Goal: Information Seeking & Learning: Check status

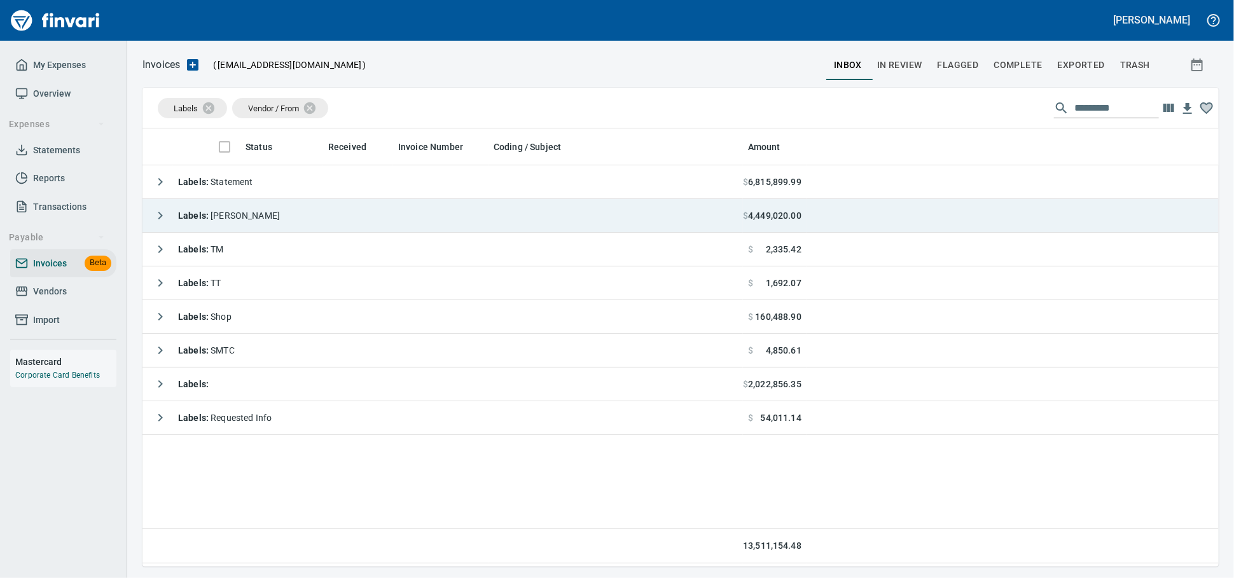
scroll to position [427, 1065]
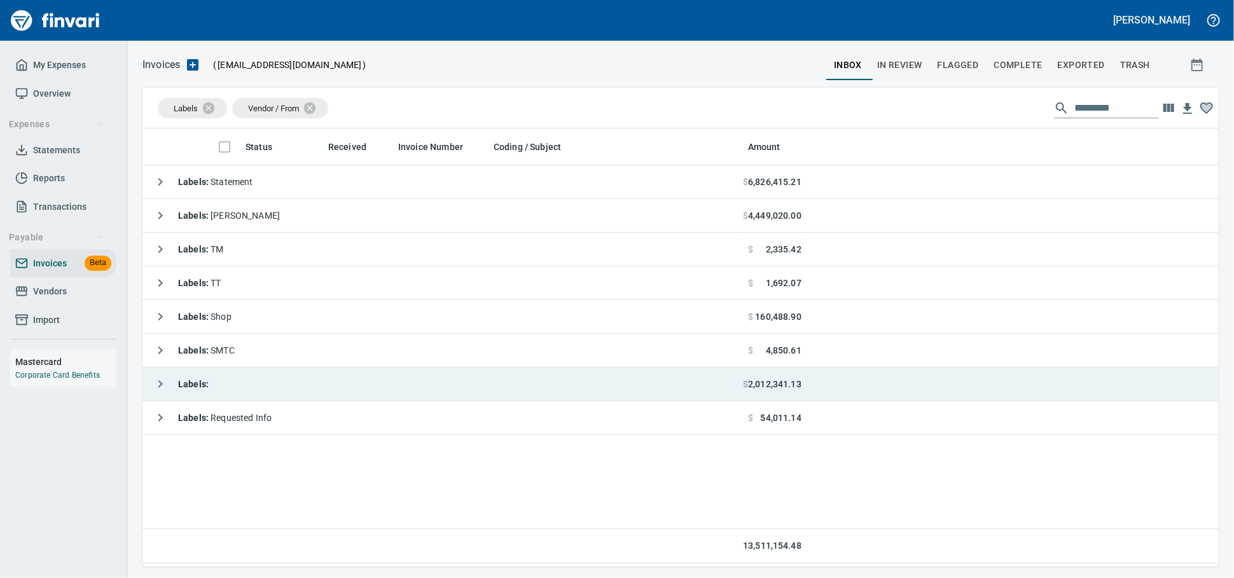
click at [271, 378] on td "Labels :" at bounding box center [442, 385] width 600 height 34
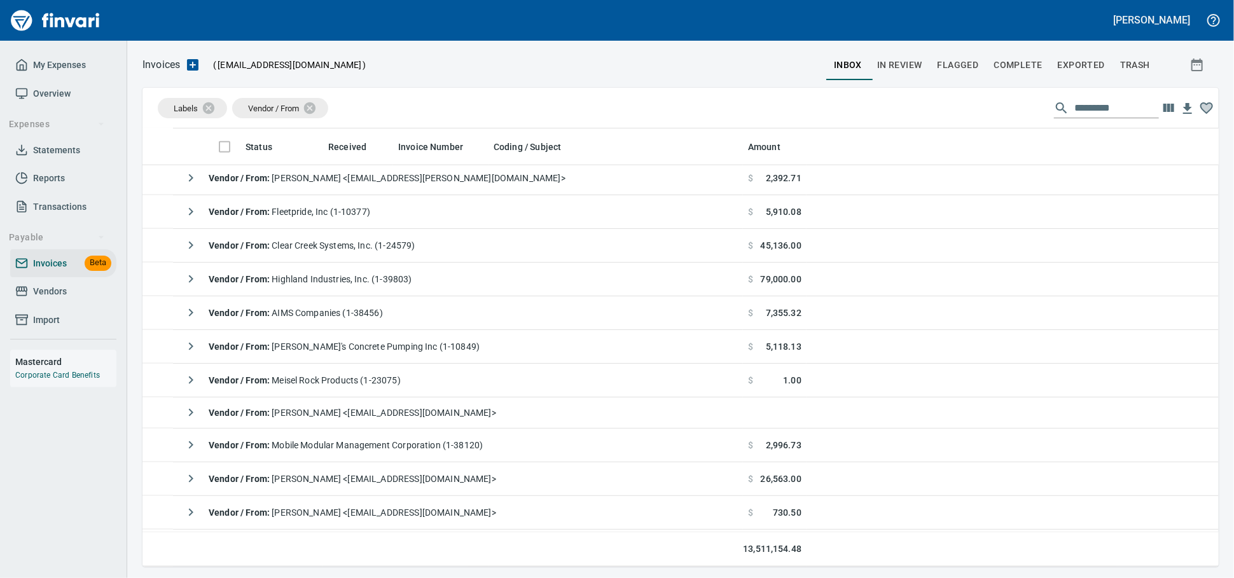
scroll to position [1130, 0]
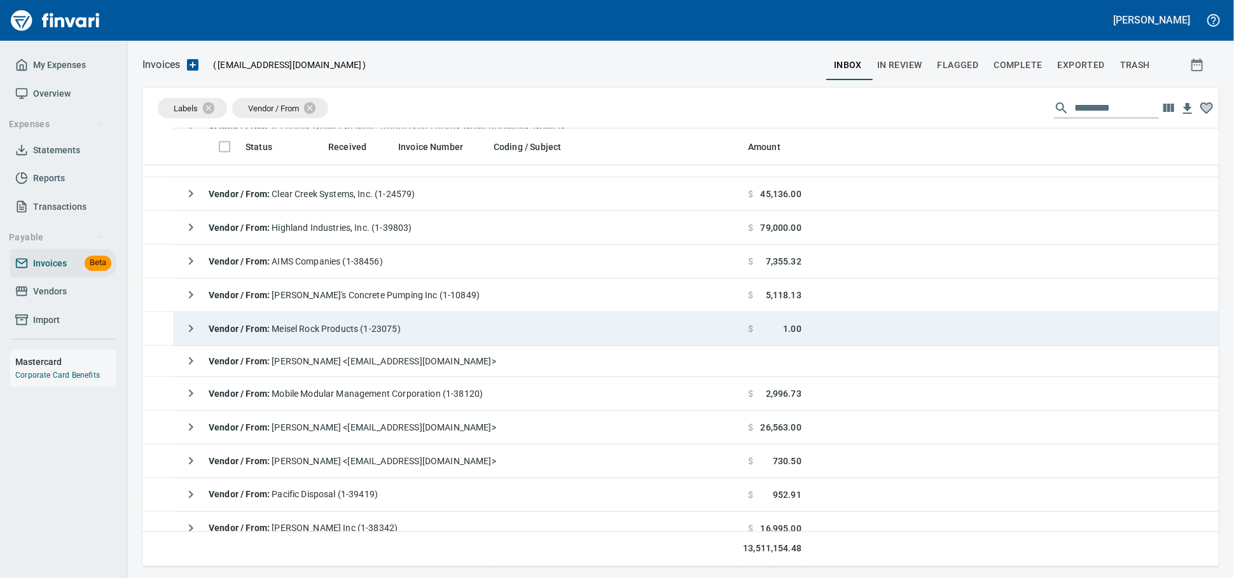
click at [434, 337] on td "Vendor / From : Meisel Rock Products (1-23075)" at bounding box center [458, 329] width 570 height 34
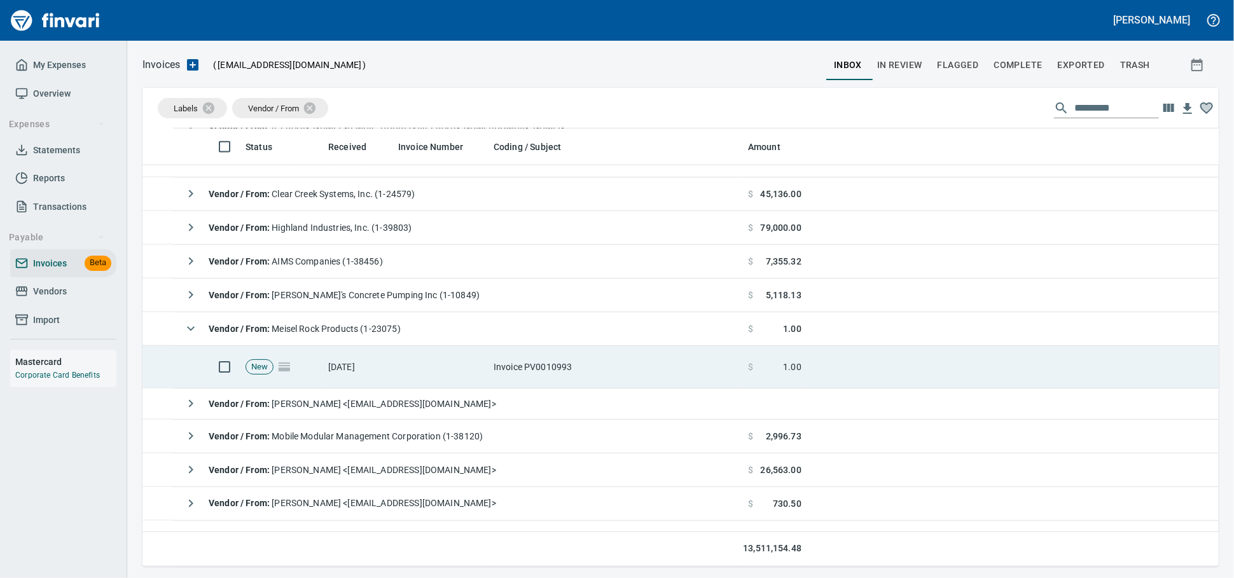
click at [514, 372] on td "Invoice PV0010993" at bounding box center [616, 367] width 254 height 43
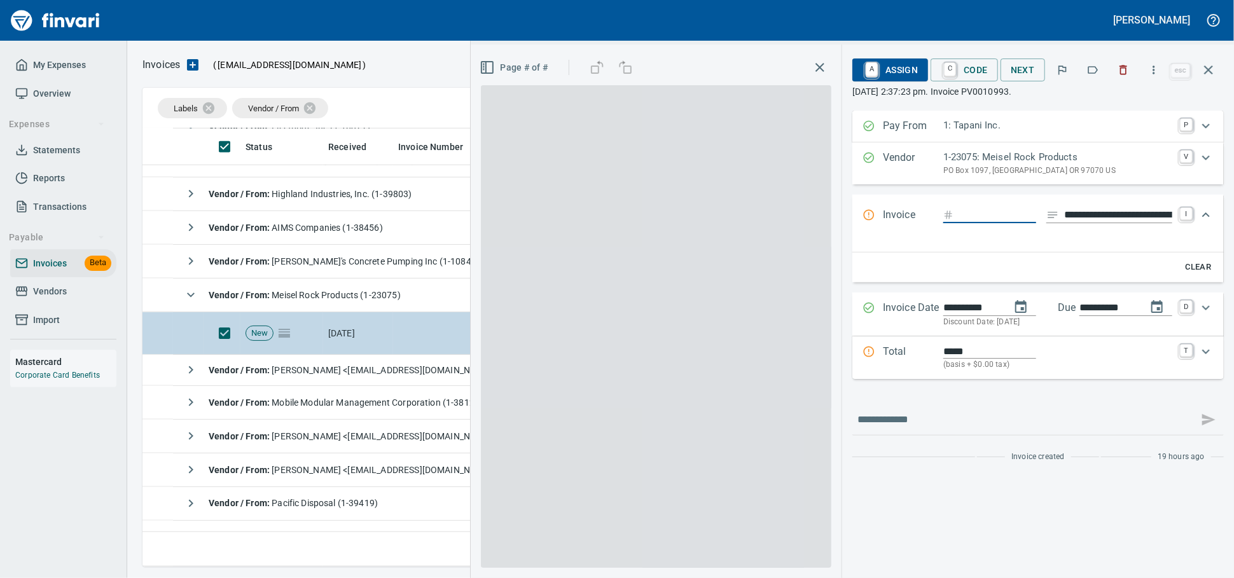
scroll to position [427, 1053]
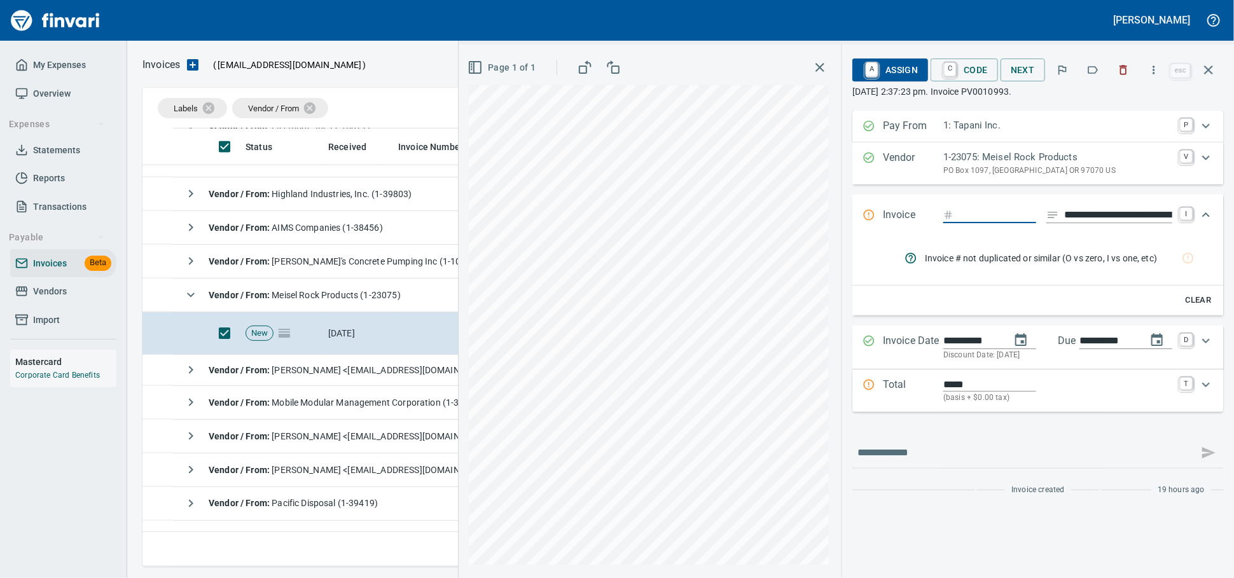
click at [1218, 69] on button "button" at bounding box center [1208, 70] width 31 height 31
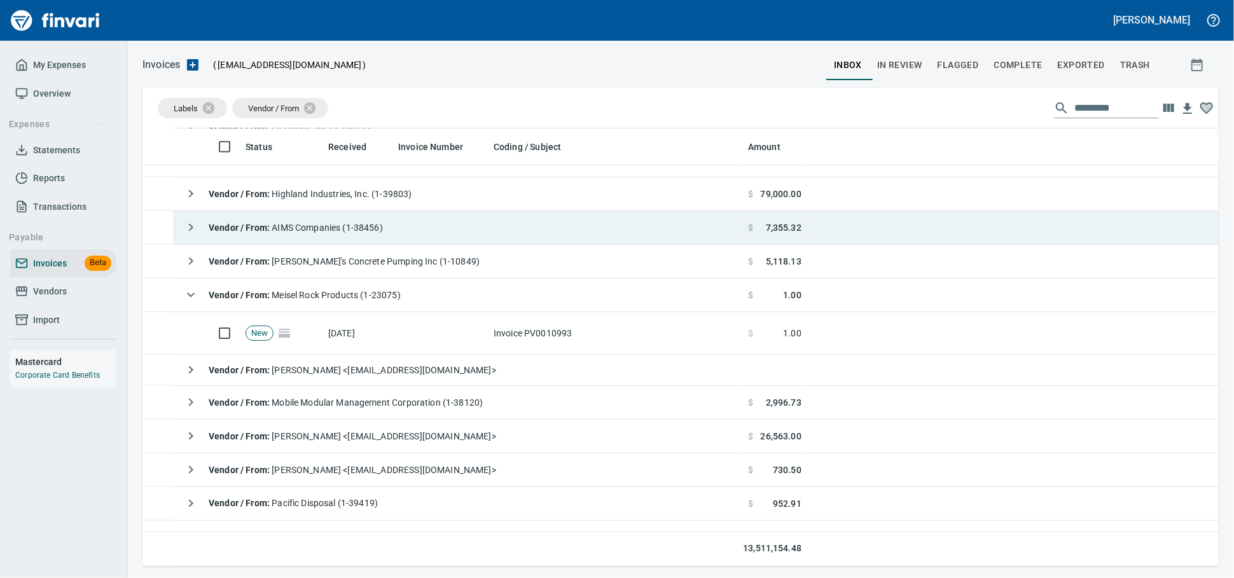
scroll to position [427, 1054]
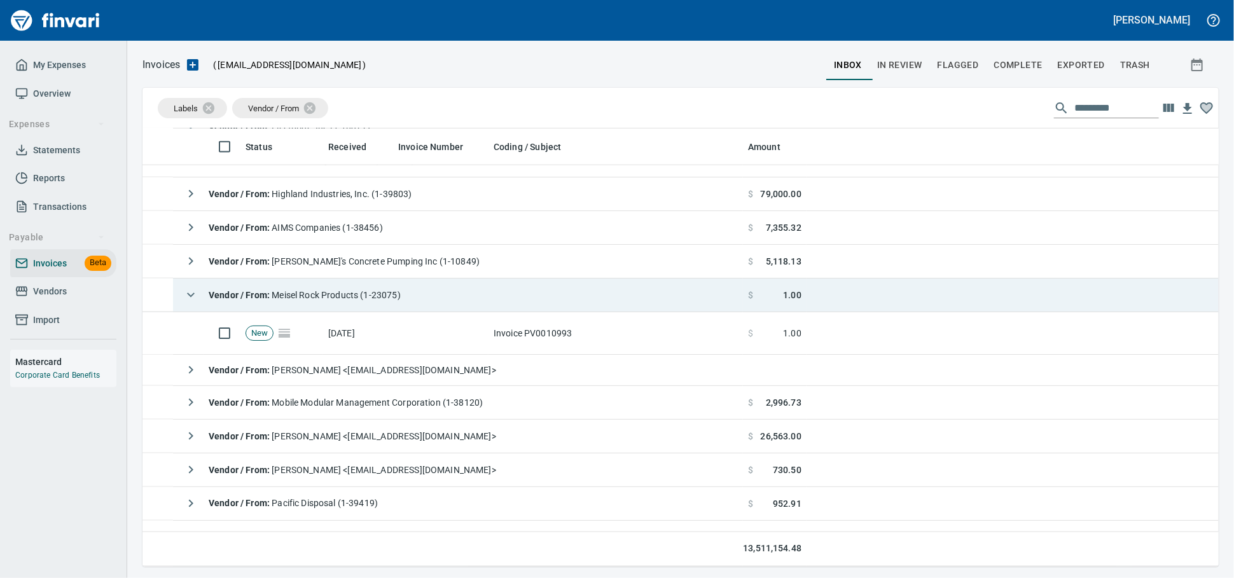
click at [430, 305] on td "Vendor / From : Meisel Rock Products (1-23075)" at bounding box center [458, 296] width 570 height 34
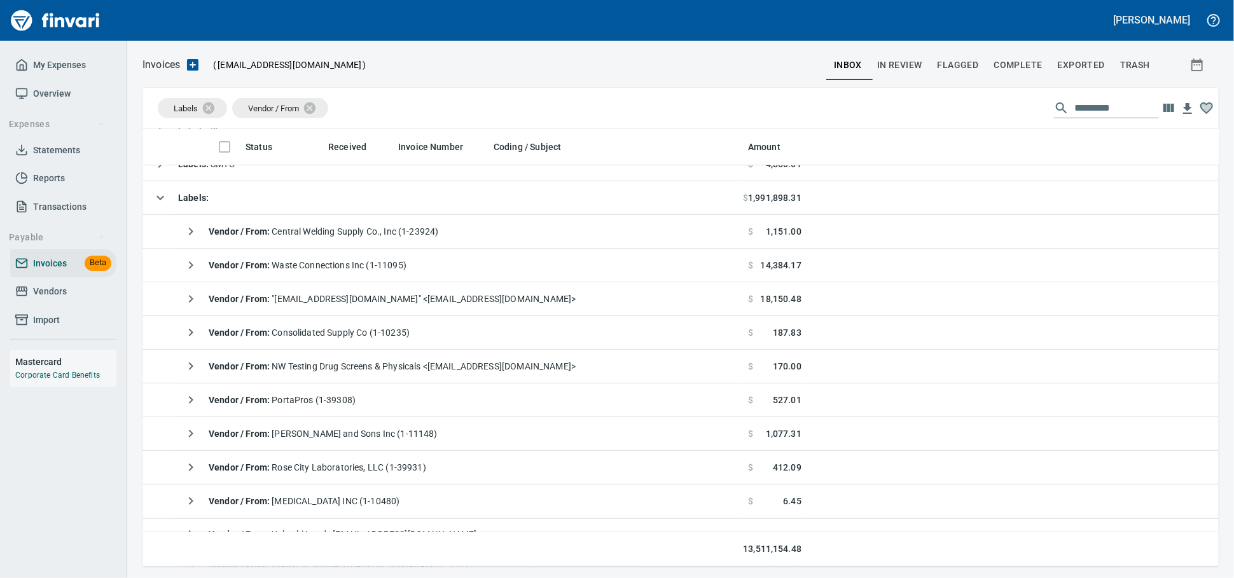
scroll to position [0, 0]
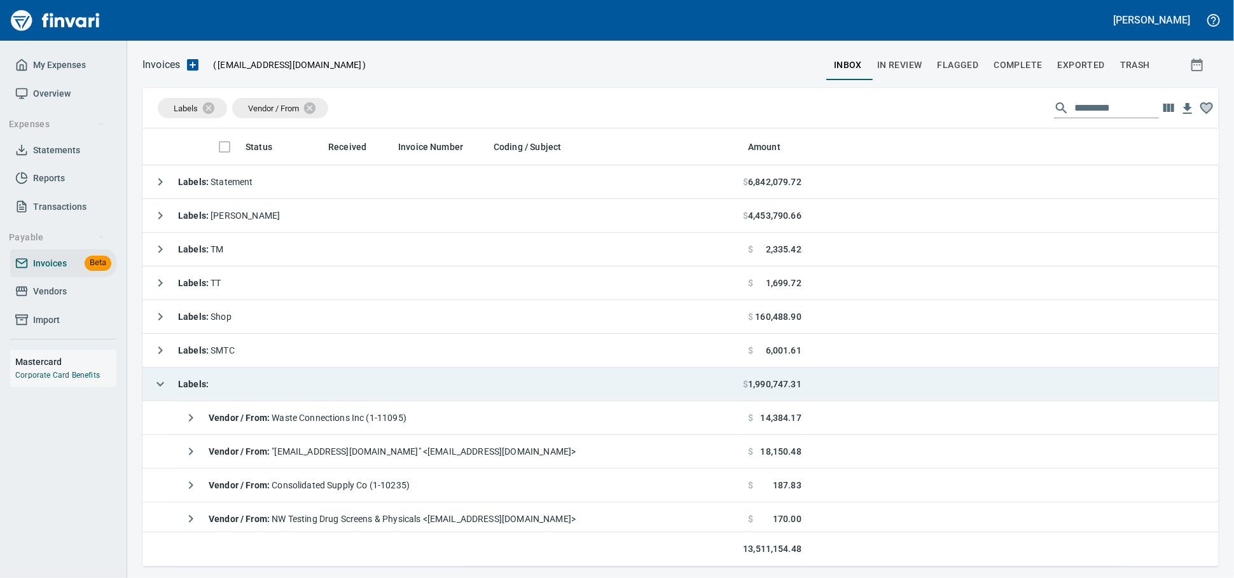
click at [319, 383] on td "Labels :" at bounding box center [442, 385] width 600 height 34
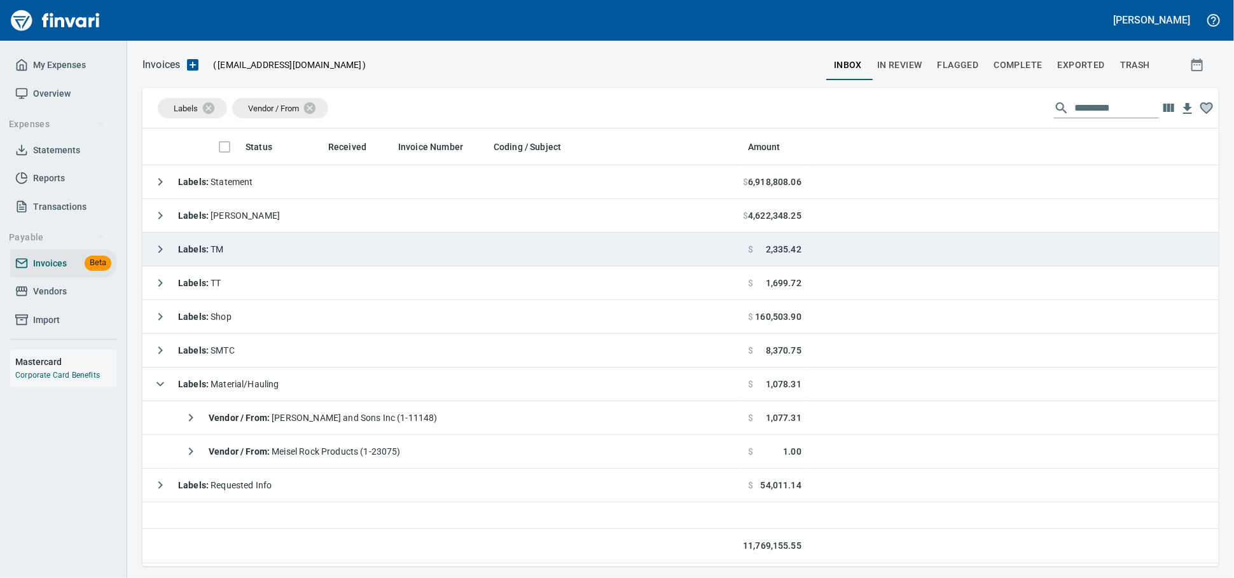
scroll to position [427, 1065]
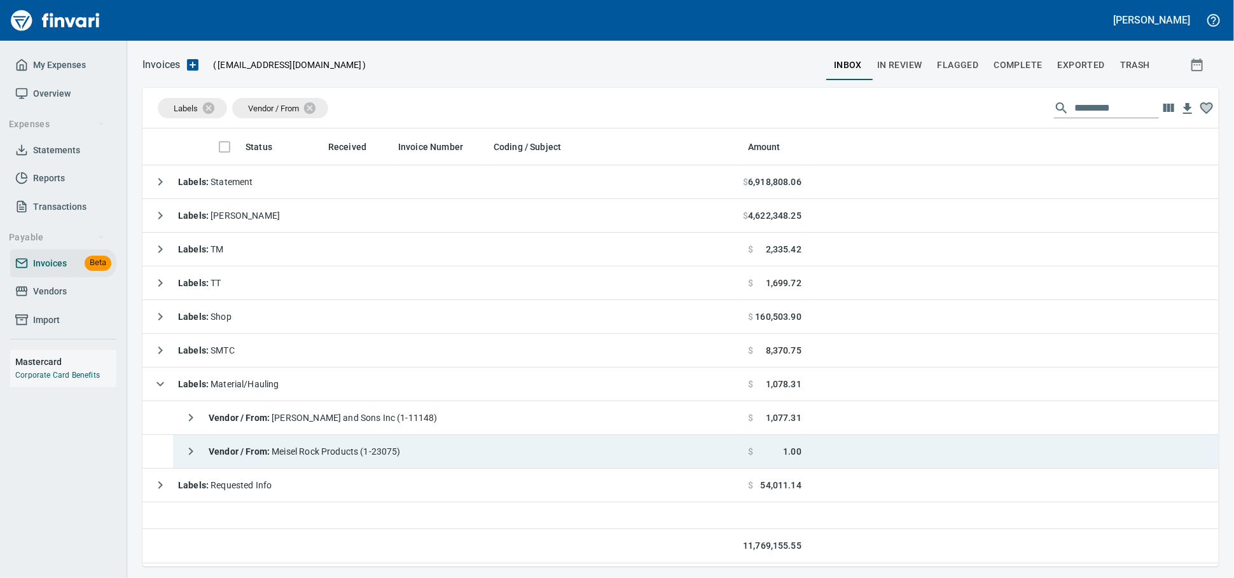
click at [342, 450] on span "Vendor / From : Meisel Rock Products (1-23075)" at bounding box center [305, 452] width 192 height 10
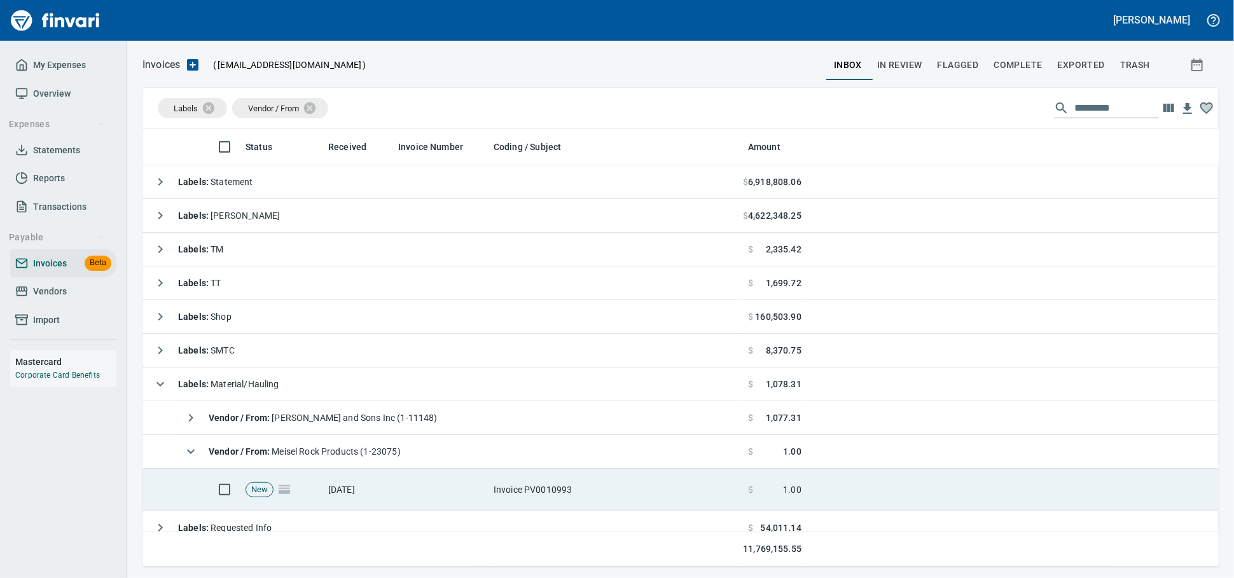
click at [563, 495] on td "Invoice PV0010993" at bounding box center [616, 490] width 254 height 43
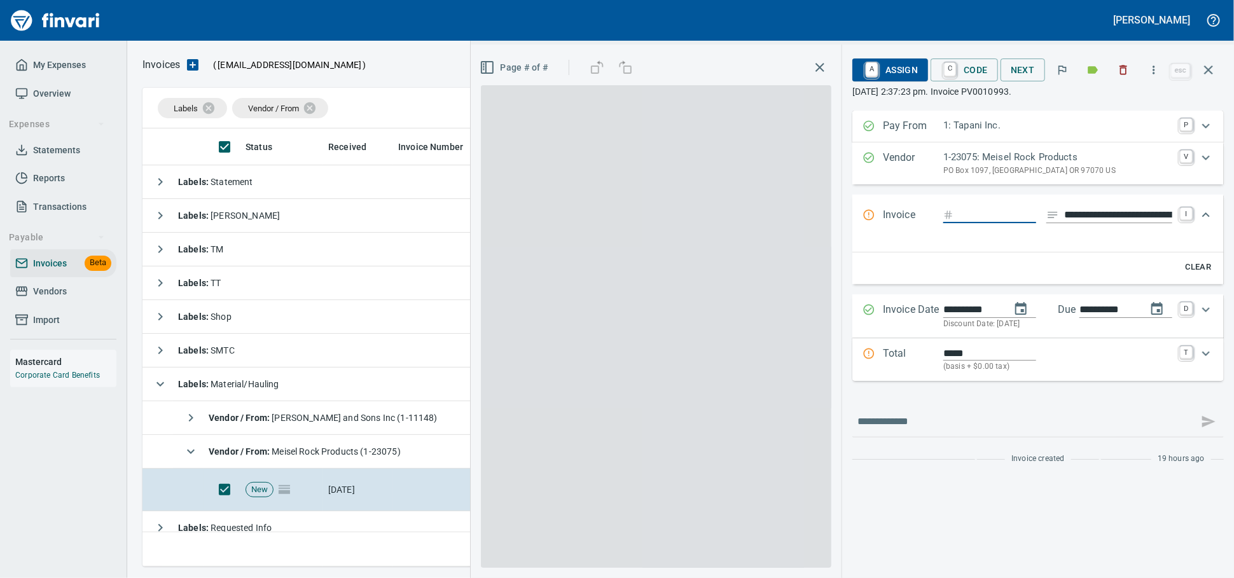
scroll to position [427, 1053]
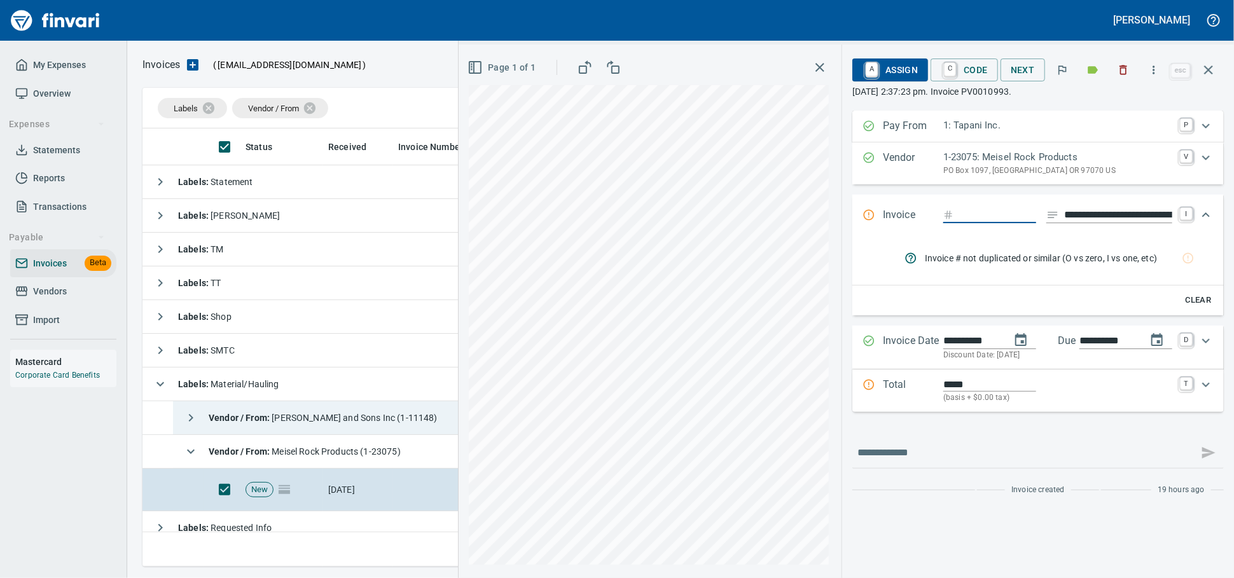
click at [342, 423] on span "Vendor / From : [PERSON_NAME] and Sons Inc (1-11148)" at bounding box center [323, 418] width 229 height 10
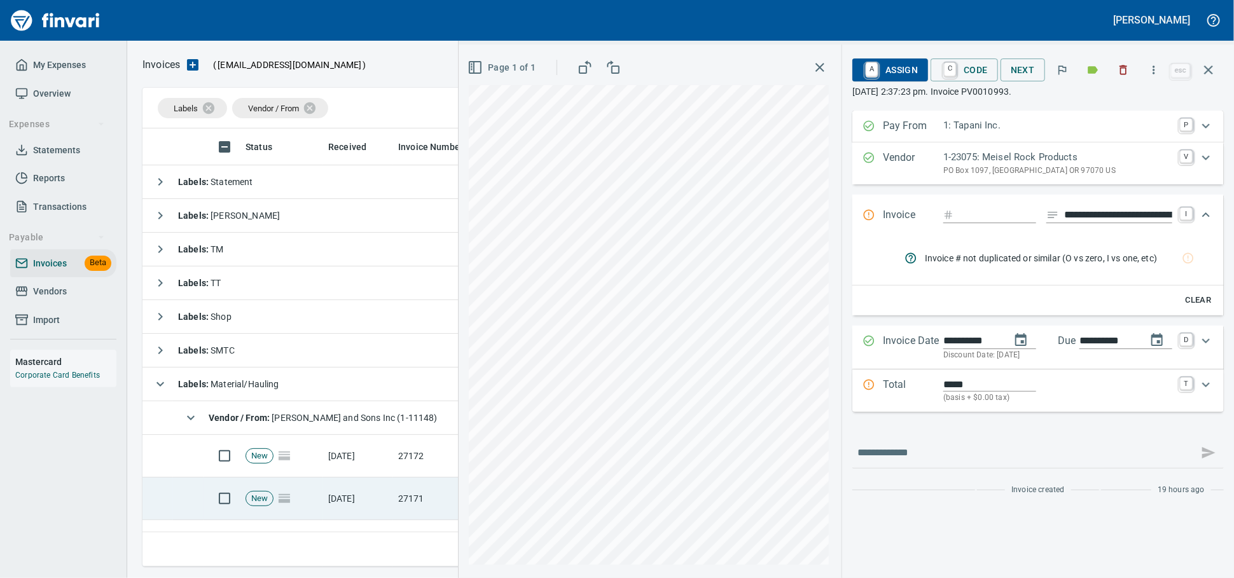
drag, startPoint x: 340, startPoint y: 471, endPoint x: 331, endPoint y: 497, distance: 26.8
click at [340, 471] on td "[DATE]" at bounding box center [358, 456] width 70 height 43
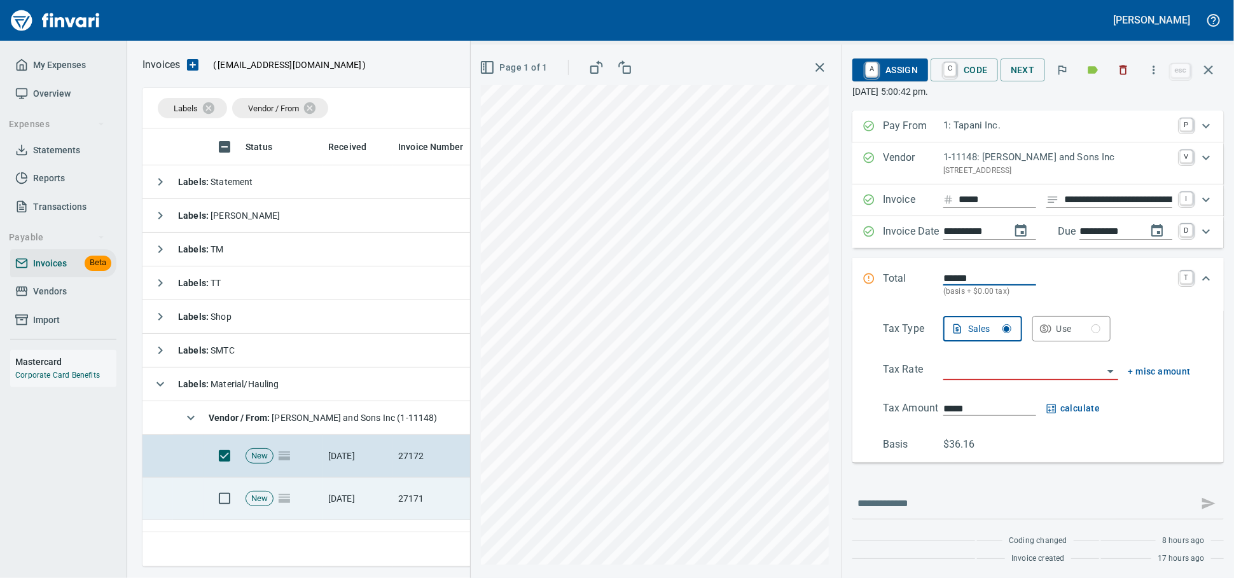
click at [327, 513] on td "[DATE]" at bounding box center [358, 499] width 70 height 43
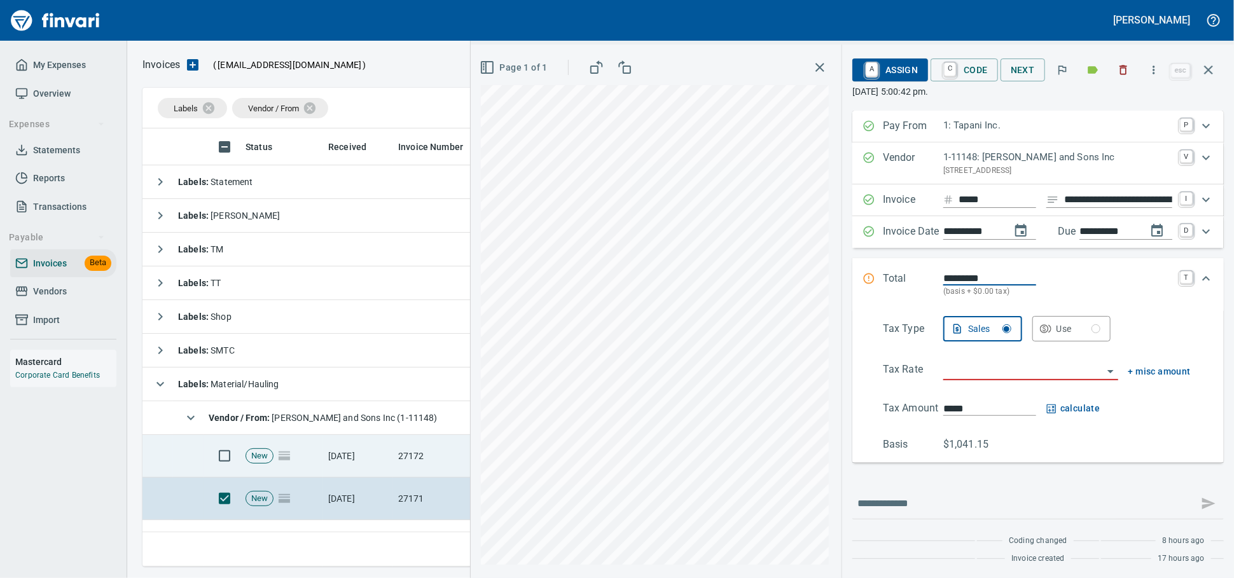
click at [314, 468] on td "New" at bounding box center [281, 456] width 83 height 43
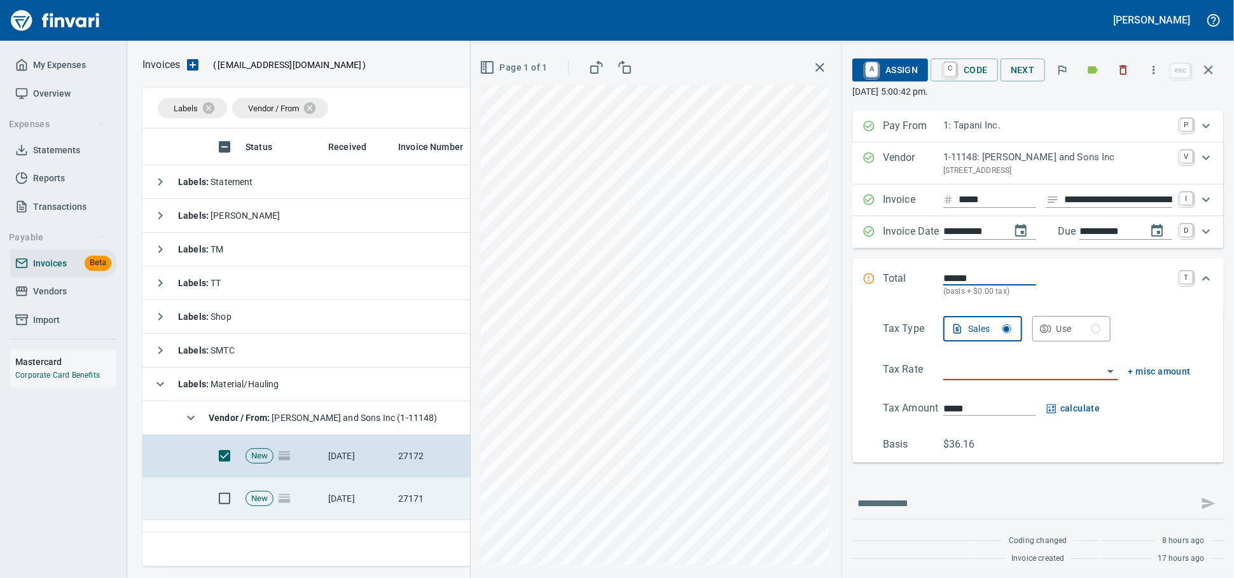
click at [307, 493] on td "New" at bounding box center [281, 499] width 83 height 43
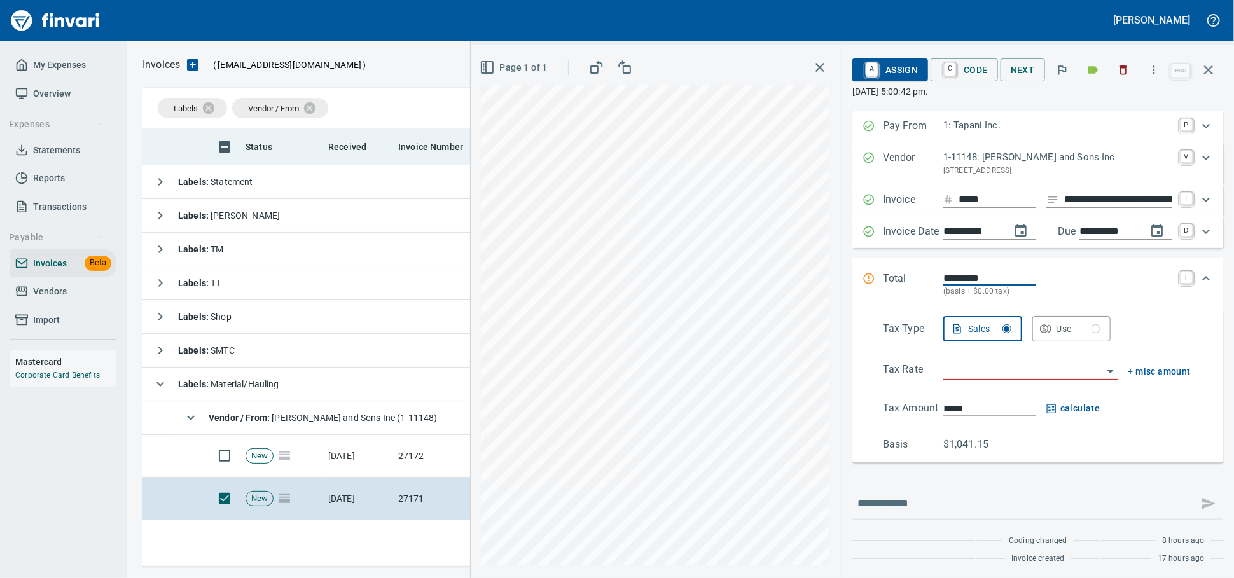
click at [1214, 73] on icon "button" at bounding box center [1208, 69] width 15 height 15
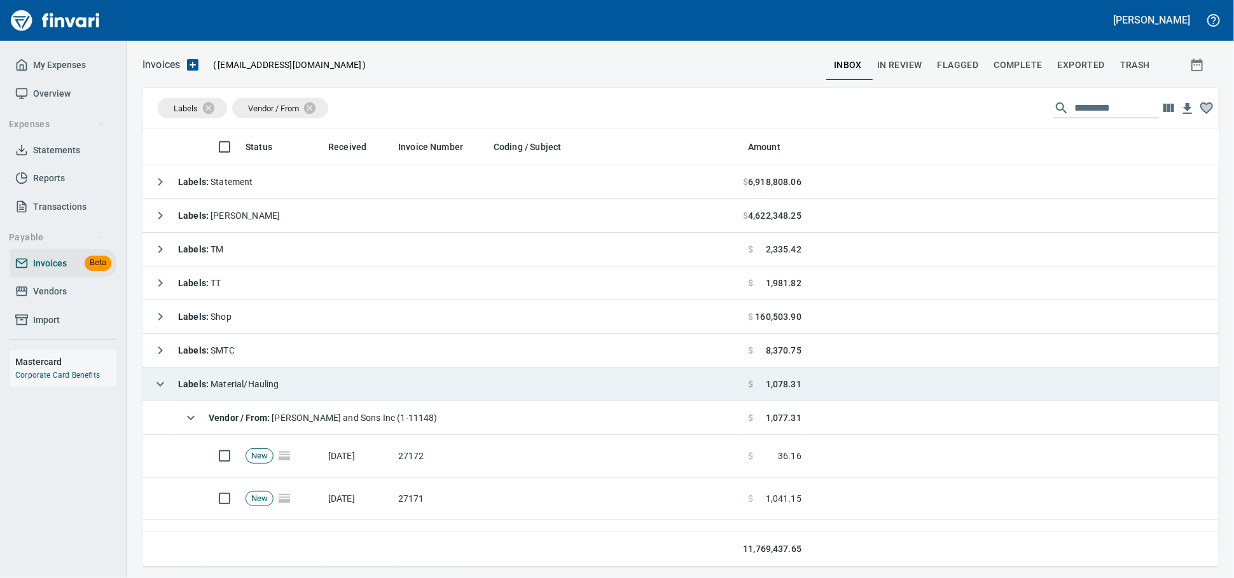
click at [276, 383] on span "Labels : Material/Hauling" at bounding box center [228, 384] width 101 height 10
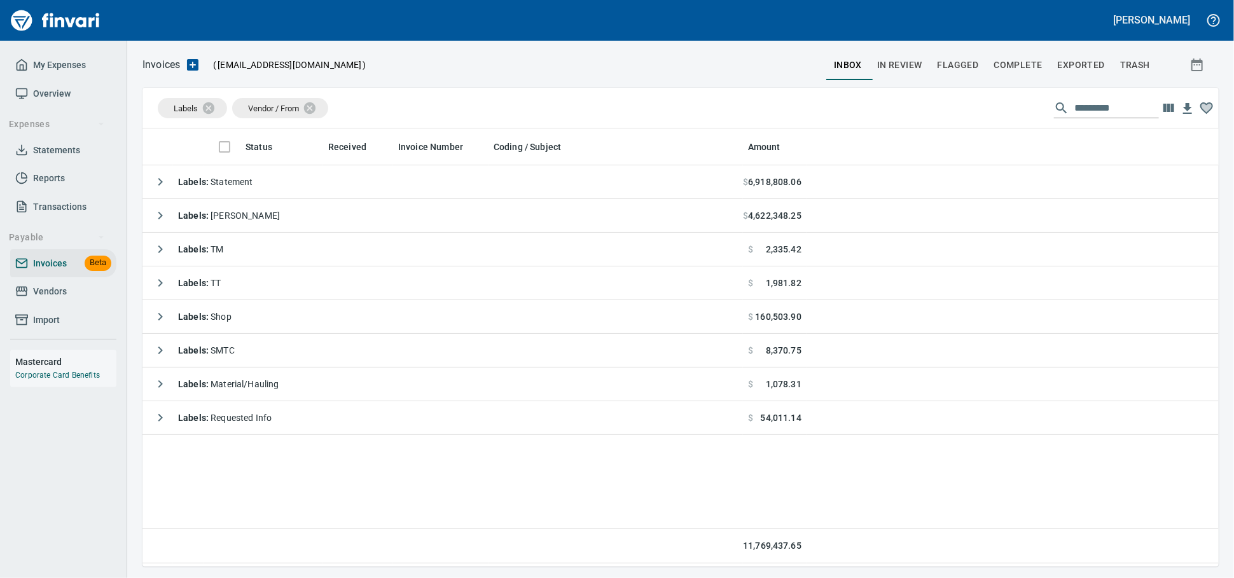
click at [84, 300] on span "Vendors" at bounding box center [63, 292] width 96 height 16
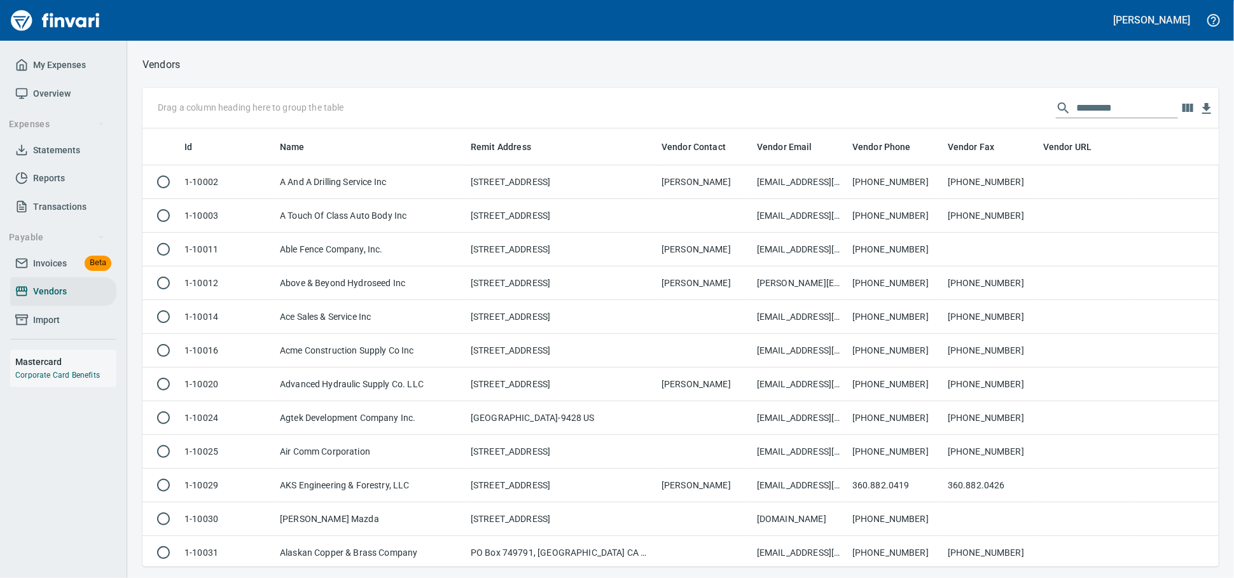
scroll to position [427, 1054]
click at [1083, 109] on input "text" at bounding box center [1127, 108] width 102 height 20
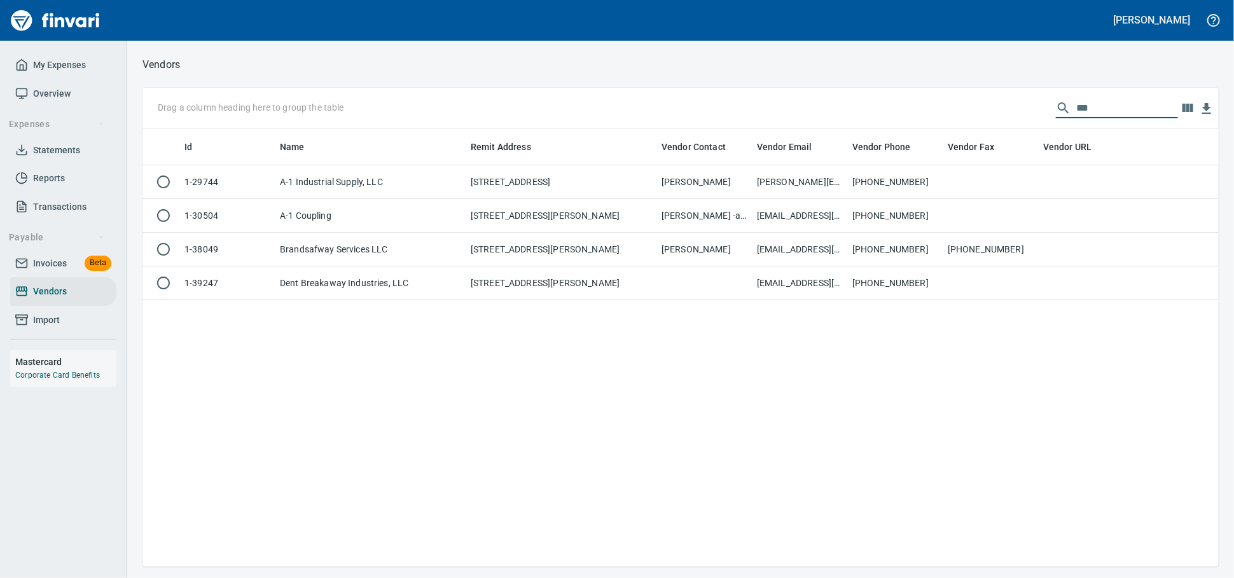
scroll to position [427, 1065]
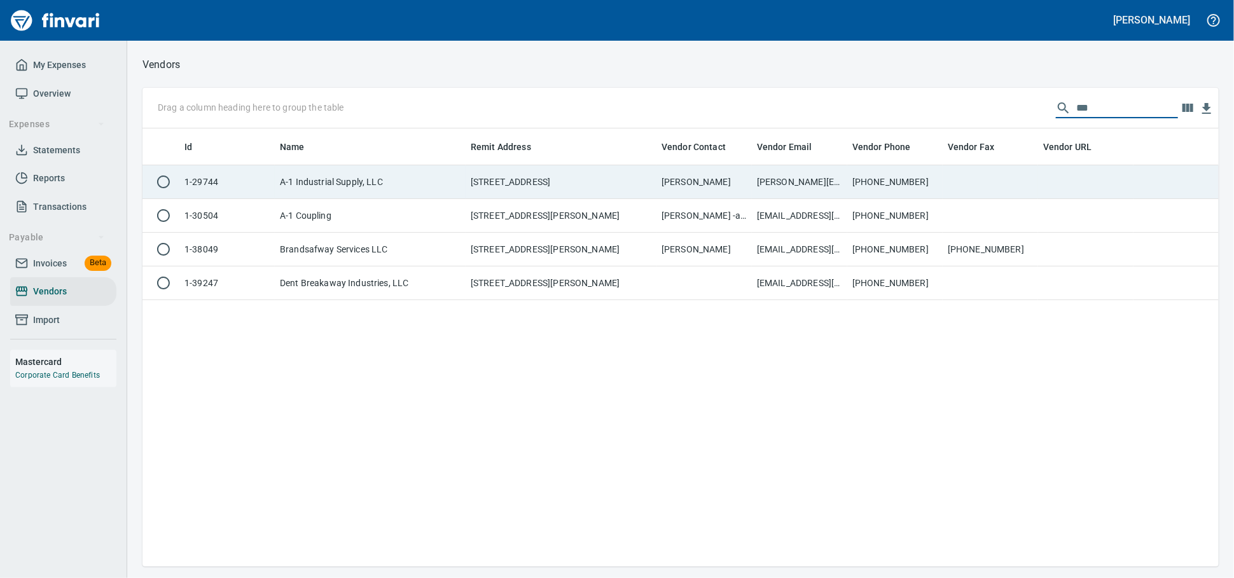
type input "***"
click at [872, 191] on td "[PHONE_NUMBER]" at bounding box center [894, 182] width 95 height 34
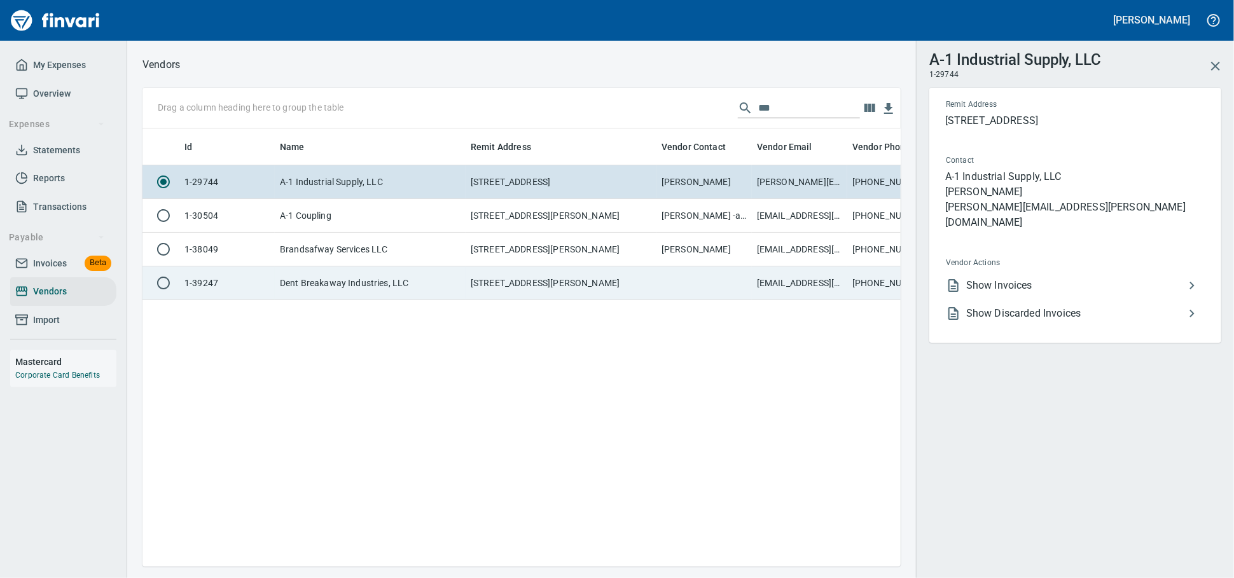
scroll to position [416, 747]
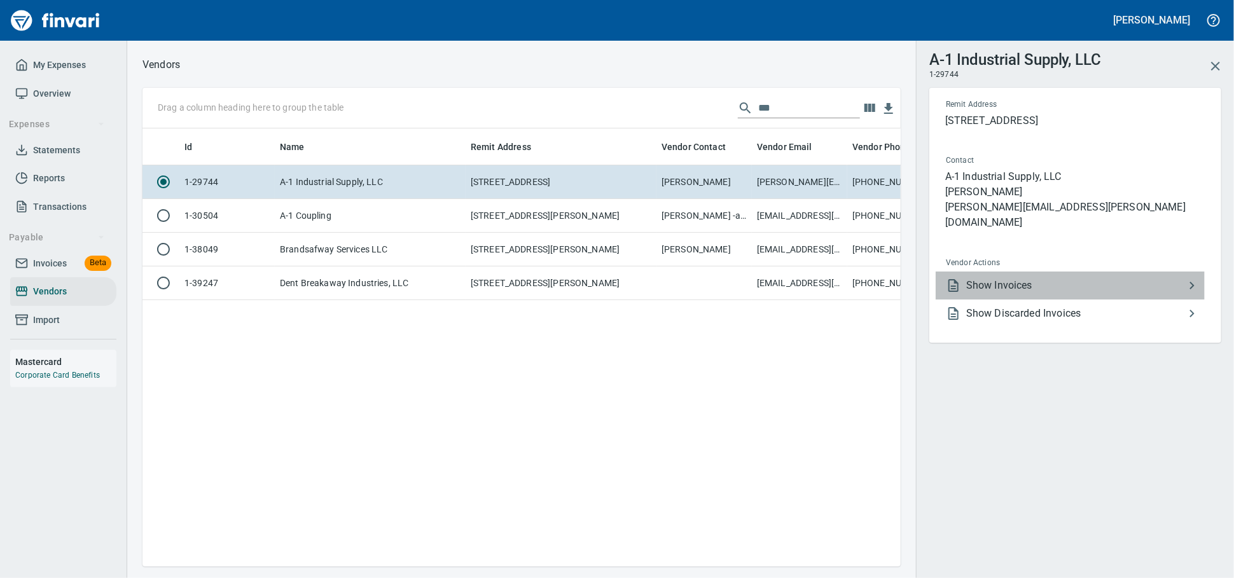
click at [1006, 282] on span "Show Invoices" at bounding box center [1075, 285] width 218 height 15
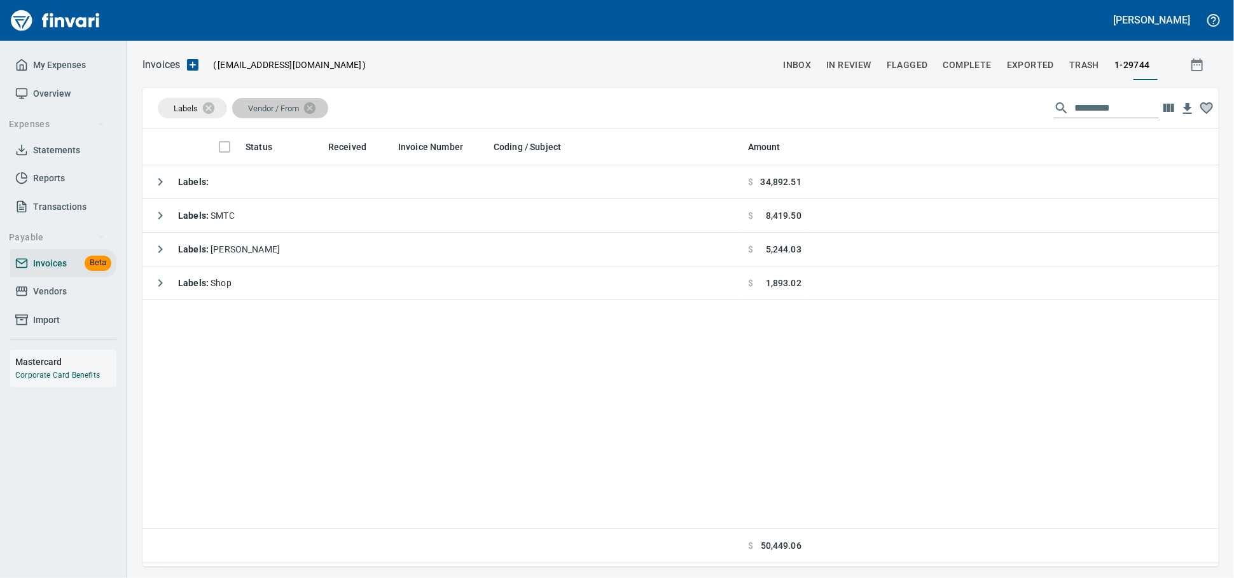
scroll to position [427, 1065]
click at [219, 108] on icon at bounding box center [217, 108] width 14 height 14
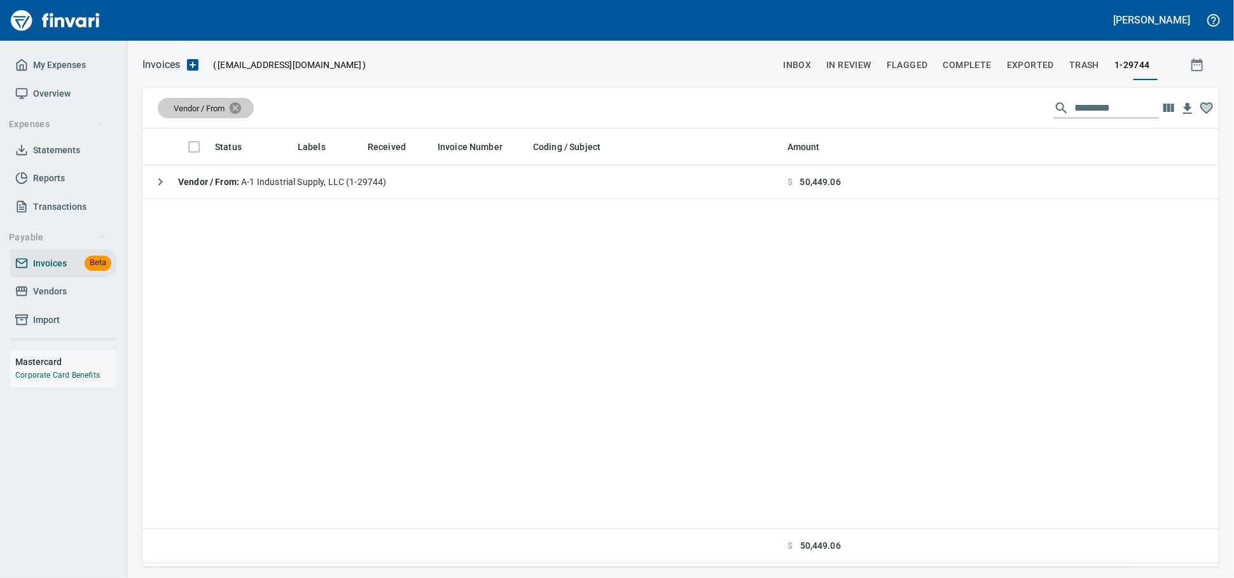
click at [242, 113] on icon at bounding box center [235, 108] width 14 height 14
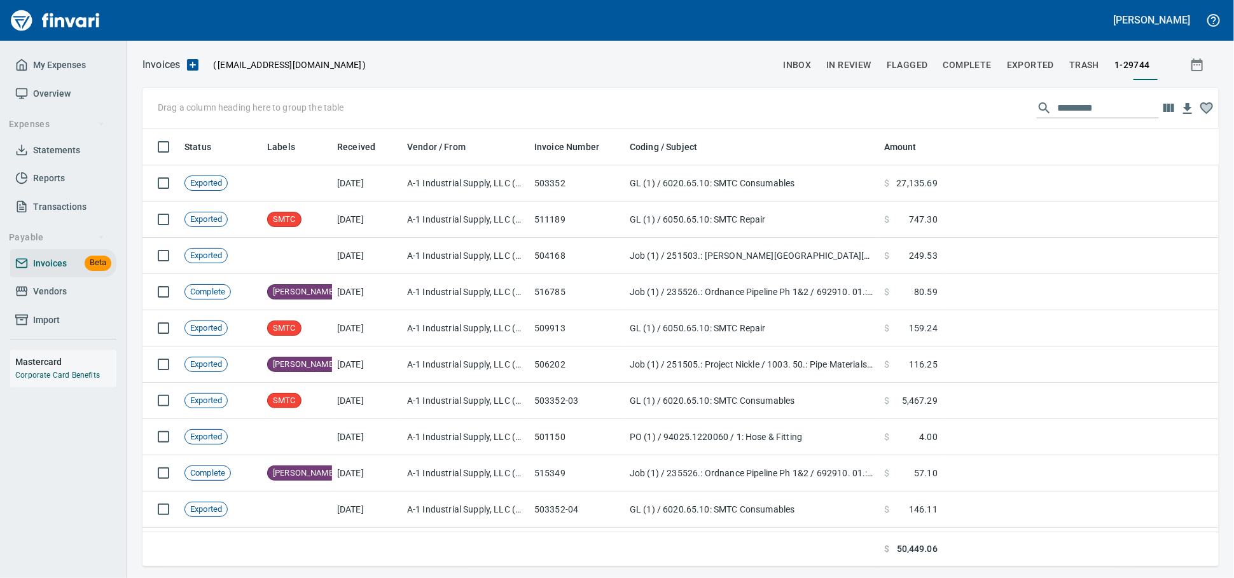
scroll to position [427, 1054]
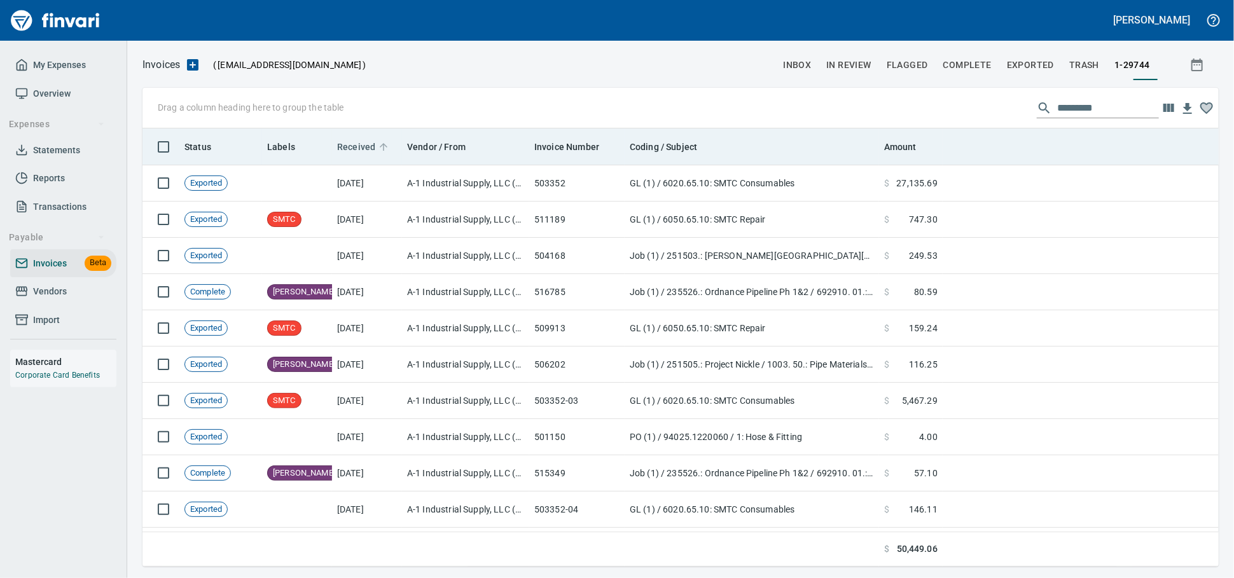
click at [375, 145] on span "Received" at bounding box center [356, 146] width 38 height 15
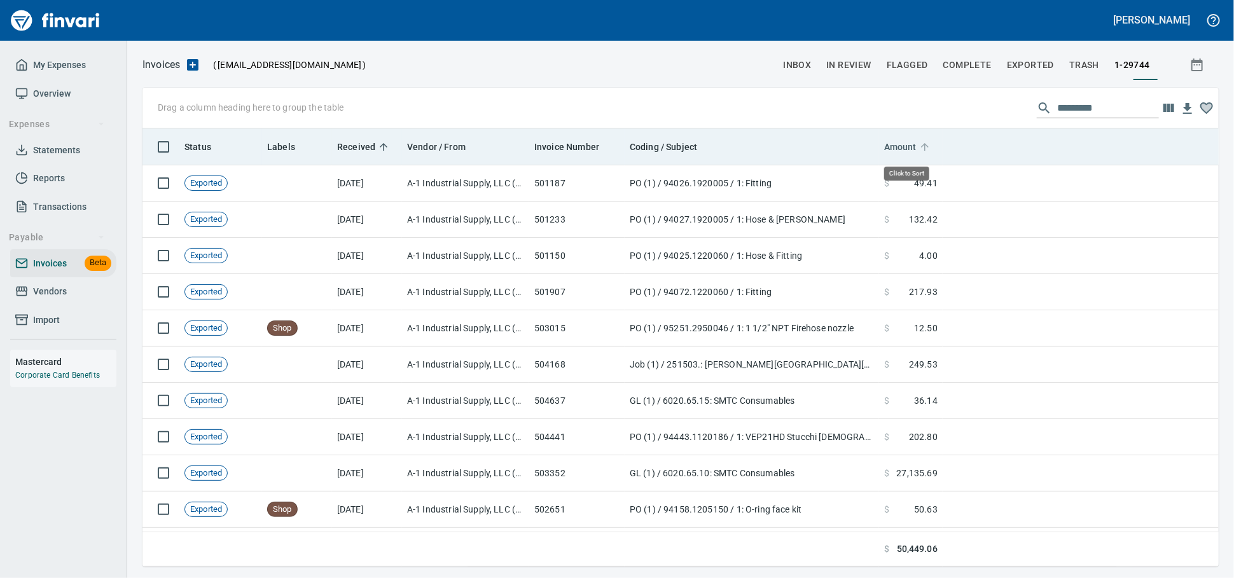
click at [910, 154] on span "Amount" at bounding box center [900, 146] width 32 height 15
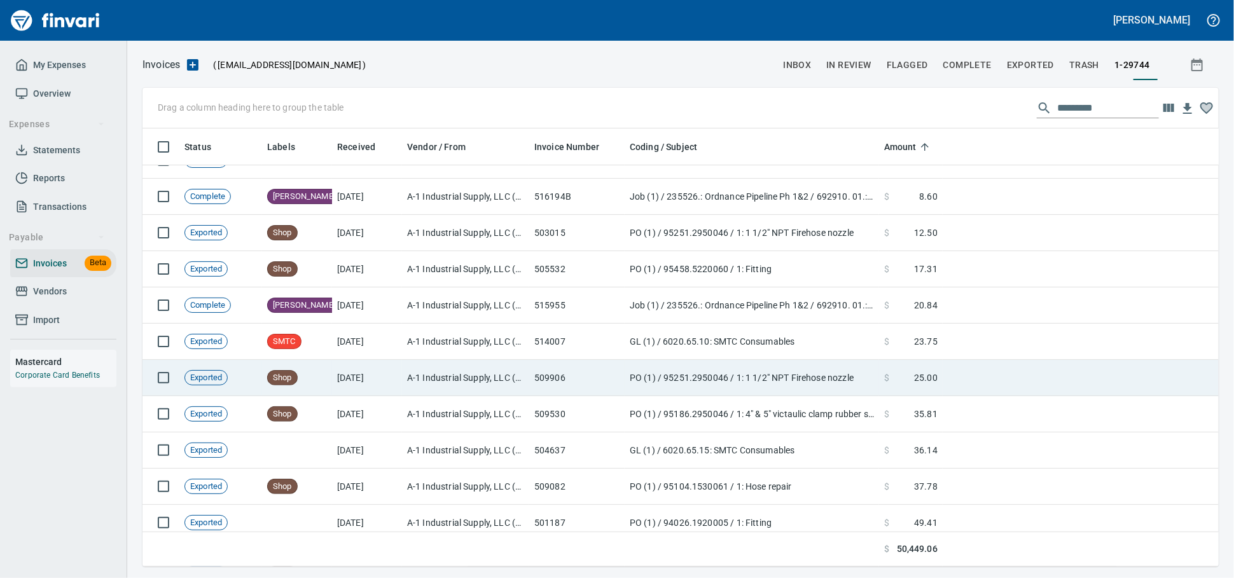
scroll to position [0, 0]
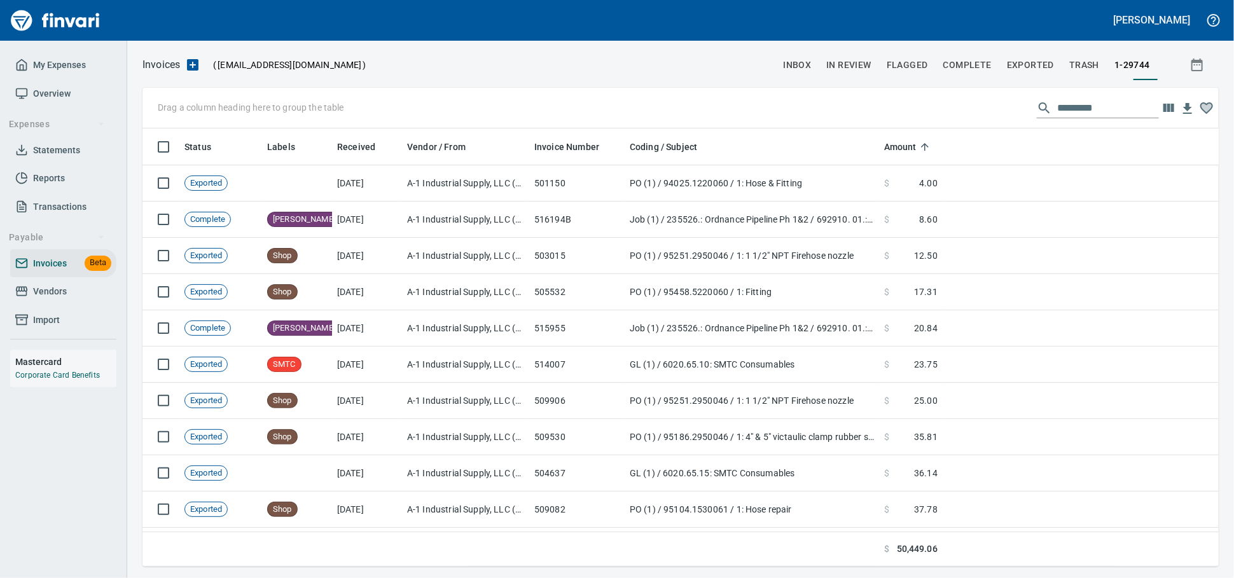
drag, startPoint x: 42, startPoint y: 278, endPoint x: 42, endPoint y: 316, distance: 37.5
click at [42, 272] on span "Invoices" at bounding box center [50, 264] width 34 height 16
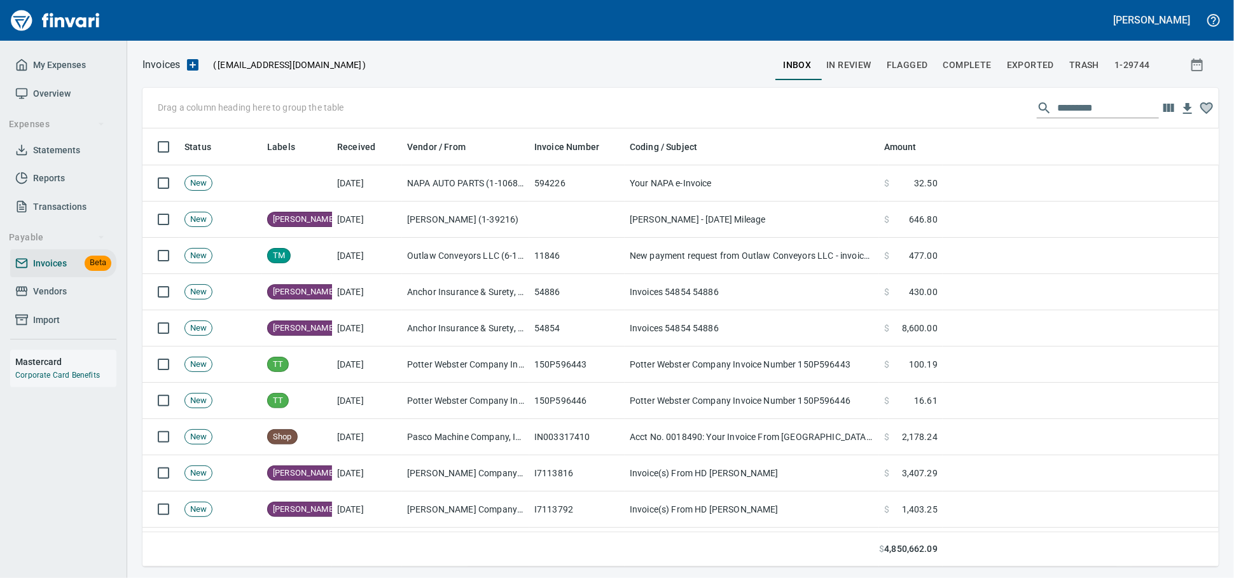
scroll to position [427, 1054]
click at [42, 306] on link "Vendors" at bounding box center [63, 291] width 106 height 29
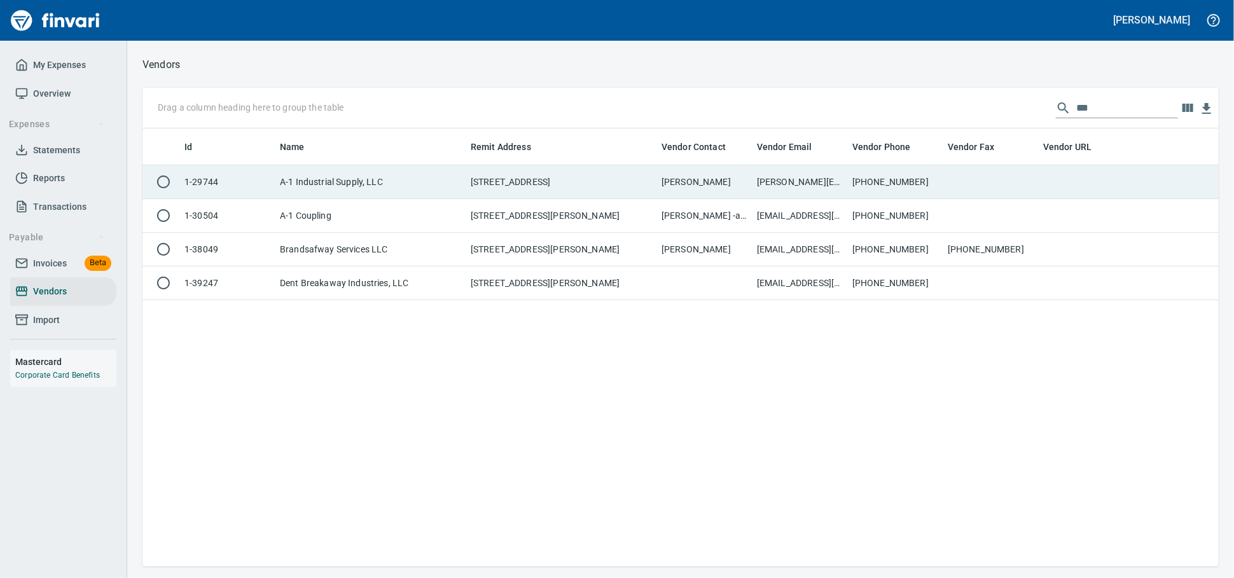
scroll to position [427, 1065]
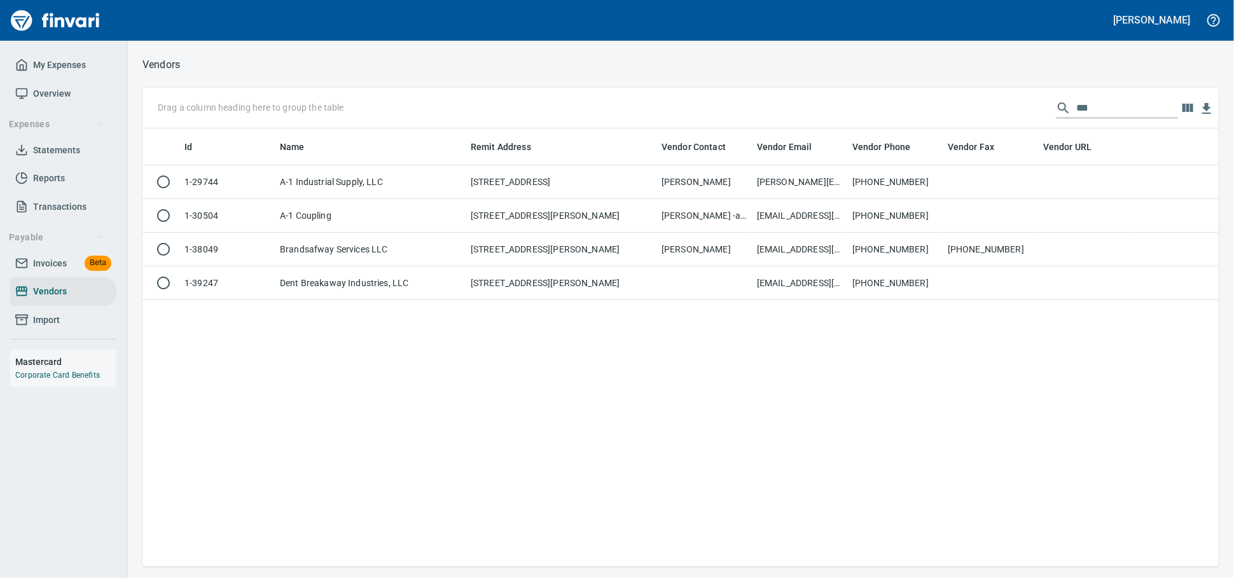
drag, startPoint x: 1051, startPoint y: 111, endPoint x: 698, endPoint y: 116, distance: 352.5
click at [739, 113] on div "Drag a column heading here to group the table ***" at bounding box center [680, 108] width 1076 height 41
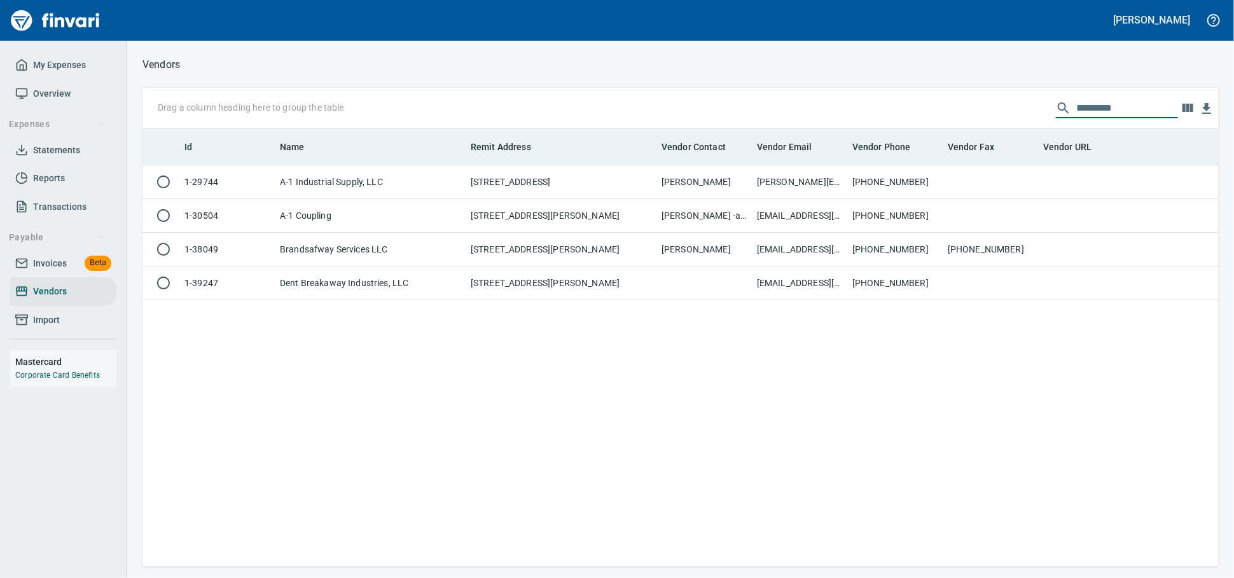
scroll to position [427, 1054]
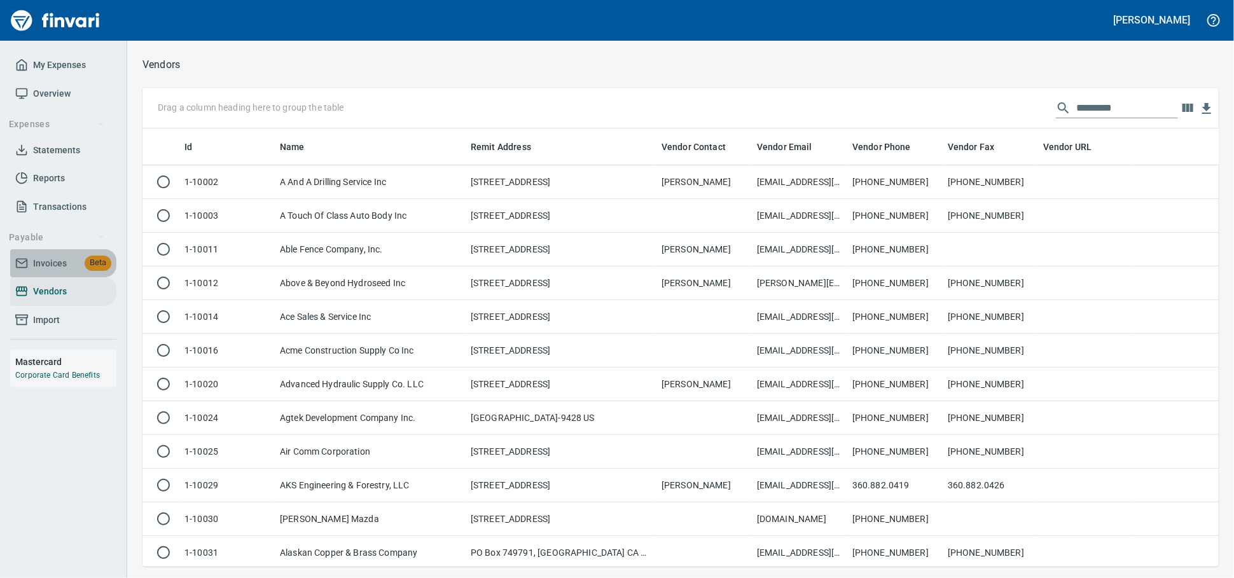
click at [37, 272] on span "Invoices" at bounding box center [50, 264] width 34 height 16
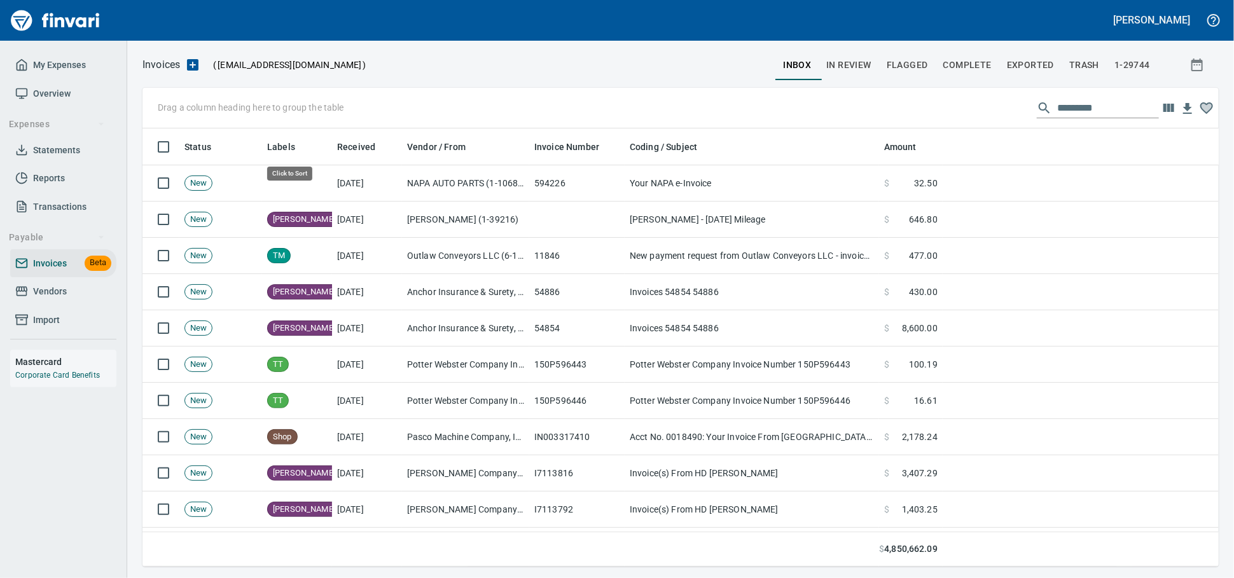
scroll to position [427, 1054]
drag, startPoint x: 287, startPoint y: 150, endPoint x: 224, endPoint y: 106, distance: 76.8
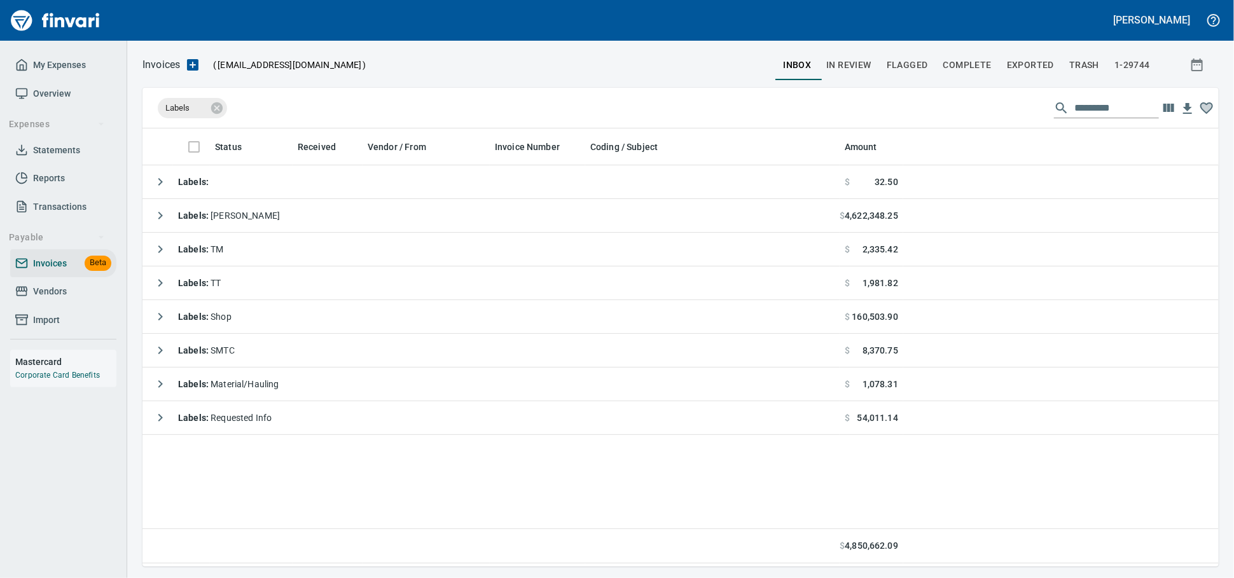
scroll to position [427, 1065]
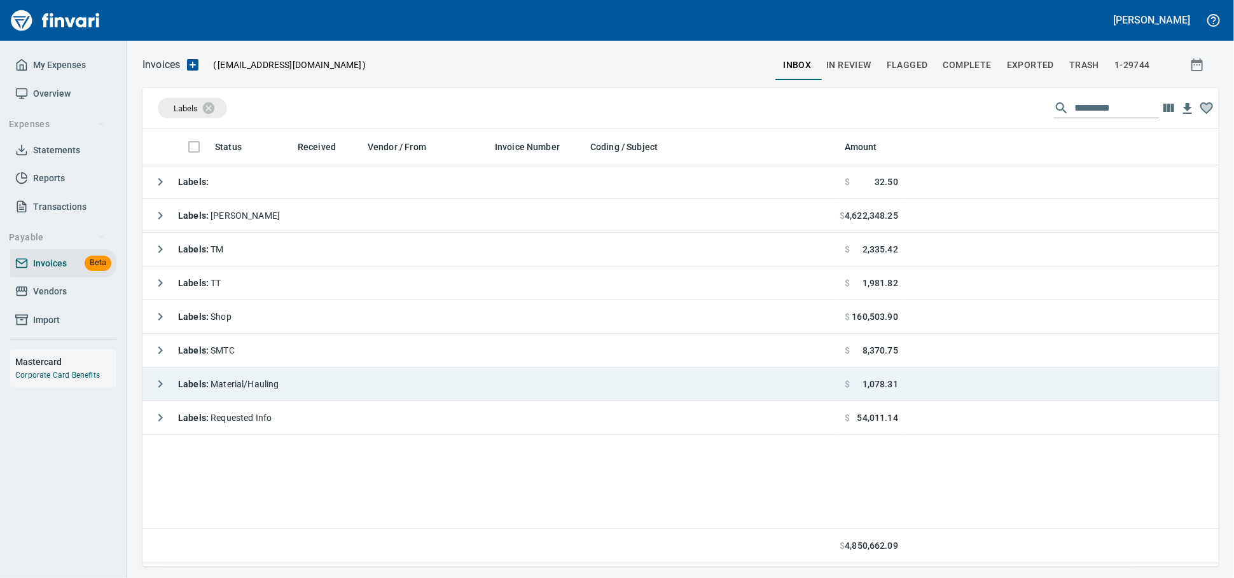
drag, startPoint x: 261, startPoint y: 385, endPoint x: 342, endPoint y: 402, distance: 83.1
click at [261, 385] on span "Labels : Material/Hauling" at bounding box center [228, 384] width 101 height 10
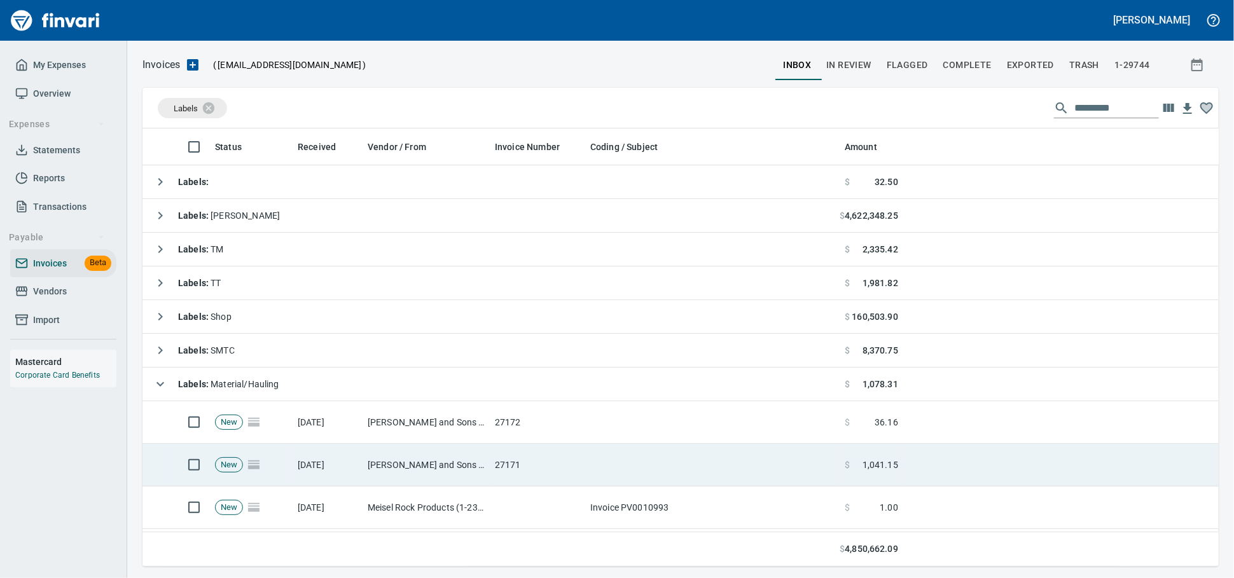
scroll to position [39, 0]
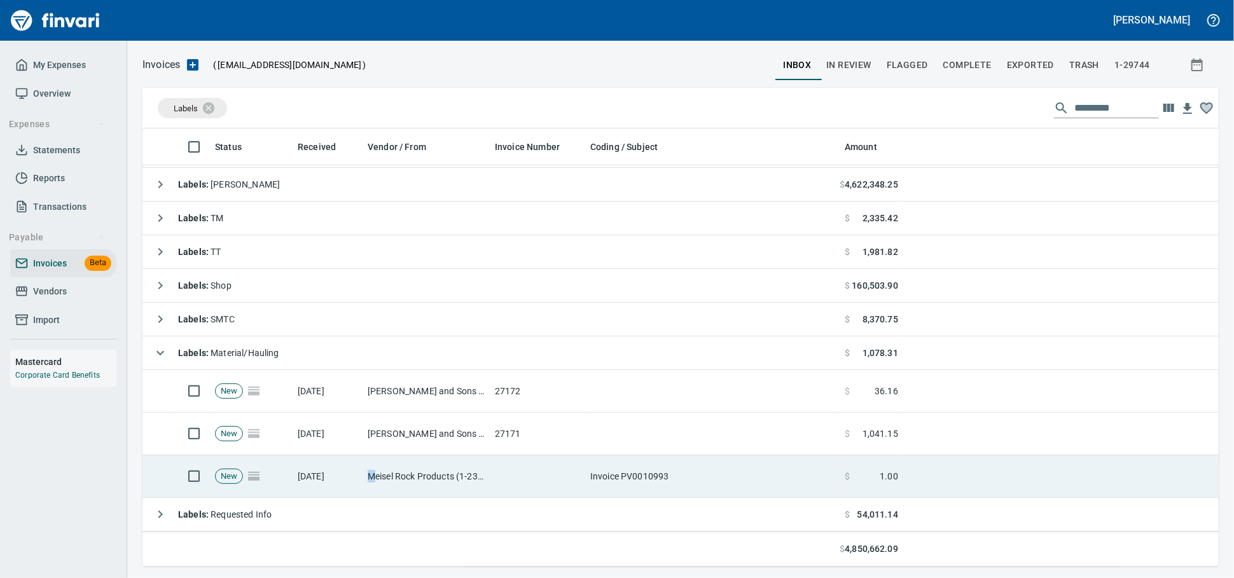
drag, startPoint x: 371, startPoint y: 481, endPoint x: 450, endPoint y: 460, distance: 81.0
click at [372, 481] on td "Meisel Rock Products (1-23075)" at bounding box center [426, 476] width 127 height 43
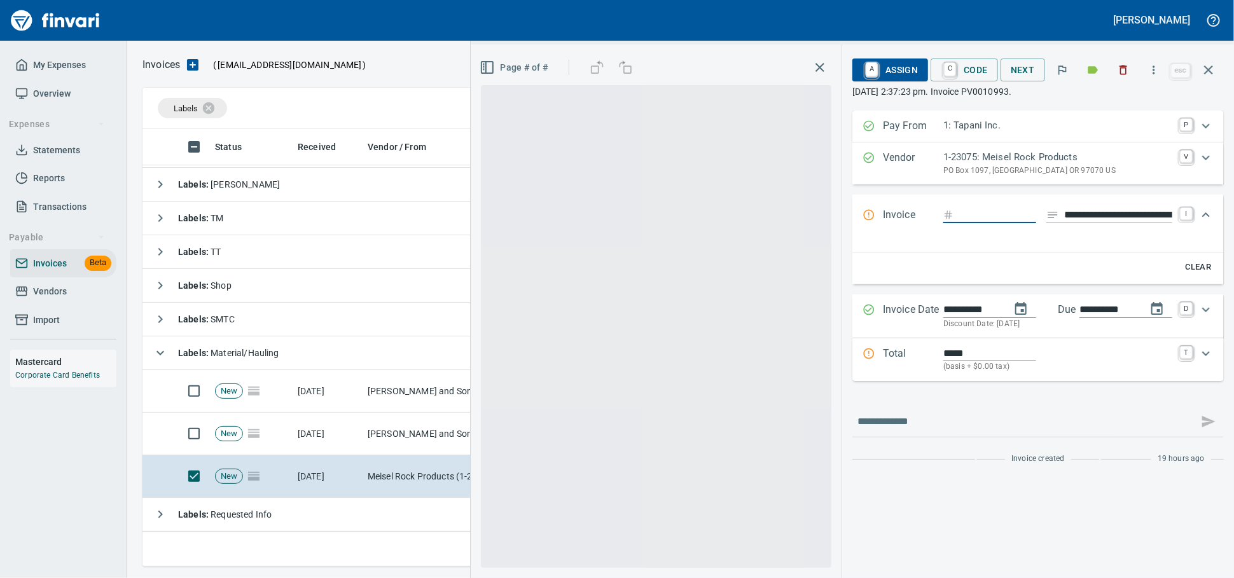
scroll to position [427, 1053]
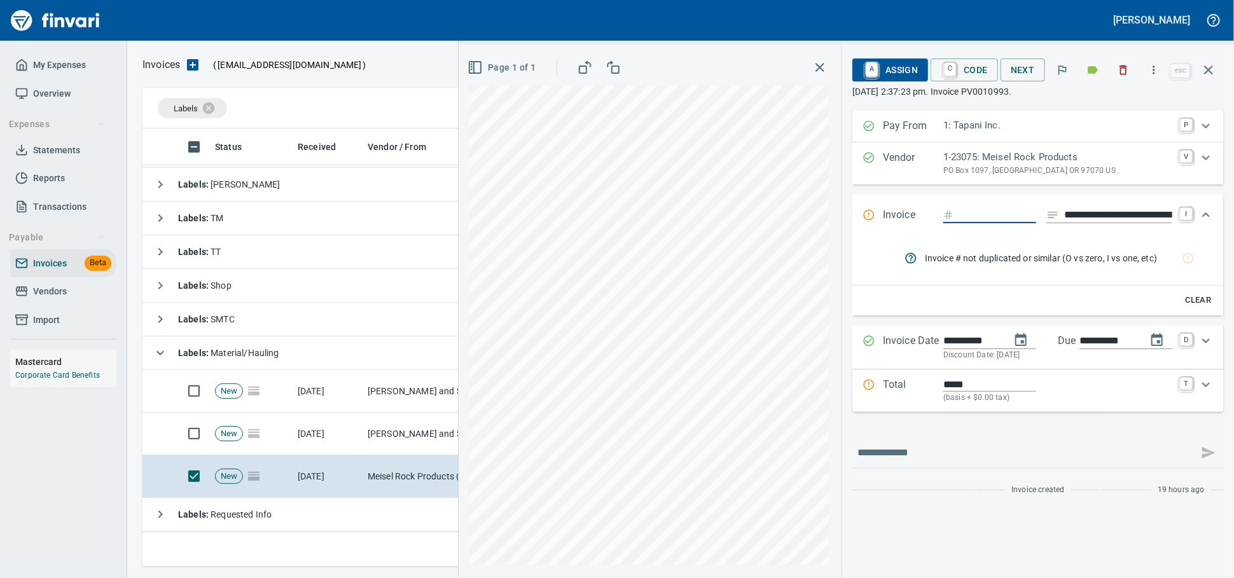
click at [1148, 73] on icon "button" at bounding box center [1154, 70] width 13 height 13
click at [1132, 105] on span "Download" at bounding box center [1144, 108] width 122 height 15
drag, startPoint x: 1116, startPoint y: 71, endPoint x: 1089, endPoint y: 79, distance: 28.0
click at [1117, 71] on icon "button" at bounding box center [1123, 70] width 13 height 13
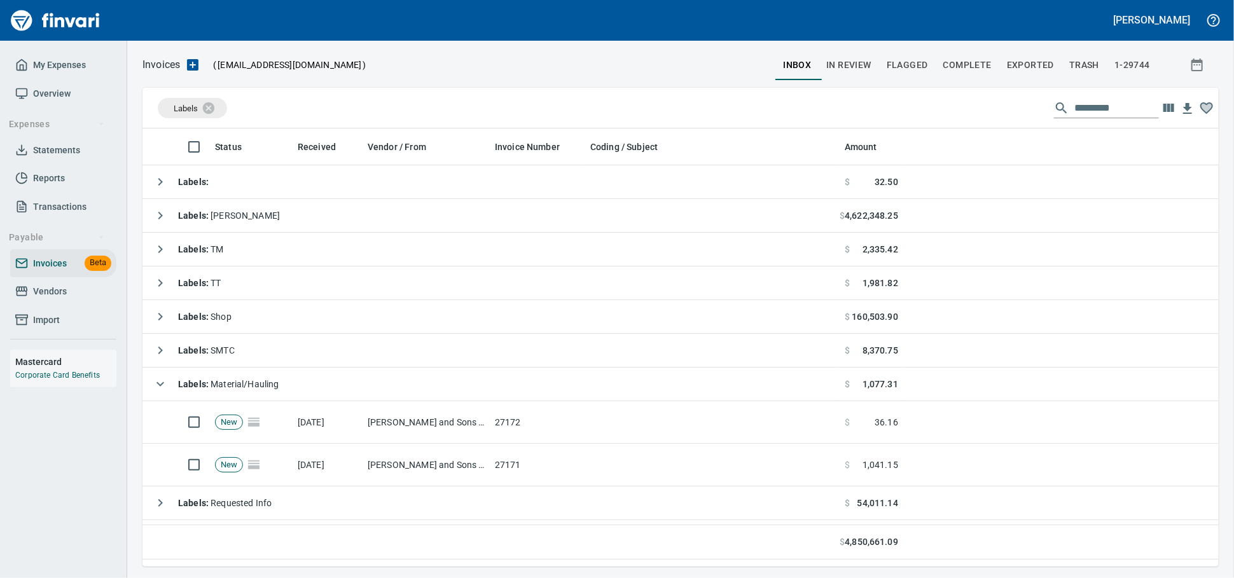
scroll to position [1, 1]
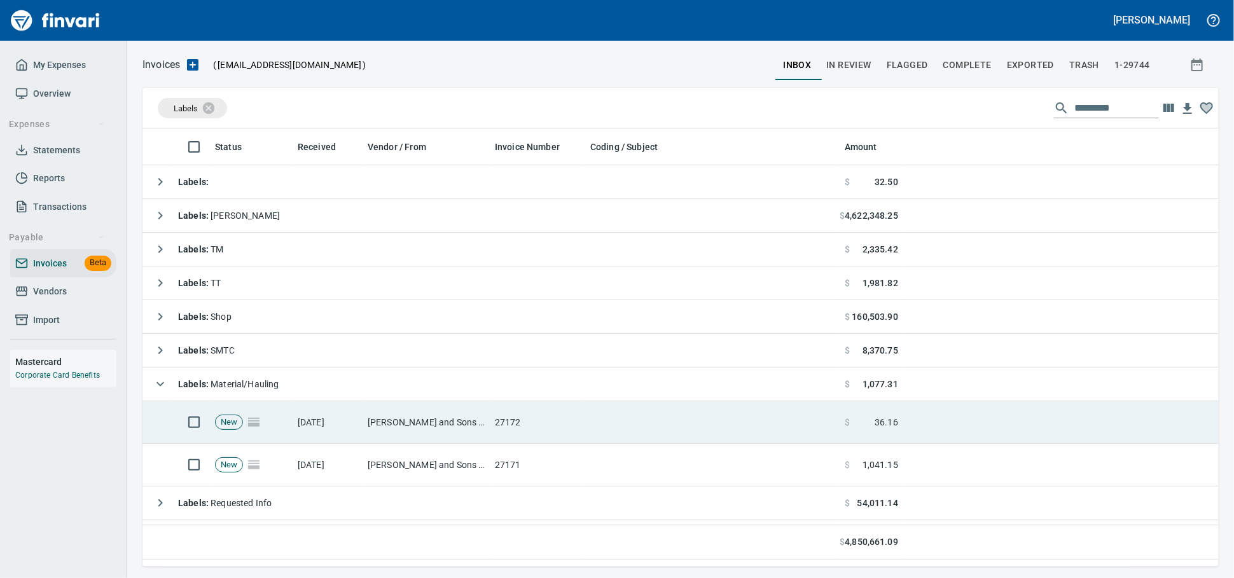
click at [546, 440] on td "27172" at bounding box center [537, 422] width 95 height 43
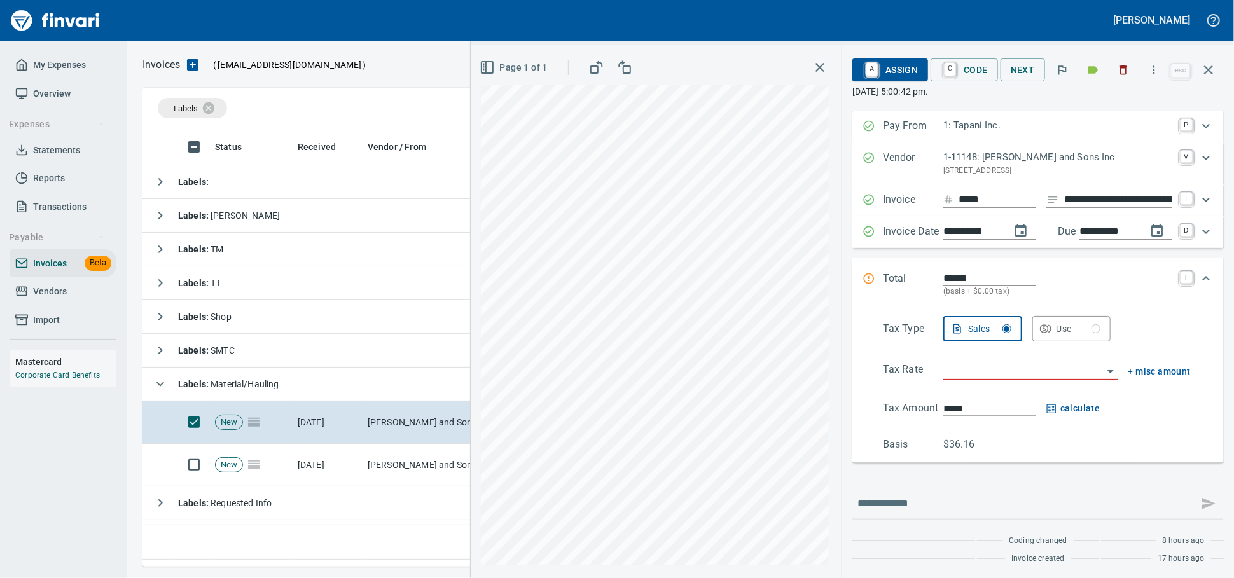
scroll to position [427, 1064]
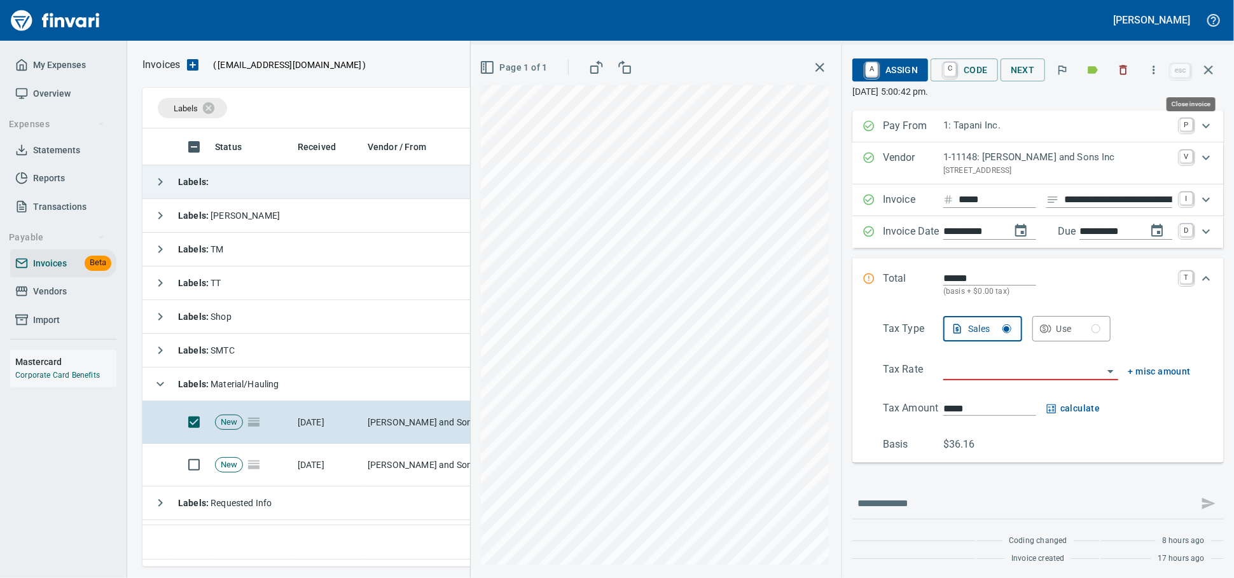
drag, startPoint x: 1214, startPoint y: 75, endPoint x: 719, endPoint y: 189, distance: 507.8
click at [1214, 75] on icon "button" at bounding box center [1208, 69] width 15 height 15
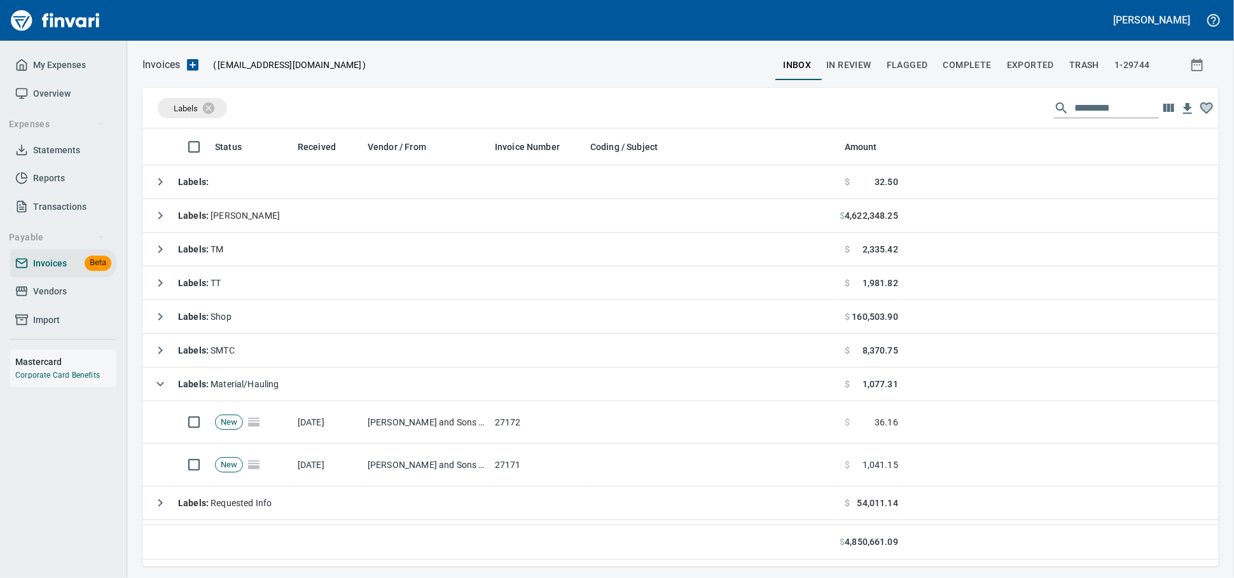
scroll to position [427, 1064]
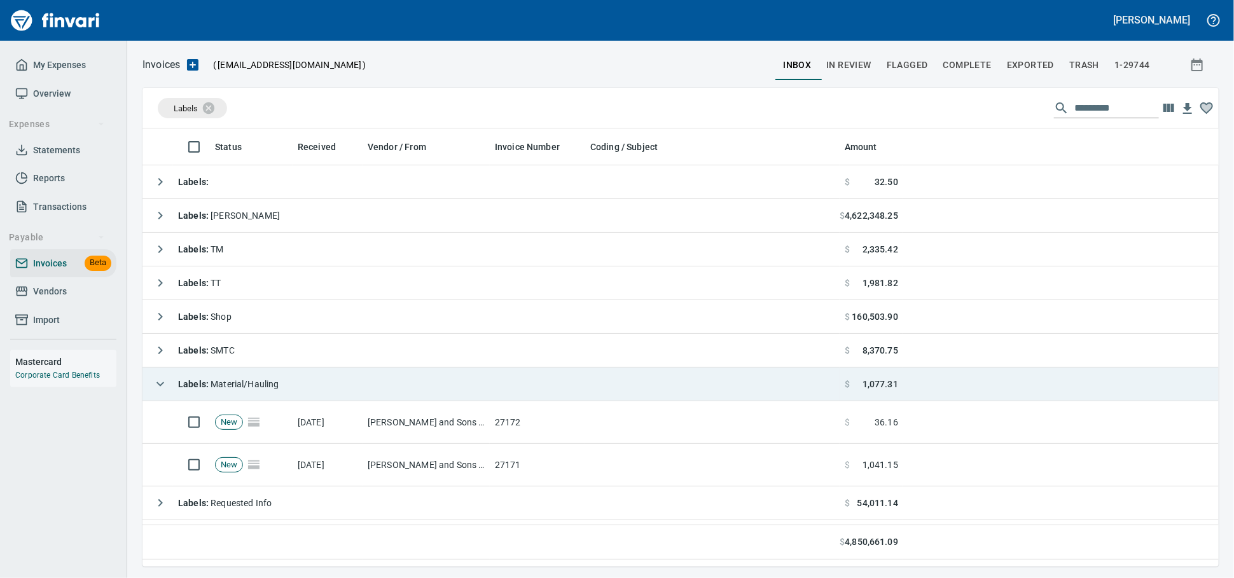
drag, startPoint x: 574, startPoint y: 413, endPoint x: 441, endPoint y: 383, distance: 135.6
click at [574, 412] on td "27172" at bounding box center [537, 422] width 95 height 43
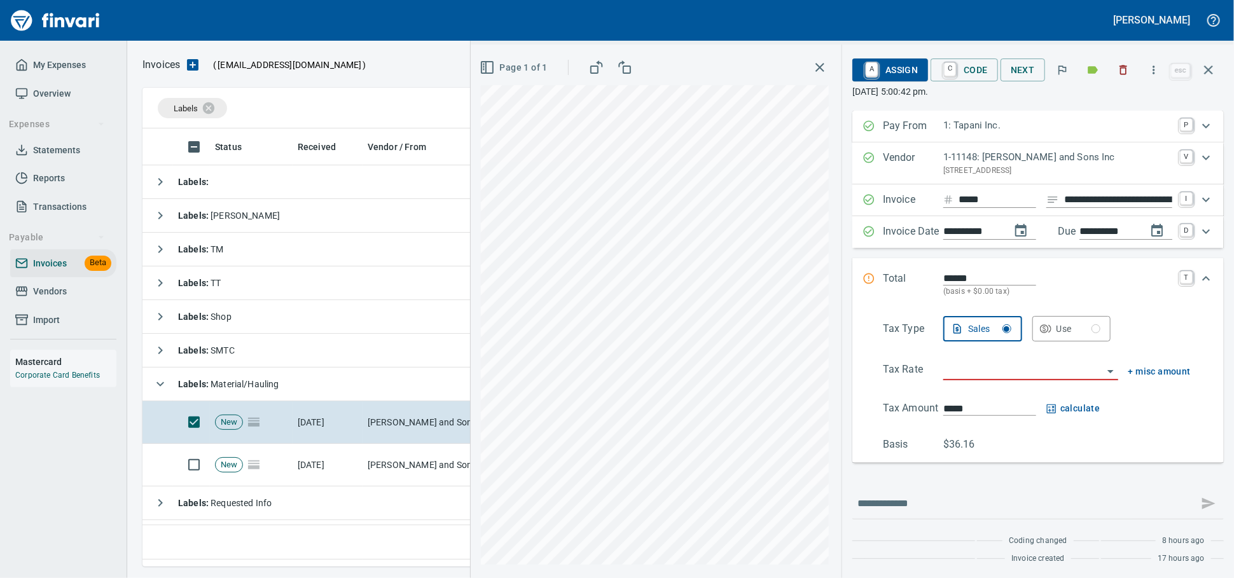
scroll to position [427, 1064]
click at [1064, 208] on input "**********" at bounding box center [1118, 200] width 108 height 16
type input "******"
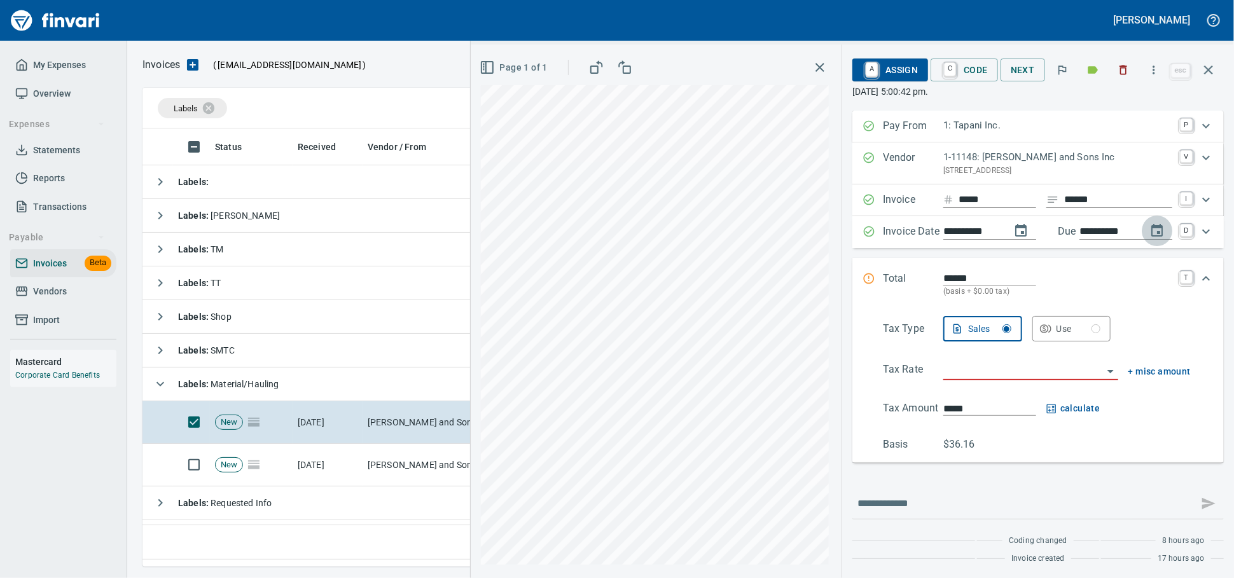
click at [944, 380] on input "search" at bounding box center [1023, 371] width 160 height 18
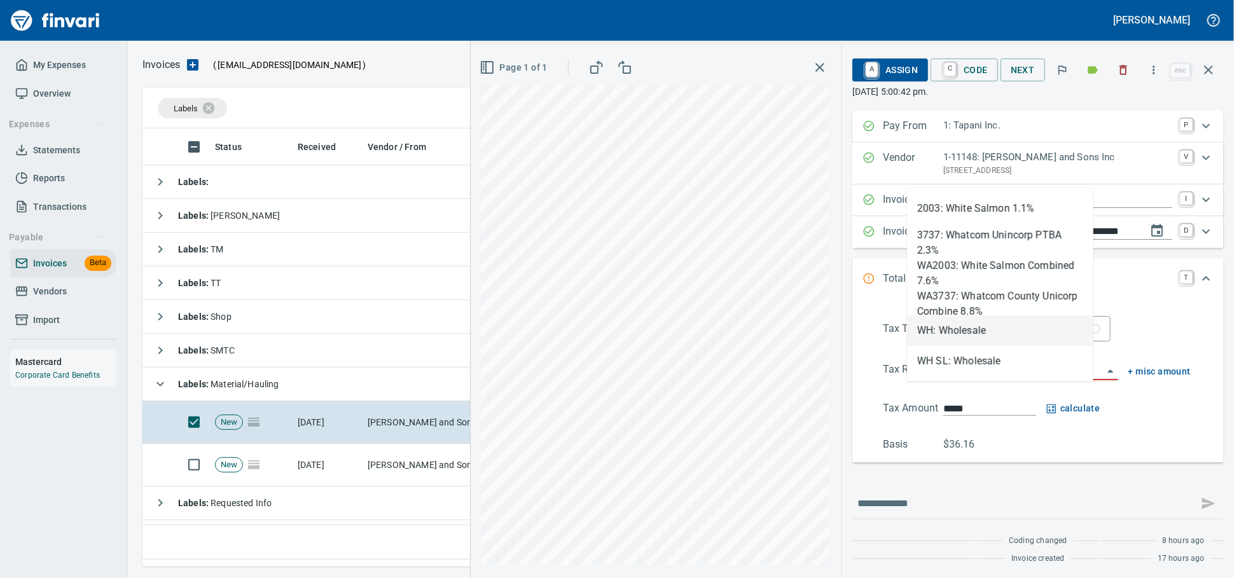
click at [970, 326] on li "WH: Wholesale" at bounding box center [1000, 331] width 186 height 31
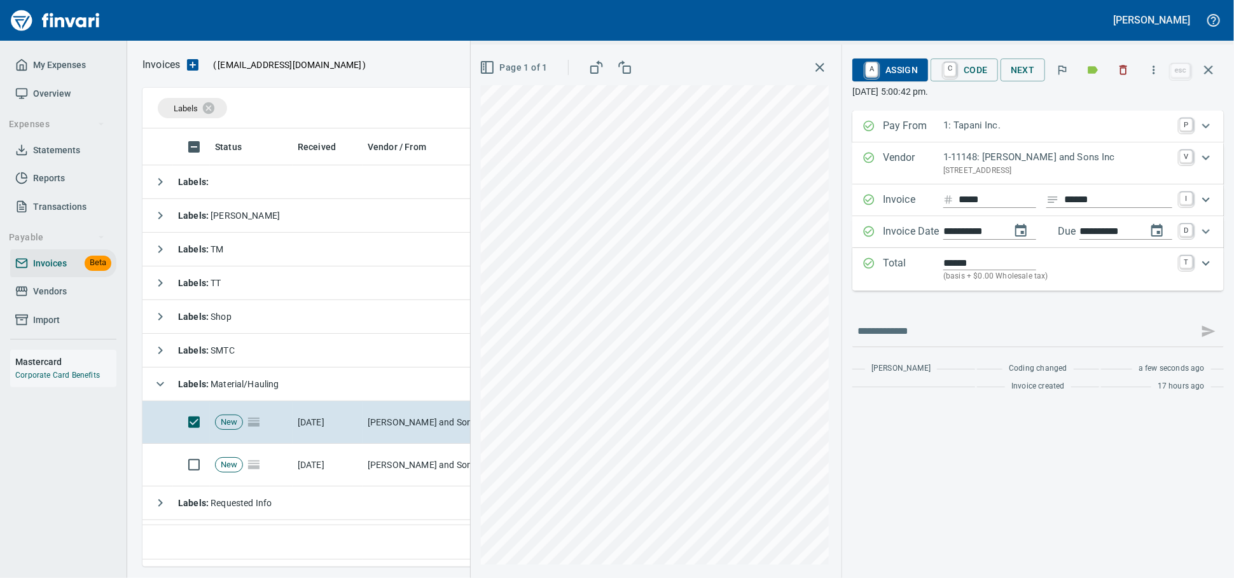
type input "**********"
click at [884, 73] on span "A Assign" at bounding box center [890, 70] width 55 height 22
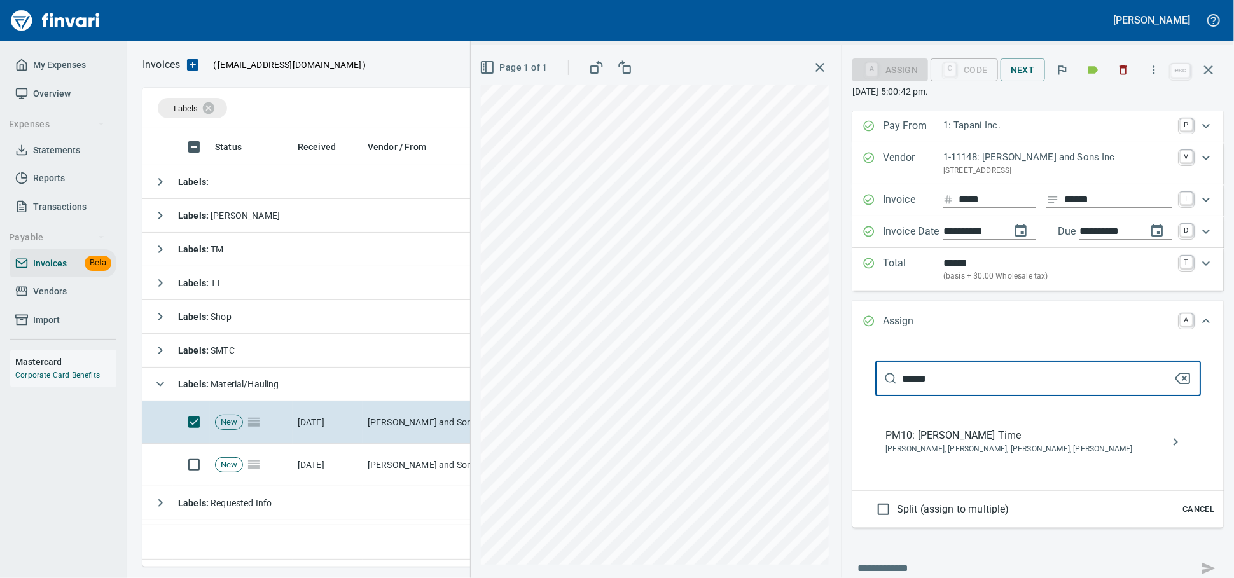
type input "******"
click at [925, 456] on span "[PERSON_NAME], [PERSON_NAME], [PERSON_NAME], [PERSON_NAME]" at bounding box center [1027, 449] width 285 height 13
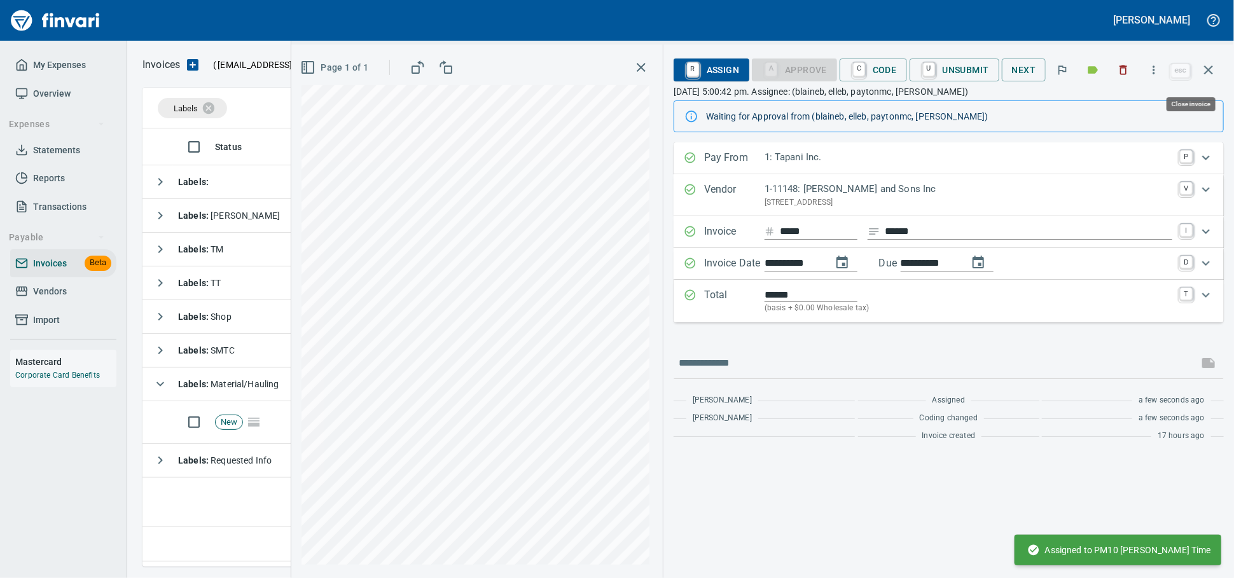
click at [1205, 74] on icon "button" at bounding box center [1208, 69] width 15 height 15
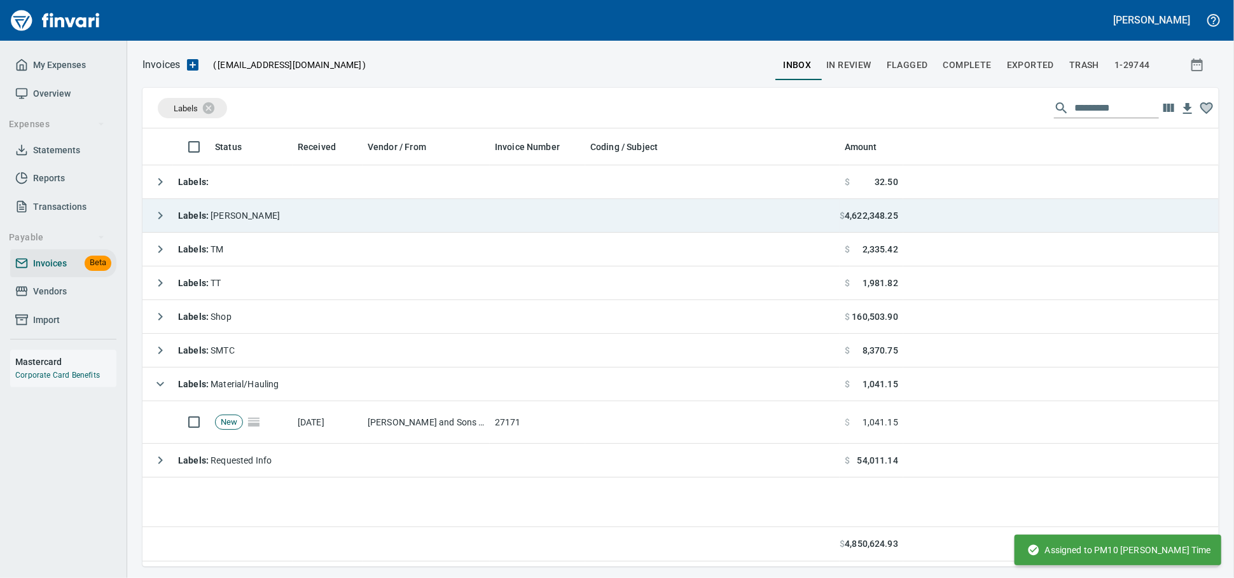
scroll to position [427, 1064]
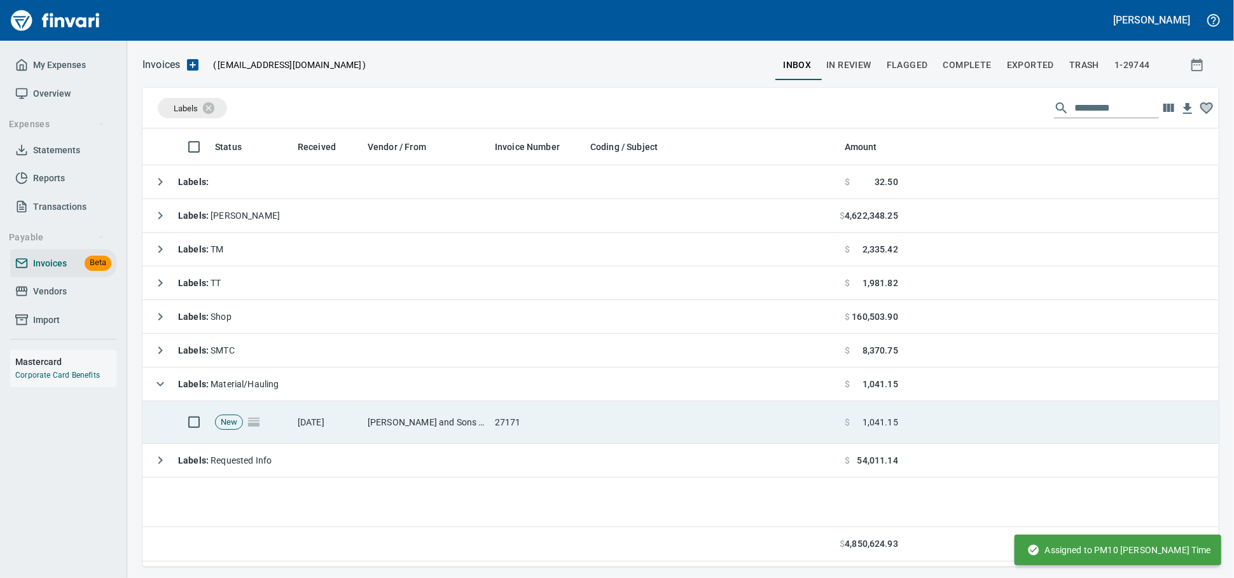
drag, startPoint x: 493, startPoint y: 420, endPoint x: 62, endPoint y: 343, distance: 438.2
click at [492, 419] on td "27171" at bounding box center [537, 422] width 95 height 43
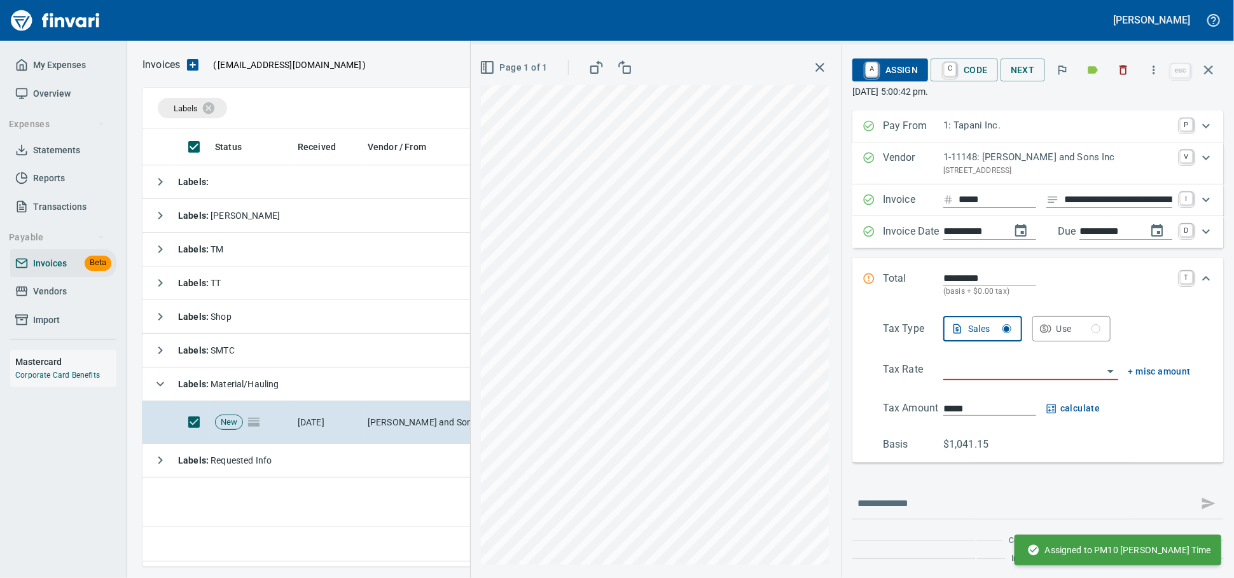
click at [1084, 208] on input "**********" at bounding box center [1118, 200] width 108 height 16
click at [1085, 208] on input "**********" at bounding box center [1118, 200] width 108 height 16
type input "******"
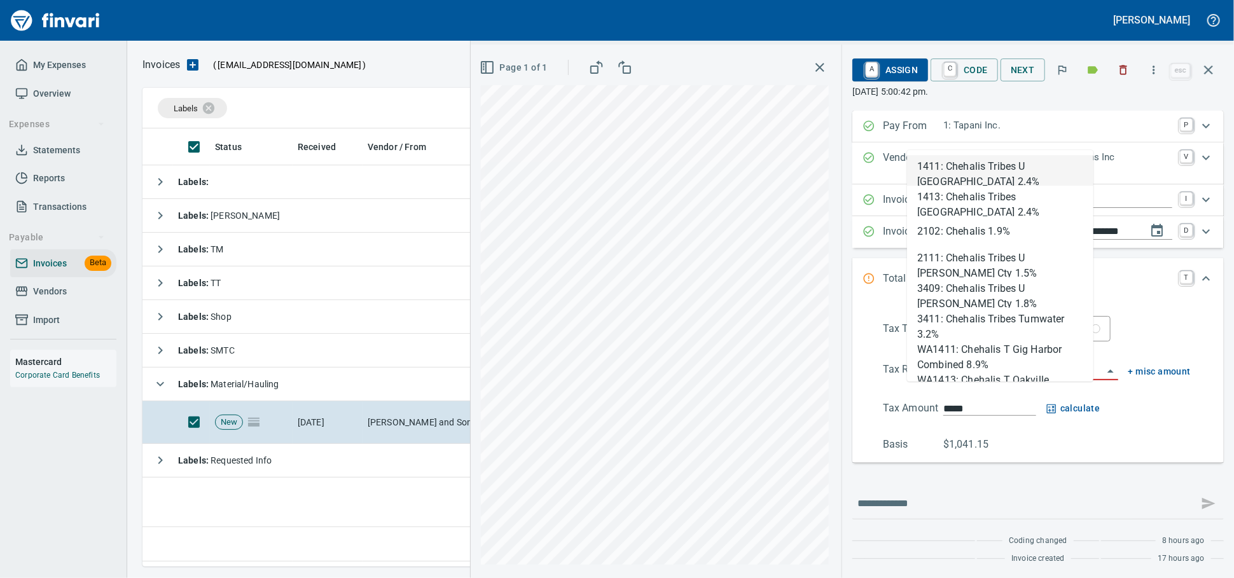
type input "*"
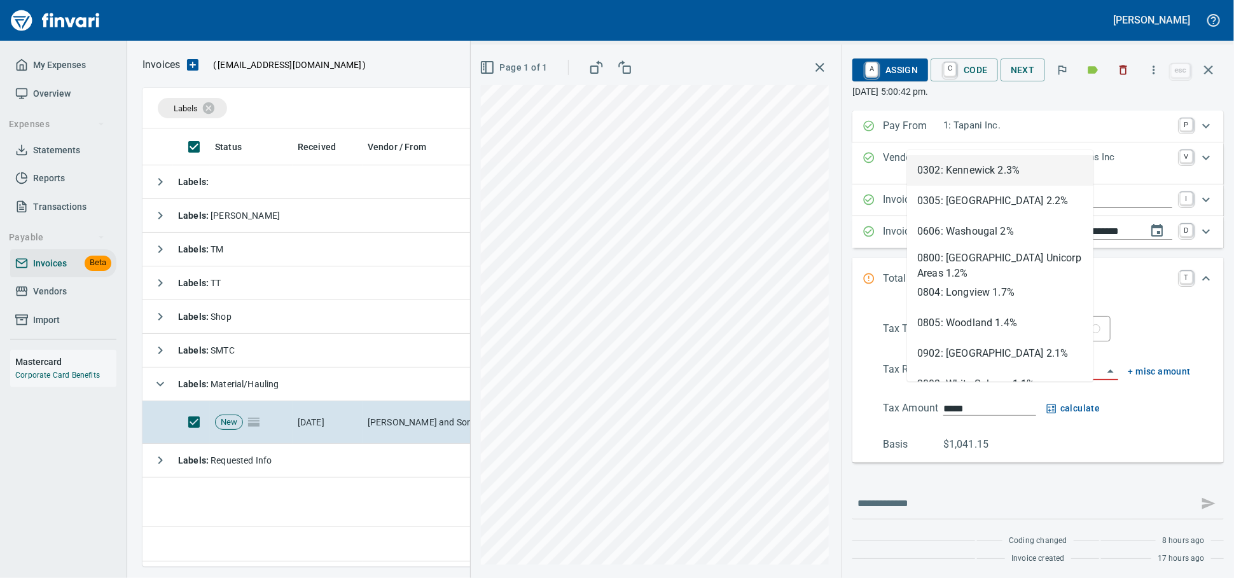
scroll to position [427, 1064]
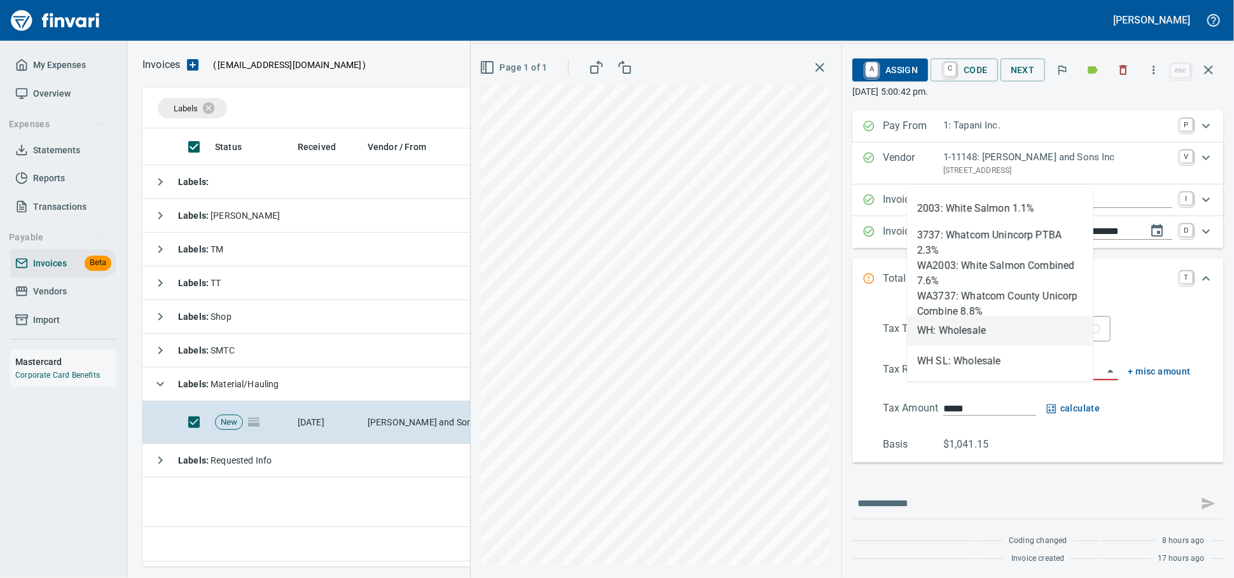
click at [976, 333] on li "WH: Wholesale" at bounding box center [1000, 331] width 186 height 31
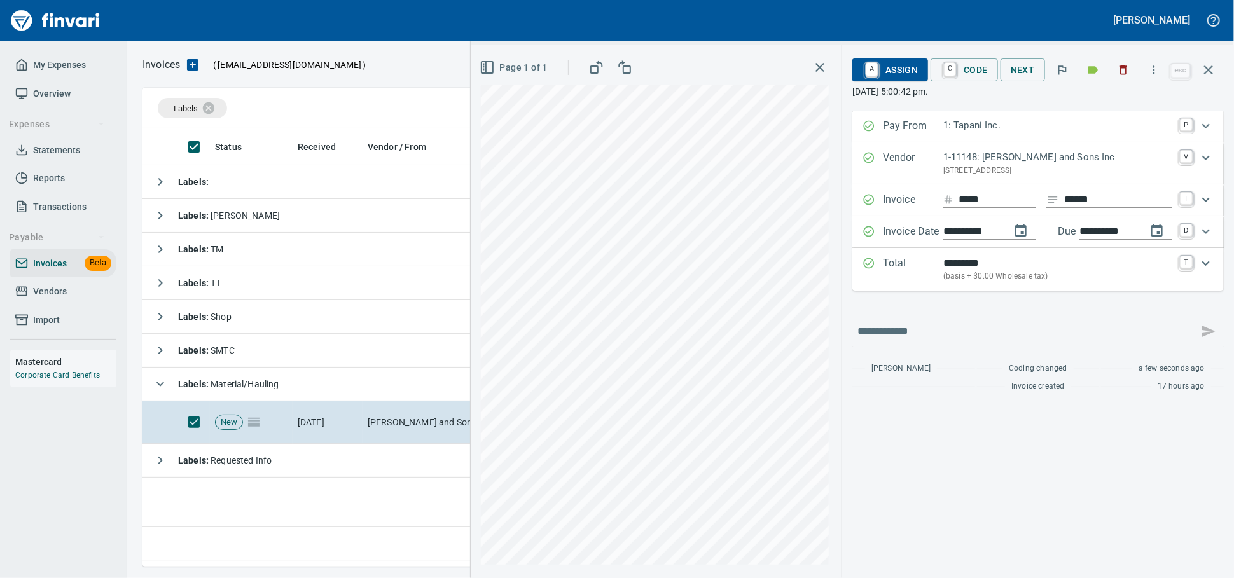
type input "**********"
click at [874, 76] on span "A Assign" at bounding box center [890, 70] width 55 height 22
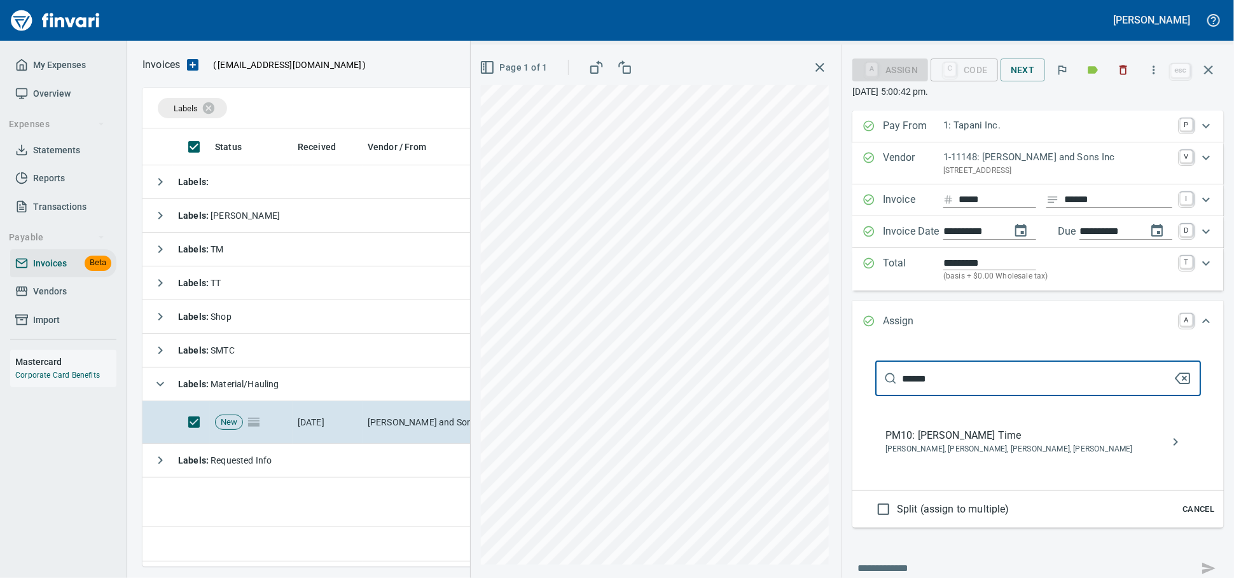
type input "******"
click at [1083, 456] on span "[PERSON_NAME], [PERSON_NAME], [PERSON_NAME], [PERSON_NAME]" at bounding box center [1027, 449] width 285 height 13
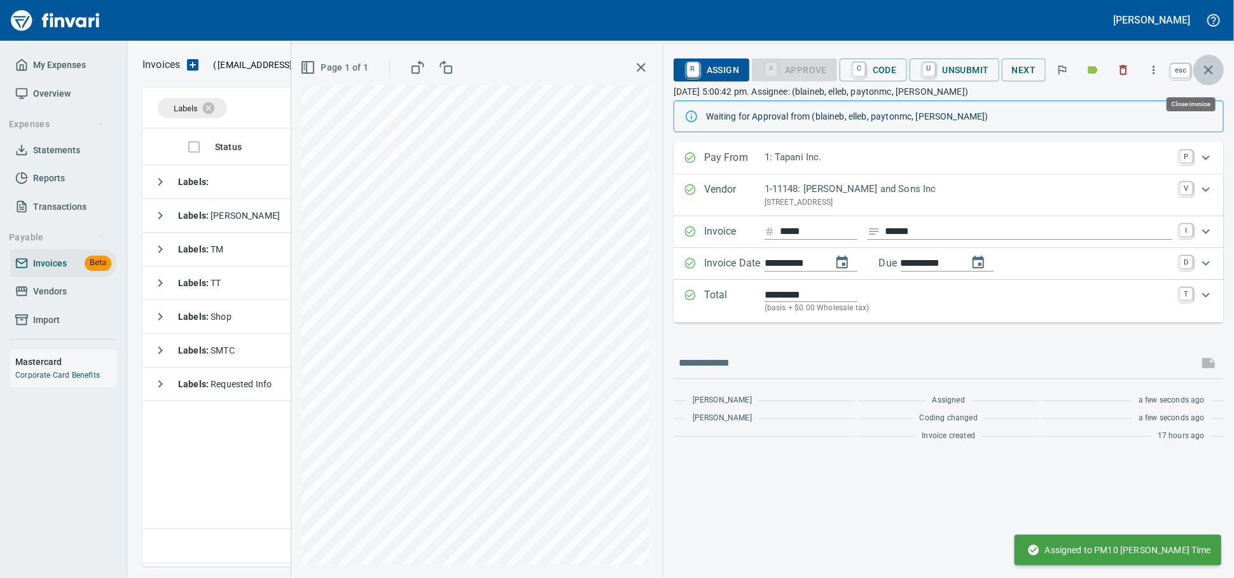
click at [1210, 71] on icon "button" at bounding box center [1208, 69] width 15 height 15
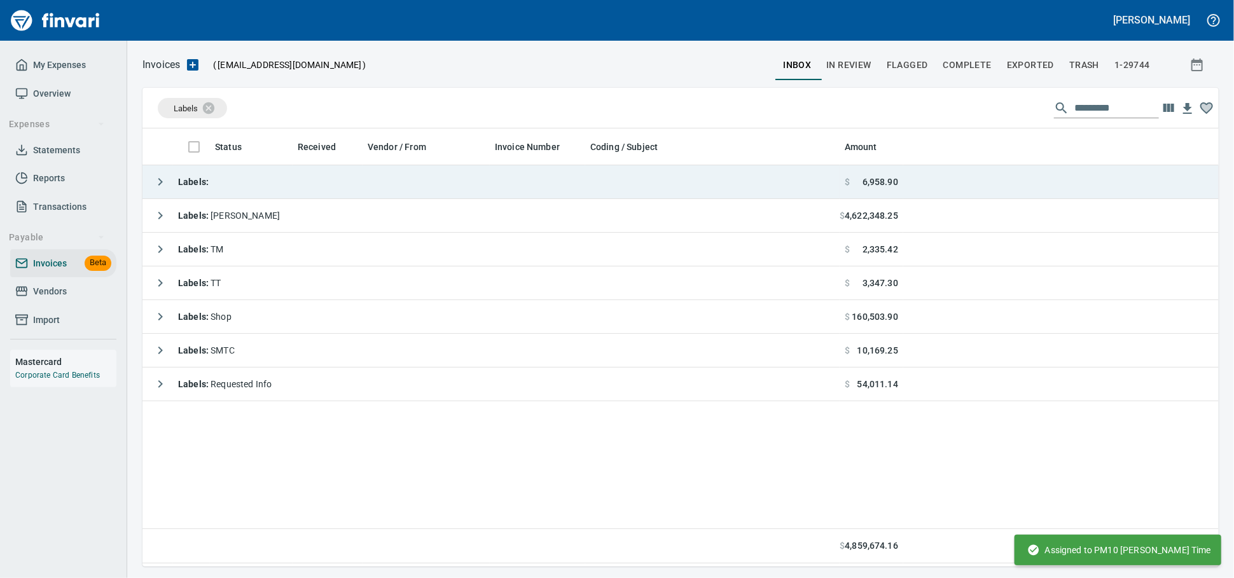
click at [644, 182] on td "Labels :" at bounding box center [490, 182] width 697 height 34
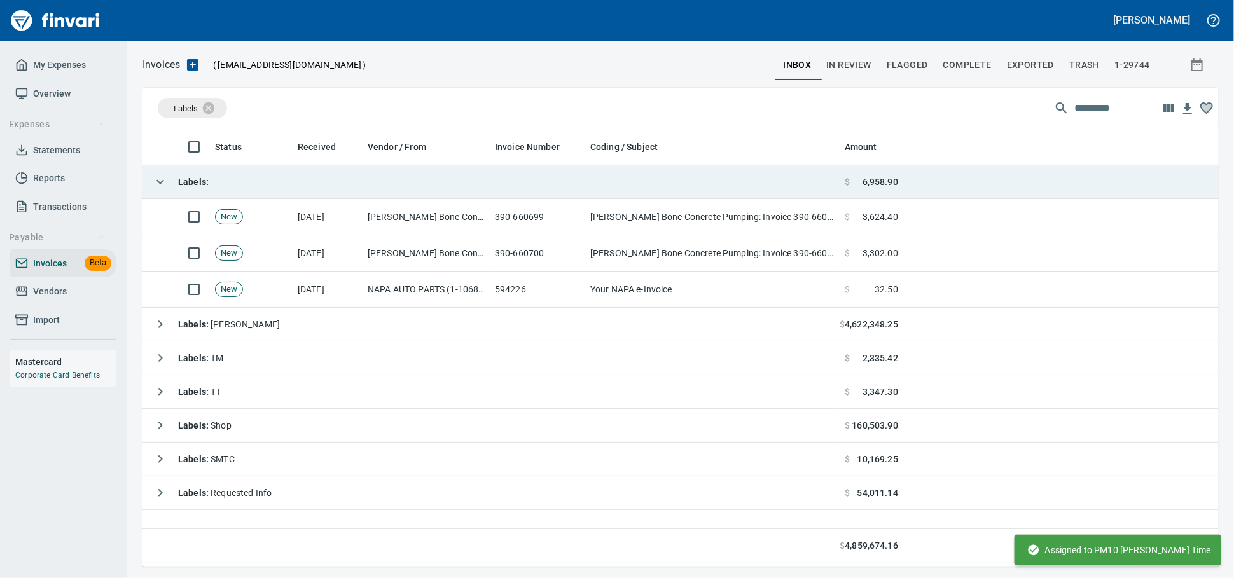
click at [455, 177] on td "Labels :" at bounding box center [490, 182] width 697 height 34
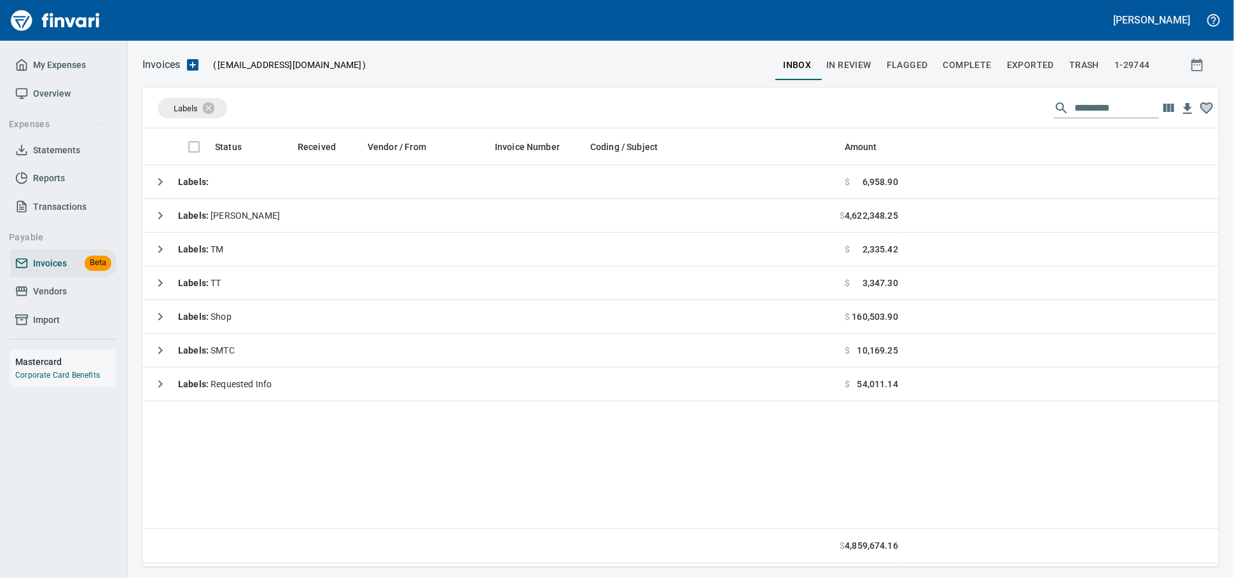
click at [59, 300] on span "Vendors" at bounding box center [50, 292] width 34 height 16
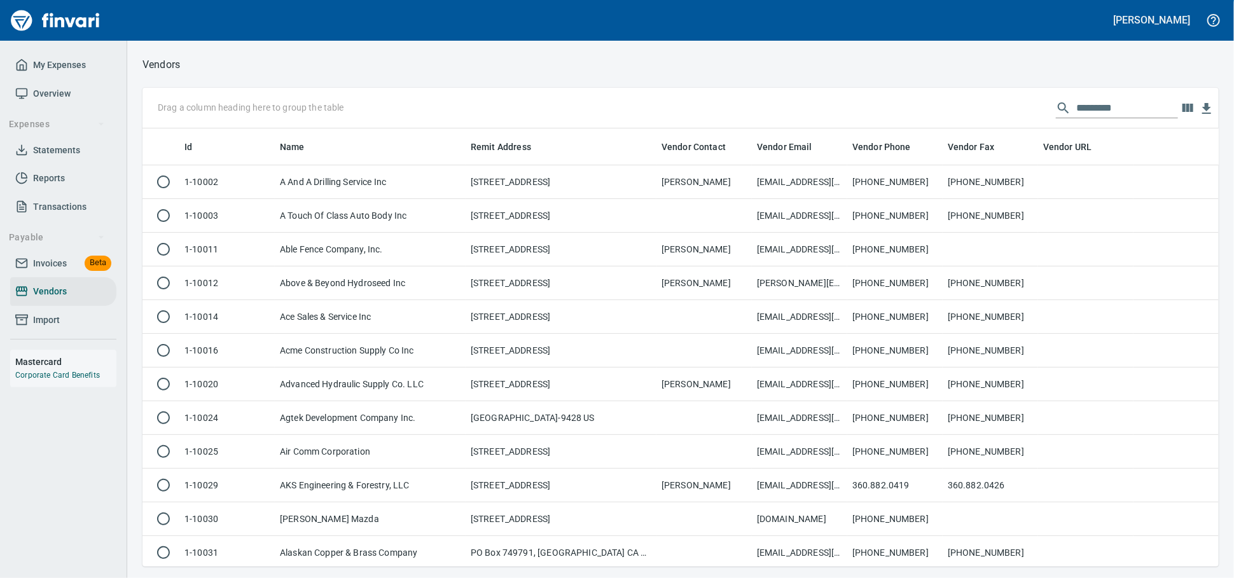
scroll to position [427, 1054]
click at [1094, 111] on input "text" at bounding box center [1127, 108] width 102 height 20
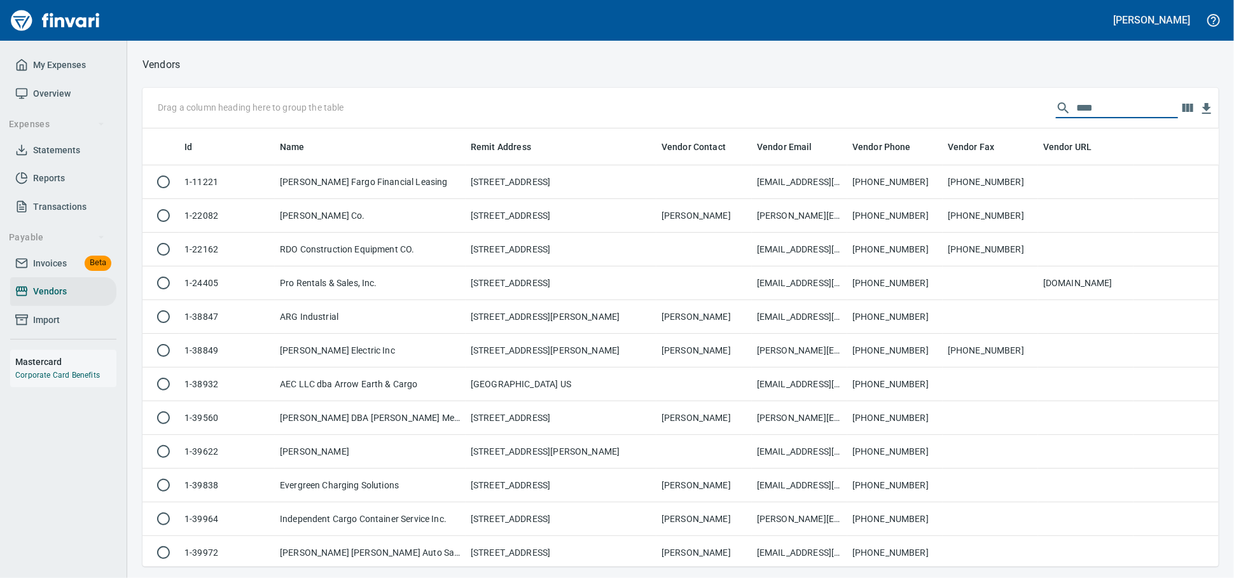
scroll to position [427, 1065]
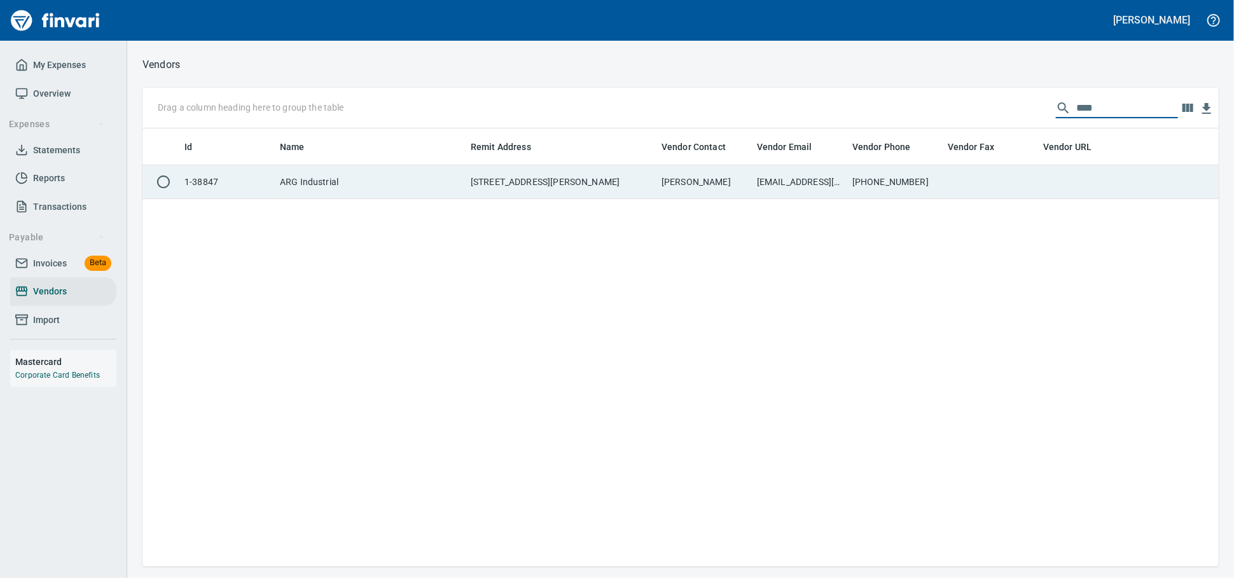
type input "***"
drag, startPoint x: 333, startPoint y: 176, endPoint x: 330, endPoint y: 184, distance: 8.9
click at [333, 176] on td "ARG Industrial" at bounding box center [370, 182] width 191 height 34
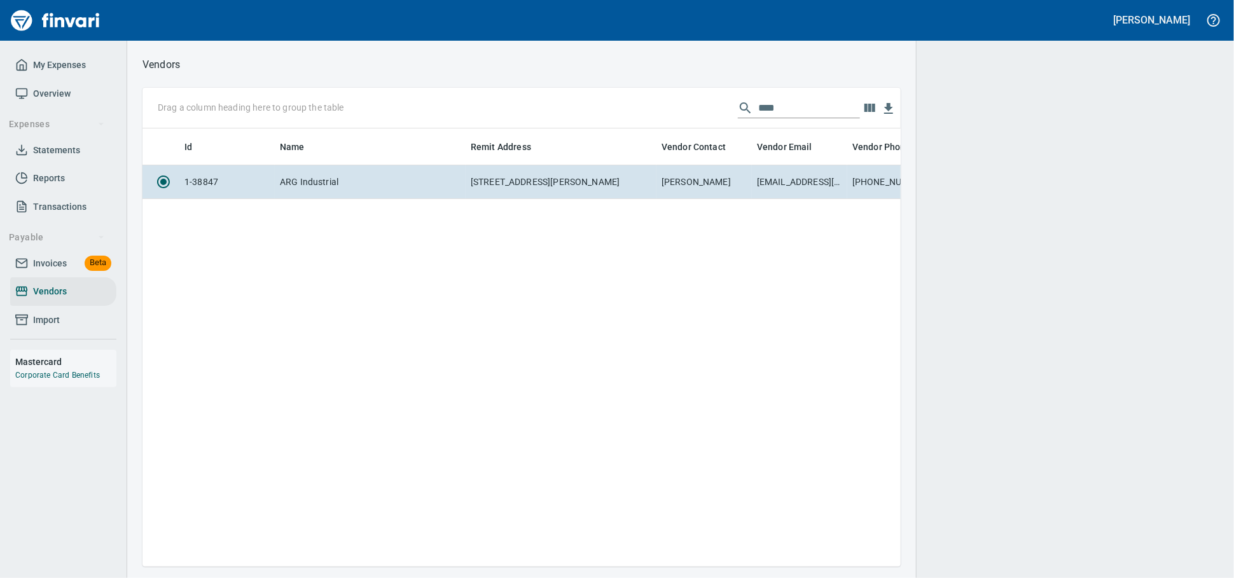
scroll to position [416, 747]
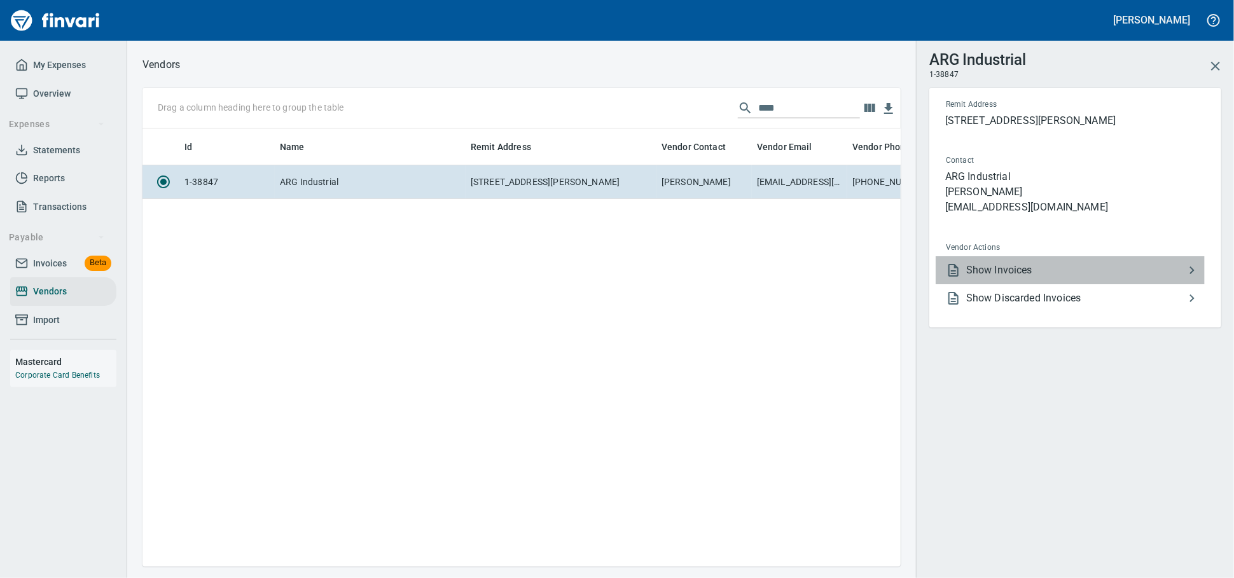
click at [1085, 278] on span "Show Invoices" at bounding box center [1075, 270] width 218 height 15
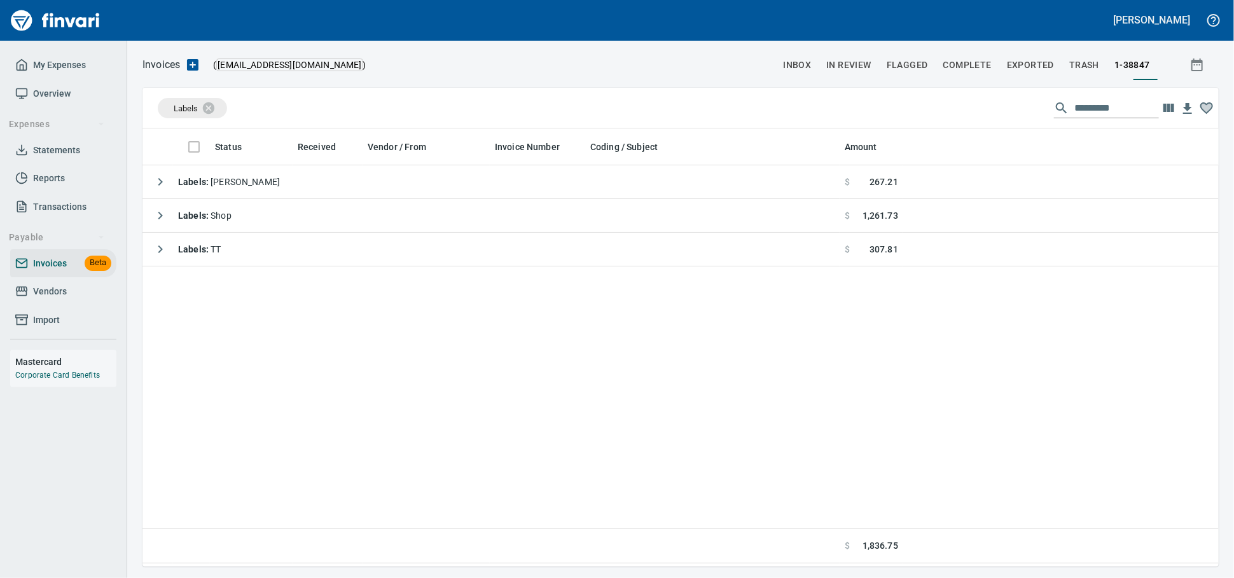
scroll to position [1, 1]
click at [216, 110] on icon at bounding box center [216, 107] width 11 height 11
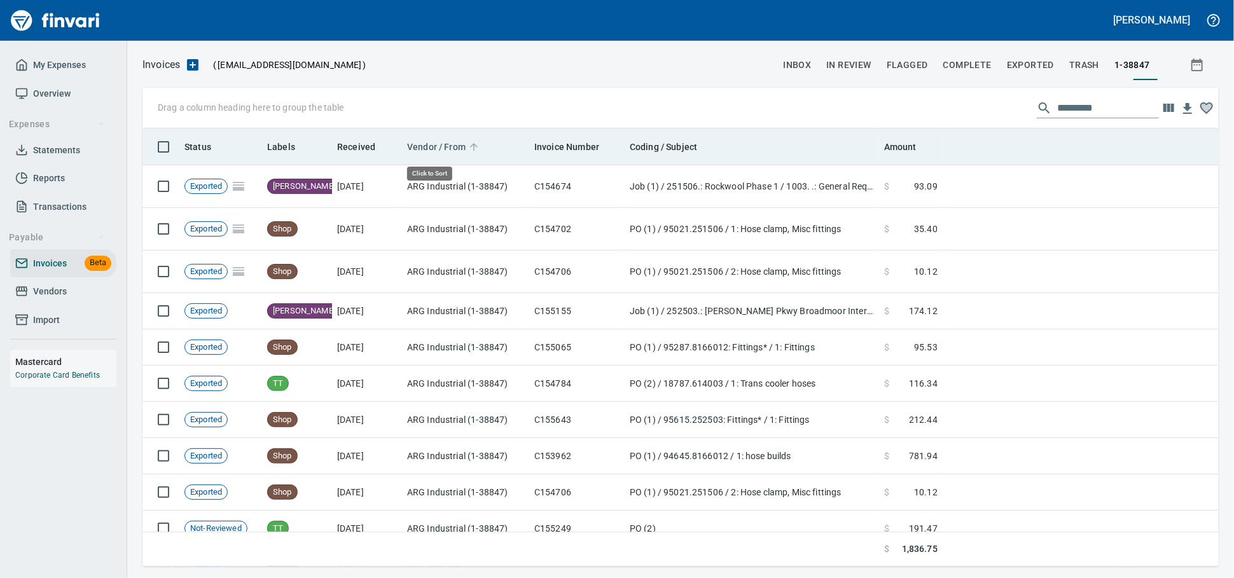
scroll to position [427, 1054]
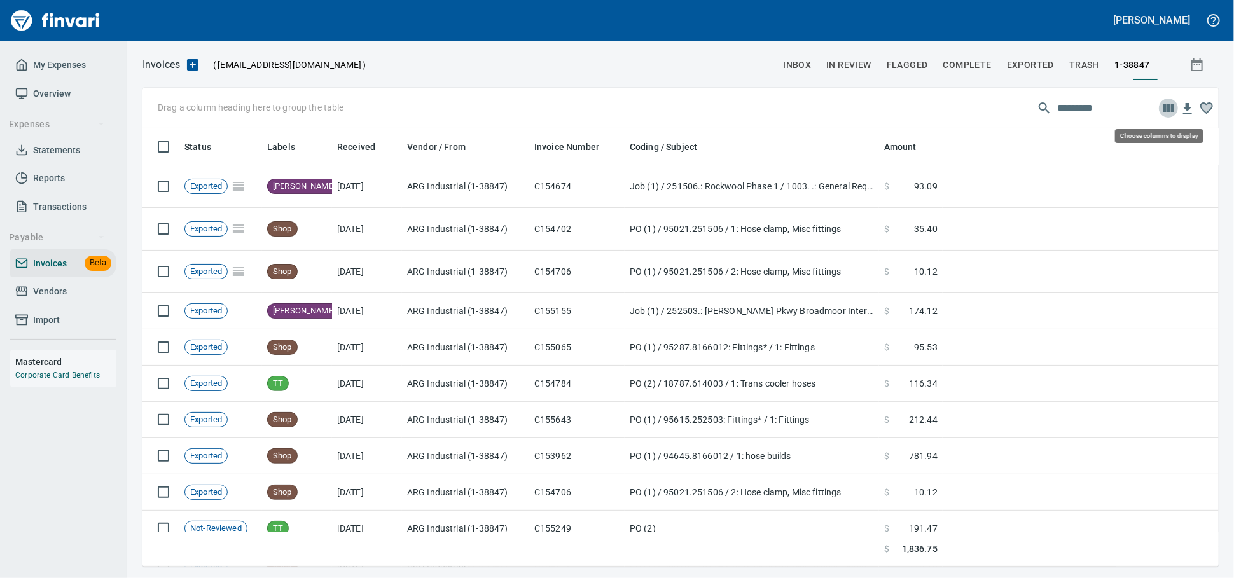
click at [1171, 110] on icon "button" at bounding box center [1168, 108] width 15 height 15
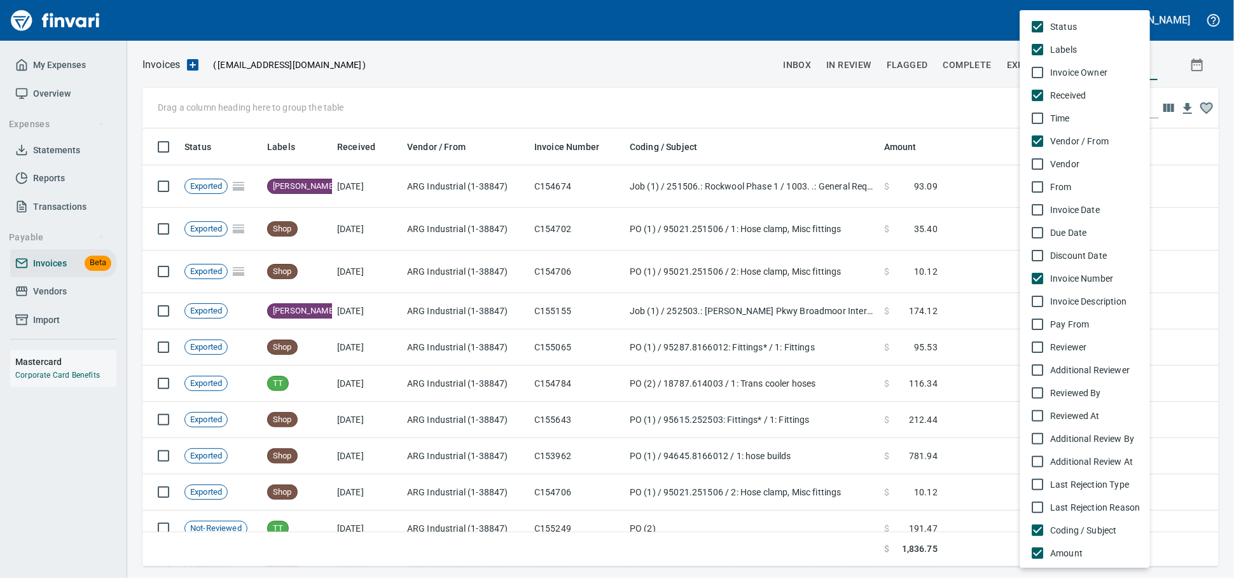
click at [1087, 216] on span "Invoice Date" at bounding box center [1095, 210] width 90 height 13
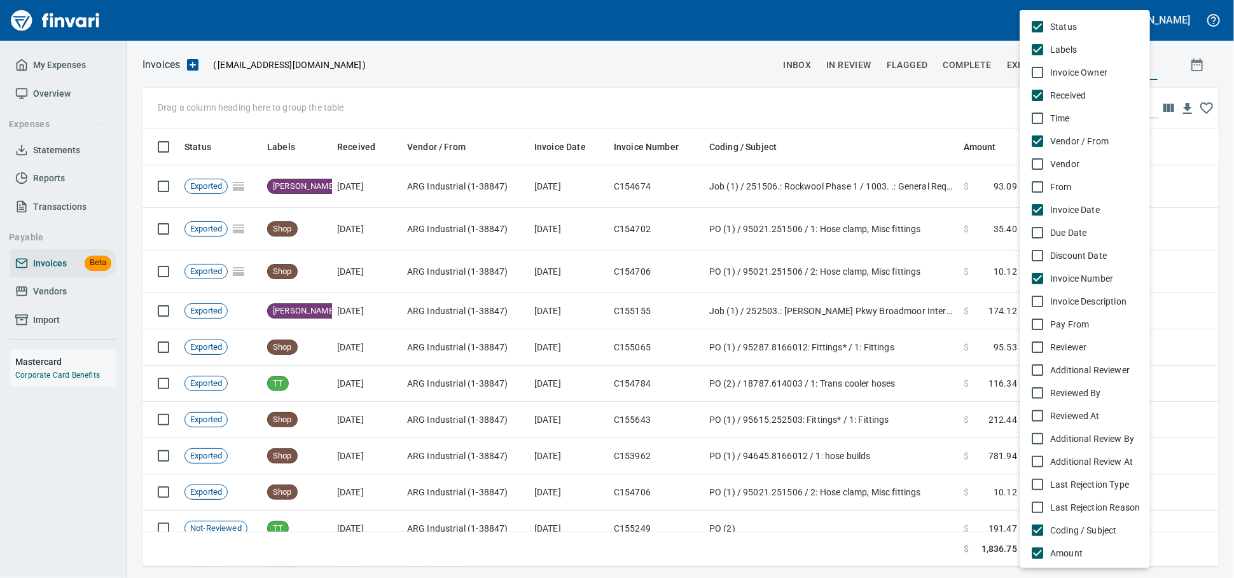
click at [961, 103] on div at bounding box center [617, 289] width 1234 height 578
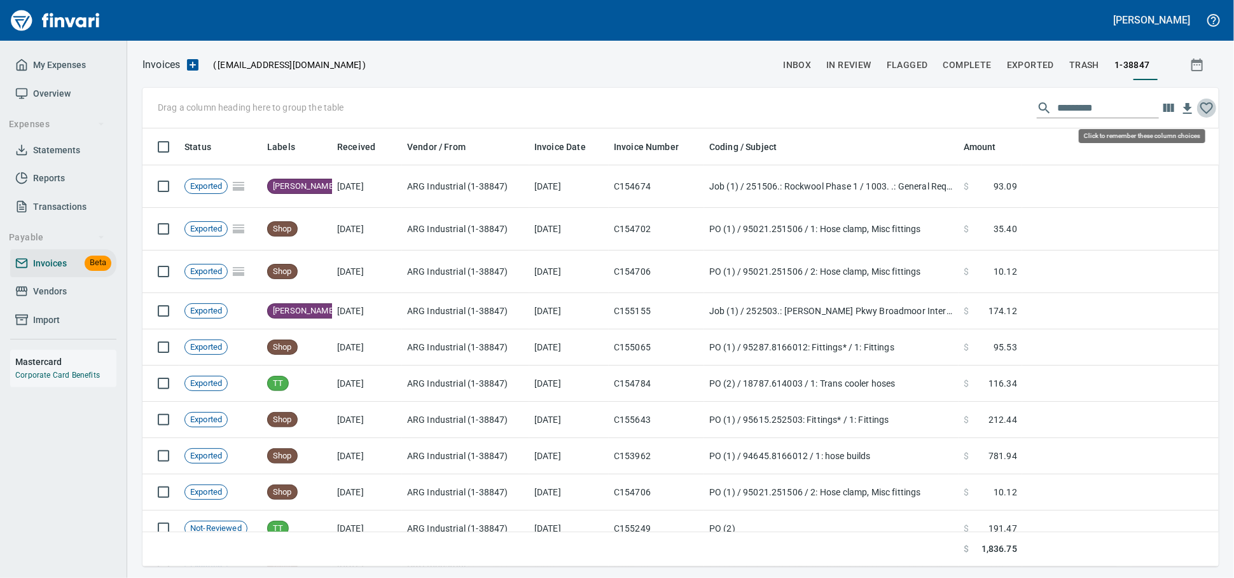
click at [1207, 111] on icon "button" at bounding box center [1206, 108] width 15 height 15
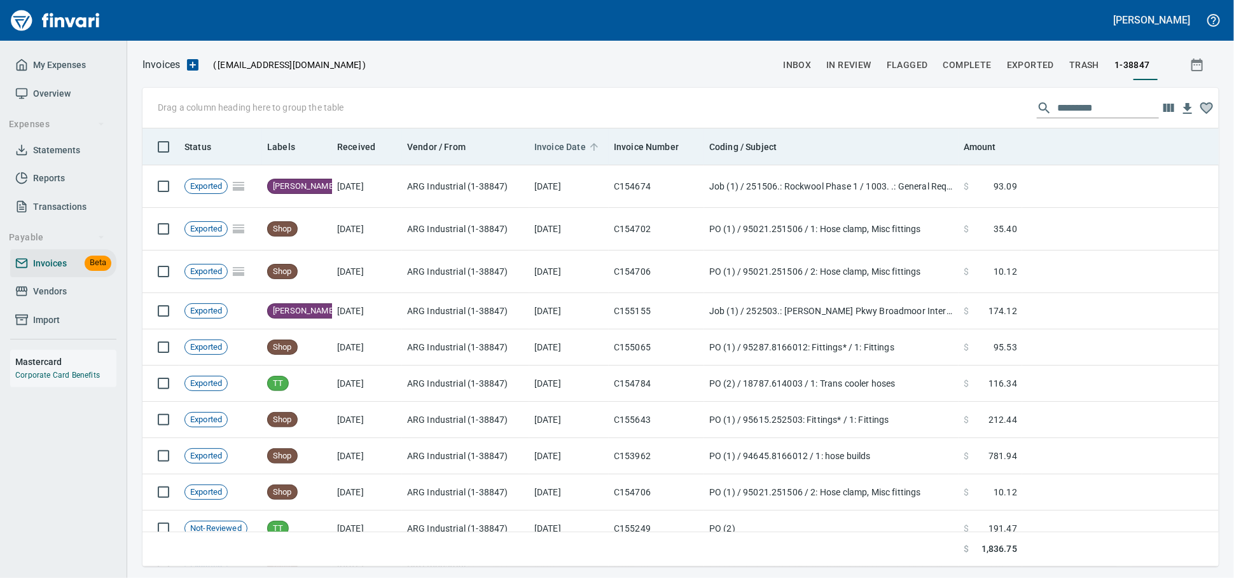
click at [564, 152] on span "Invoice Date" at bounding box center [560, 146] width 52 height 15
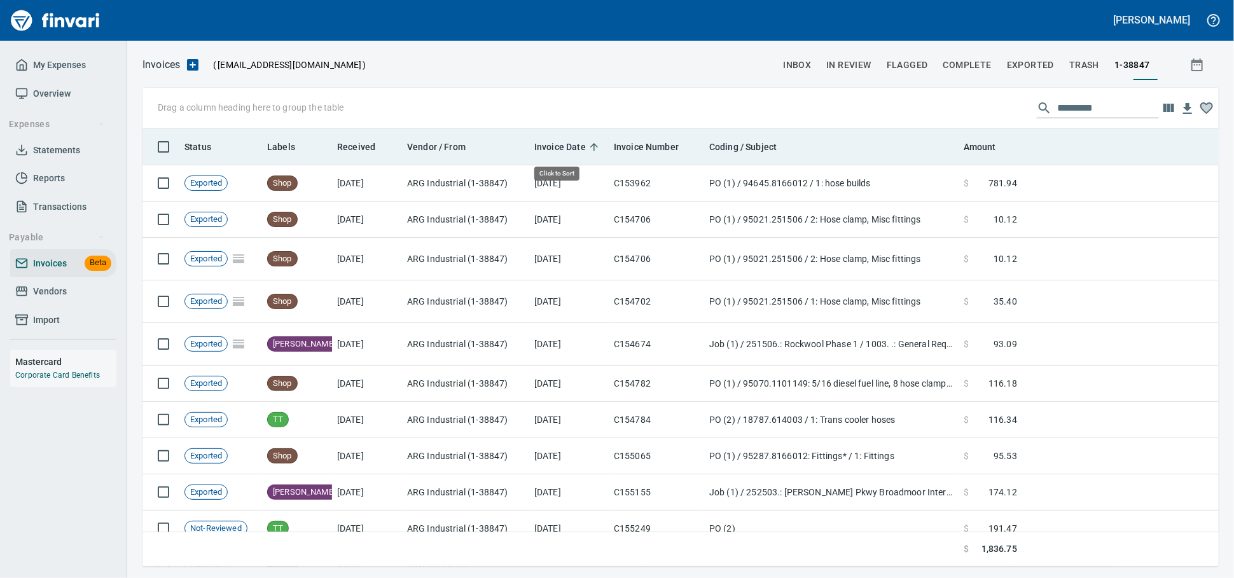
click at [564, 151] on span "Invoice Date" at bounding box center [560, 146] width 52 height 15
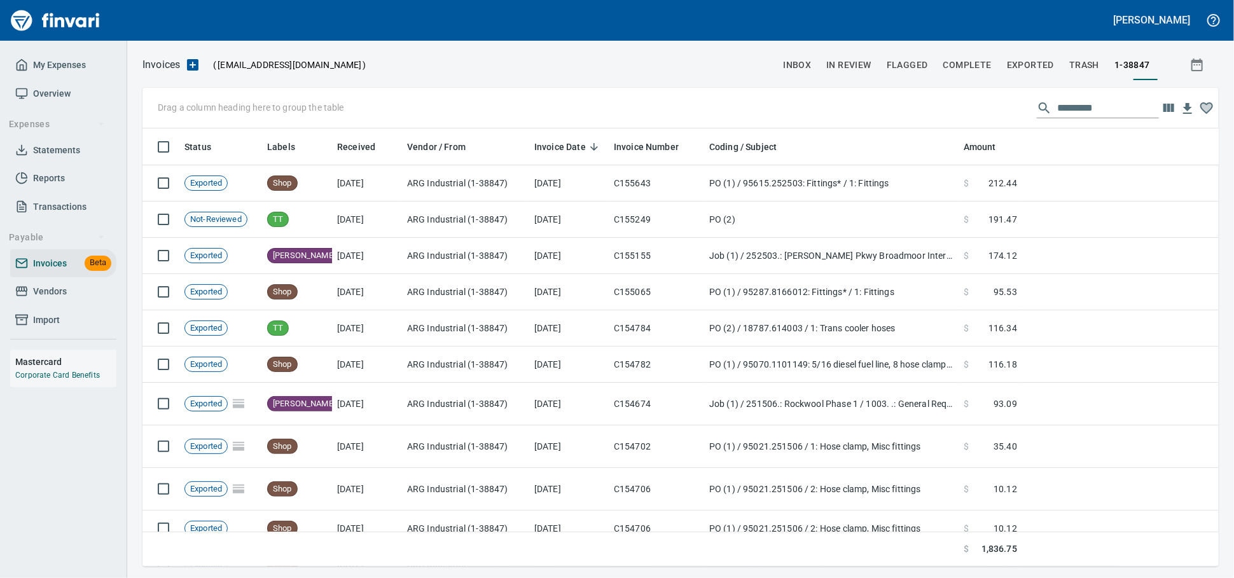
drag, startPoint x: 59, startPoint y: 299, endPoint x: 77, endPoint y: 294, distance: 18.5
click at [59, 299] on span "Vendors" at bounding box center [50, 292] width 34 height 16
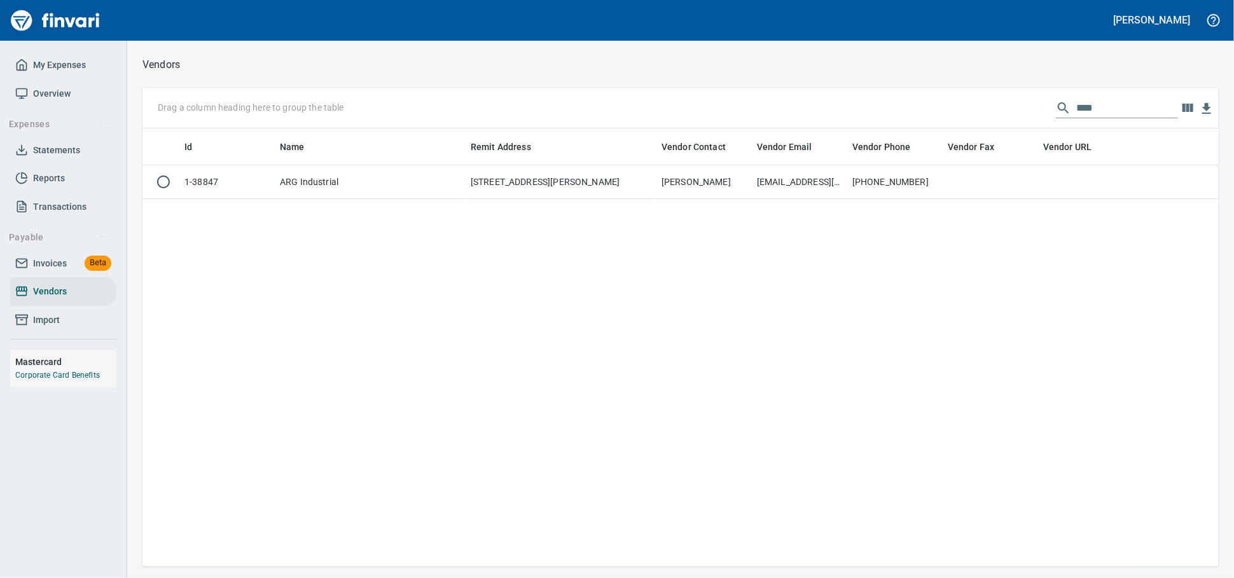
scroll to position [427, 1065]
drag, startPoint x: 1077, startPoint y: 110, endPoint x: 834, endPoint y: 95, distance: 243.5
click at [834, 95] on div "Drag a column heading here to group the table ***" at bounding box center [680, 108] width 1076 height 41
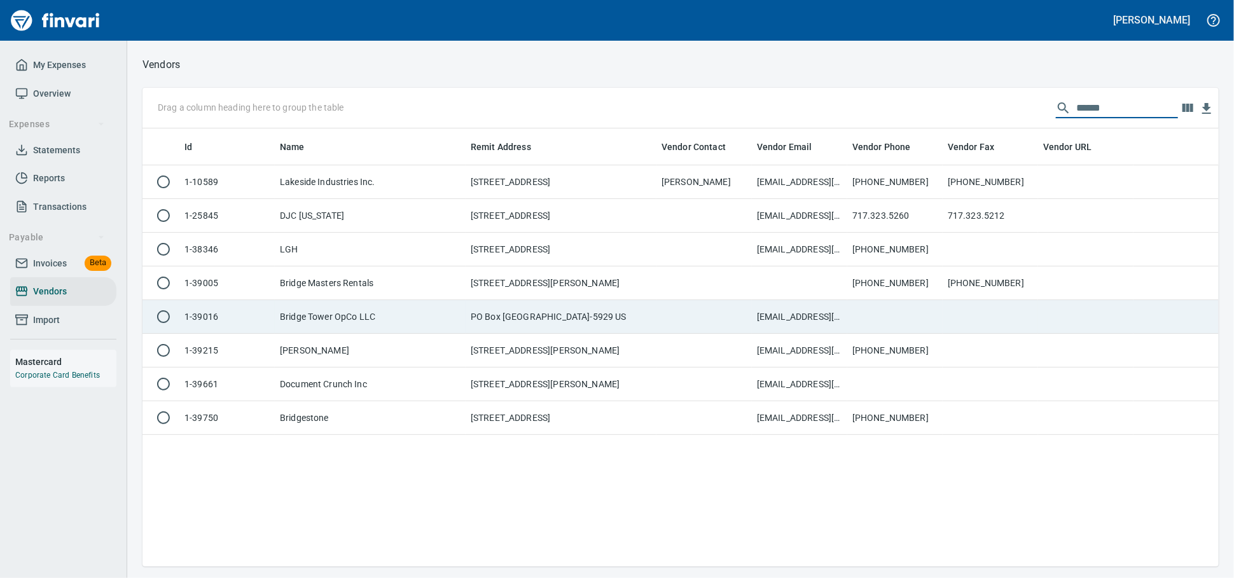
type input "******"
click at [436, 333] on td "Bridge Tower OpCo LLC" at bounding box center [370, 317] width 191 height 34
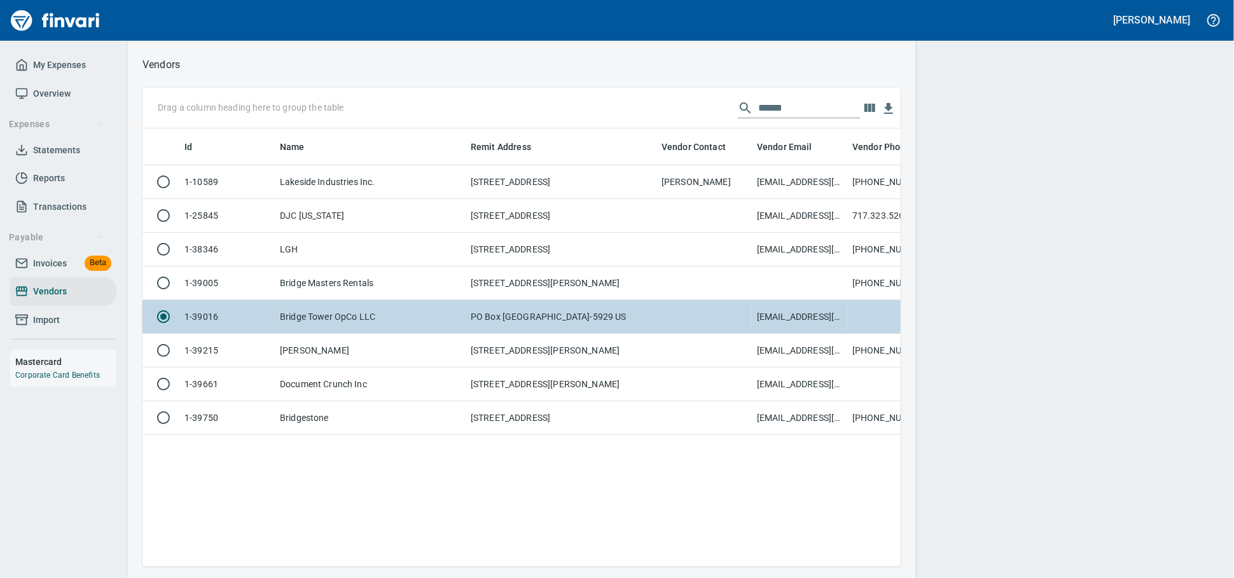
scroll to position [416, 747]
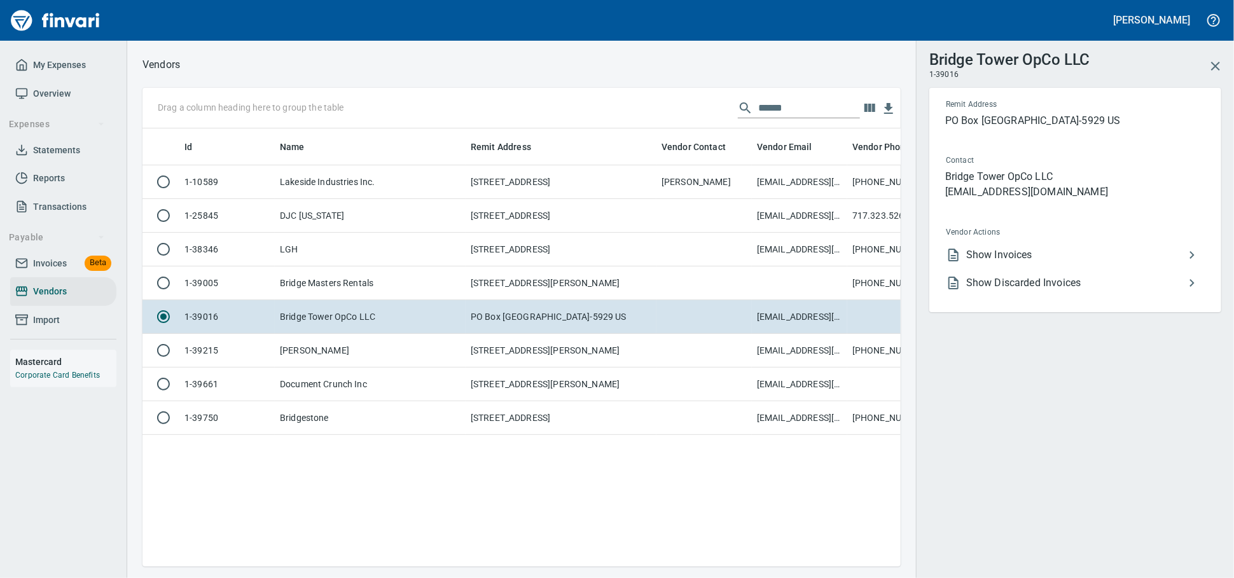
click at [1020, 263] on span "Show Invoices" at bounding box center [1075, 254] width 218 height 15
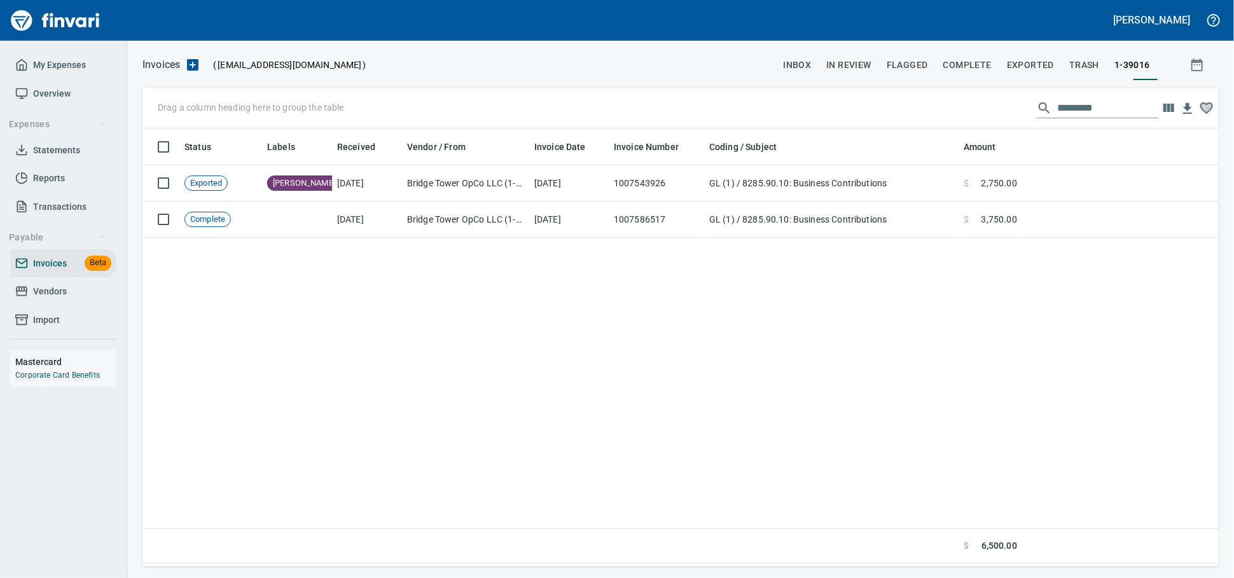
scroll to position [427, 1065]
drag, startPoint x: 54, startPoint y: 303, endPoint x: 90, endPoint y: 297, distance: 36.1
click at [54, 300] on span "Vendors" at bounding box center [50, 292] width 34 height 16
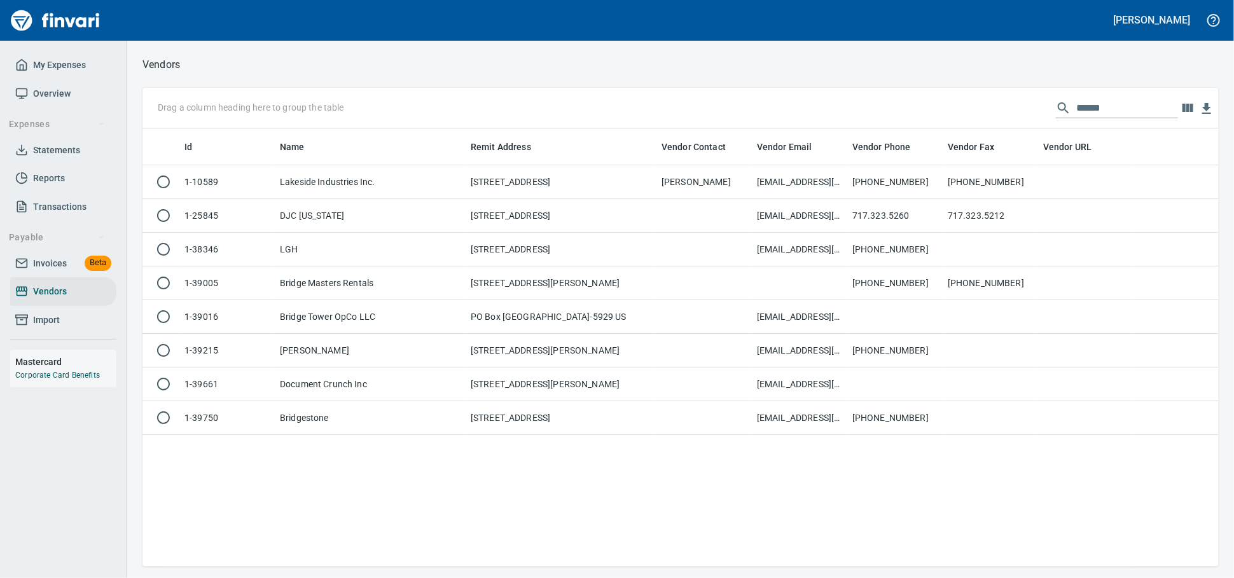
scroll to position [427, 1065]
drag, startPoint x: 1092, startPoint y: 112, endPoint x: 356, endPoint y: 26, distance: 741.0
click at [364, 27] on div "[PERSON_NAME] My Expenses Overview Expenses Statements Reports Transactions Pay…" at bounding box center [617, 289] width 1234 height 578
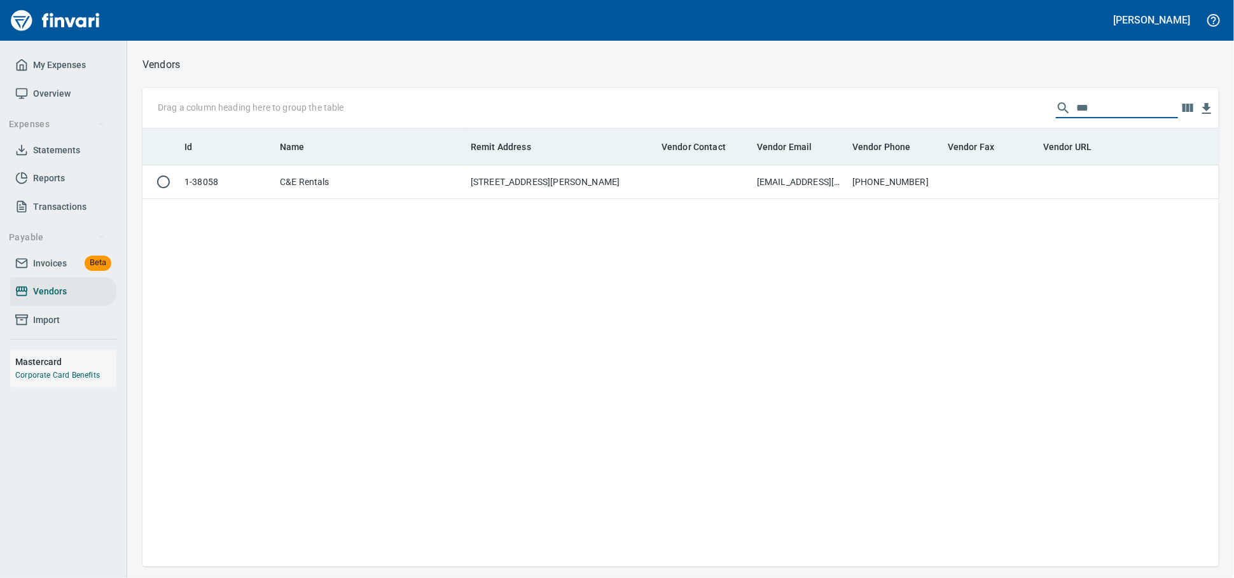
click at [455, 165] on th "Name" at bounding box center [370, 146] width 191 height 37
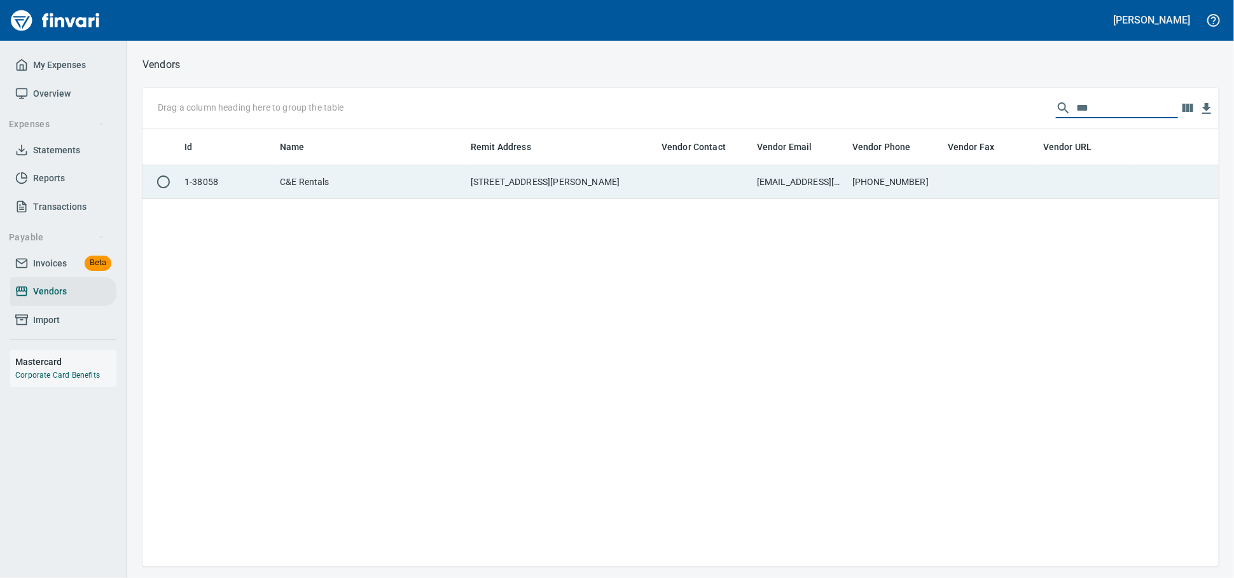
type input "***"
click at [458, 170] on td "C&E Rentals" at bounding box center [370, 182] width 191 height 34
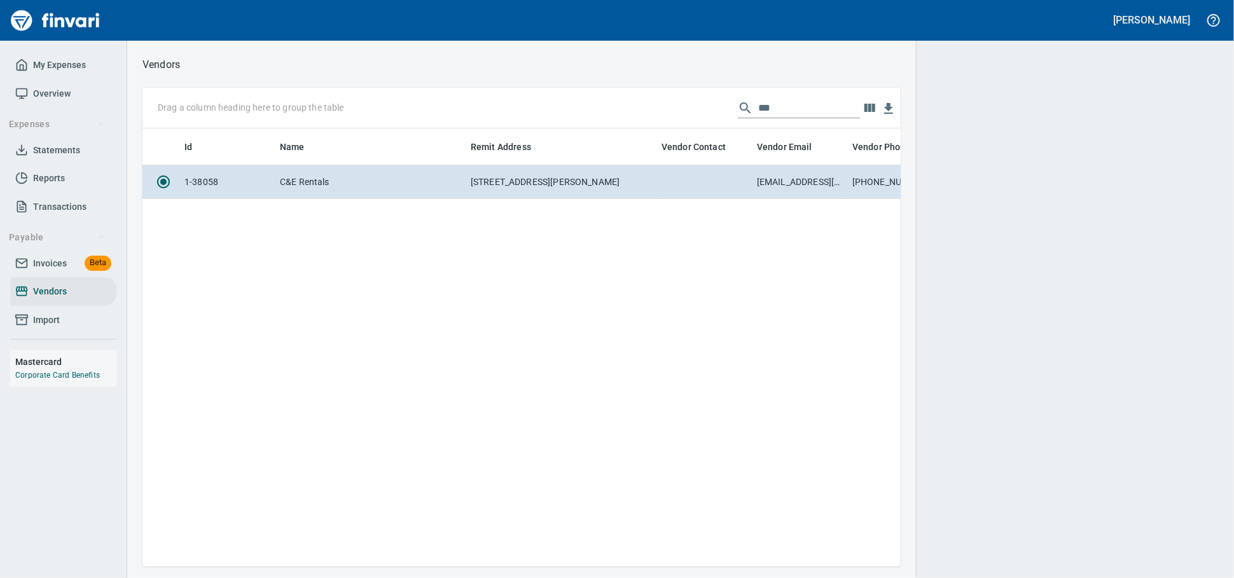
scroll to position [1, 1]
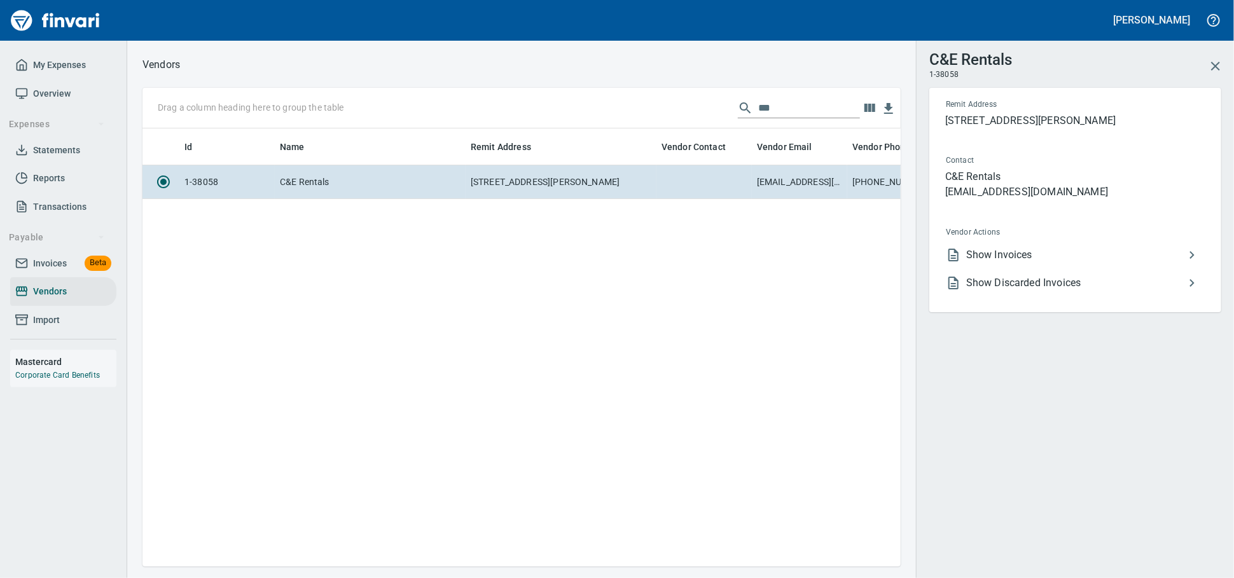
click at [1046, 263] on span "Show Invoices" at bounding box center [1075, 254] width 218 height 15
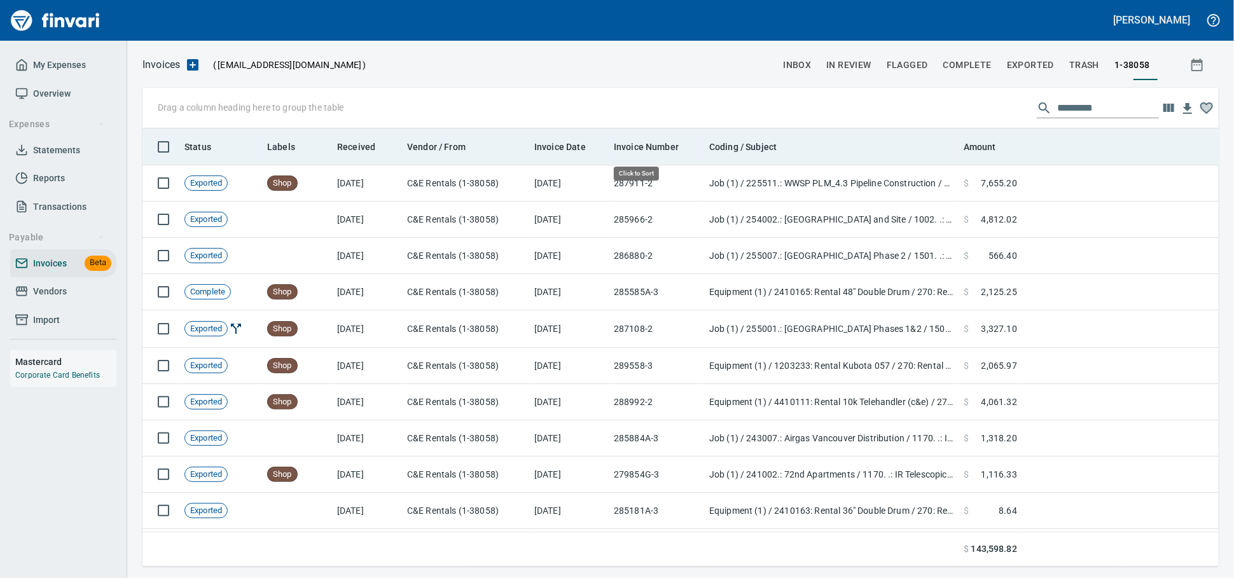
scroll to position [427, 1054]
click at [585, 139] on th "Invoice Date" at bounding box center [569, 146] width 80 height 37
click at [569, 141] on span "Invoice Date" at bounding box center [560, 146] width 52 height 15
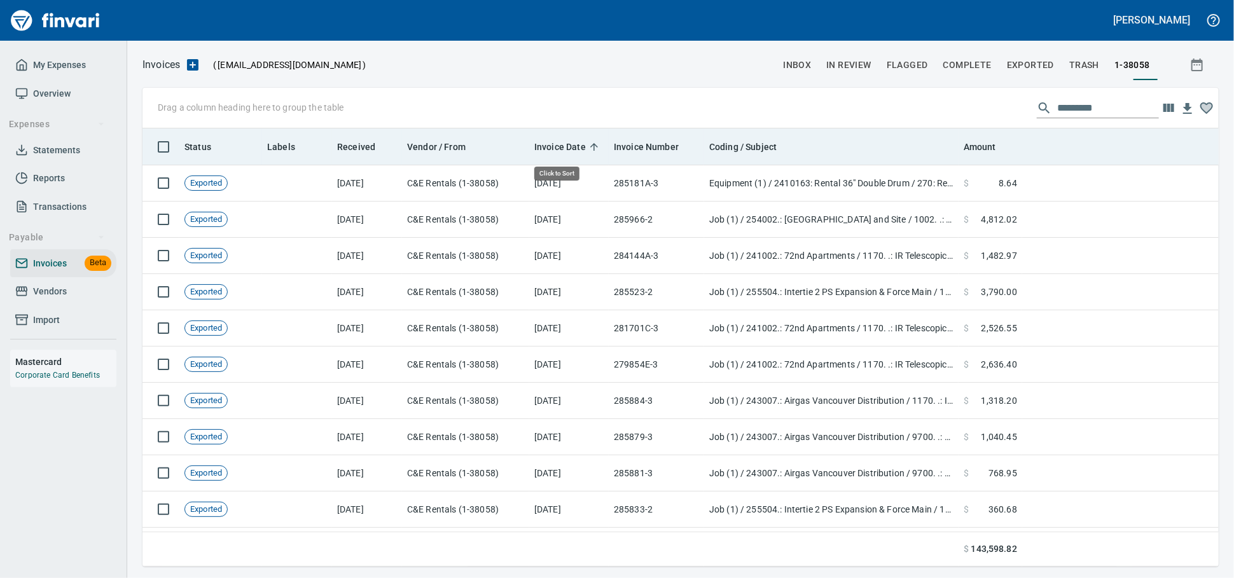
click at [569, 141] on span "Invoice Date" at bounding box center [560, 146] width 52 height 15
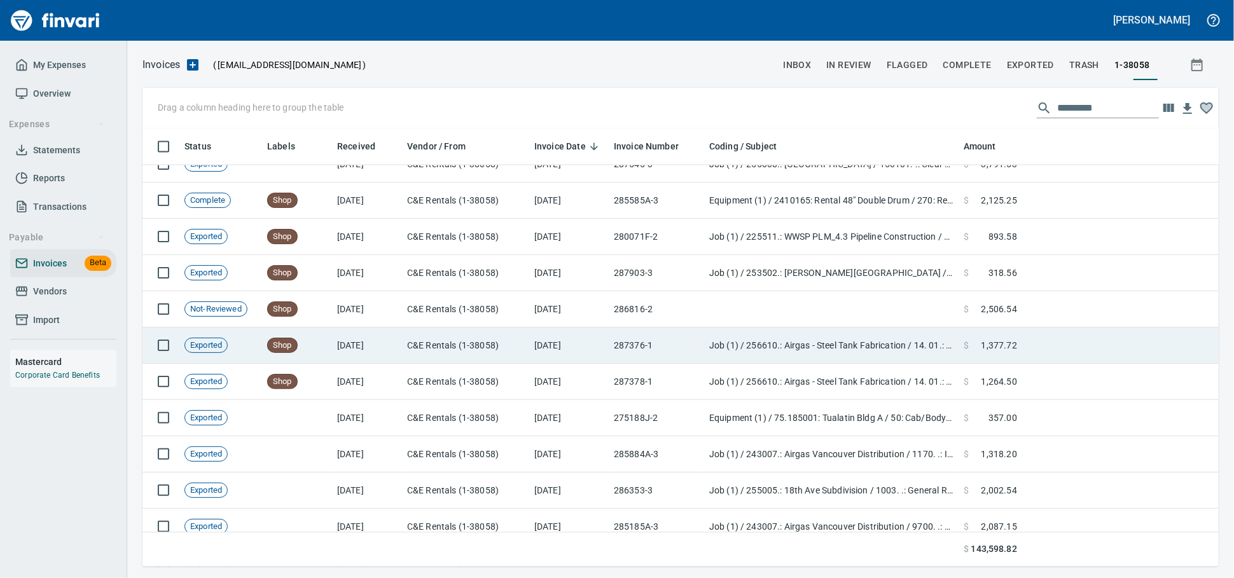
scroll to position [1625, 0]
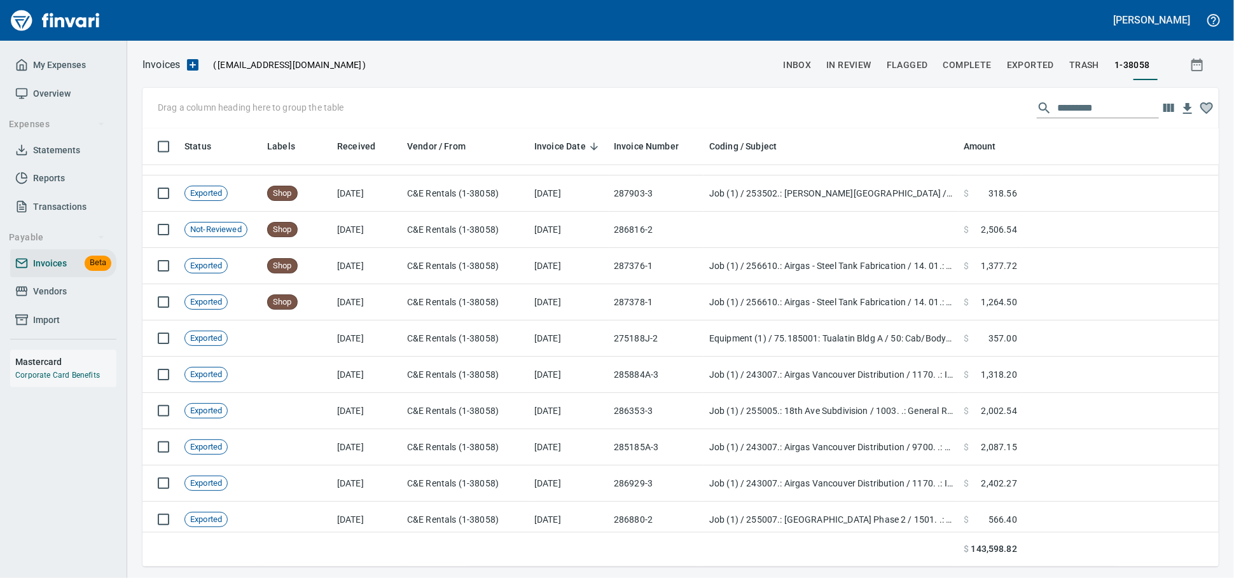
click at [43, 306] on link "Vendors" at bounding box center [63, 291] width 106 height 29
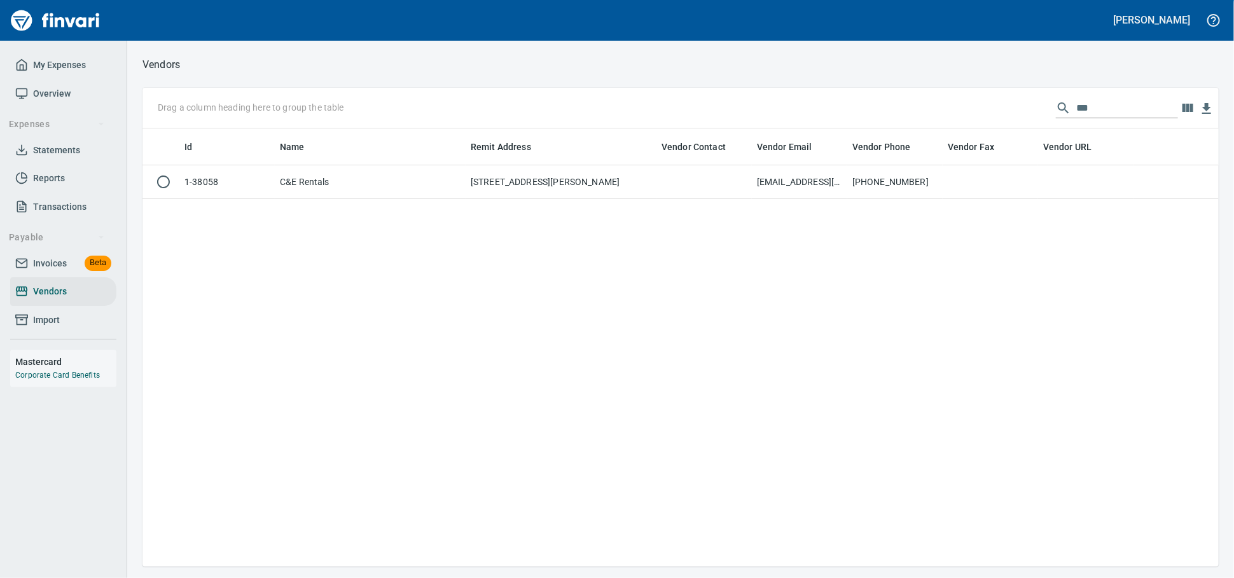
scroll to position [1, 1]
drag, startPoint x: 968, startPoint y: 102, endPoint x: 938, endPoint y: 104, distance: 30.0
click at [950, 101] on div "Drag a column heading here to group the table ***" at bounding box center [680, 108] width 1076 height 41
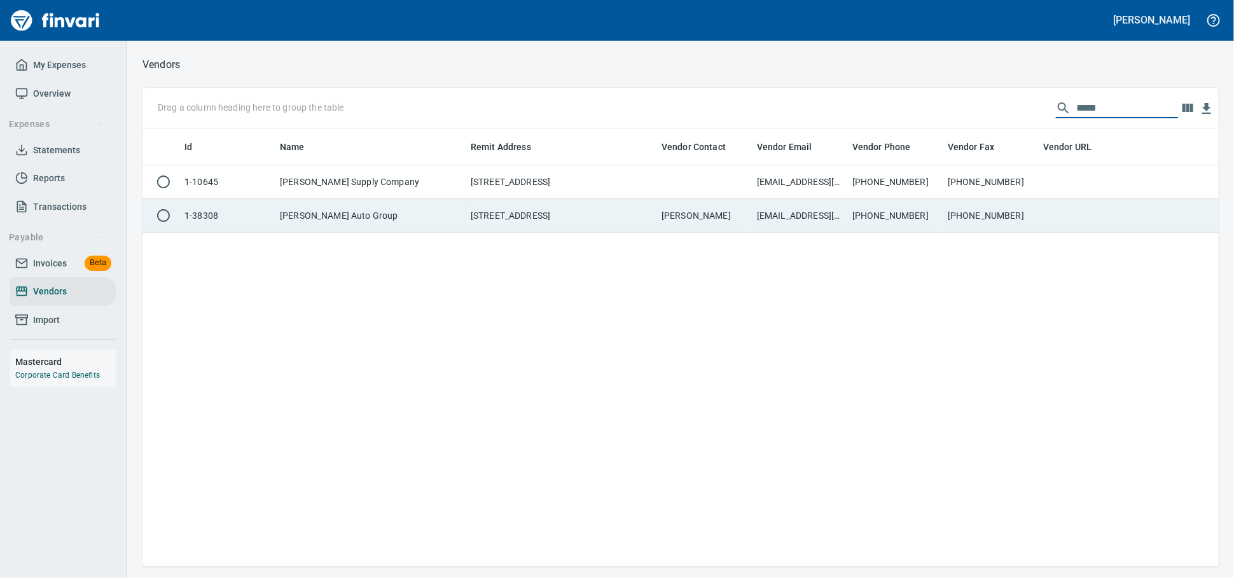
type input "****"
click at [238, 219] on td "1-38308" at bounding box center [226, 216] width 95 height 34
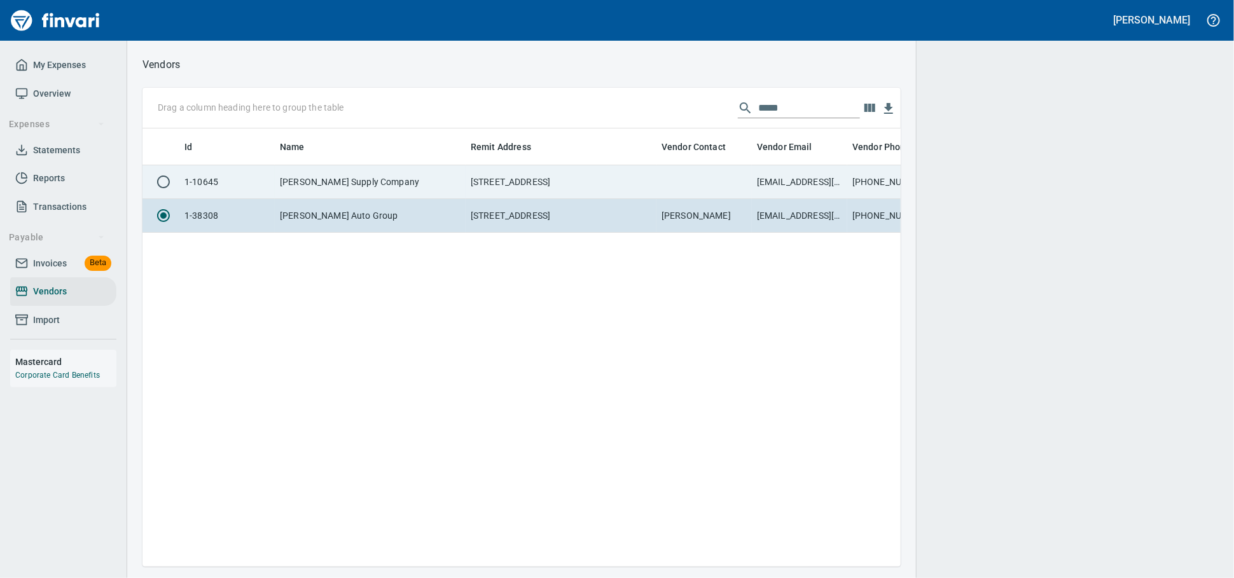
scroll to position [416, 747]
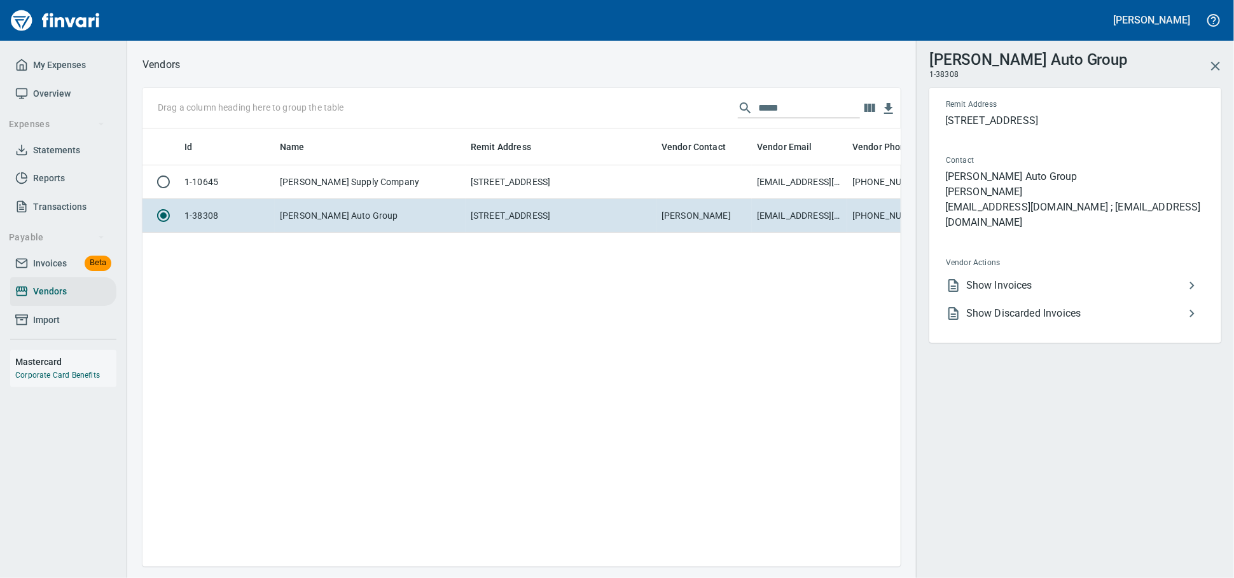
click at [1018, 283] on span "Show Invoices" at bounding box center [1075, 285] width 218 height 15
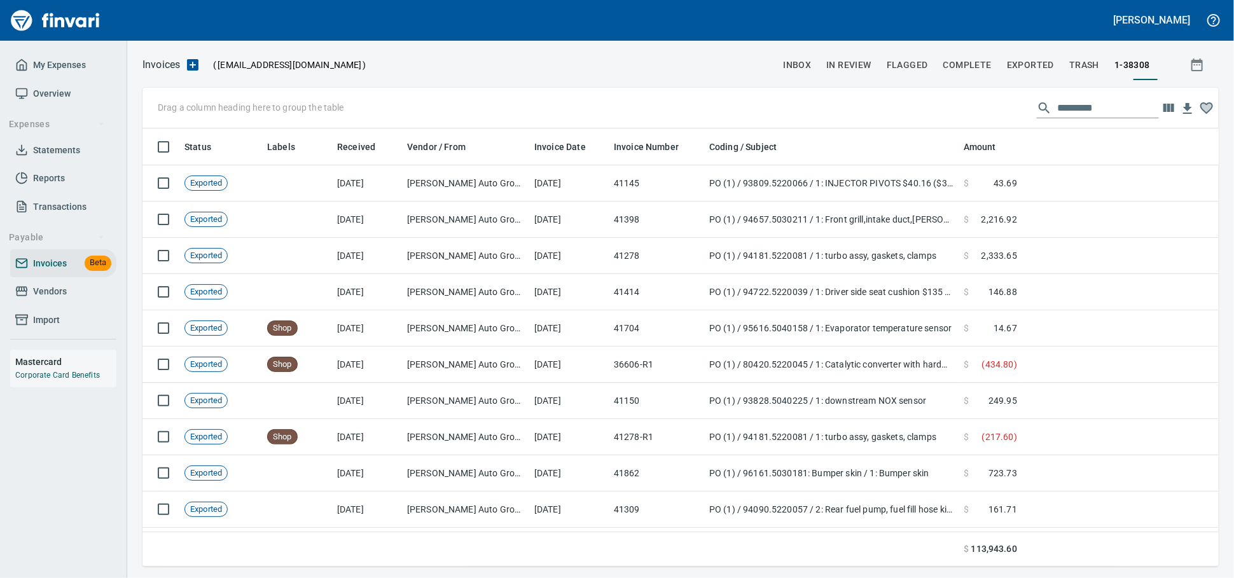
scroll to position [1, 1]
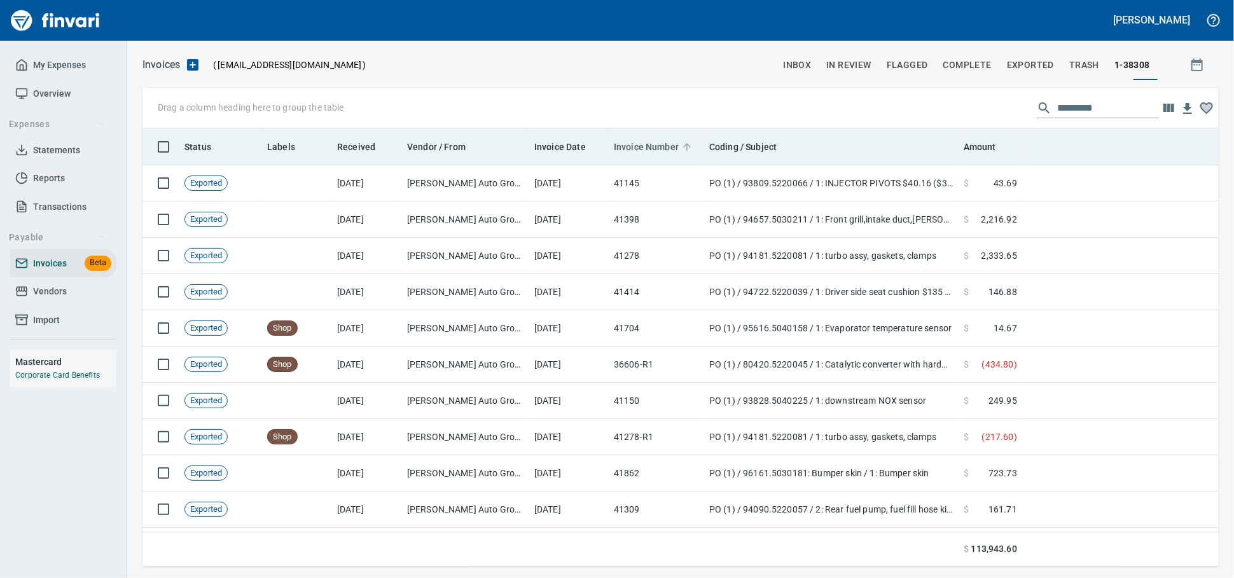
click at [628, 148] on span "Invoice Number" at bounding box center [646, 146] width 65 height 15
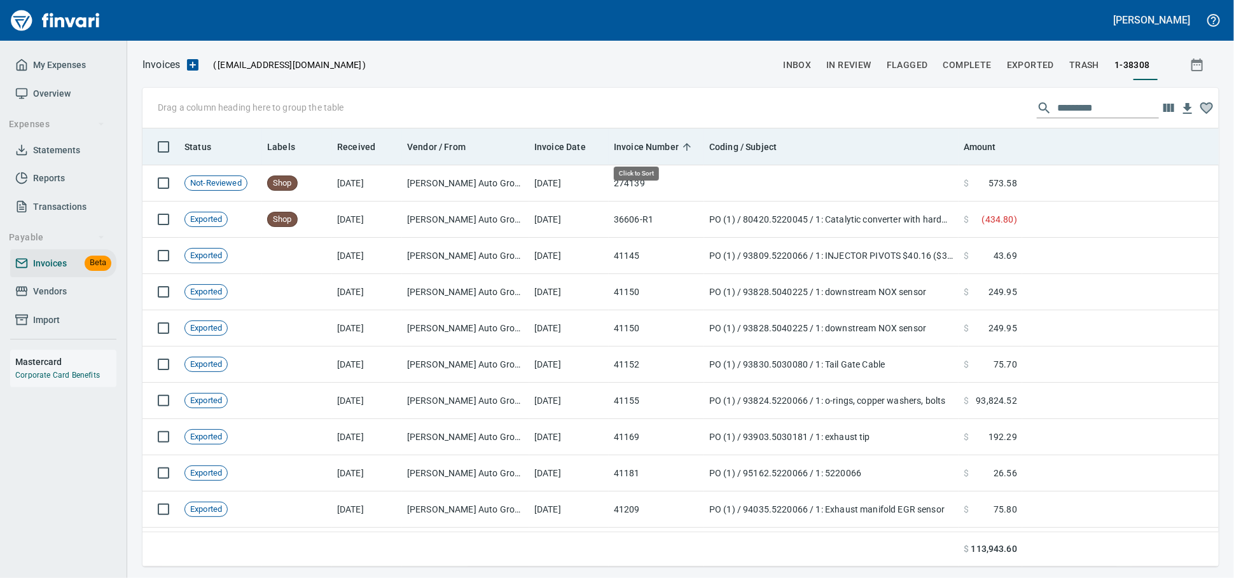
click at [628, 148] on span "Invoice Number" at bounding box center [646, 146] width 65 height 15
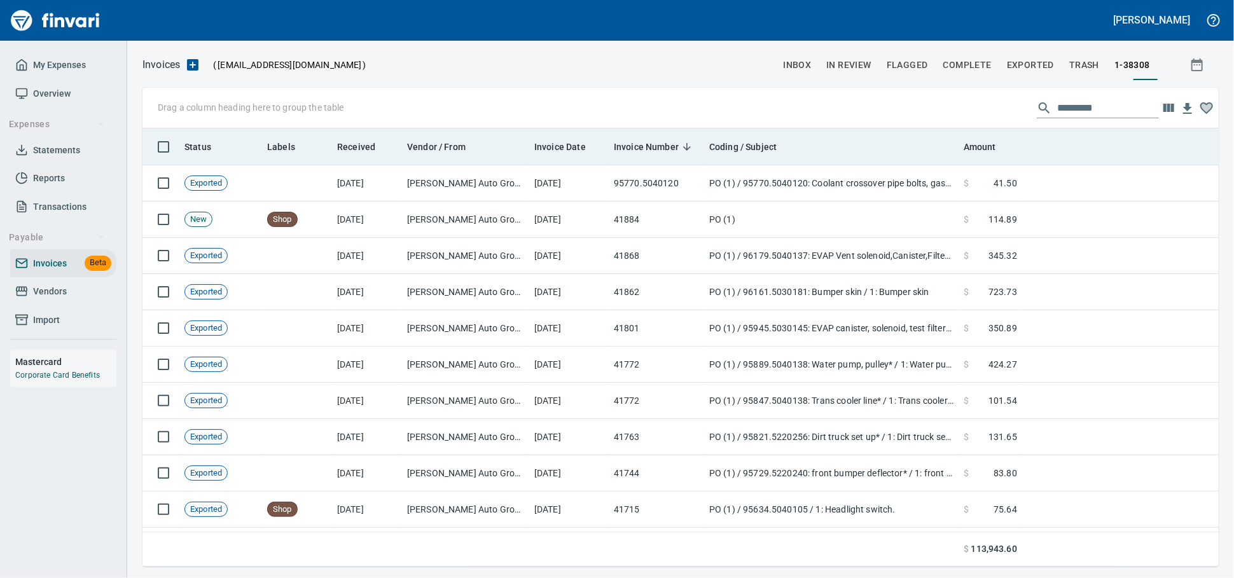
click at [536, 140] on div "Invoice Date" at bounding box center [568, 147] width 69 height 16
click at [545, 146] on span "Invoice Date" at bounding box center [560, 146] width 52 height 15
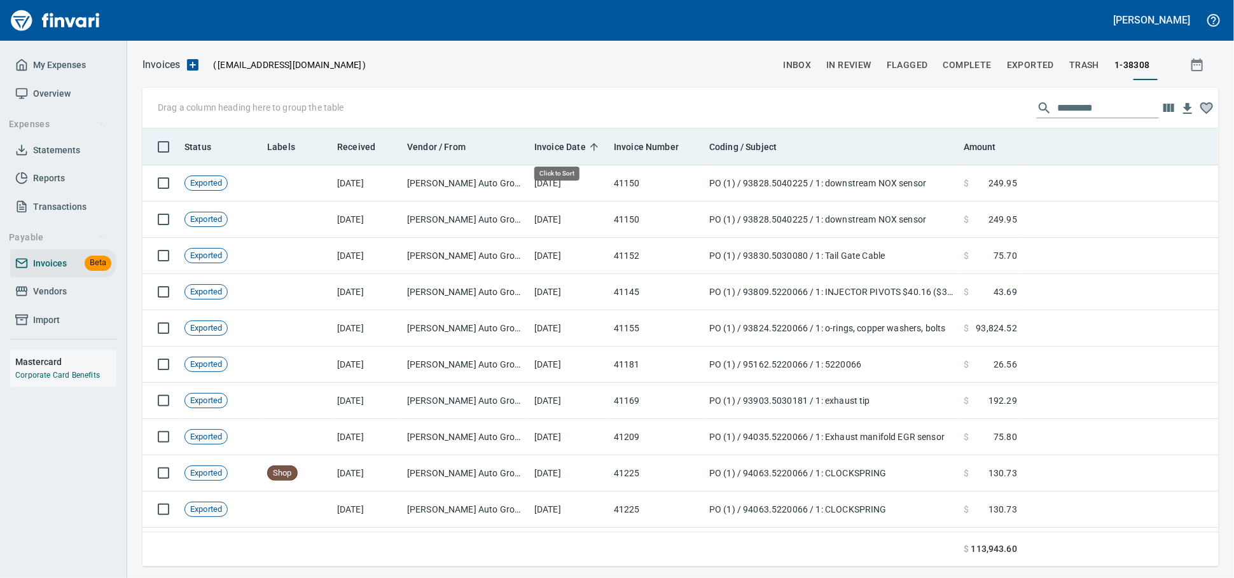
click at [546, 146] on span "Invoice Date" at bounding box center [560, 146] width 52 height 15
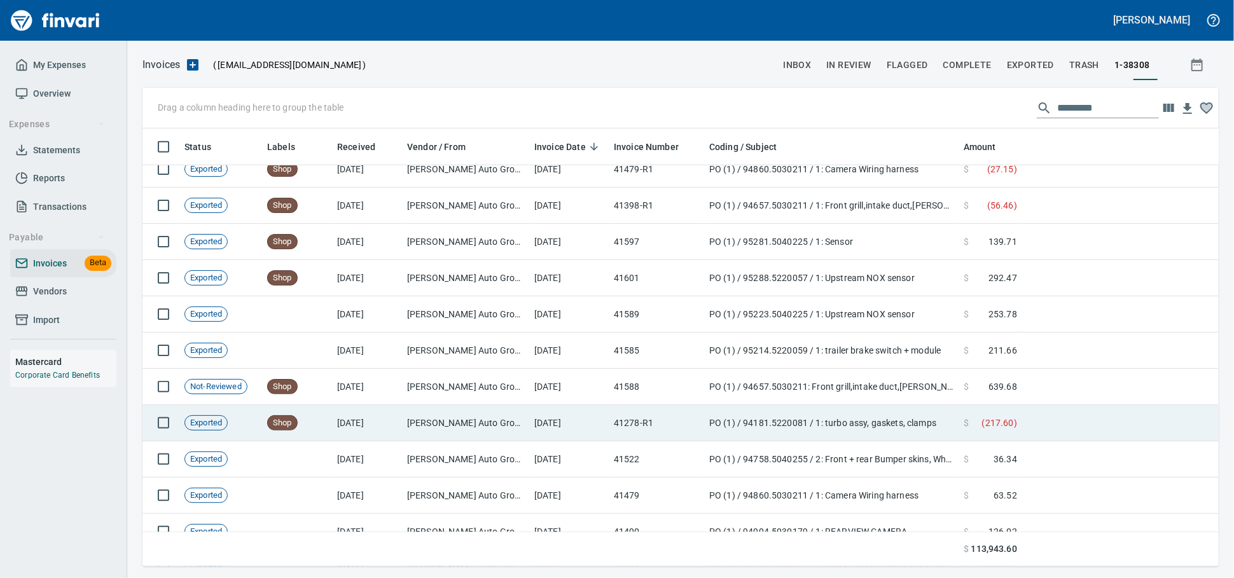
scroll to position [707, 0]
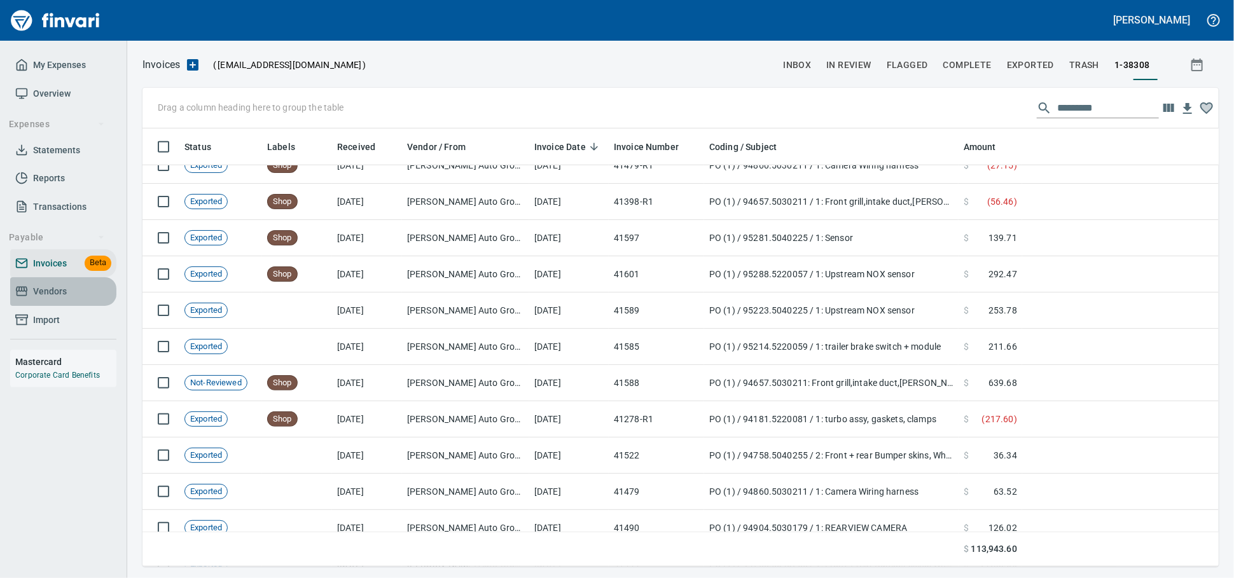
click at [53, 298] on link "Vendors" at bounding box center [63, 291] width 106 height 29
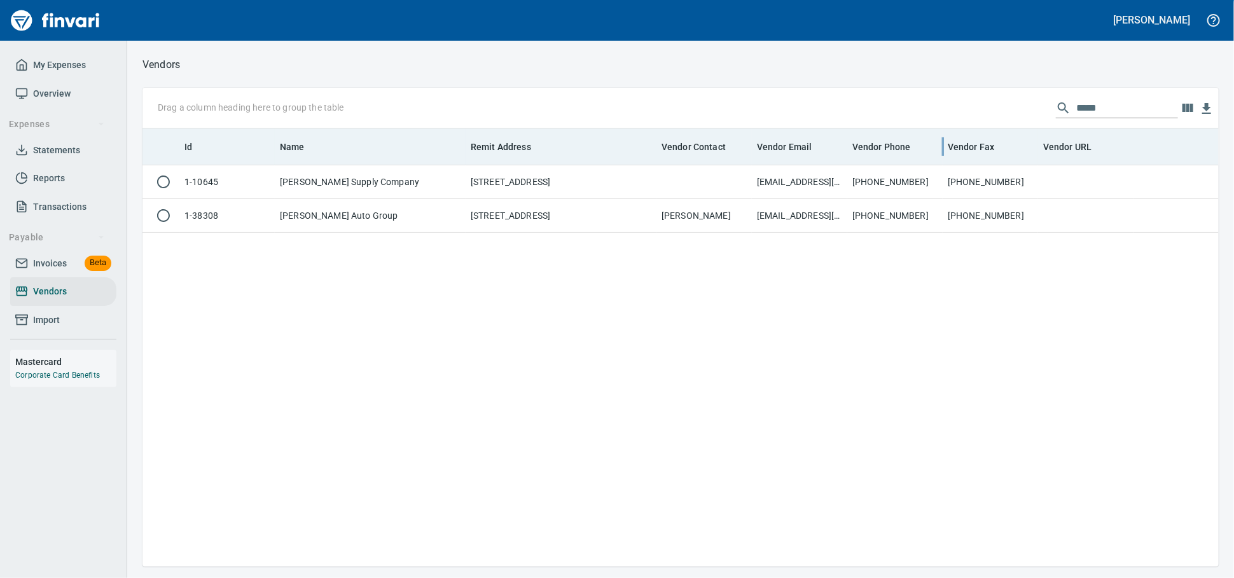
scroll to position [427, 1065]
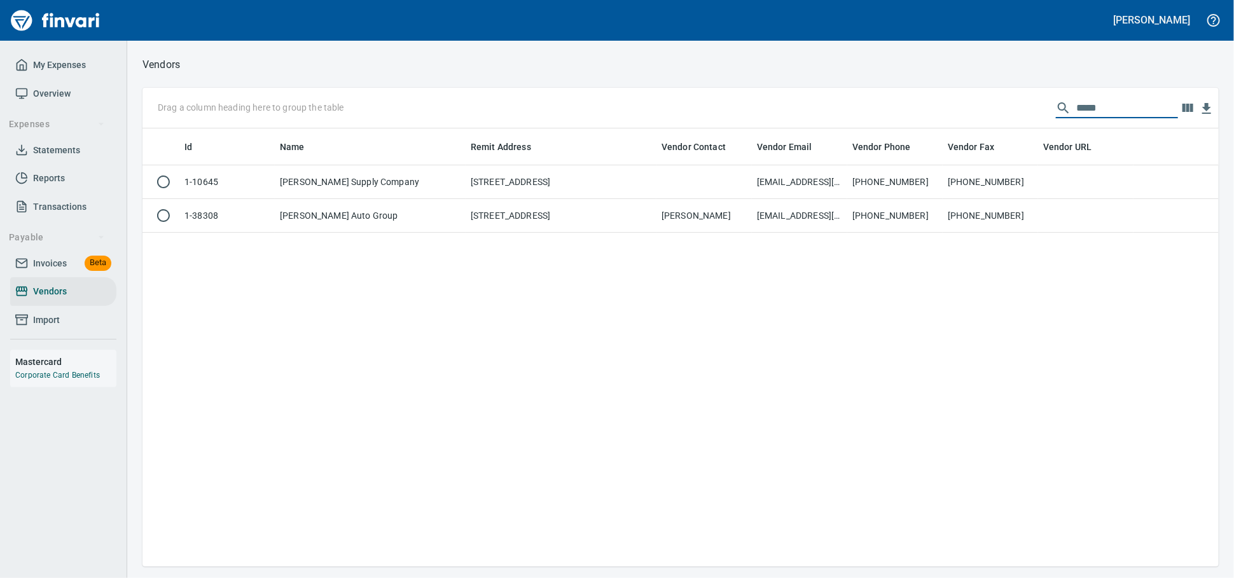
drag, startPoint x: 1092, startPoint y: 109, endPoint x: 905, endPoint y: 111, distance: 187.0
click at [906, 111] on div "Drag a column heading here to group the table ****" at bounding box center [680, 108] width 1076 height 41
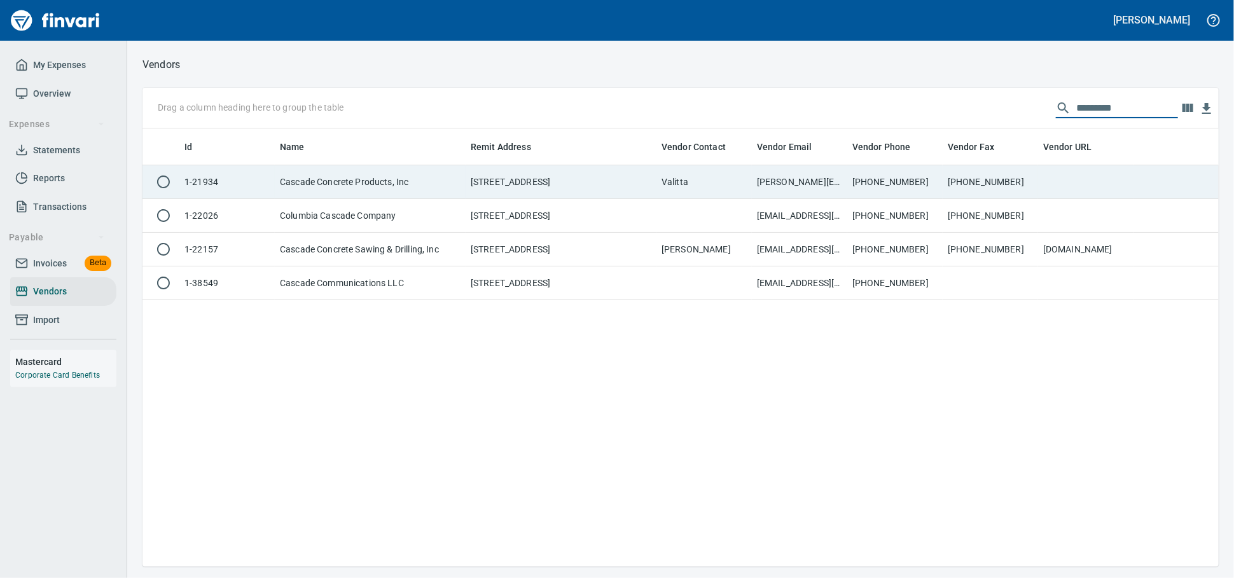
type input "*********"
click at [463, 197] on td "Cascade Concrete Products, Inc" at bounding box center [370, 182] width 191 height 34
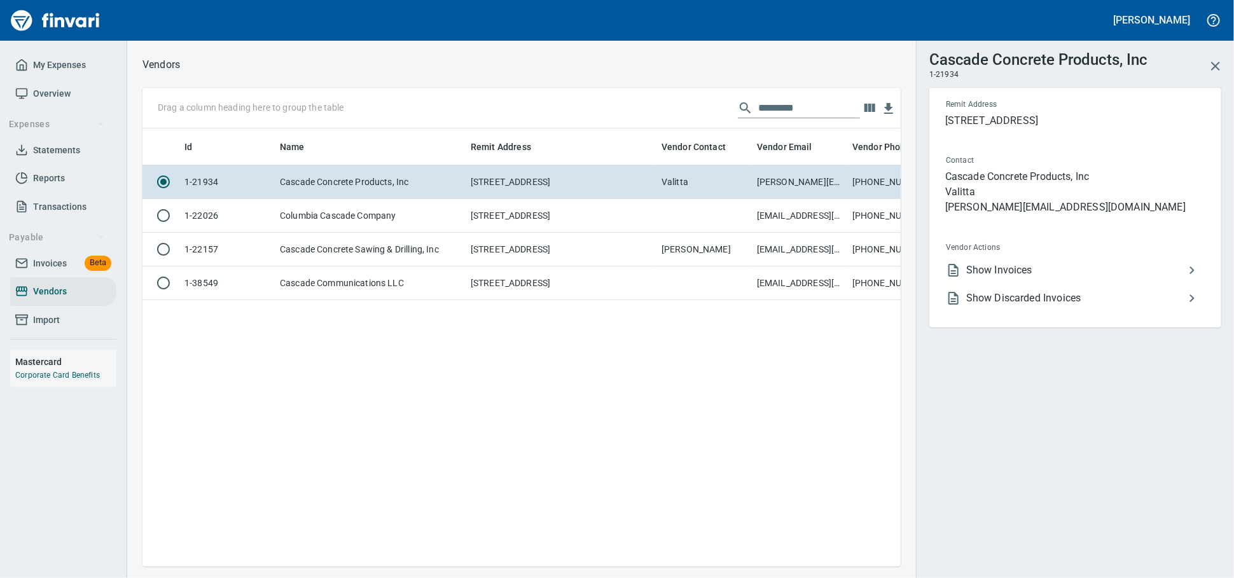
click at [1003, 278] on span "Show Invoices" at bounding box center [1075, 270] width 218 height 15
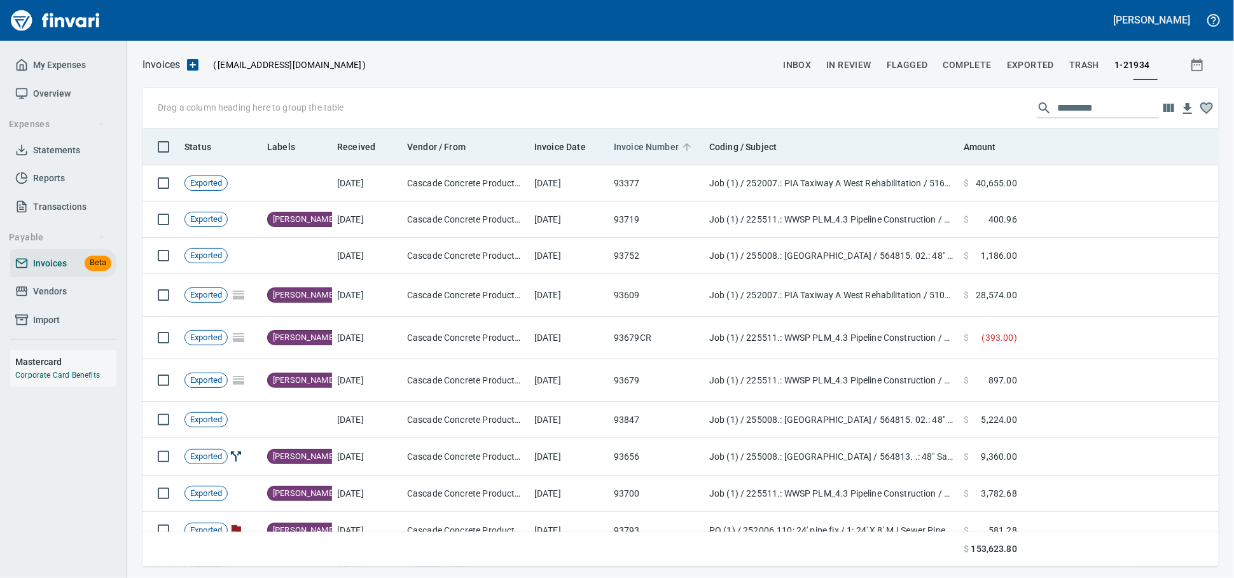
click at [634, 148] on span "Invoice Number" at bounding box center [646, 146] width 65 height 15
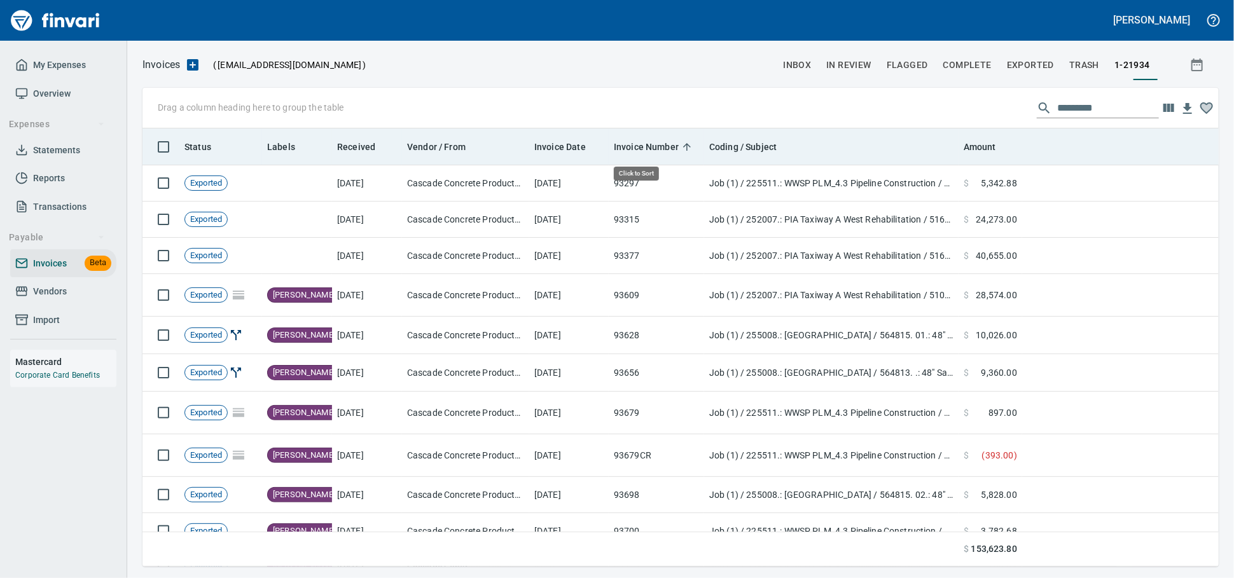
click at [634, 148] on span "Invoice Number" at bounding box center [646, 146] width 65 height 15
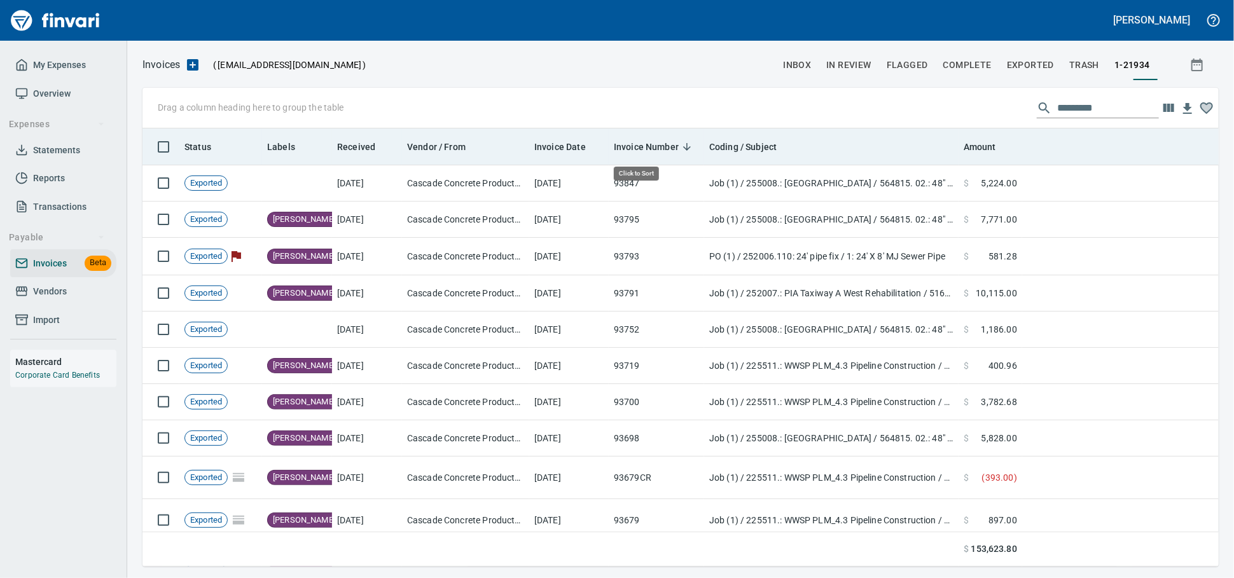
click at [634, 148] on span "Invoice Number" at bounding box center [646, 146] width 65 height 15
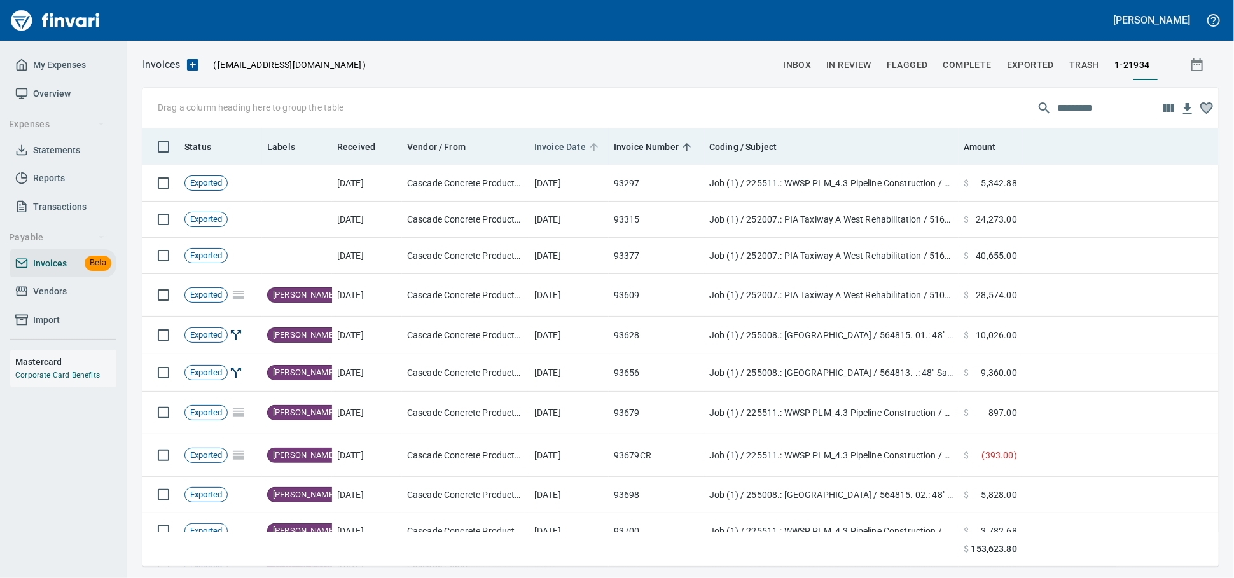
click at [571, 148] on span "Invoice Date" at bounding box center [560, 146] width 52 height 15
click at [572, 147] on span "Invoice Date" at bounding box center [560, 146] width 52 height 15
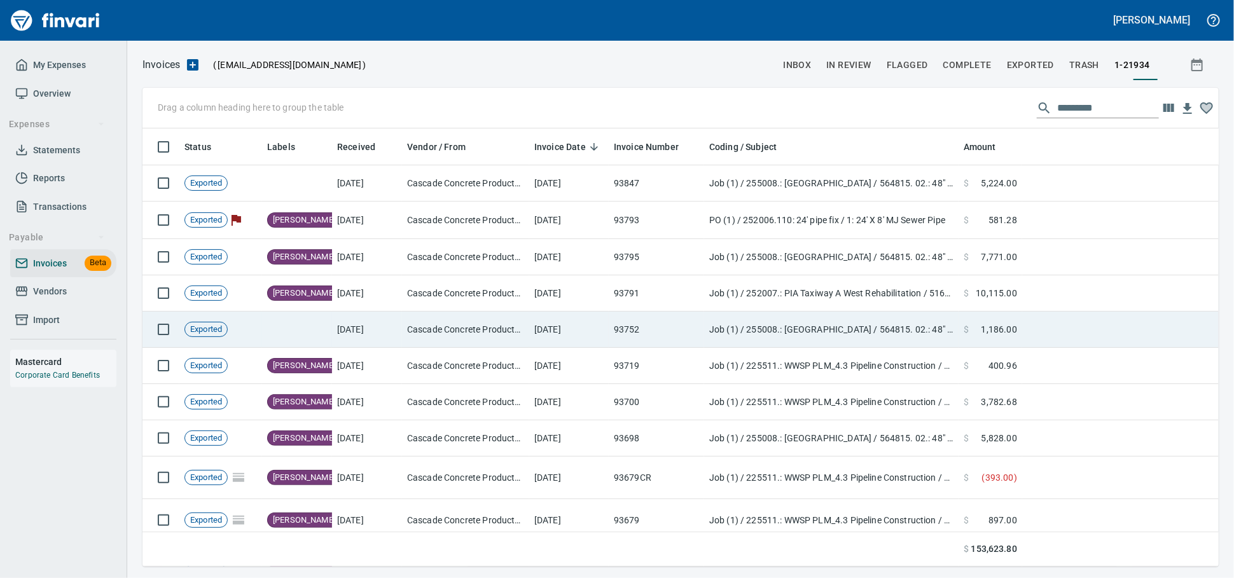
click at [572, 339] on td "[DATE]" at bounding box center [569, 330] width 80 height 36
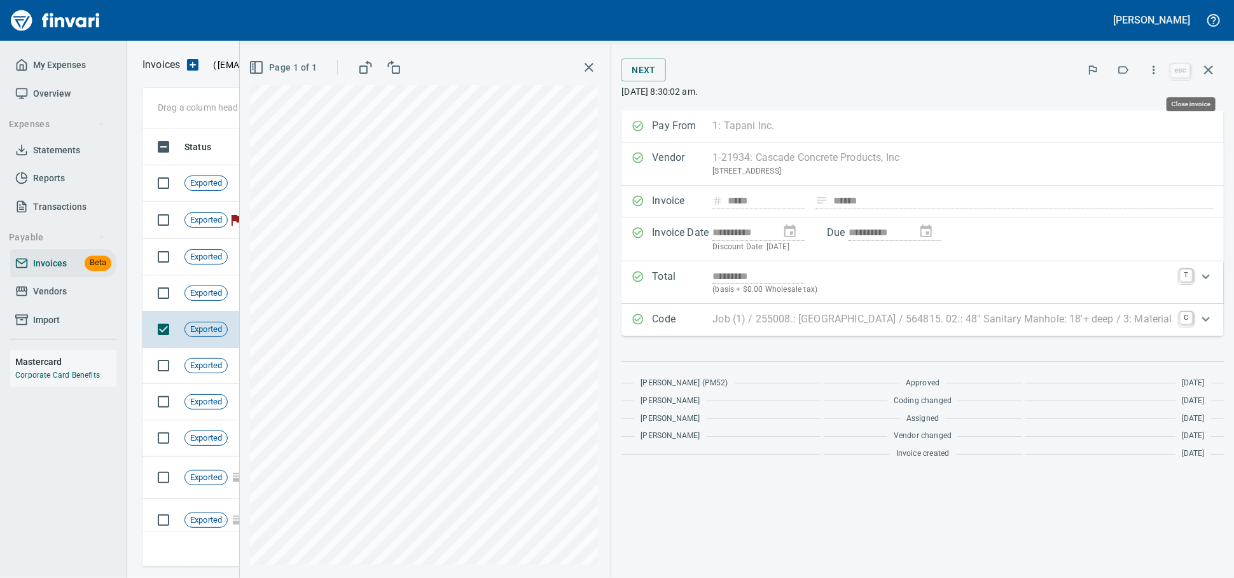
click at [1211, 76] on icon "button" at bounding box center [1208, 69] width 15 height 15
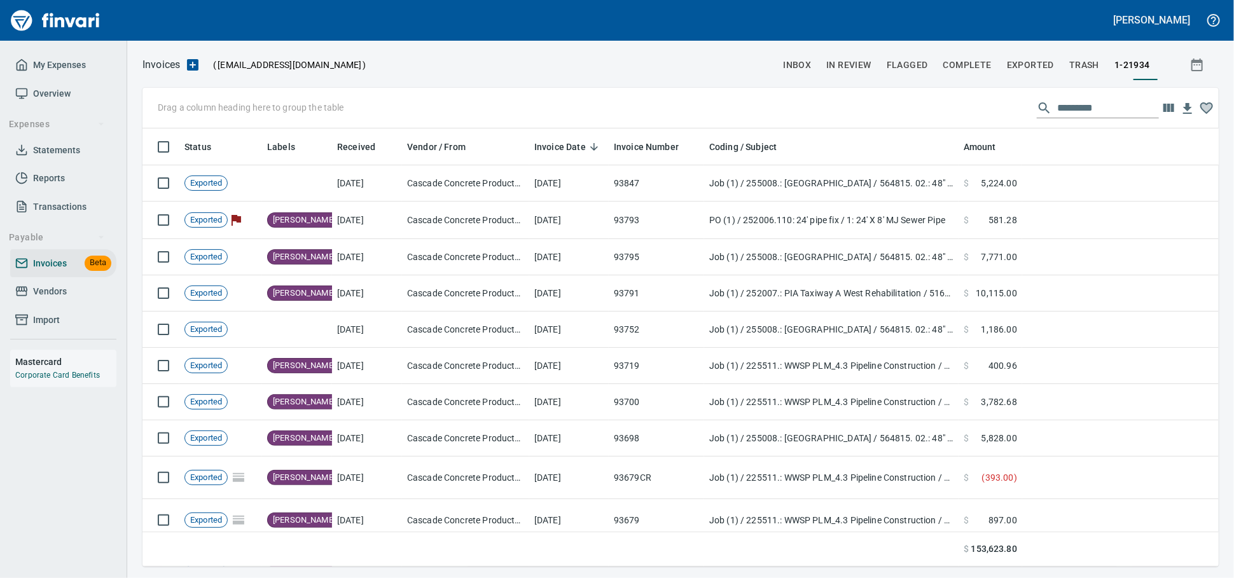
drag, startPoint x: 61, startPoint y: 310, endPoint x: 73, endPoint y: 304, distance: 13.7
click at [61, 300] on span "Vendors" at bounding box center [50, 292] width 34 height 16
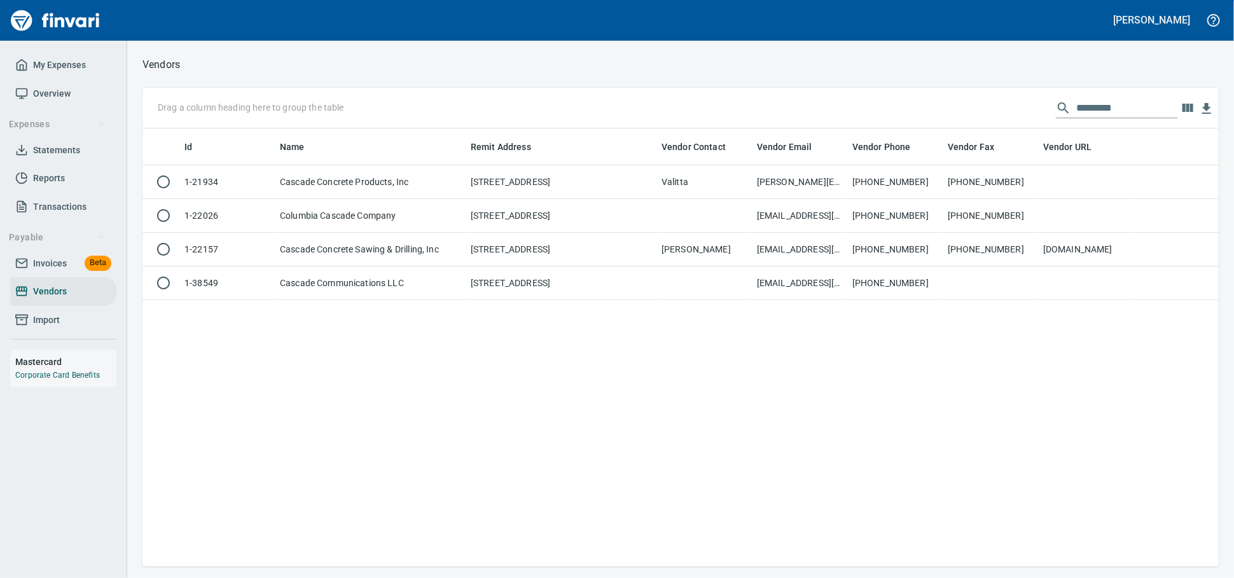
scroll to position [427, 1065]
click at [1108, 109] on input "*********" at bounding box center [1127, 108] width 102 height 20
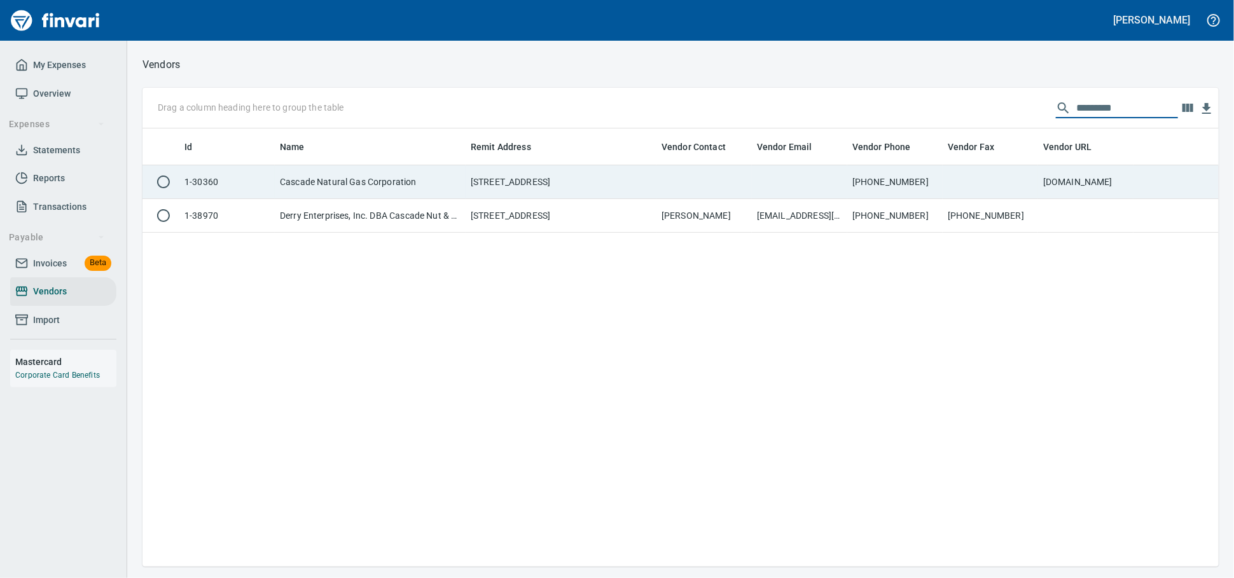
type input "*********"
click at [598, 186] on td "[STREET_ADDRESS]" at bounding box center [561, 182] width 191 height 34
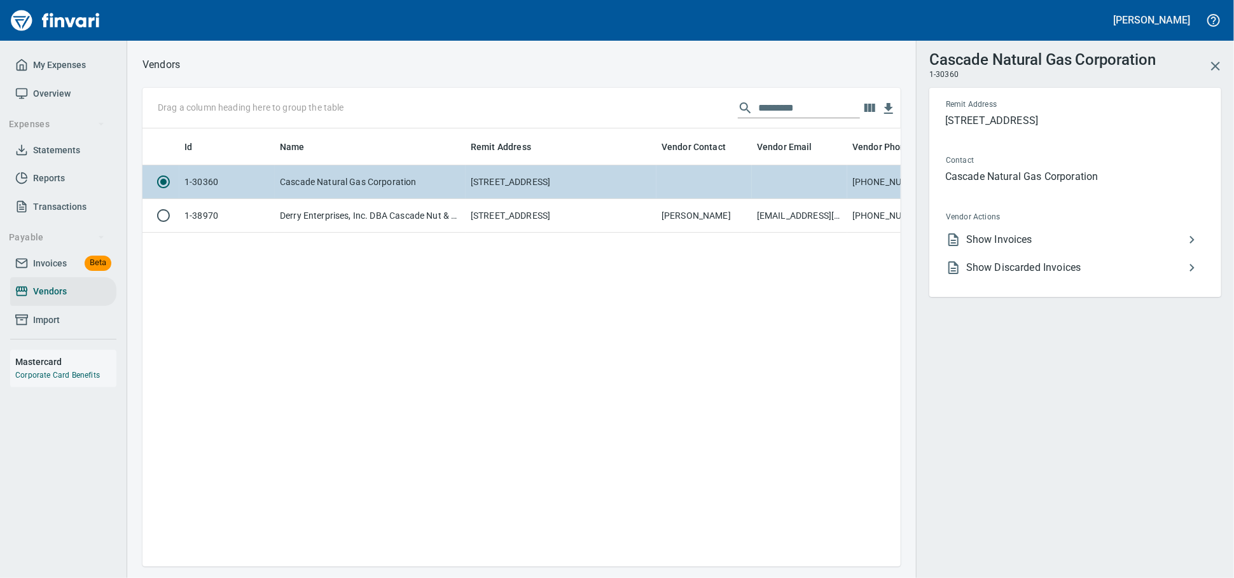
scroll to position [416, 747]
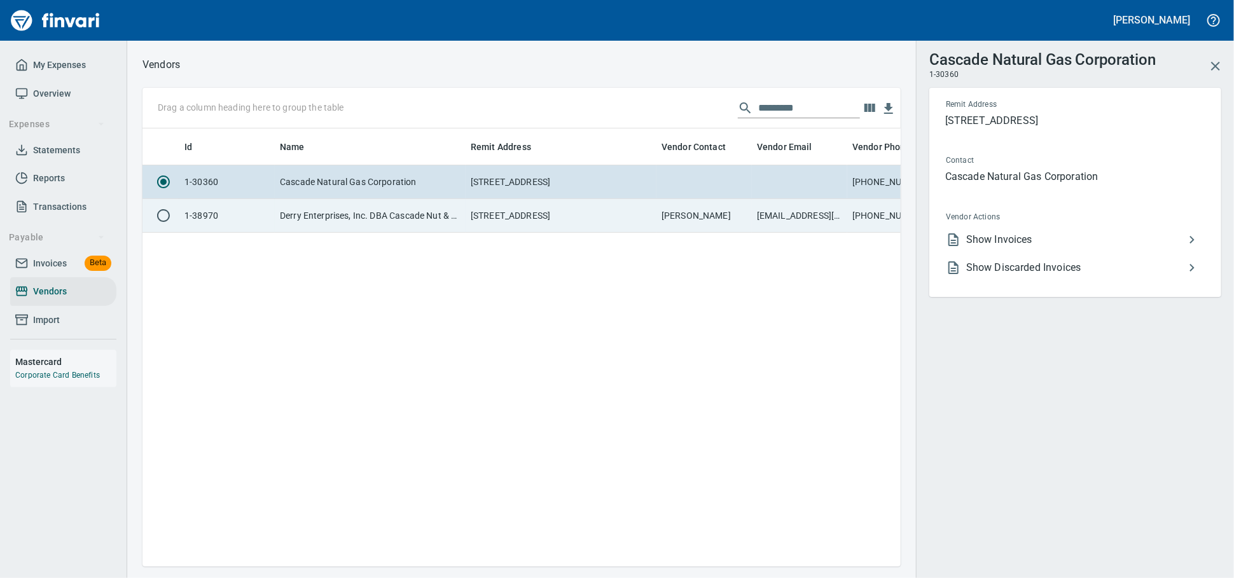
click at [561, 226] on td "[STREET_ADDRESS]" at bounding box center [561, 216] width 191 height 34
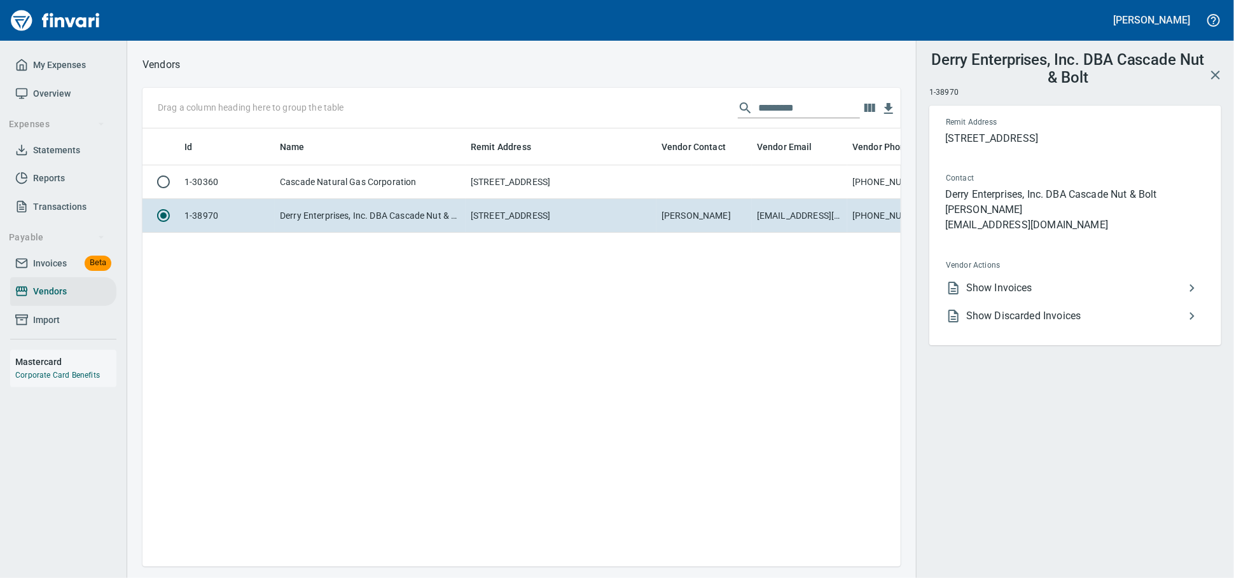
drag, startPoint x: 1027, startPoint y: 285, endPoint x: 1017, endPoint y: 306, distance: 23.3
click at [1023, 272] on span "Vendor Actions" at bounding box center [1023, 266] width 155 height 13
click at [1017, 296] on span "Show Invoices" at bounding box center [1075, 288] width 218 height 15
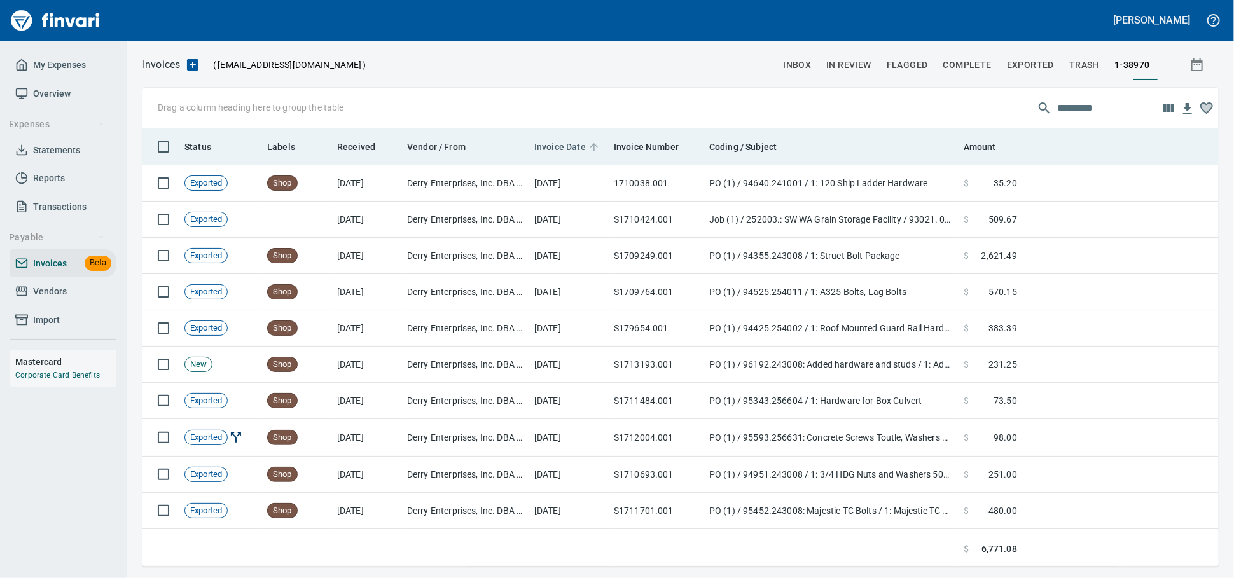
scroll to position [1, 1]
click at [563, 149] on span "Invoice Date" at bounding box center [560, 146] width 52 height 15
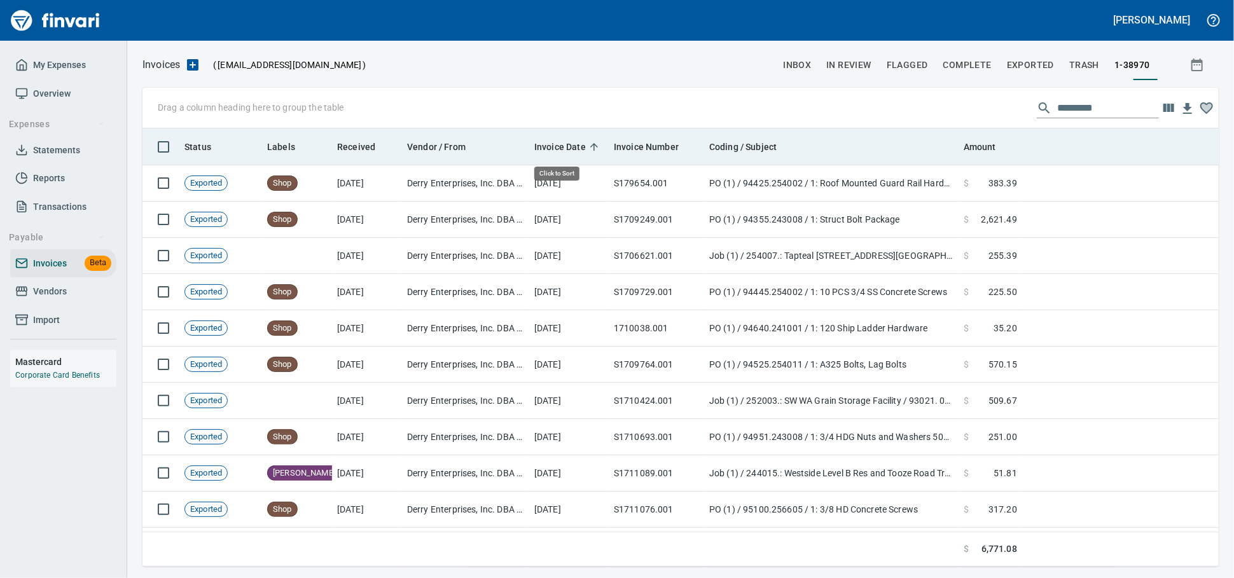
click at [562, 149] on span "Invoice Date" at bounding box center [560, 146] width 52 height 15
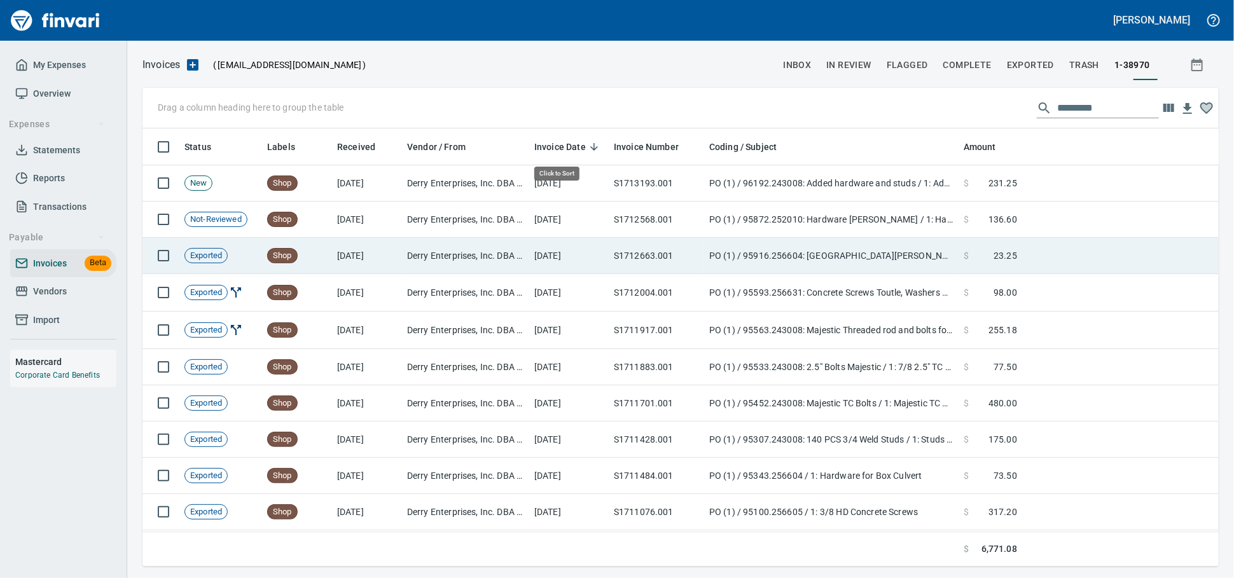
scroll to position [427, 1054]
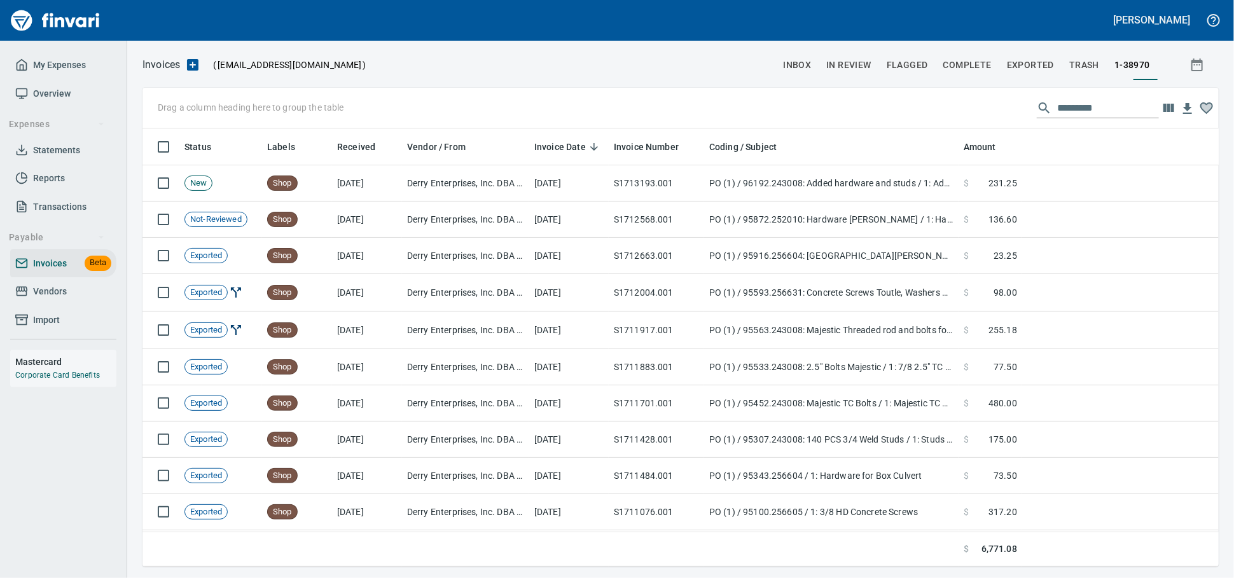
click at [57, 300] on span "Vendors" at bounding box center [50, 292] width 34 height 16
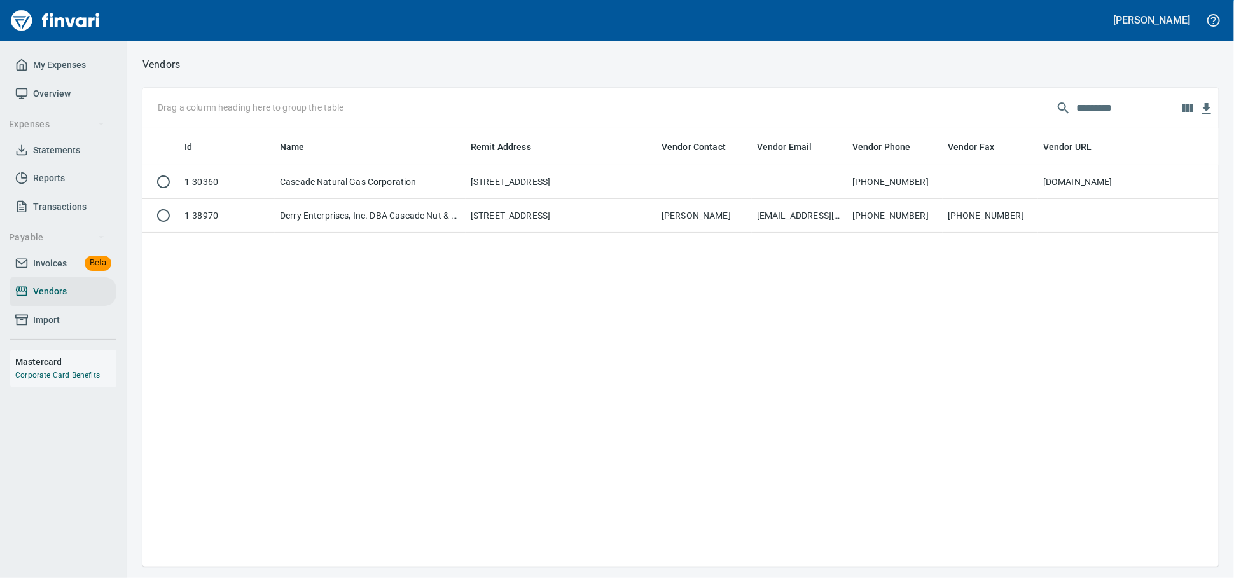
scroll to position [427, 1065]
drag, startPoint x: 970, startPoint y: 103, endPoint x: 672, endPoint y: 98, distance: 298.4
click at [677, 95] on div "Drag a column heading here to group the table *********" at bounding box center [680, 108] width 1076 height 41
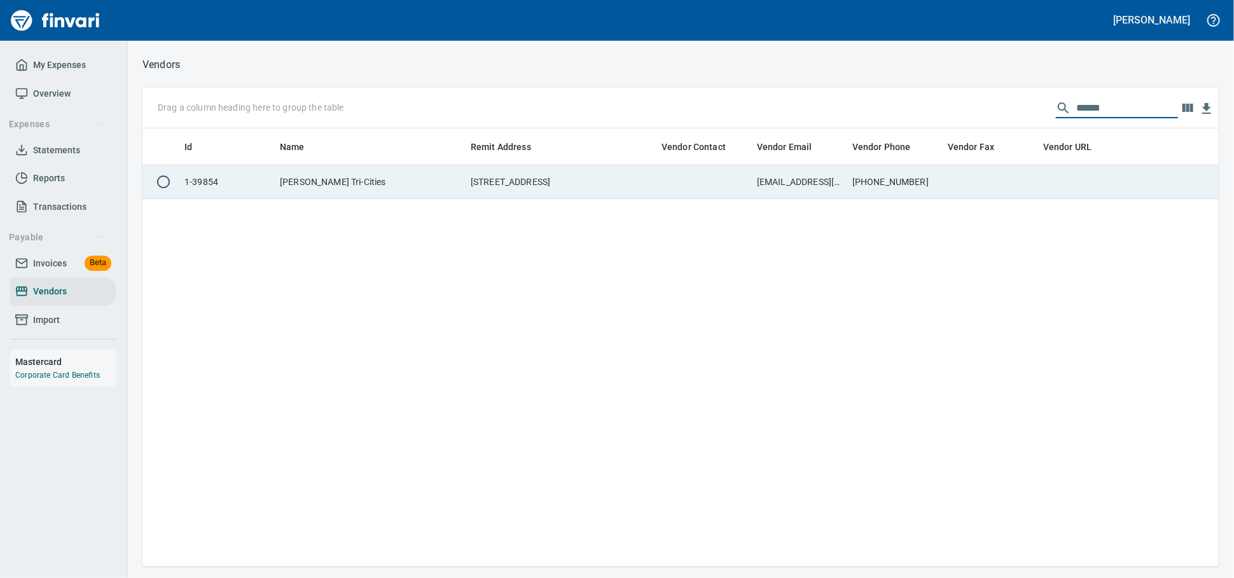
type input "******"
click at [612, 189] on td "[STREET_ADDRESS]" at bounding box center [561, 182] width 191 height 34
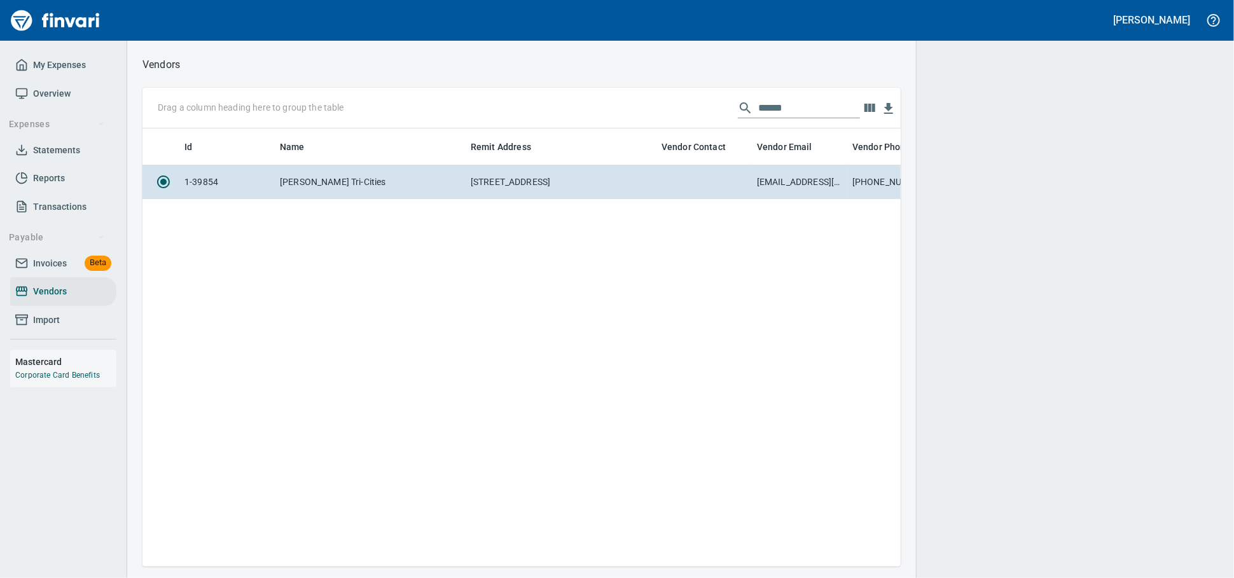
scroll to position [416, 747]
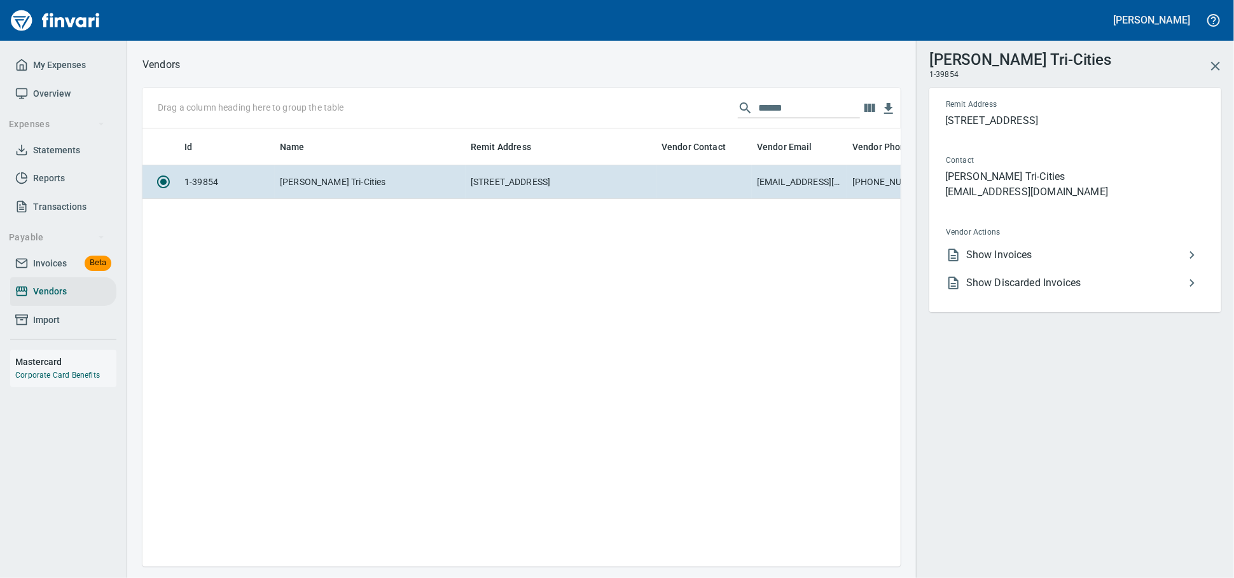
click at [992, 263] on span "Show Invoices" at bounding box center [1075, 254] width 218 height 15
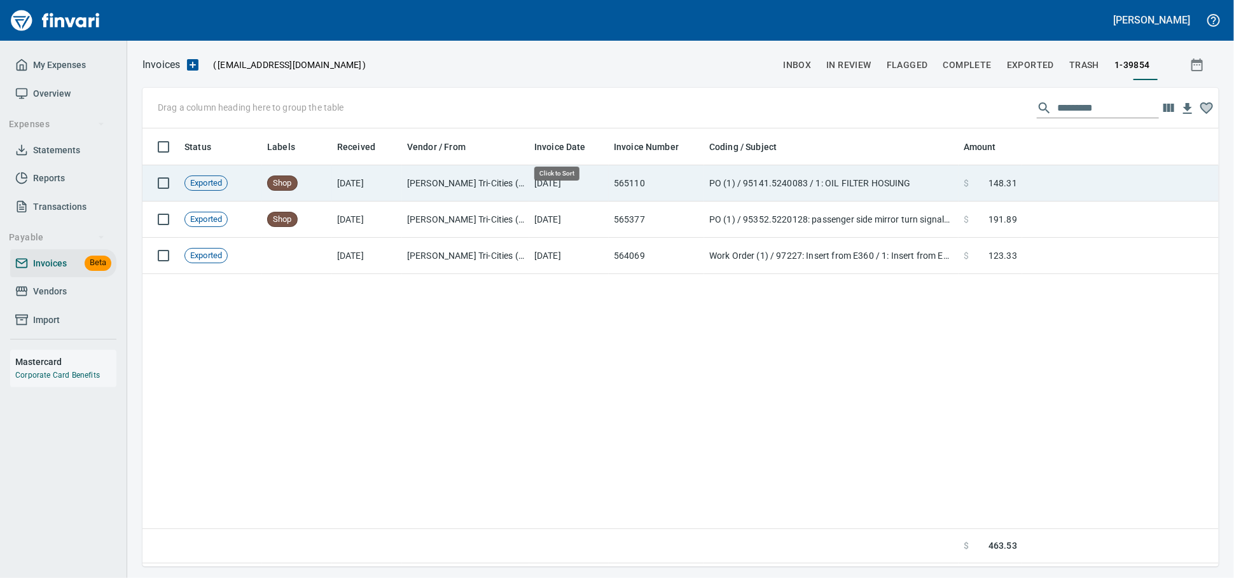
scroll to position [427, 1065]
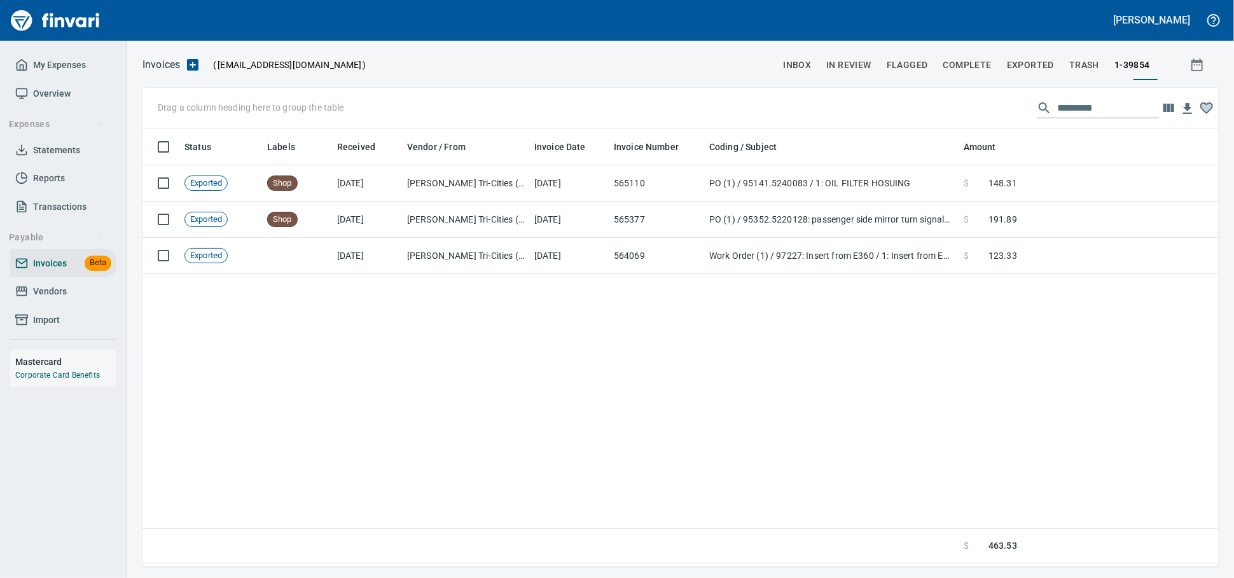
click at [71, 300] on span "Vendors" at bounding box center [63, 292] width 96 height 16
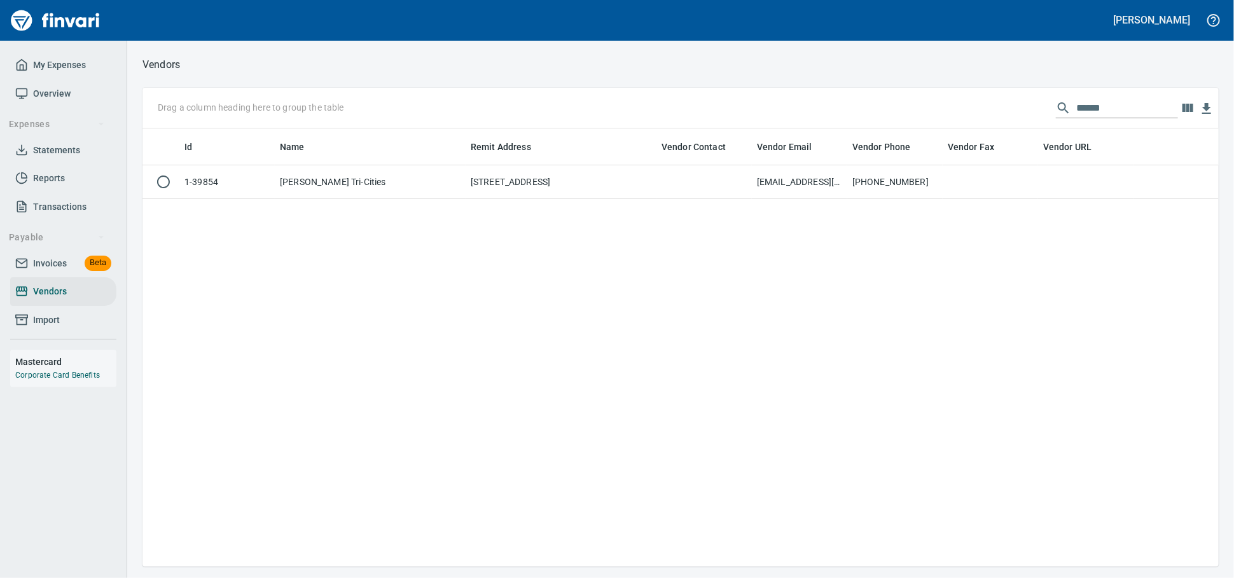
scroll to position [427, 1065]
drag, startPoint x: 598, startPoint y: 115, endPoint x: 549, endPoint y: 113, distance: 49.0
click at [568, 115] on div "Drag a column heading here to group the table ******" at bounding box center [680, 108] width 1076 height 41
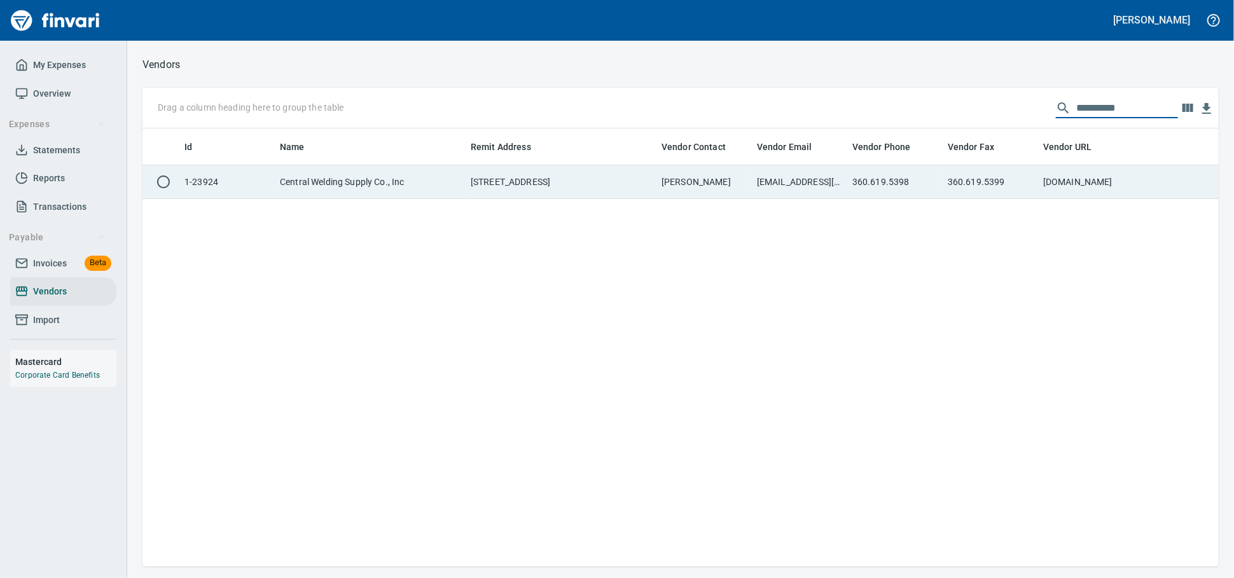
type input "**********"
click at [512, 191] on td "[STREET_ADDRESS]" at bounding box center [561, 182] width 191 height 34
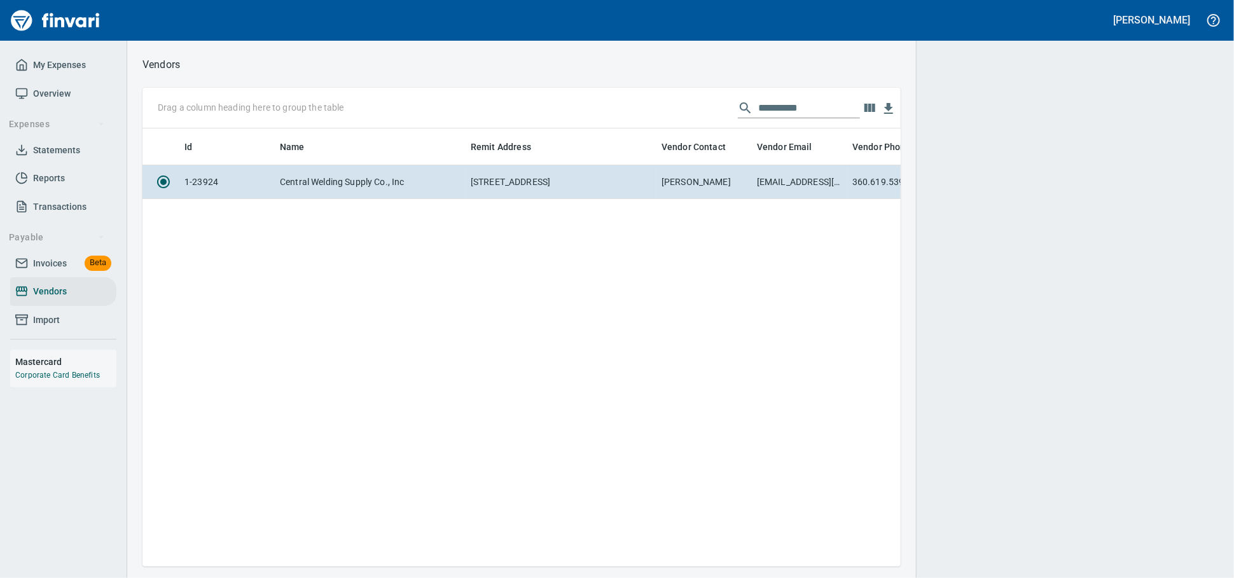
scroll to position [416, 747]
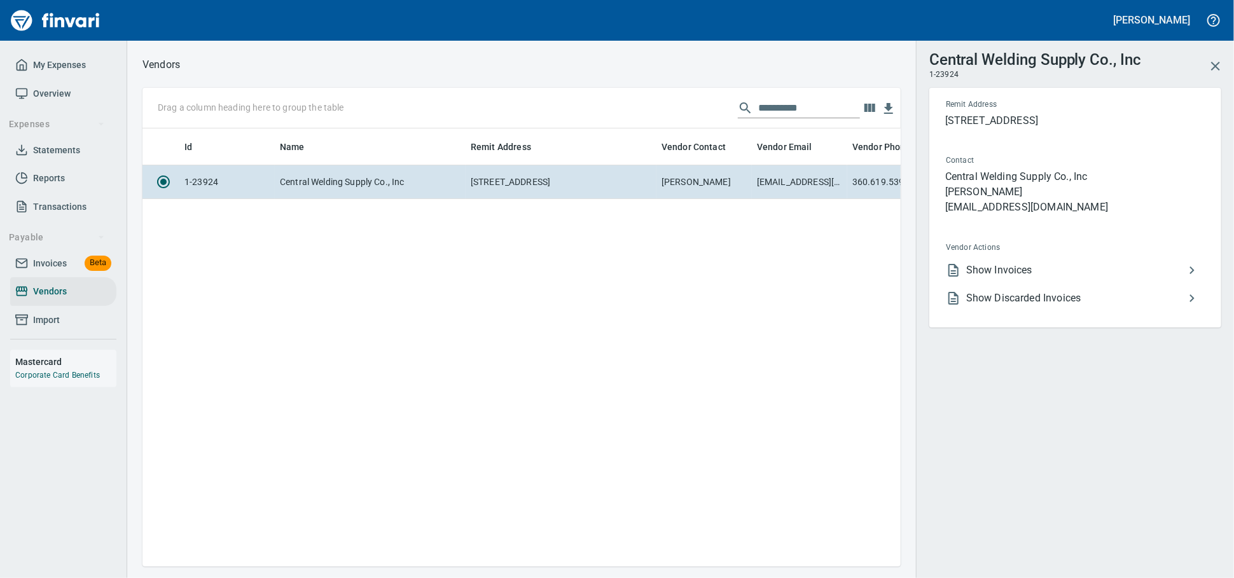
click at [1043, 278] on span "Show Invoices" at bounding box center [1075, 270] width 218 height 15
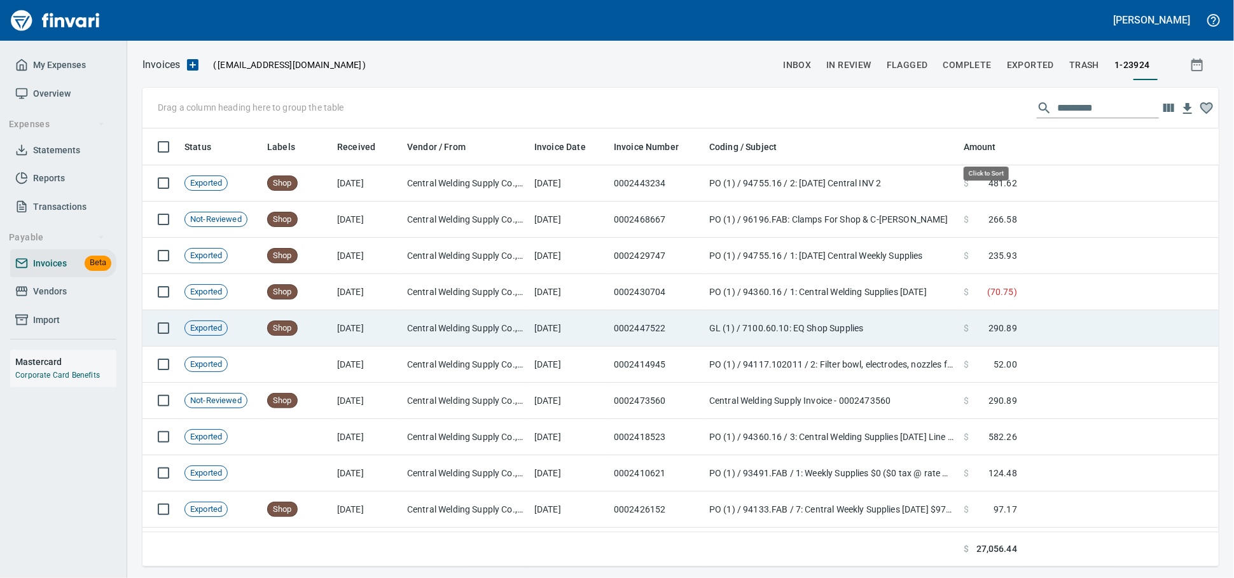
scroll to position [427, 1054]
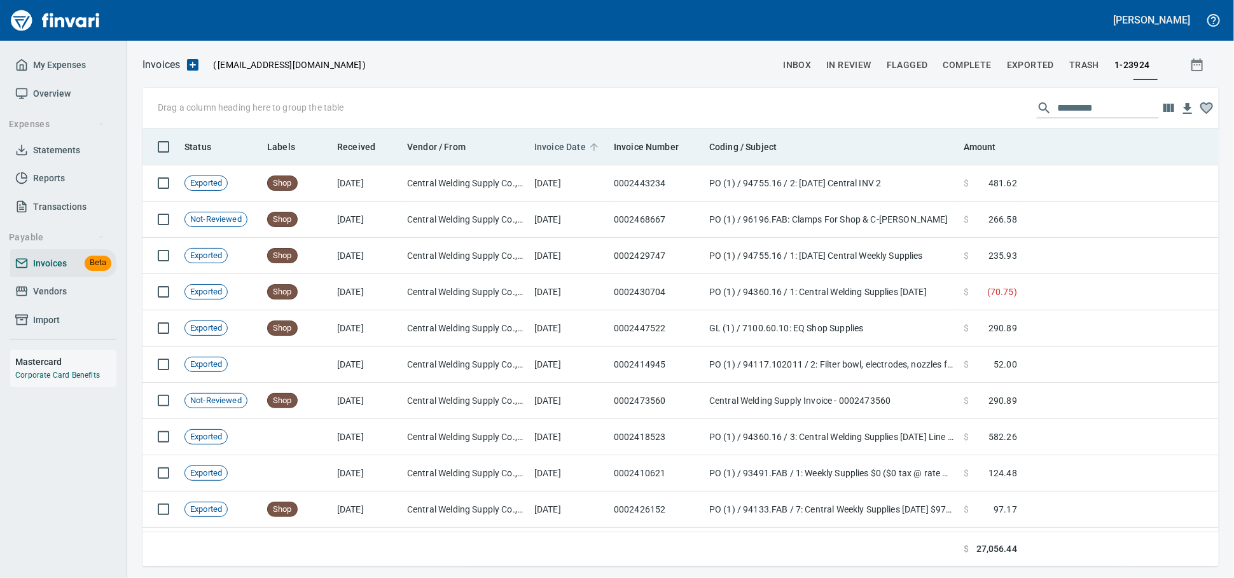
click at [562, 142] on span "Invoice Date" at bounding box center [560, 146] width 52 height 15
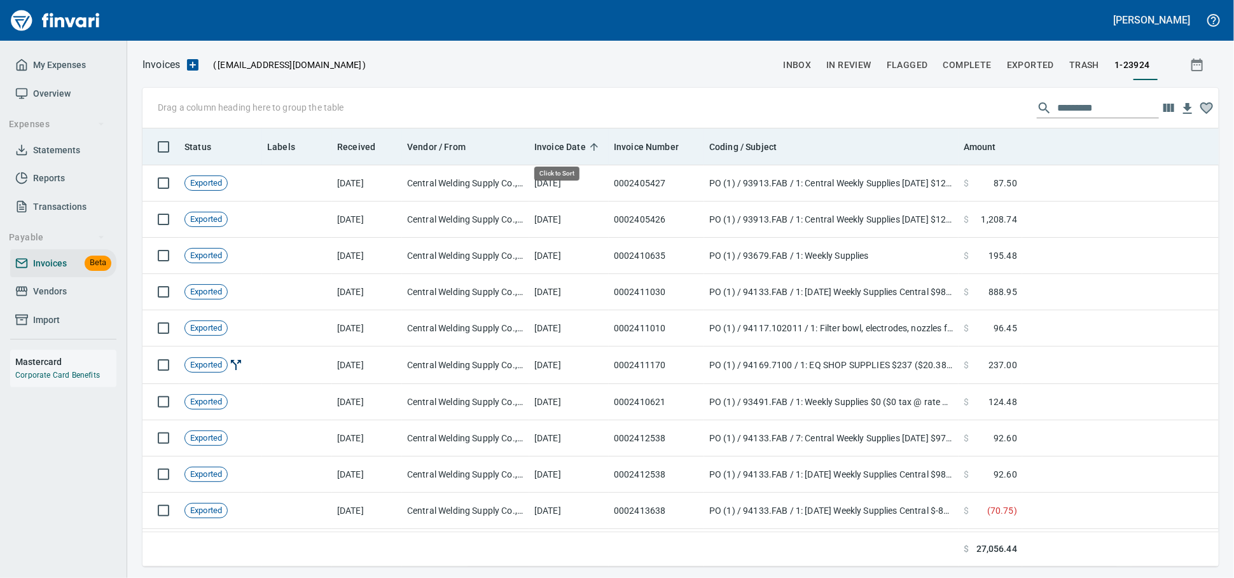
click at [562, 142] on span "Invoice Date" at bounding box center [560, 146] width 52 height 15
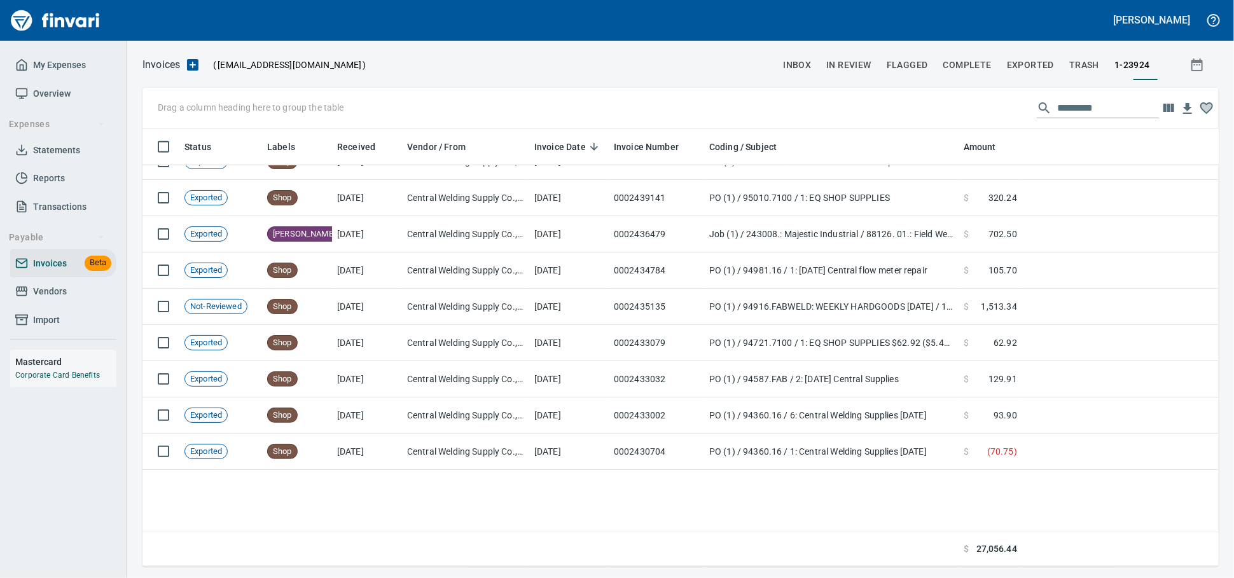
scroll to position [1060, 0]
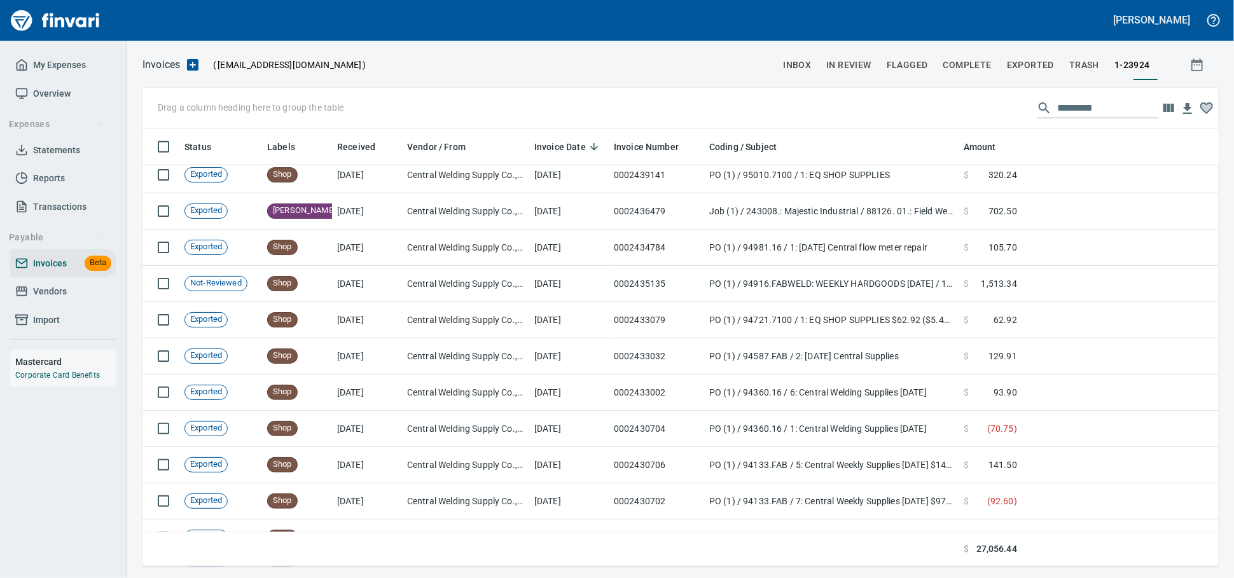
click at [53, 300] on span "Vendors" at bounding box center [50, 292] width 34 height 16
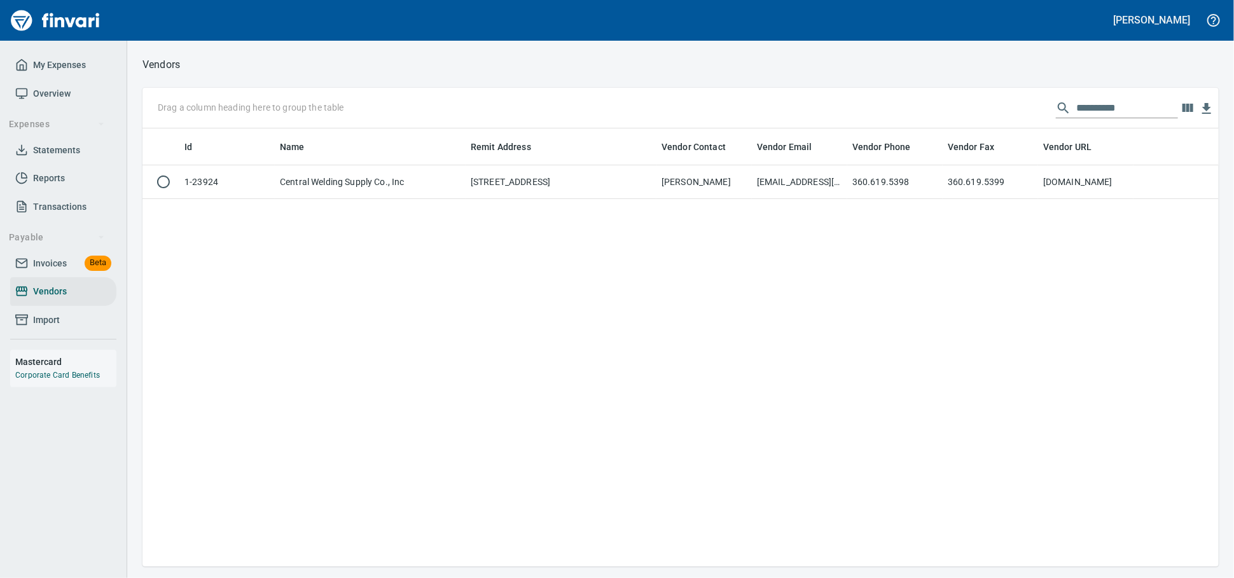
scroll to position [1, 1]
drag, startPoint x: 1054, startPoint y: 111, endPoint x: 762, endPoint y: 106, distance: 292.0
click at [765, 106] on div "**********" at bounding box center [680, 108] width 1076 height 41
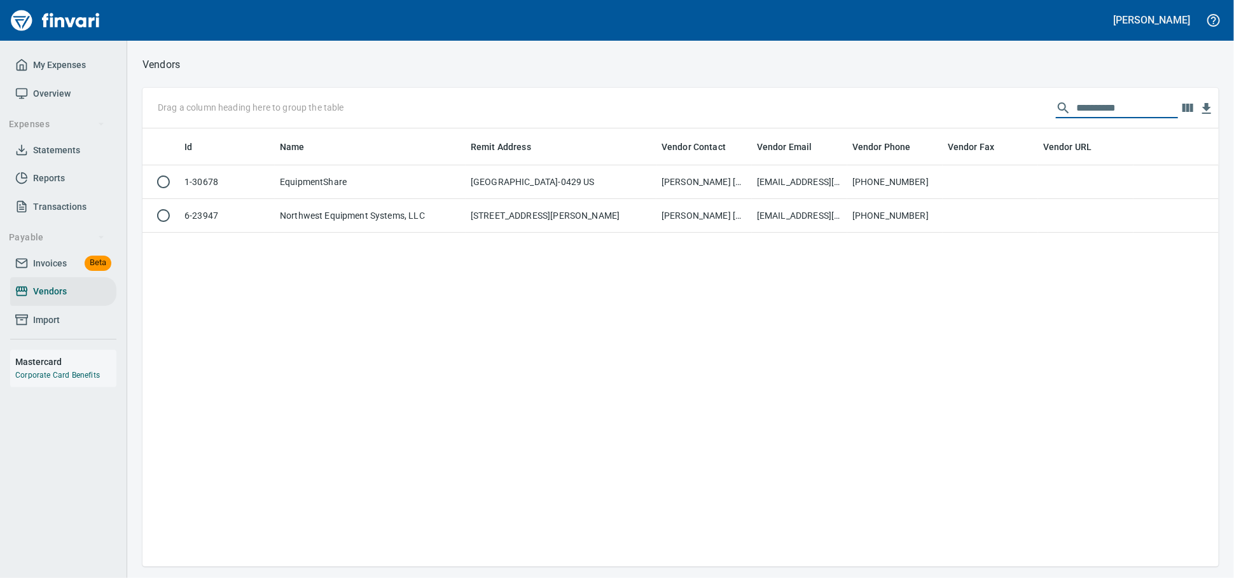
scroll to position [427, 1065]
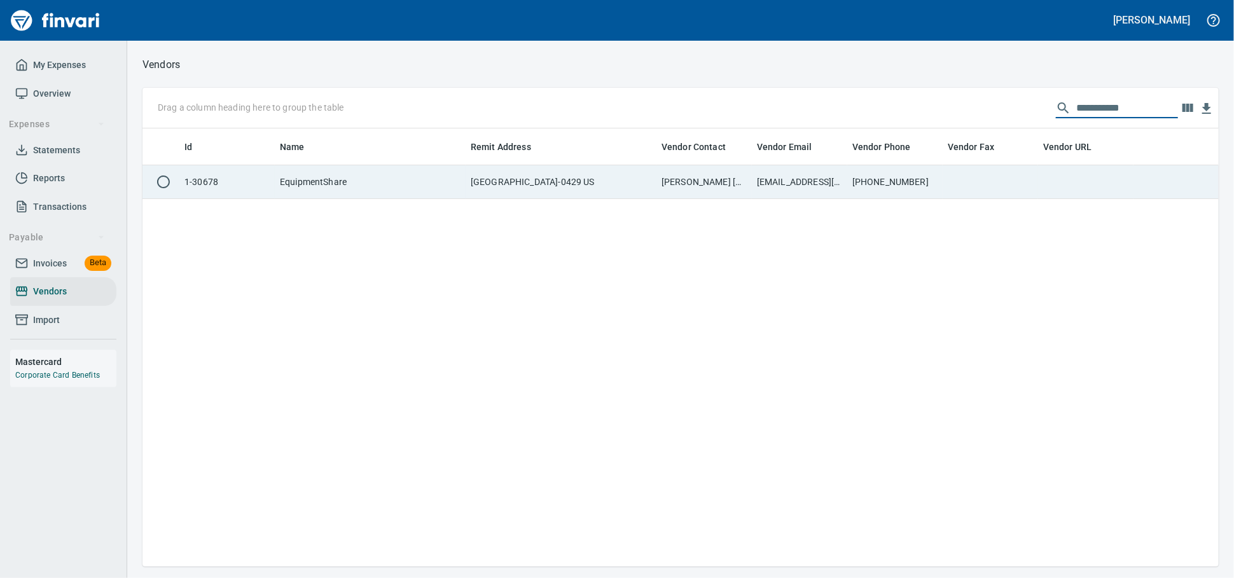
type input "**********"
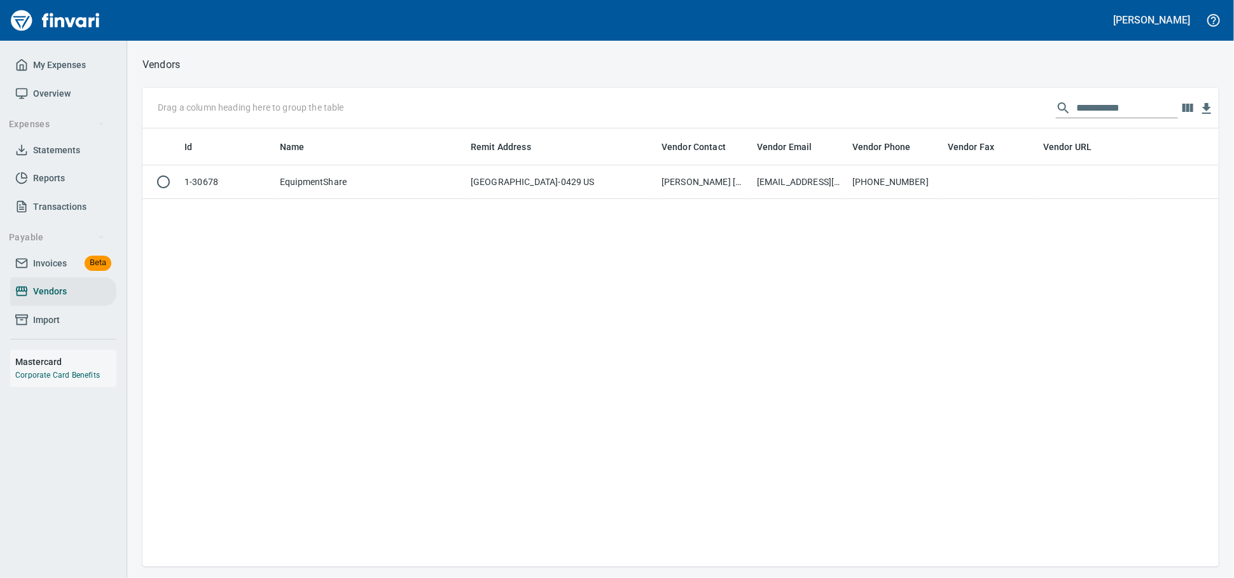
drag, startPoint x: 748, startPoint y: 187, endPoint x: 534, endPoint y: 240, distance: 220.2
click at [748, 186] on td "[PERSON_NAME] [PHONE_NUMBER]" at bounding box center [703, 182] width 95 height 34
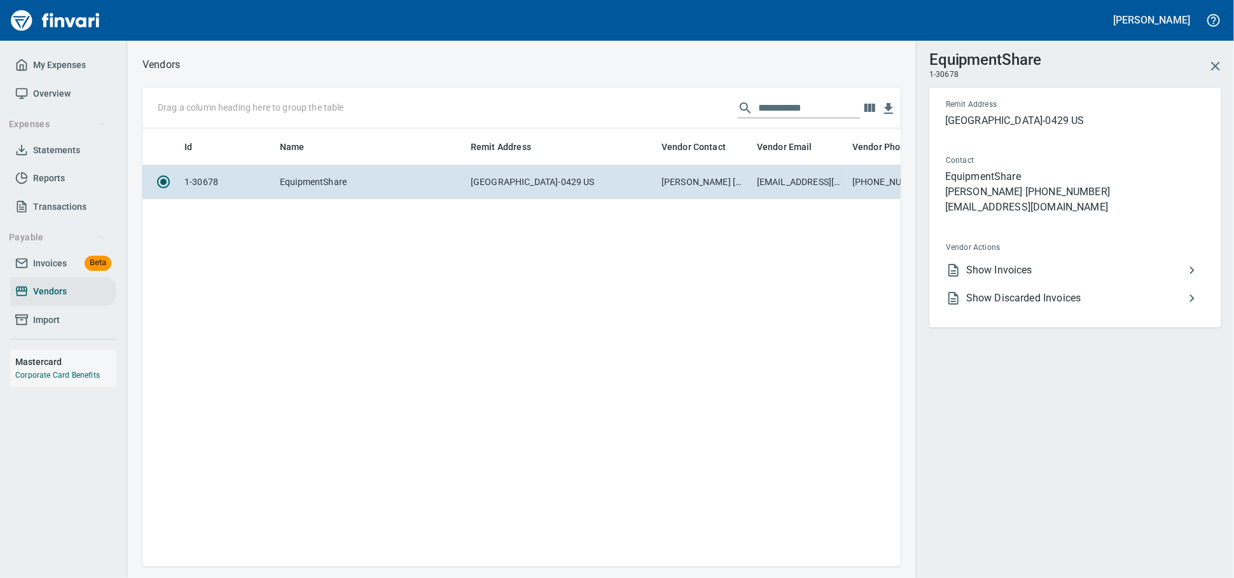
scroll to position [416, 747]
click at [984, 278] on span "Show Invoices" at bounding box center [1075, 270] width 218 height 15
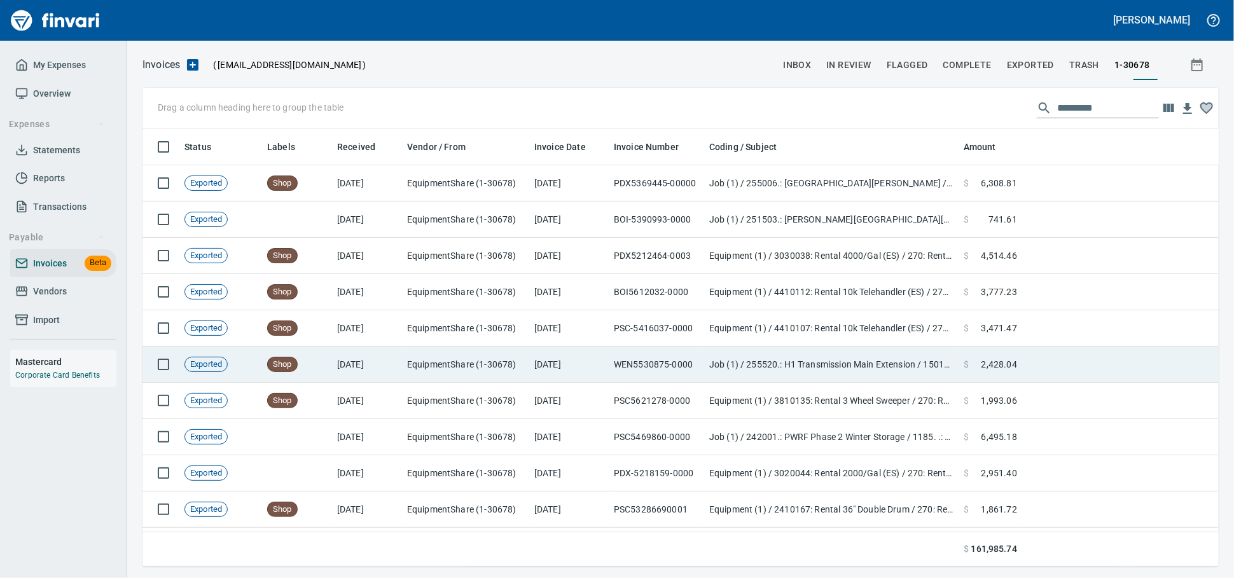
scroll to position [427, 1054]
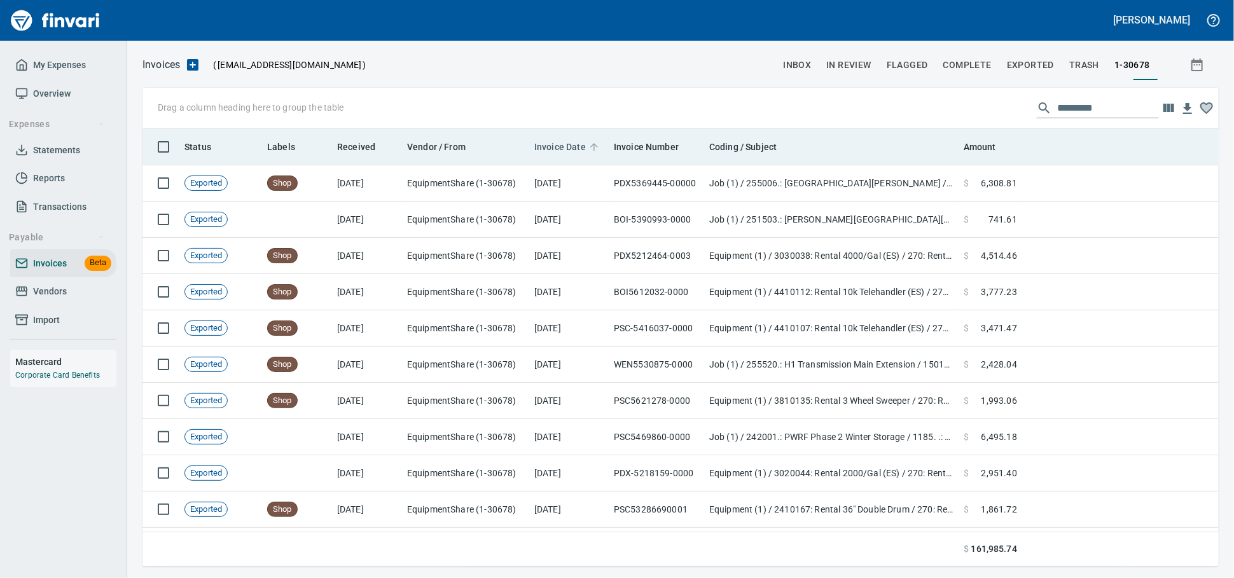
click at [552, 149] on span "Invoice Date" at bounding box center [560, 146] width 52 height 15
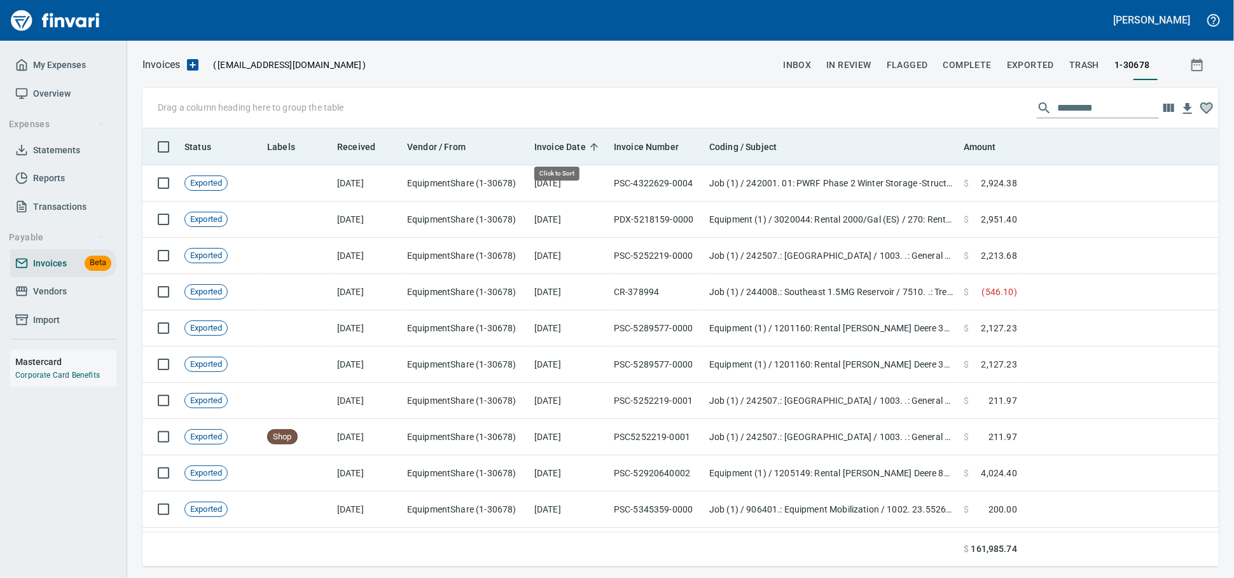
click at [552, 148] on span "Invoice Date" at bounding box center [560, 146] width 52 height 15
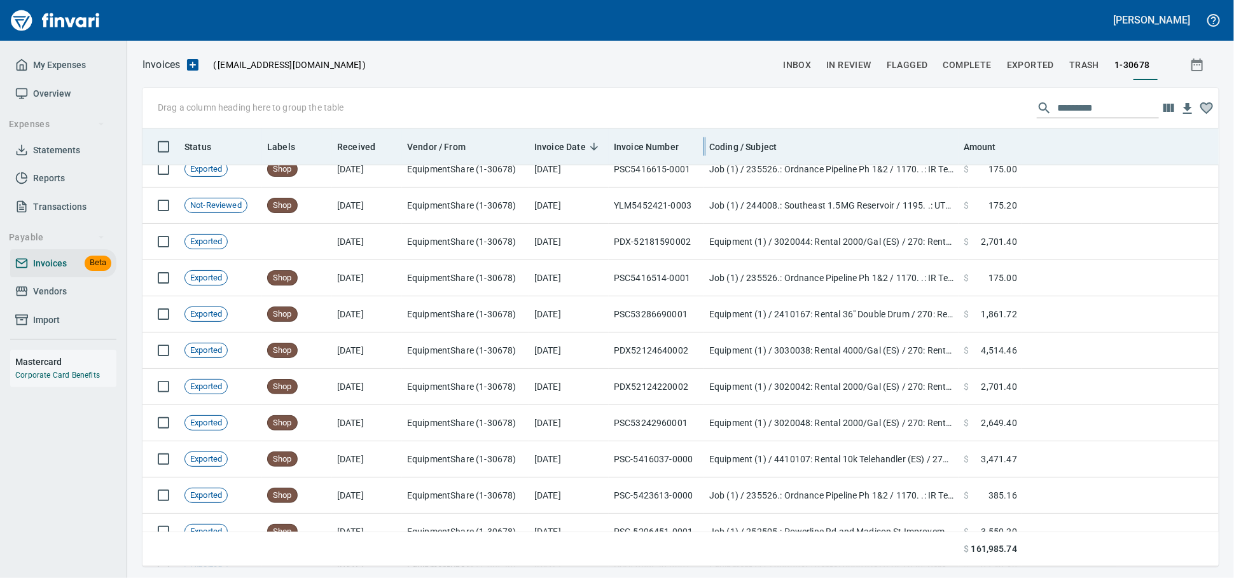
click at [700, 150] on div at bounding box center [704, 146] width 10 height 36
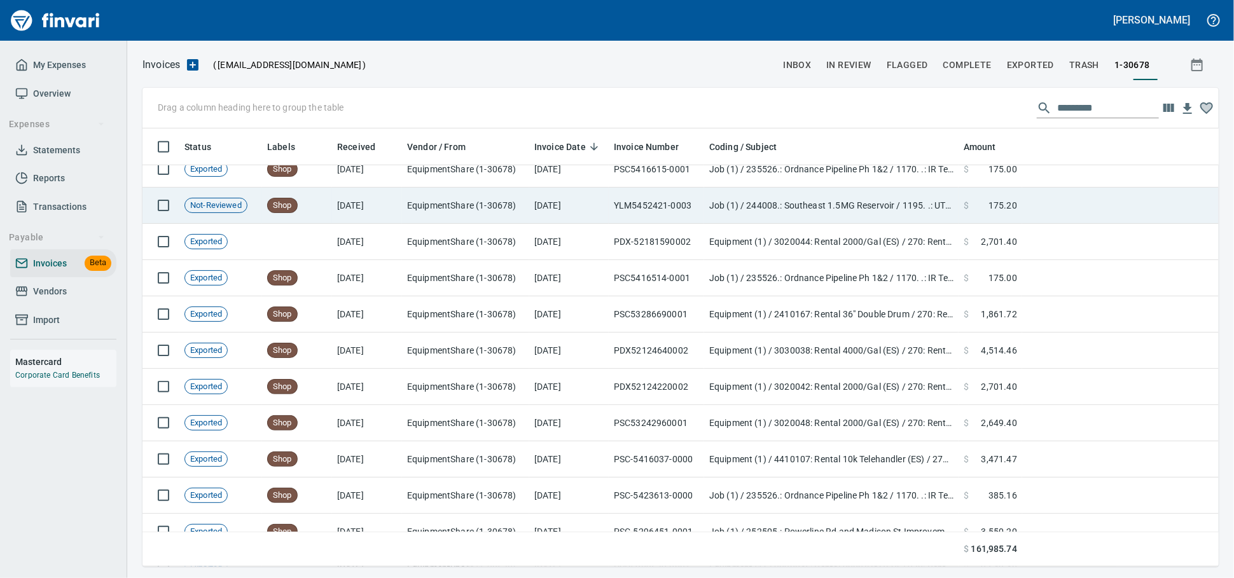
click at [658, 203] on td "YLM5452421-0003" at bounding box center [656, 206] width 95 height 36
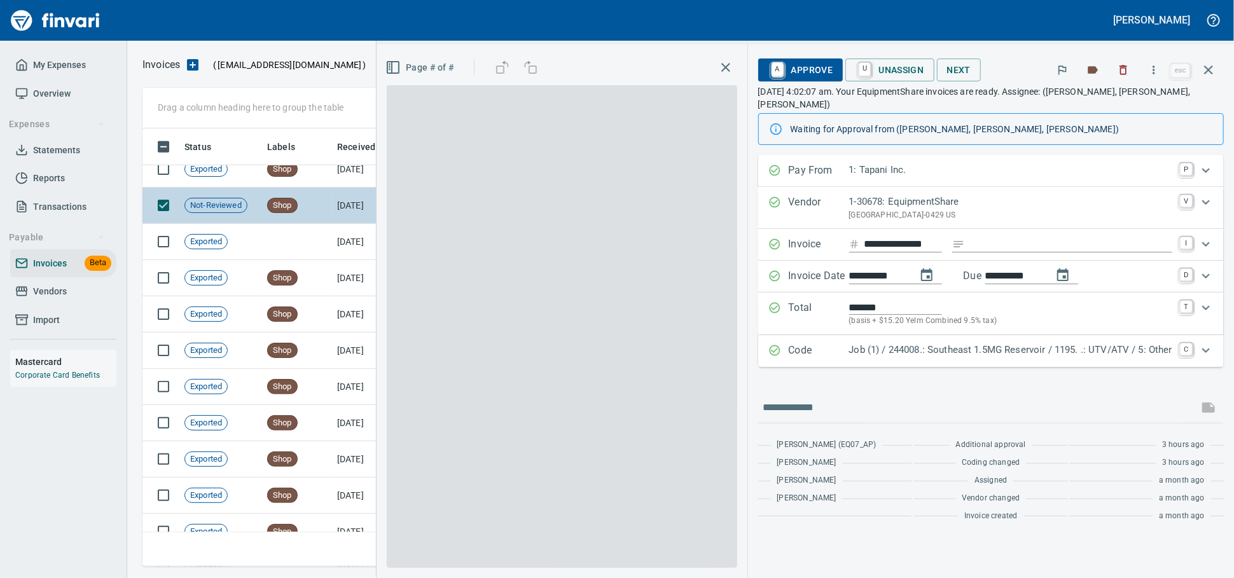
scroll to position [427, 1053]
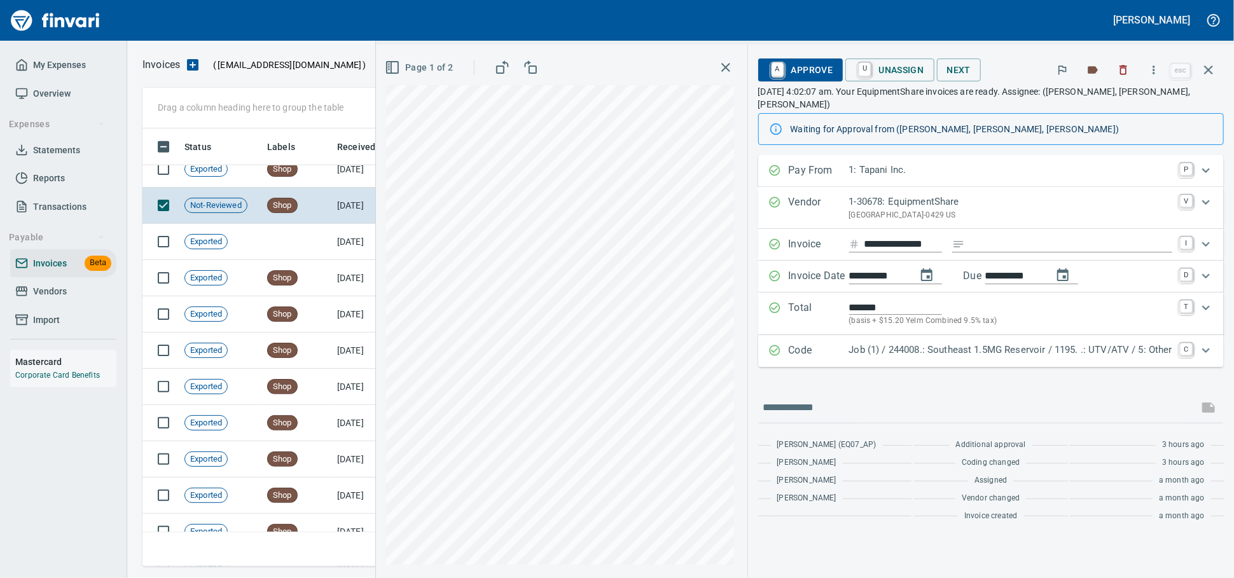
click at [864, 253] on input "**********" at bounding box center [903, 245] width 78 height 16
click at [1211, 74] on icon "button" at bounding box center [1208, 69] width 15 height 15
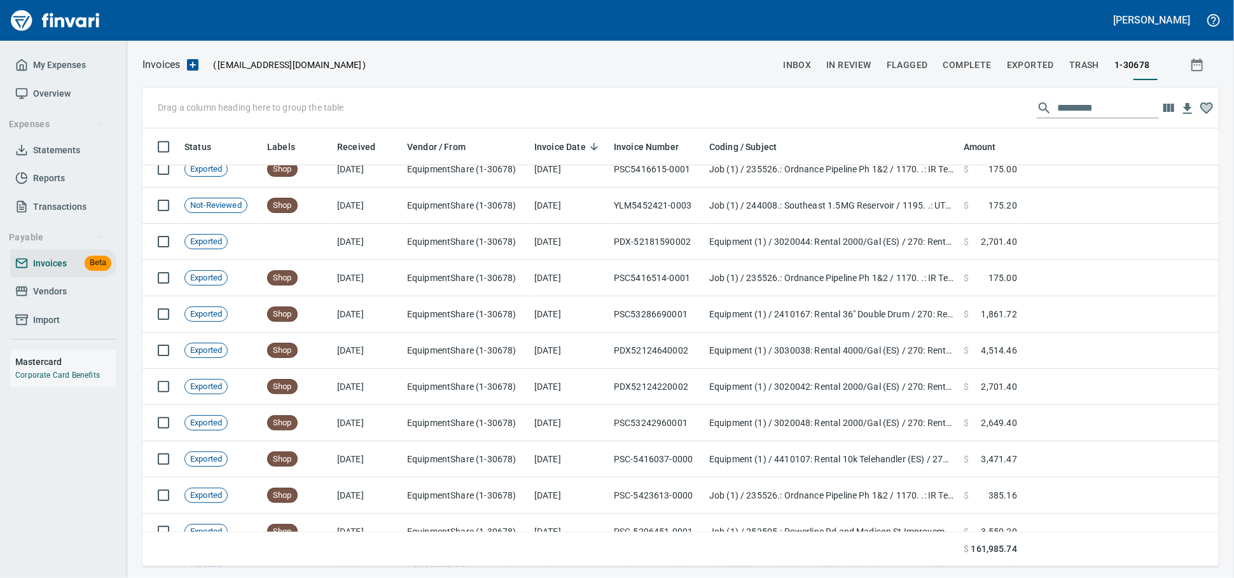
scroll to position [427, 1054]
click at [67, 300] on span "Vendors" at bounding box center [50, 292] width 34 height 16
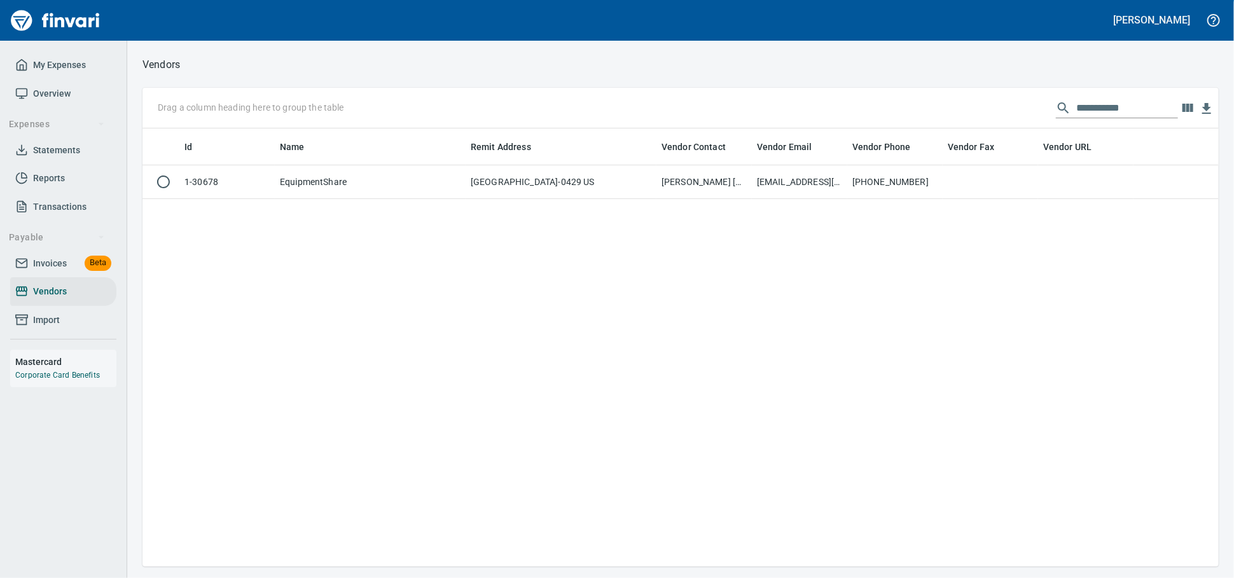
scroll to position [427, 1065]
drag, startPoint x: 1142, startPoint y: 109, endPoint x: 719, endPoint y: 74, distance: 425.1
click at [820, 104] on div "**********" at bounding box center [680, 108] width 1076 height 41
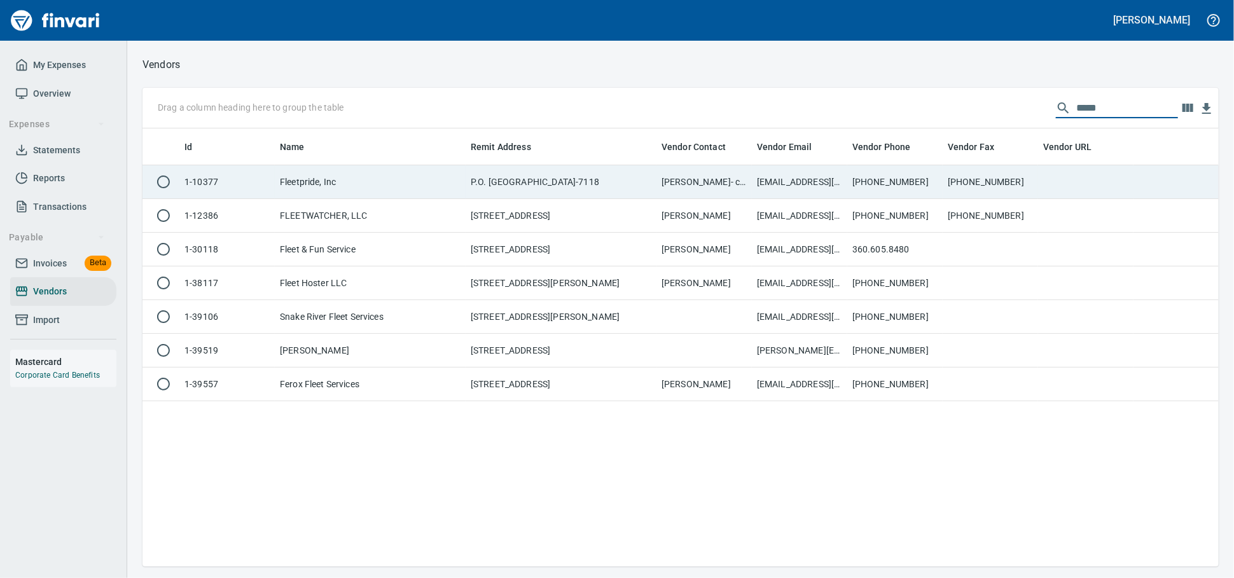
type input "*****"
click at [599, 188] on td "P.O. [GEOGRAPHIC_DATA]-7118" at bounding box center [561, 182] width 191 height 34
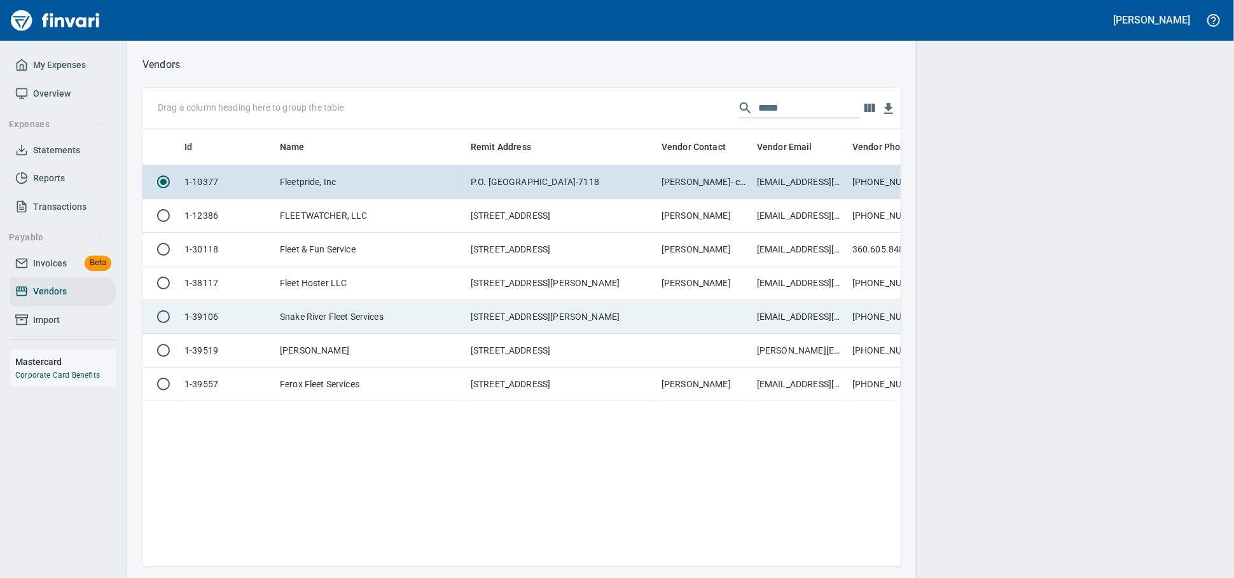
scroll to position [416, 747]
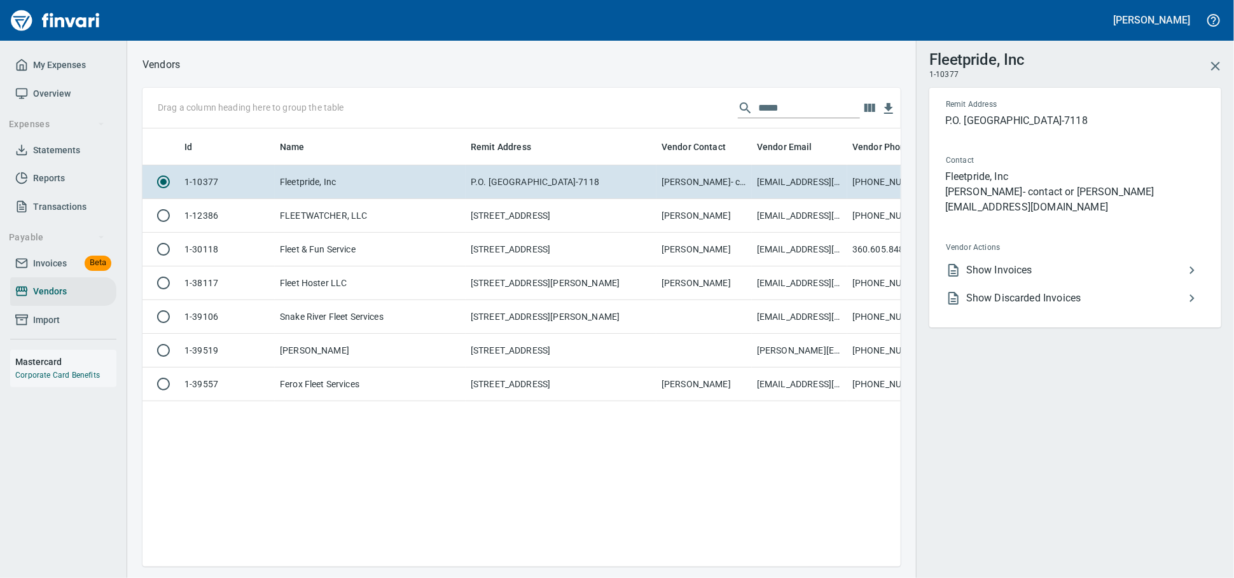
click at [1089, 278] on span "Show Invoices" at bounding box center [1075, 270] width 218 height 15
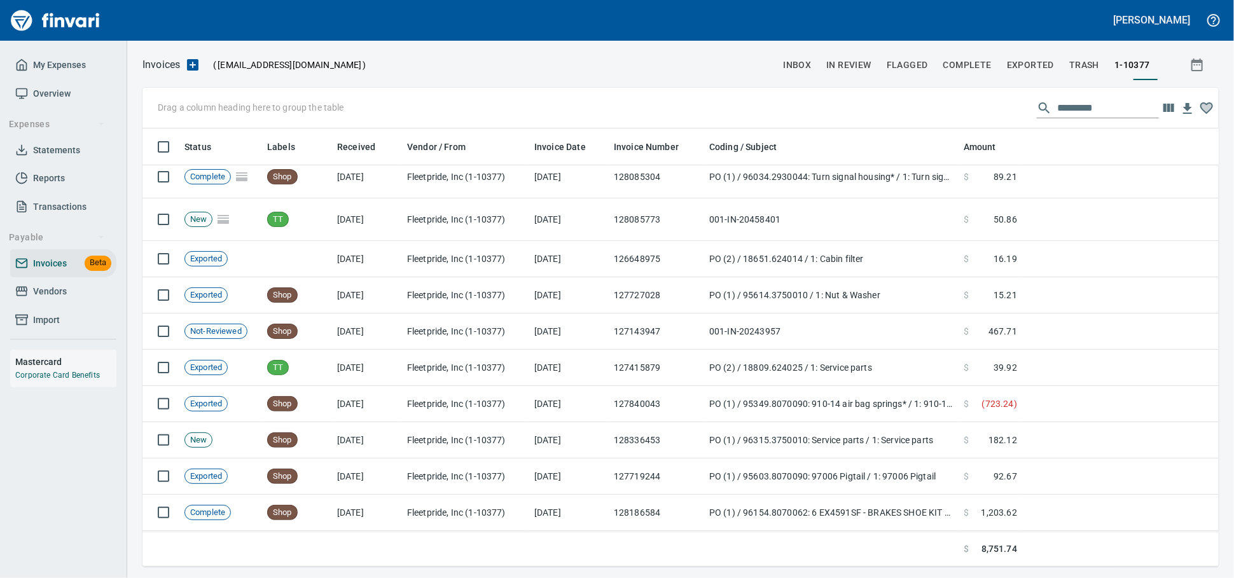
scroll to position [353, 0]
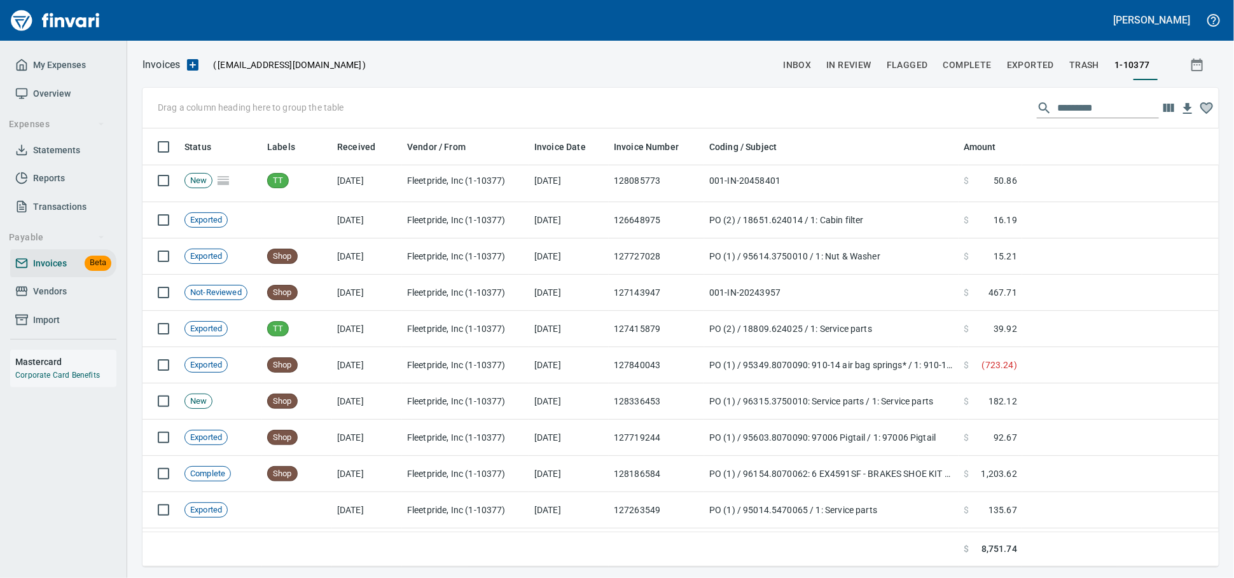
drag, startPoint x: 65, startPoint y: 304, endPoint x: 78, endPoint y: 298, distance: 14.8
click at [65, 300] on span "Vendors" at bounding box center [50, 292] width 34 height 16
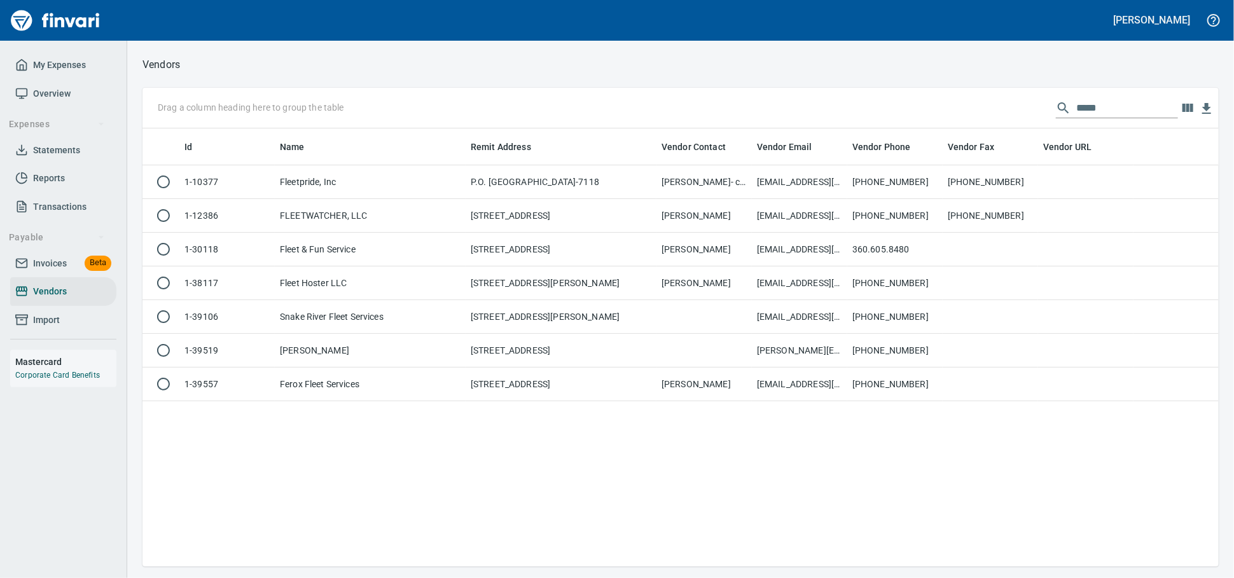
scroll to position [427, 1065]
drag, startPoint x: 1109, startPoint y: 102, endPoint x: 891, endPoint y: 109, distance: 217.7
click at [891, 109] on div "Drag a column heading here to group the table *****" at bounding box center [680, 108] width 1076 height 41
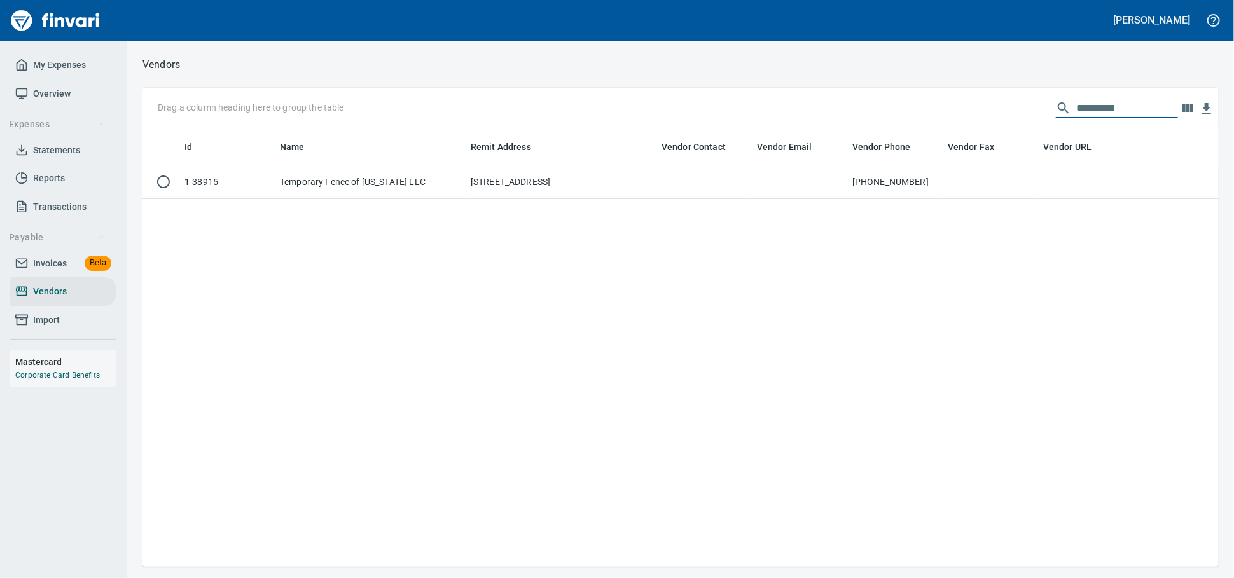
scroll to position [427, 1054]
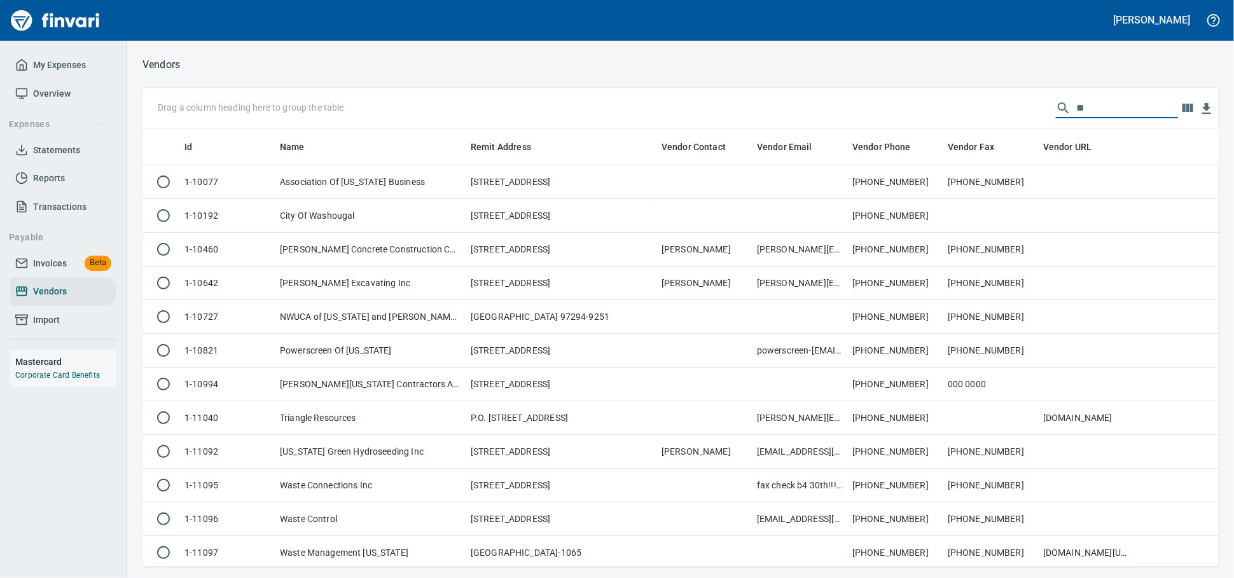
type input "*"
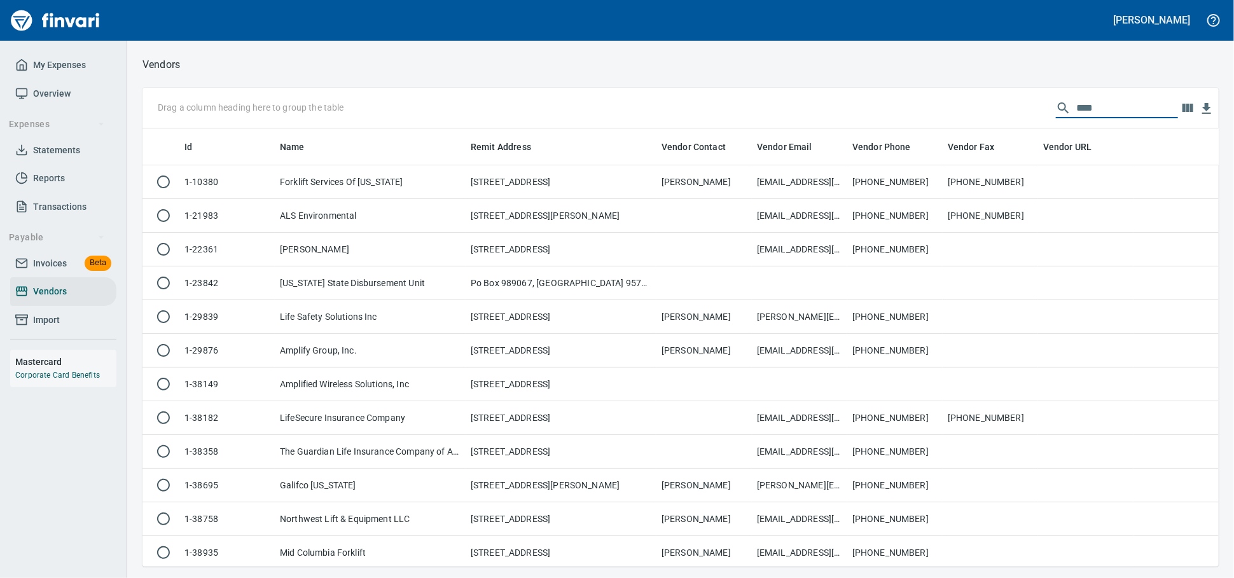
scroll to position [427, 1065]
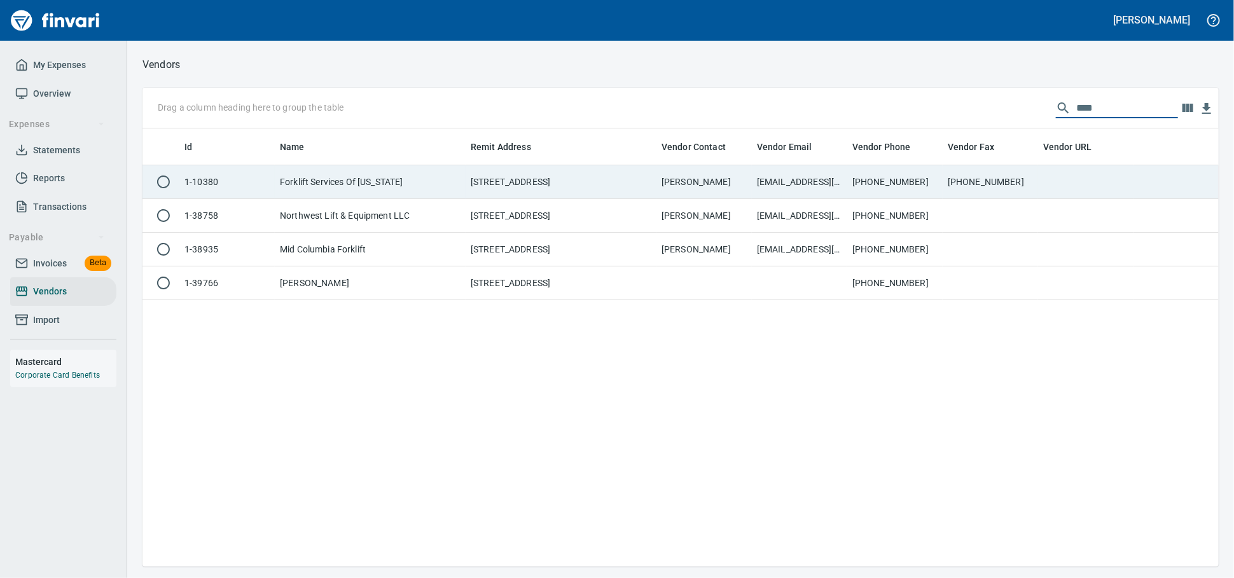
type input "****"
click at [434, 186] on td "Forklift Services Of [US_STATE]" at bounding box center [370, 182] width 191 height 34
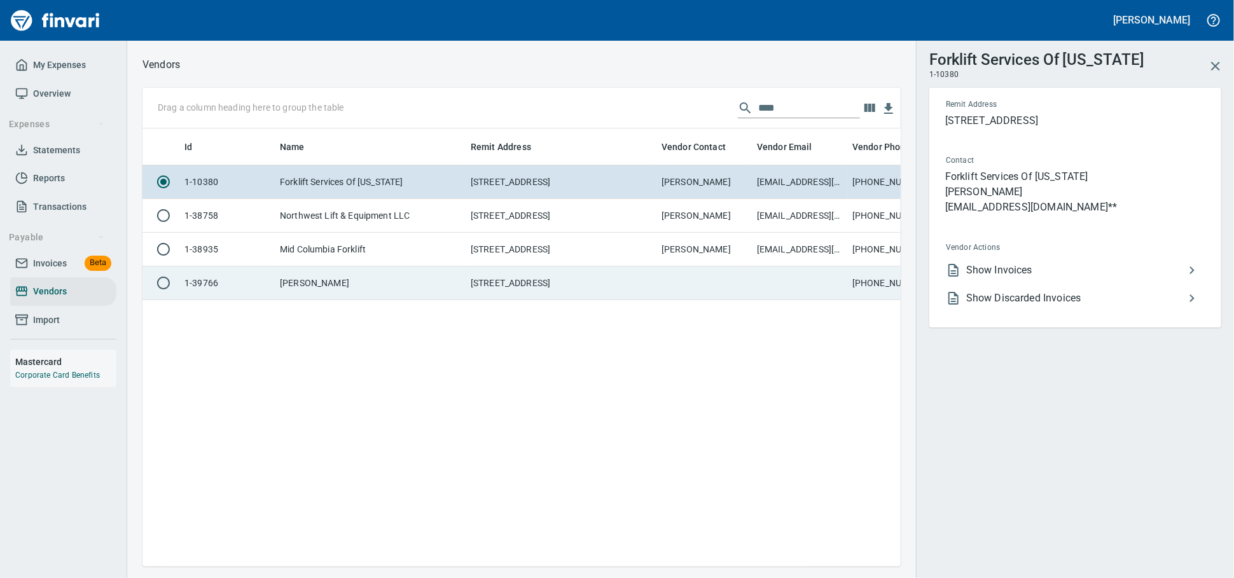
scroll to position [416, 747]
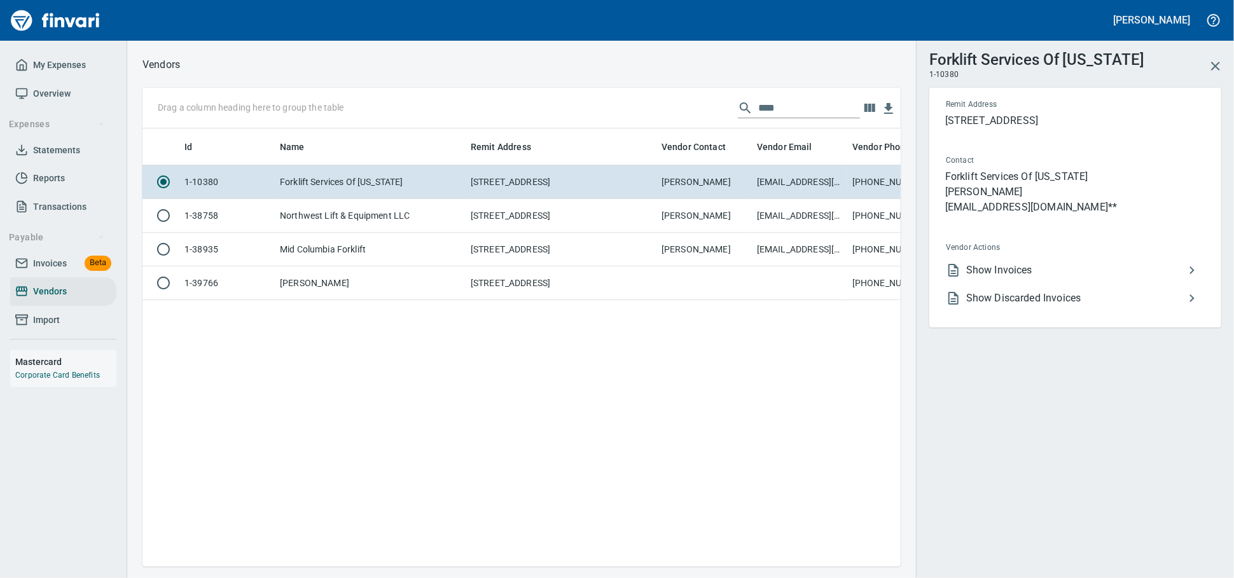
click at [1032, 278] on span "Show Invoices" at bounding box center [1075, 270] width 218 height 15
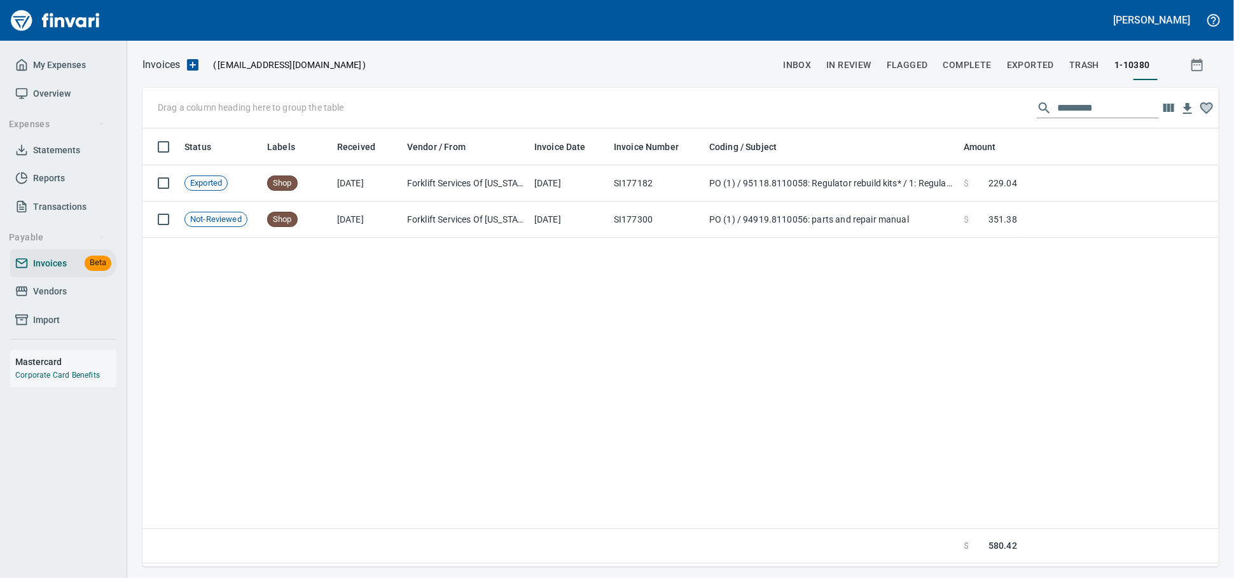
scroll to position [427, 1065]
click at [55, 300] on span "Vendors" at bounding box center [50, 292] width 34 height 16
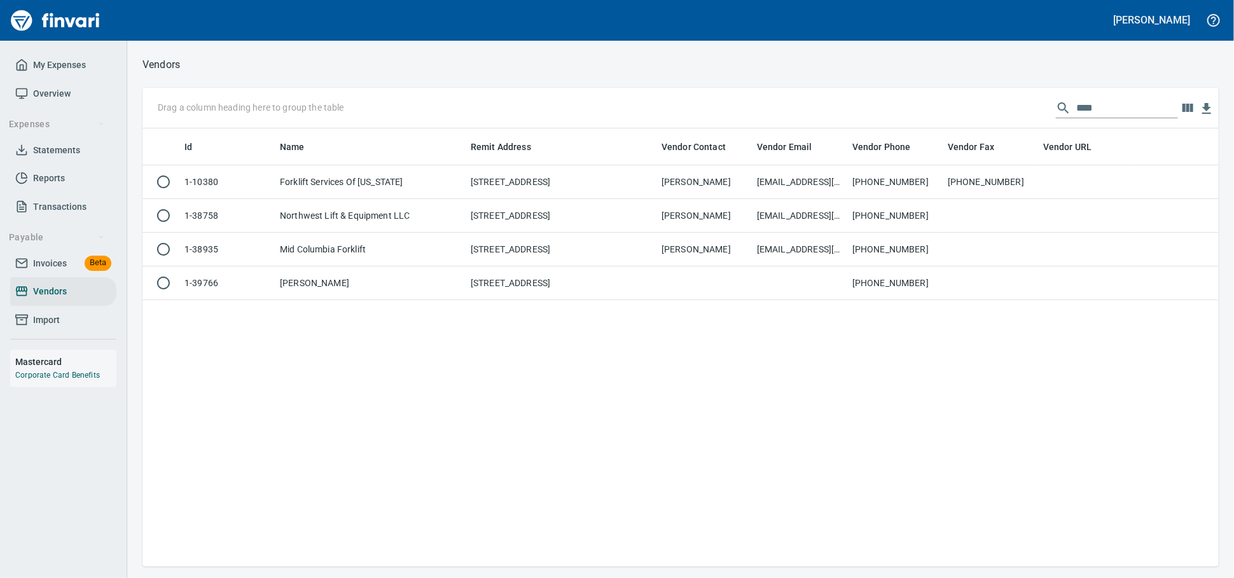
scroll to position [427, 1065]
drag, startPoint x: 1090, startPoint y: 116, endPoint x: 139, endPoint y: -17, distance: 960.8
click at [139, 0] on html "[PERSON_NAME] My Expenses Overview Expenses Statements Reports Transactions Pay…" at bounding box center [617, 289] width 1234 height 578
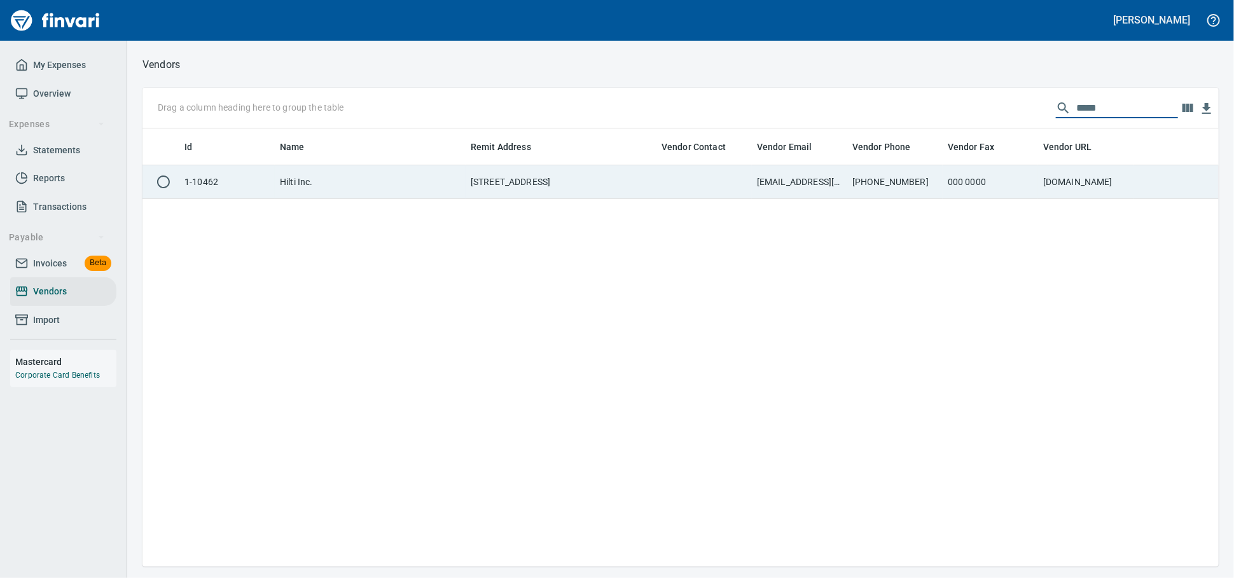
type input "*****"
click at [613, 184] on td "[STREET_ADDRESS]" at bounding box center [561, 182] width 191 height 34
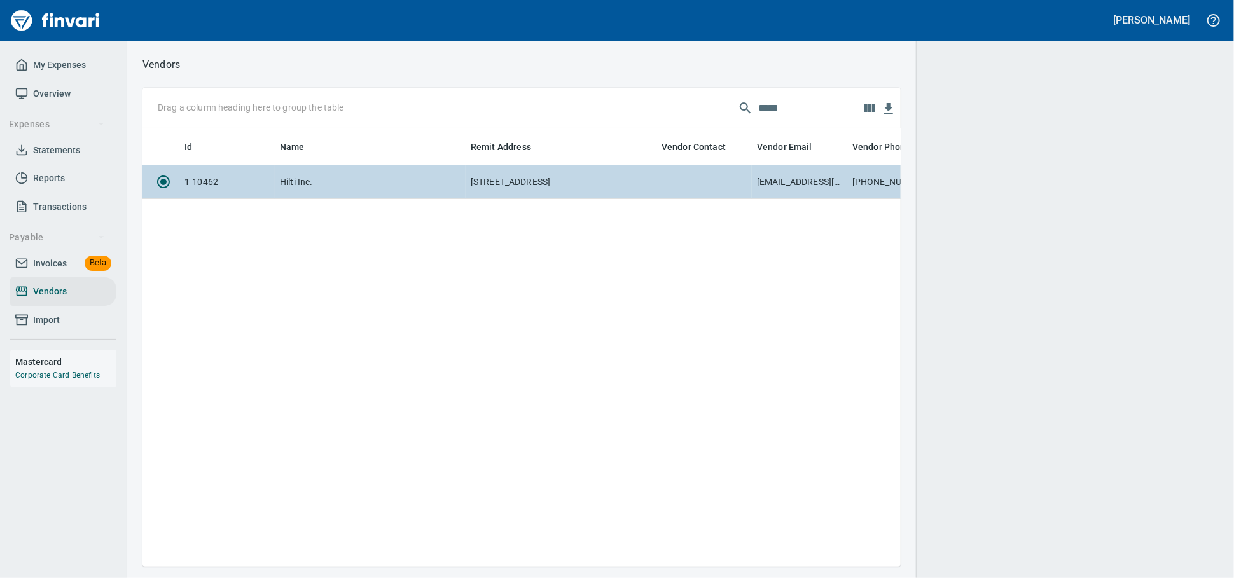
scroll to position [416, 747]
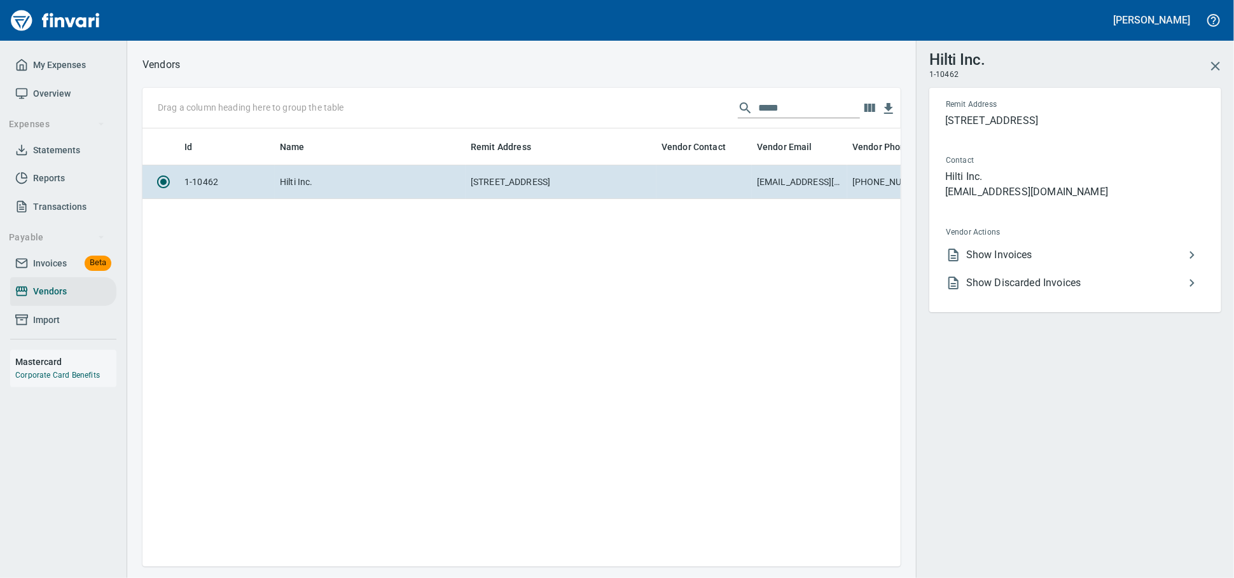
click at [1033, 263] on span "Show Invoices" at bounding box center [1075, 254] width 218 height 15
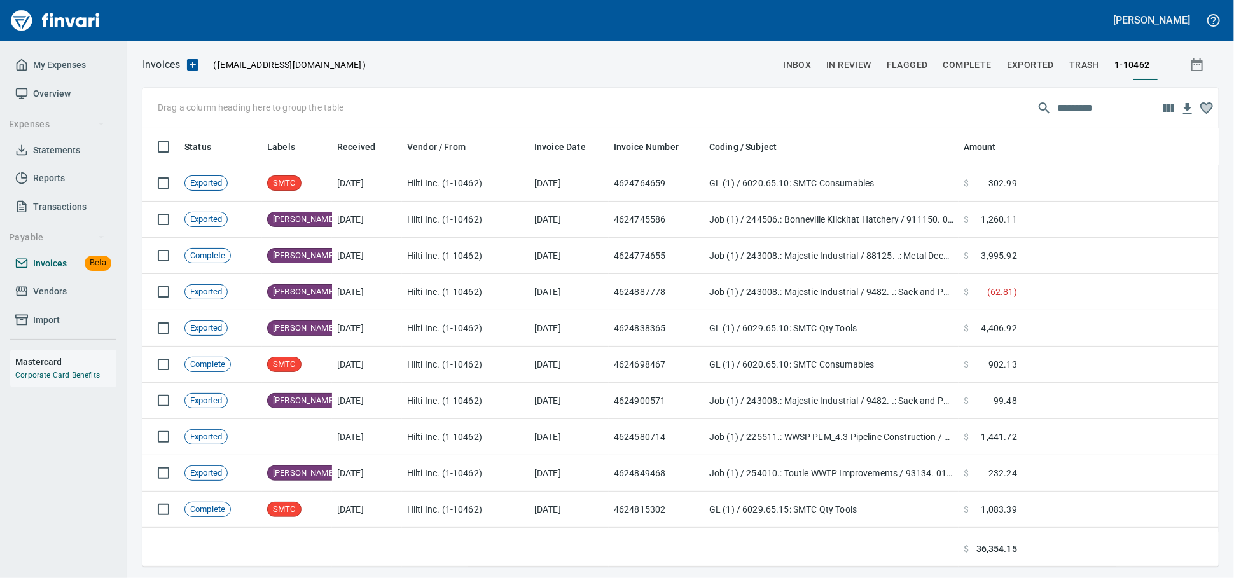
scroll to position [427, 1054]
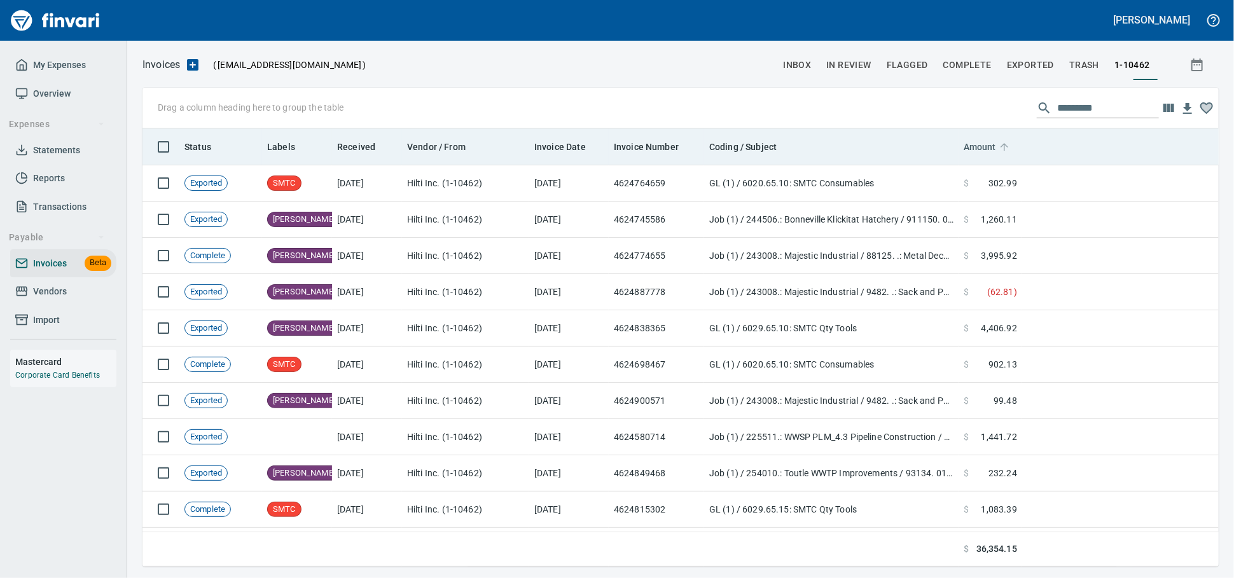
click at [987, 143] on span "Amount" at bounding box center [980, 146] width 32 height 15
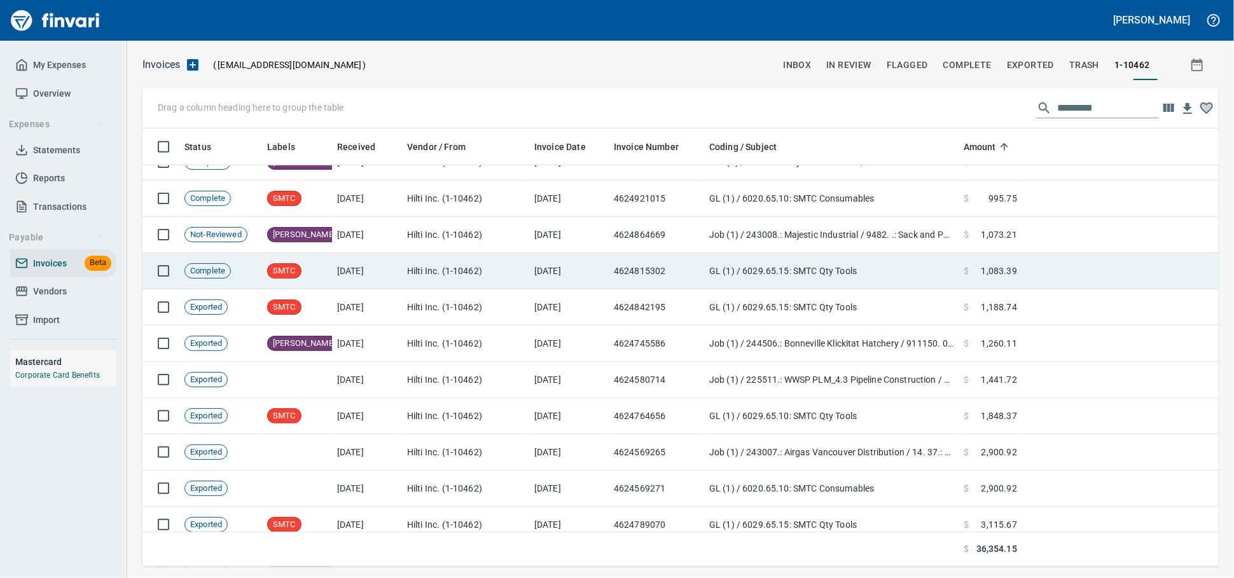
scroll to position [688, 0]
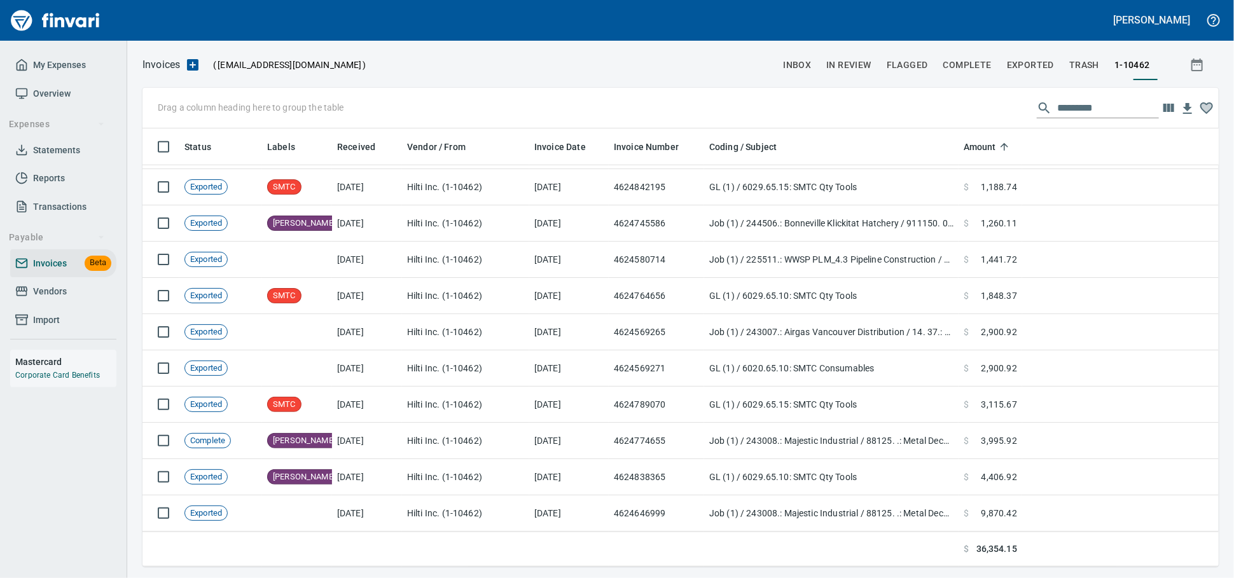
click at [47, 300] on span "Vendors" at bounding box center [50, 292] width 34 height 16
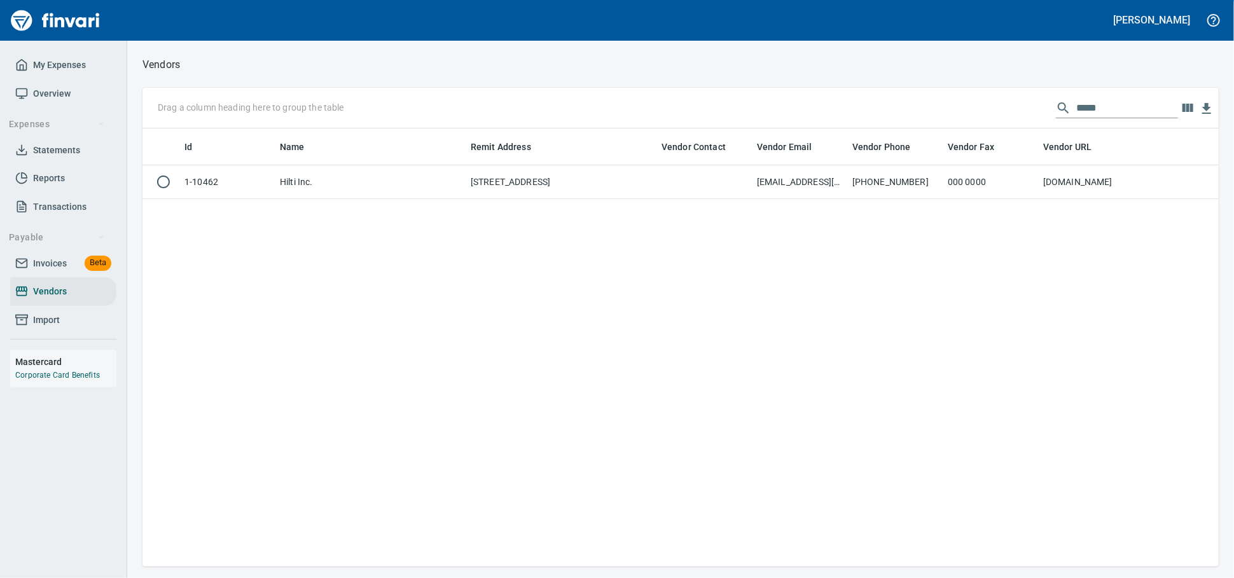
scroll to position [427, 1065]
drag, startPoint x: 1062, startPoint y: 108, endPoint x: 579, endPoint y: 102, distance: 482.2
click at [586, 103] on div "Drag a column heading here to group the table *****" at bounding box center [680, 108] width 1076 height 41
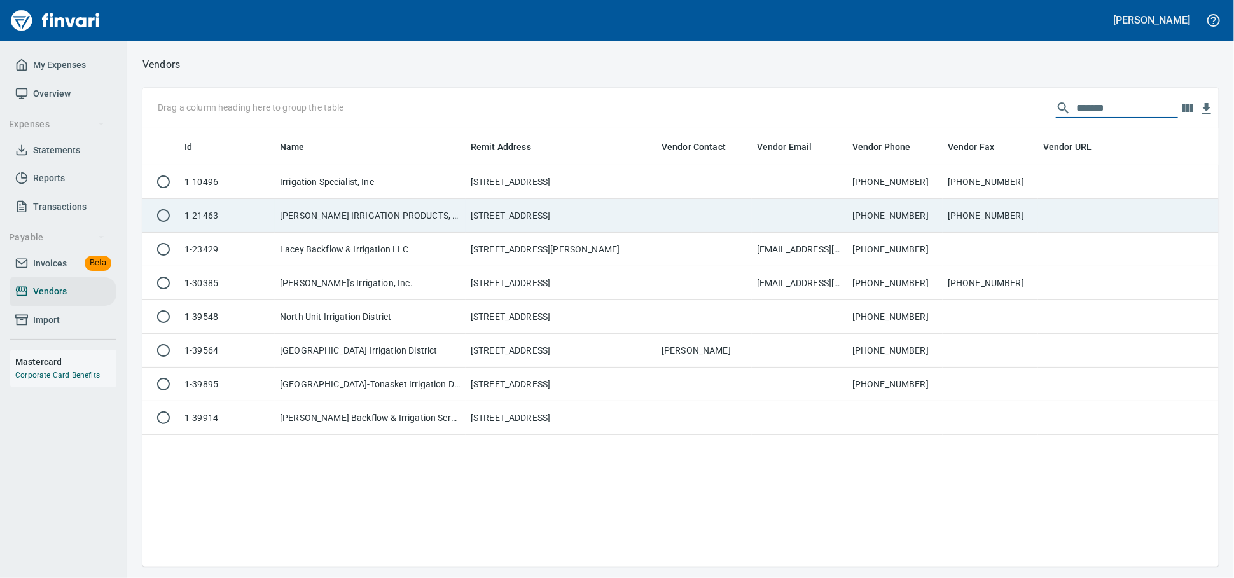
type input "*******"
click at [522, 193] on td "[STREET_ADDRESS]" at bounding box center [561, 182] width 191 height 34
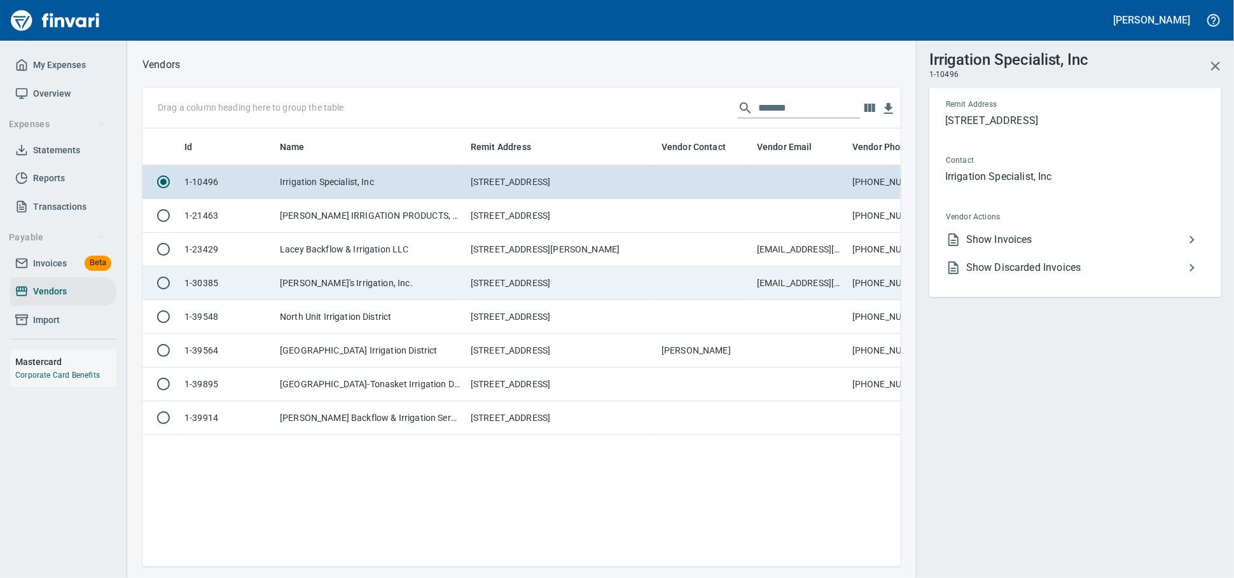
scroll to position [416, 747]
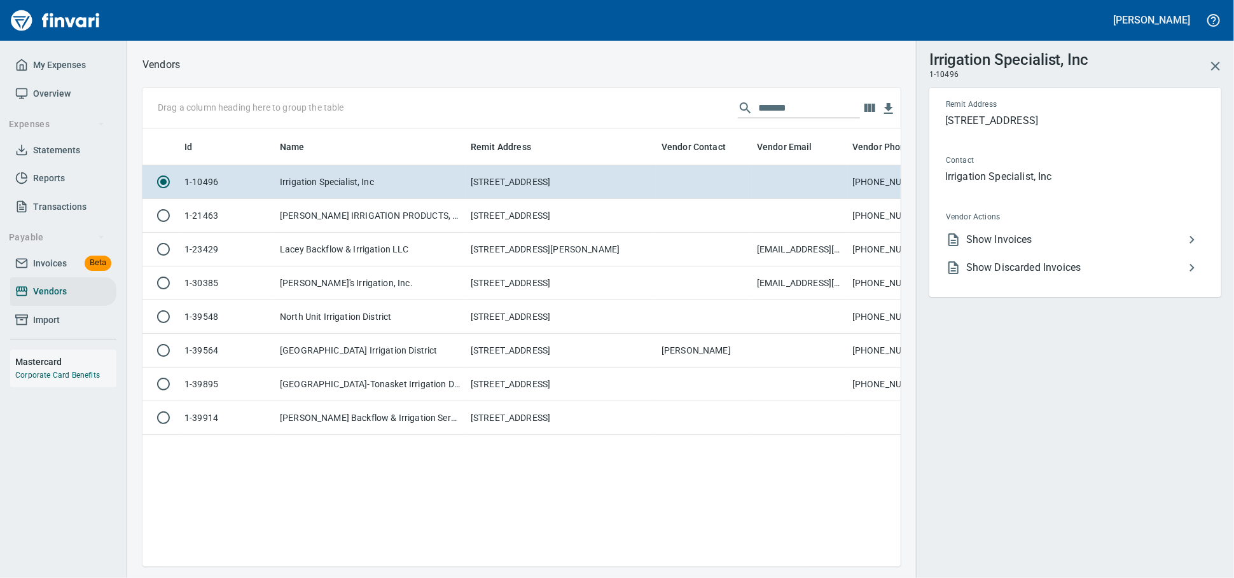
click at [996, 247] on span "Show Invoices" at bounding box center [1075, 239] width 218 height 15
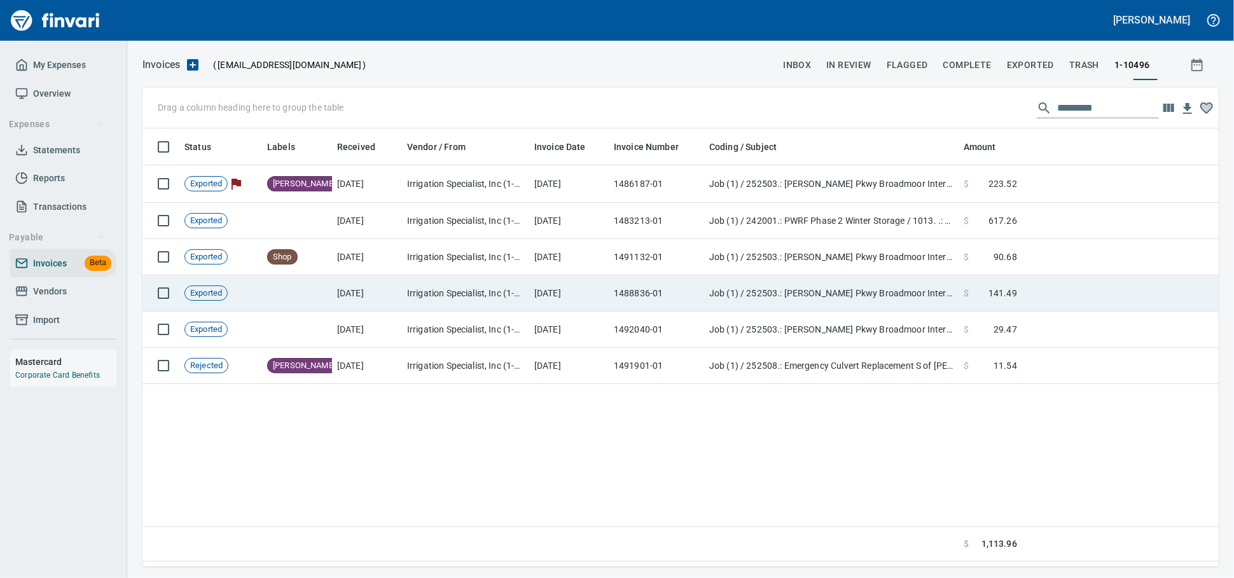
scroll to position [427, 1065]
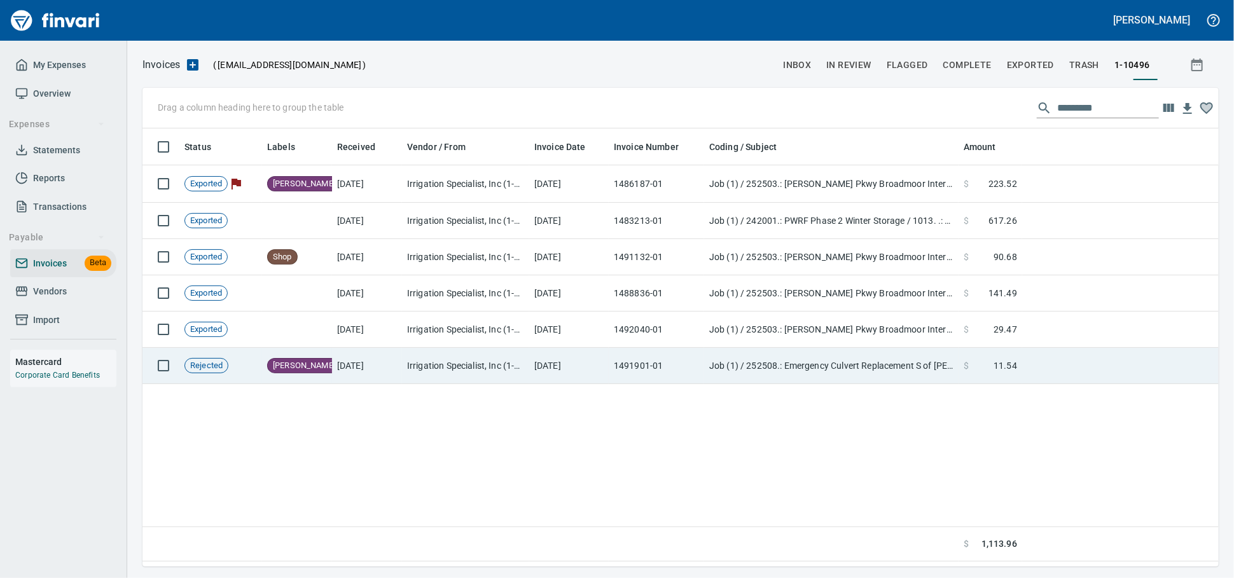
click at [379, 373] on td "[DATE]" at bounding box center [367, 366] width 70 height 36
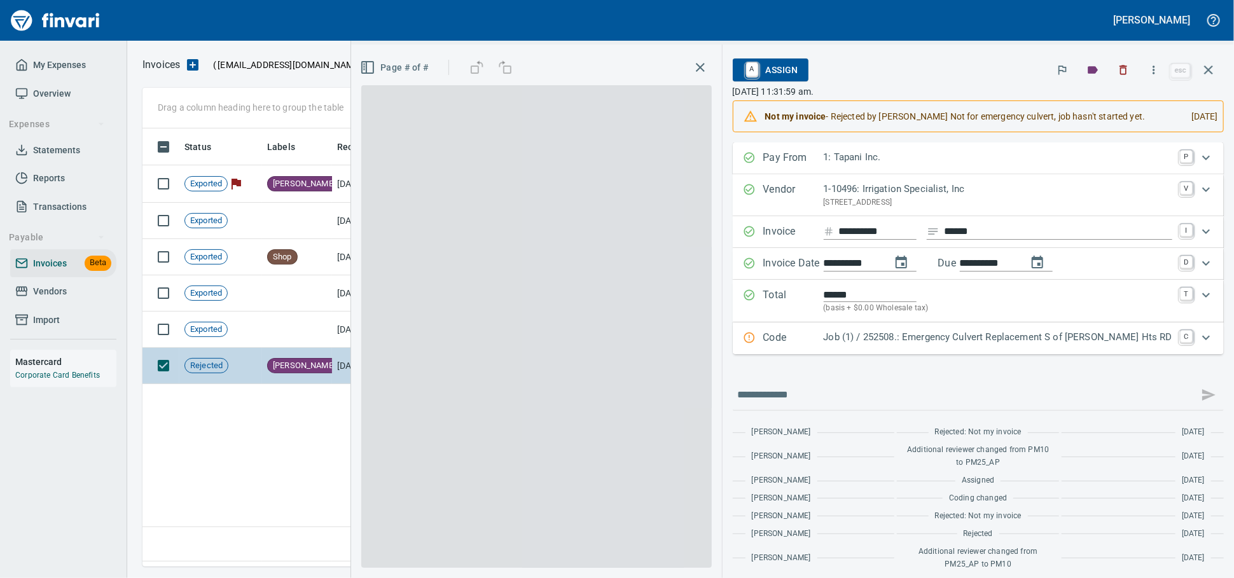
scroll to position [427, 1064]
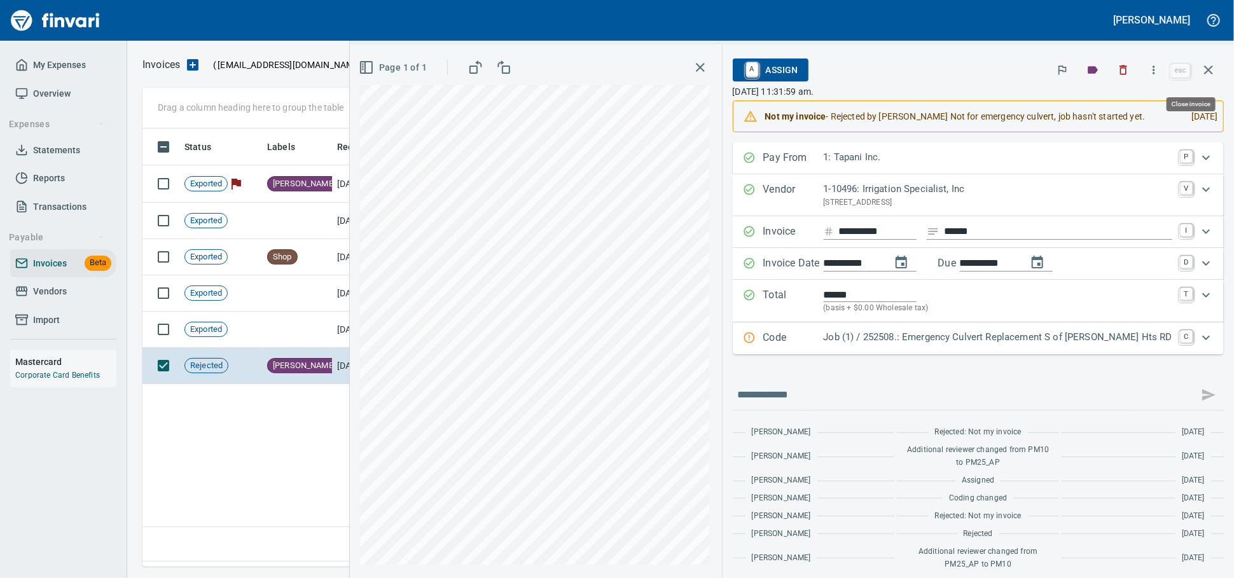
drag, startPoint x: 1207, startPoint y: 77, endPoint x: 820, endPoint y: 80, distance: 386.8
click at [1207, 76] on icon "button" at bounding box center [1208, 69] width 15 height 15
